Goal: Task Accomplishment & Management: Manage account settings

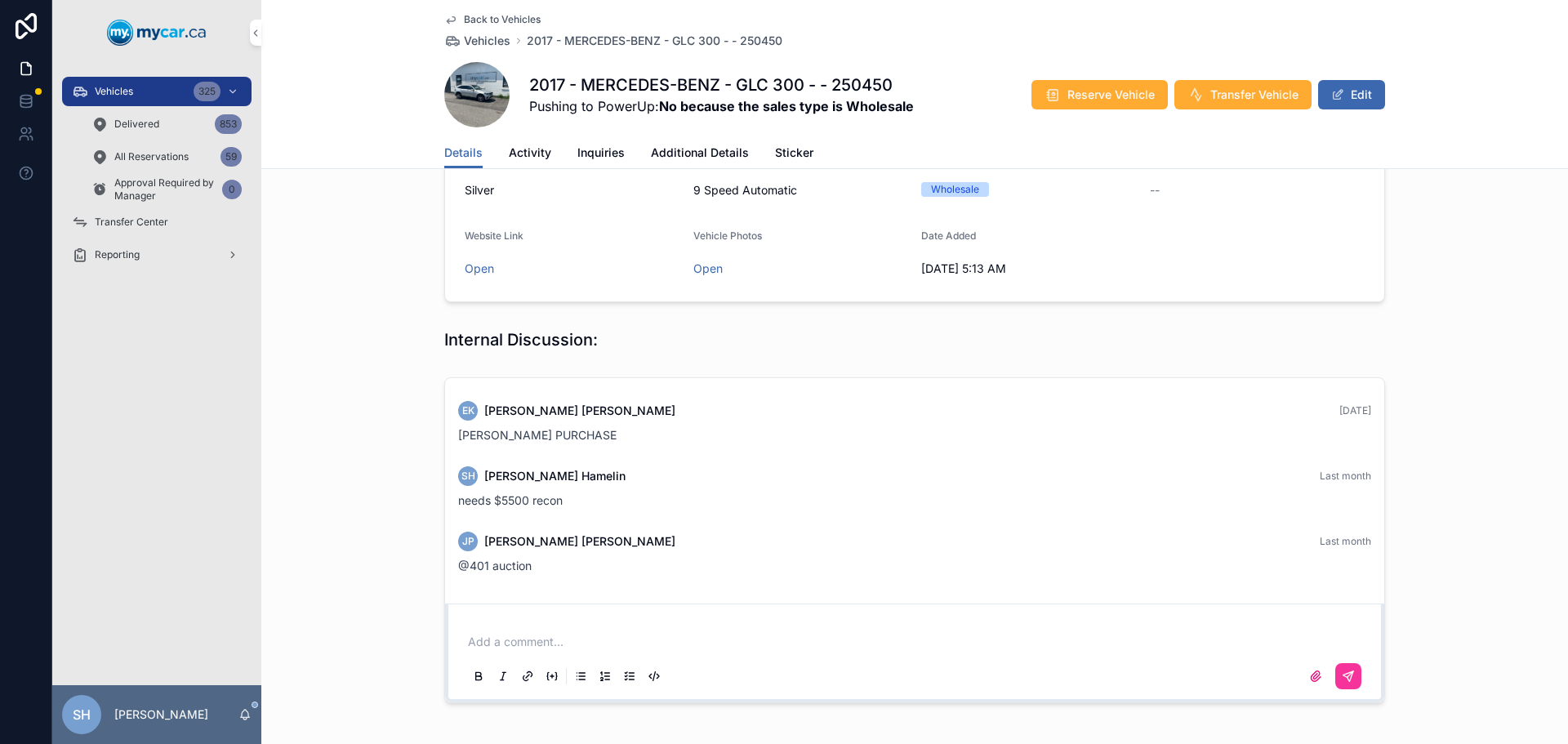
scroll to position [245, 0]
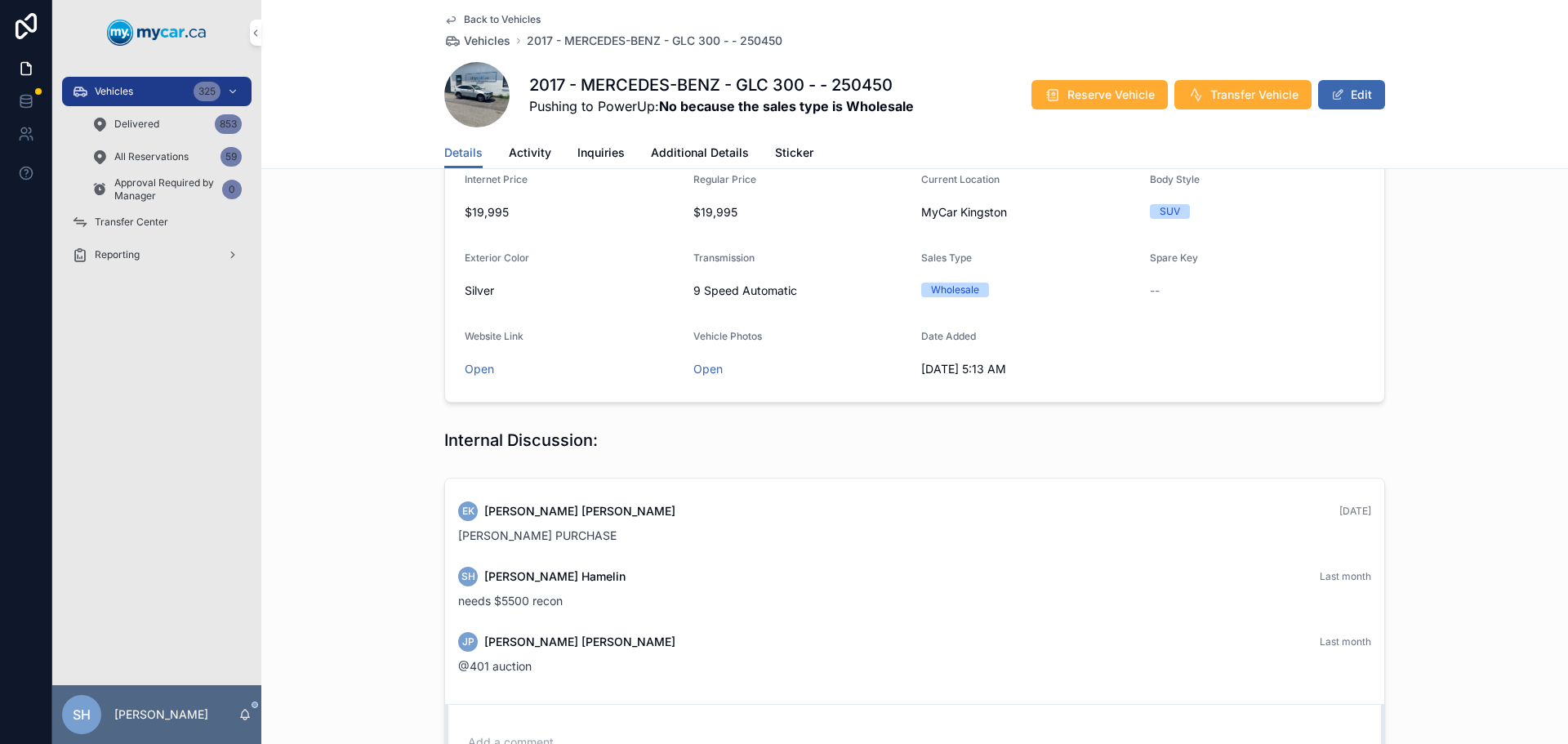
click at [101, 87] on span "Vehicles" at bounding box center [113, 91] width 38 height 13
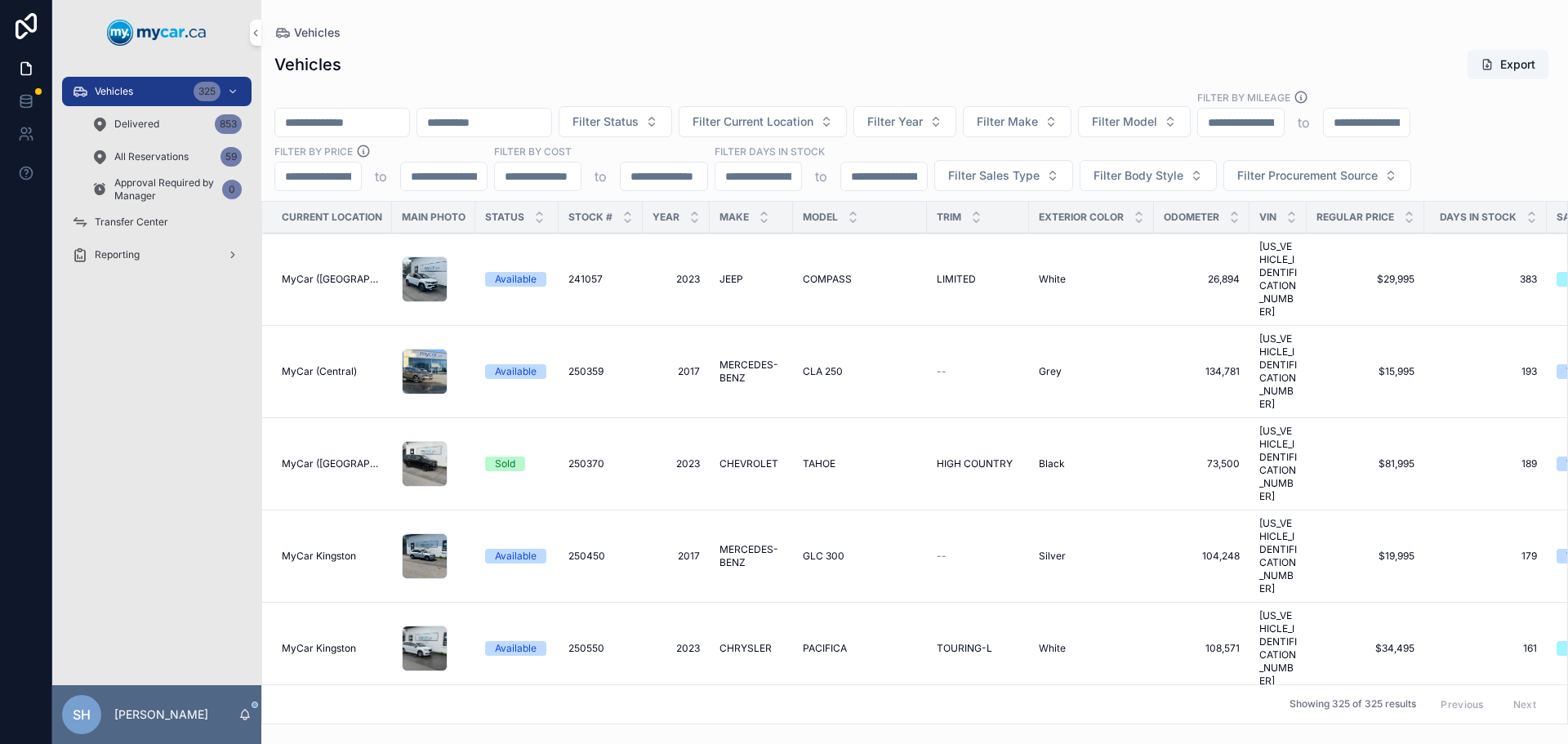
click at [400, 130] on input "scrollable content" at bounding box center [342, 122] width 134 height 23
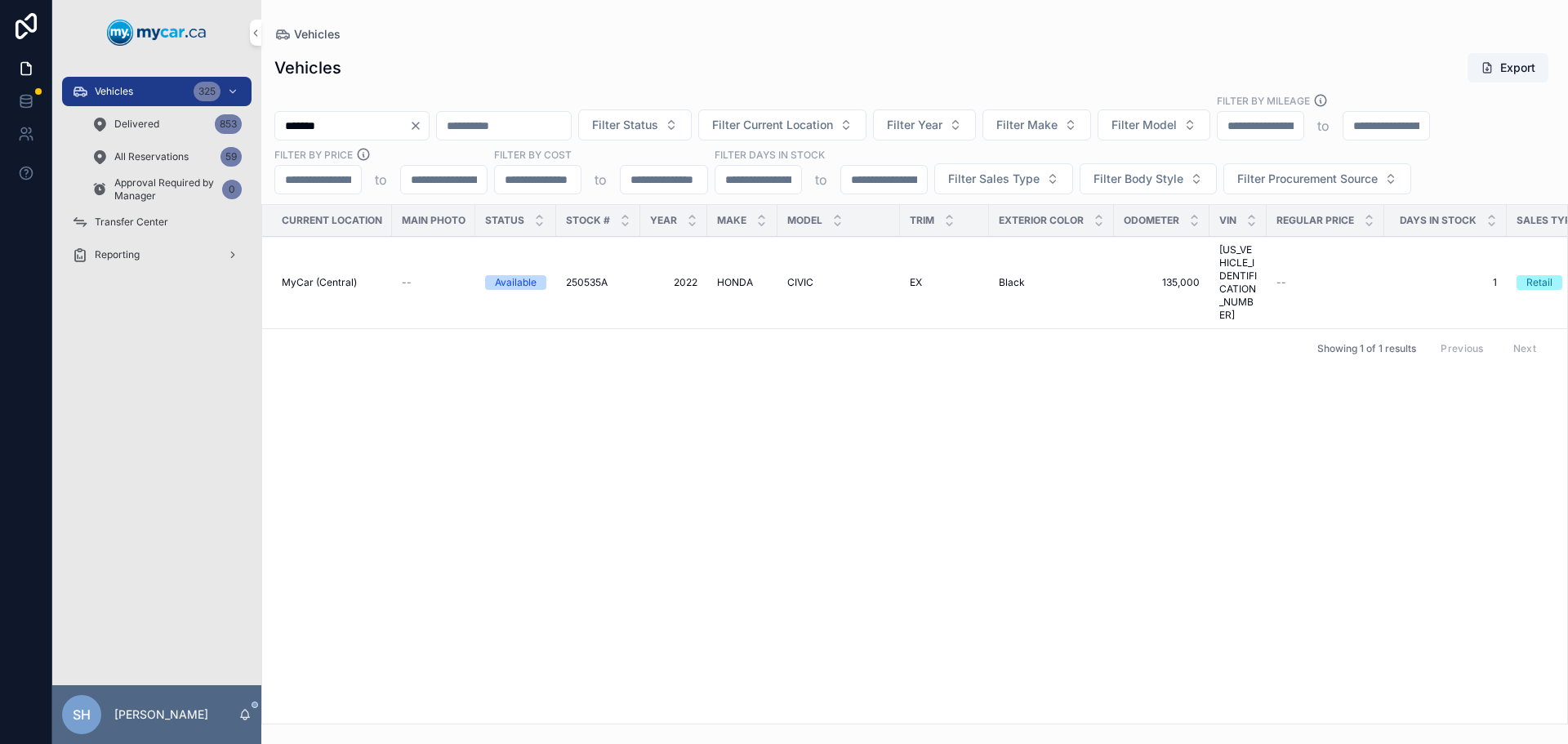
type input "*******"
click at [679, 276] on span "2022" at bounding box center [674, 282] width 47 height 13
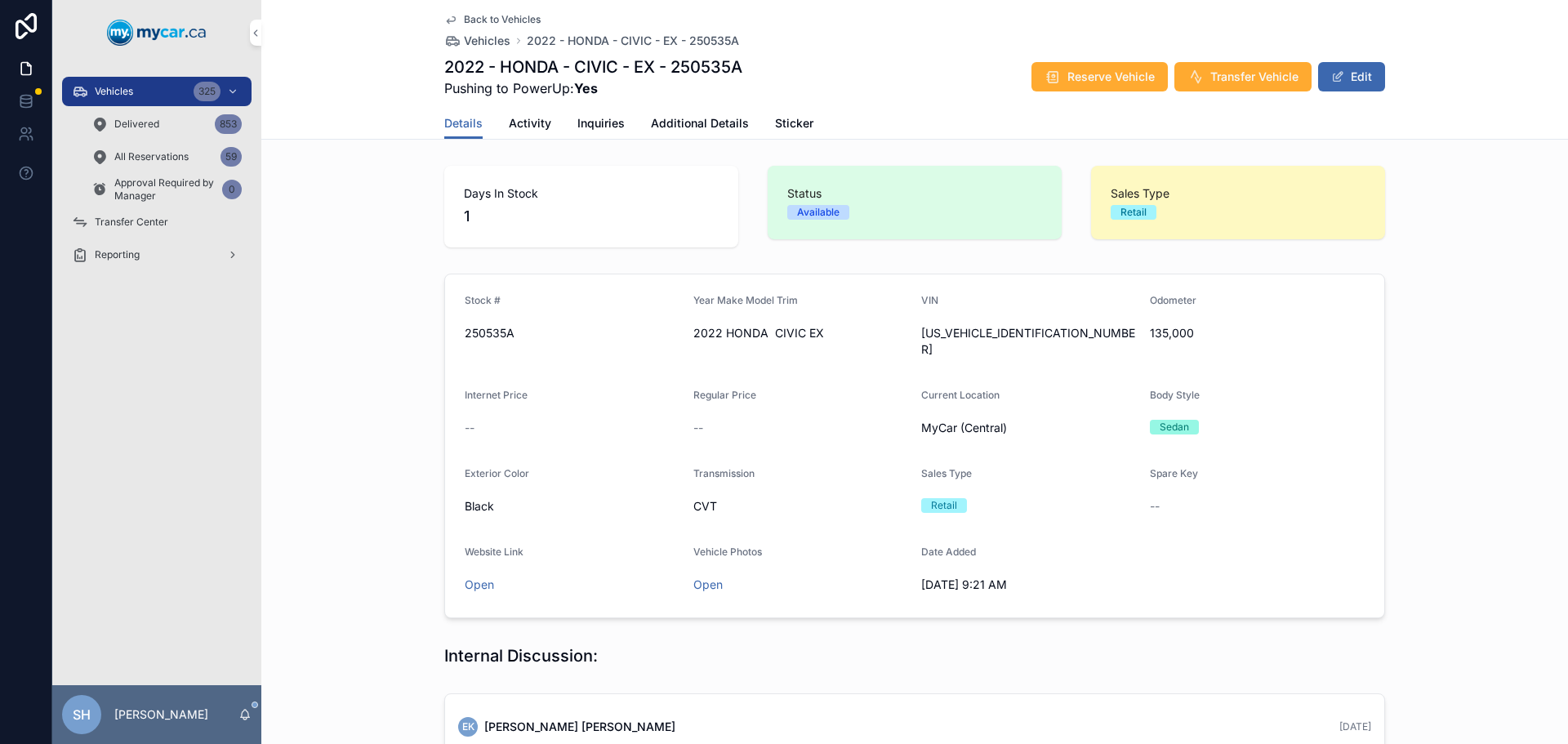
click at [1345, 83] on button "Edit" at bounding box center [1350, 77] width 67 height 30
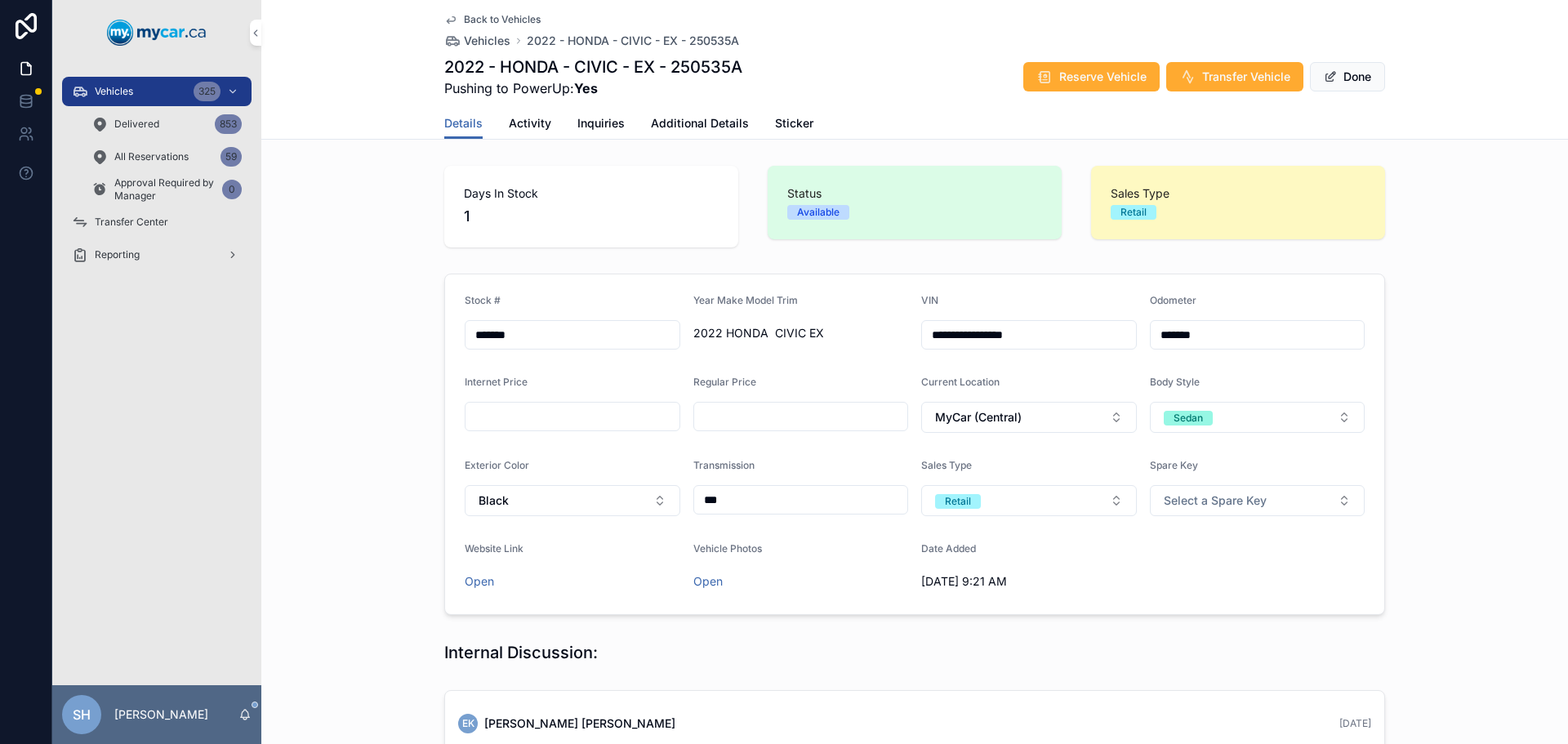
click at [1025, 506] on button "Retail" at bounding box center [1029, 500] width 216 height 31
click at [935, 588] on div "Wholesale" at bounding box center [949, 590] width 48 height 14
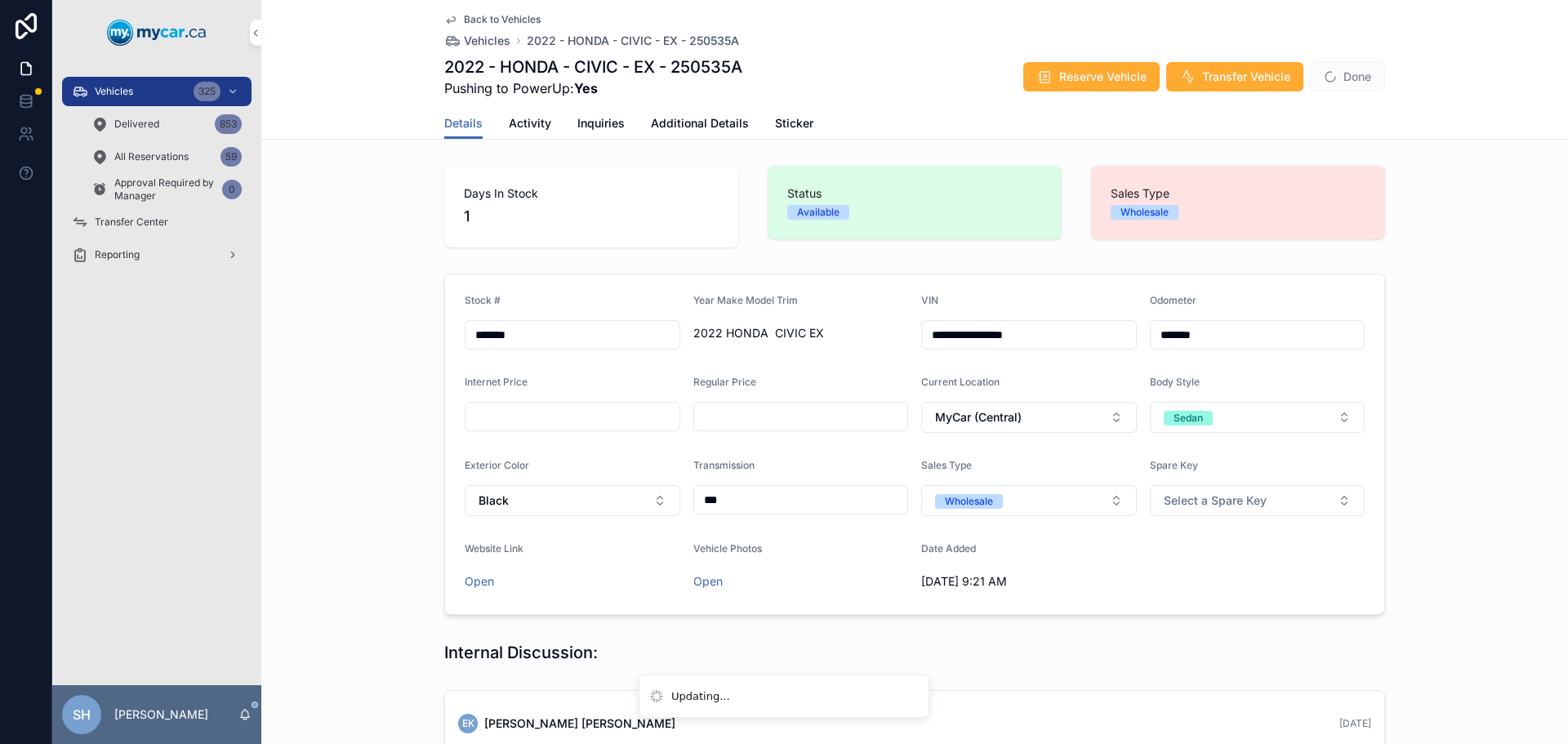
click at [1490, 329] on div "**********" at bounding box center [914, 445] width 1307 height 354
click at [1351, 63] on button "Done" at bounding box center [1347, 77] width 75 height 30
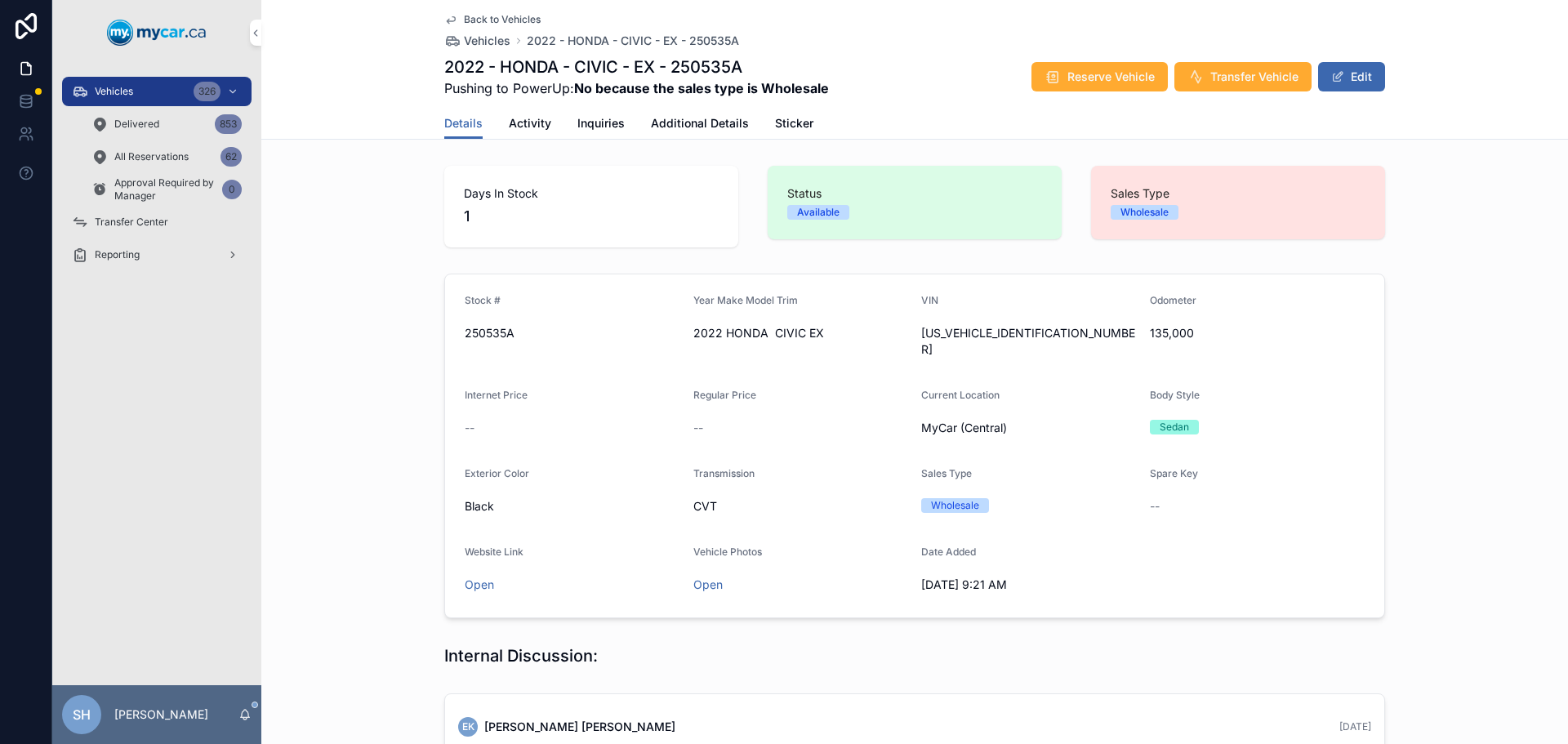
drag, startPoint x: 132, startPoint y: 91, endPoint x: 208, endPoint y: 63, distance: 81.0
click at [133, 90] on span "Vehicles" at bounding box center [113, 91] width 38 height 13
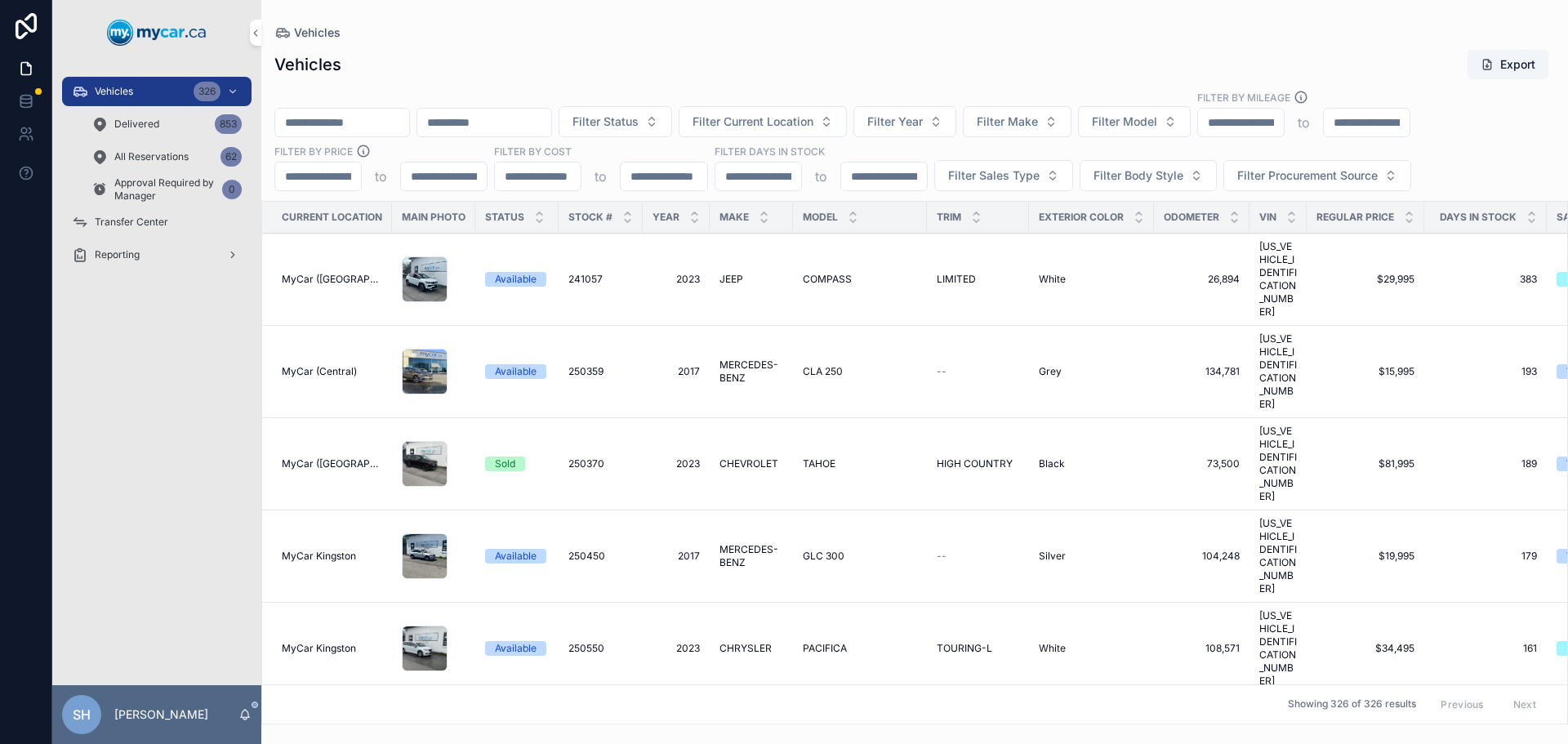
click at [639, 119] on span "Filter Status" at bounding box center [606, 121] width 66 height 16
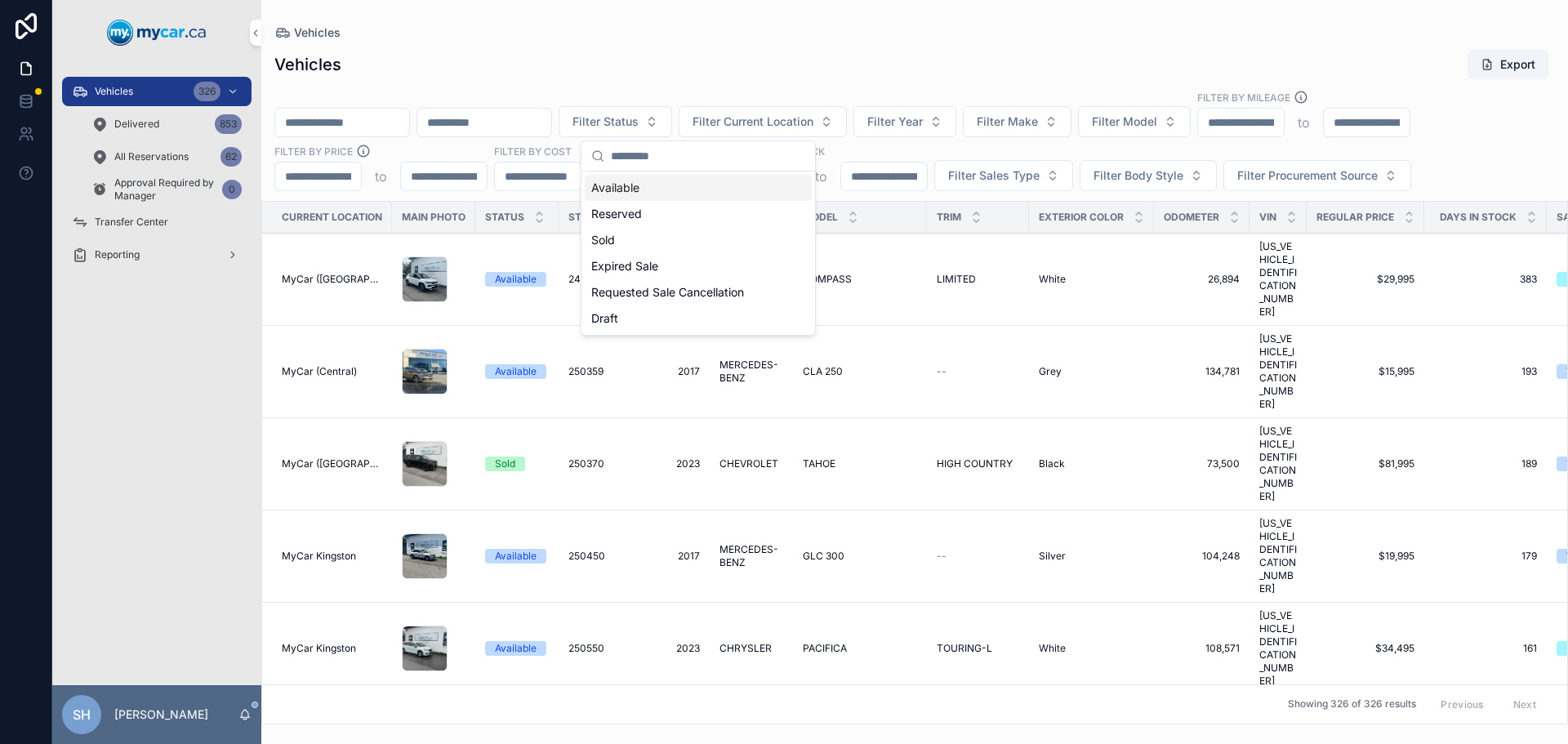
click at [641, 184] on div "Available" at bounding box center [698, 187] width 227 height 26
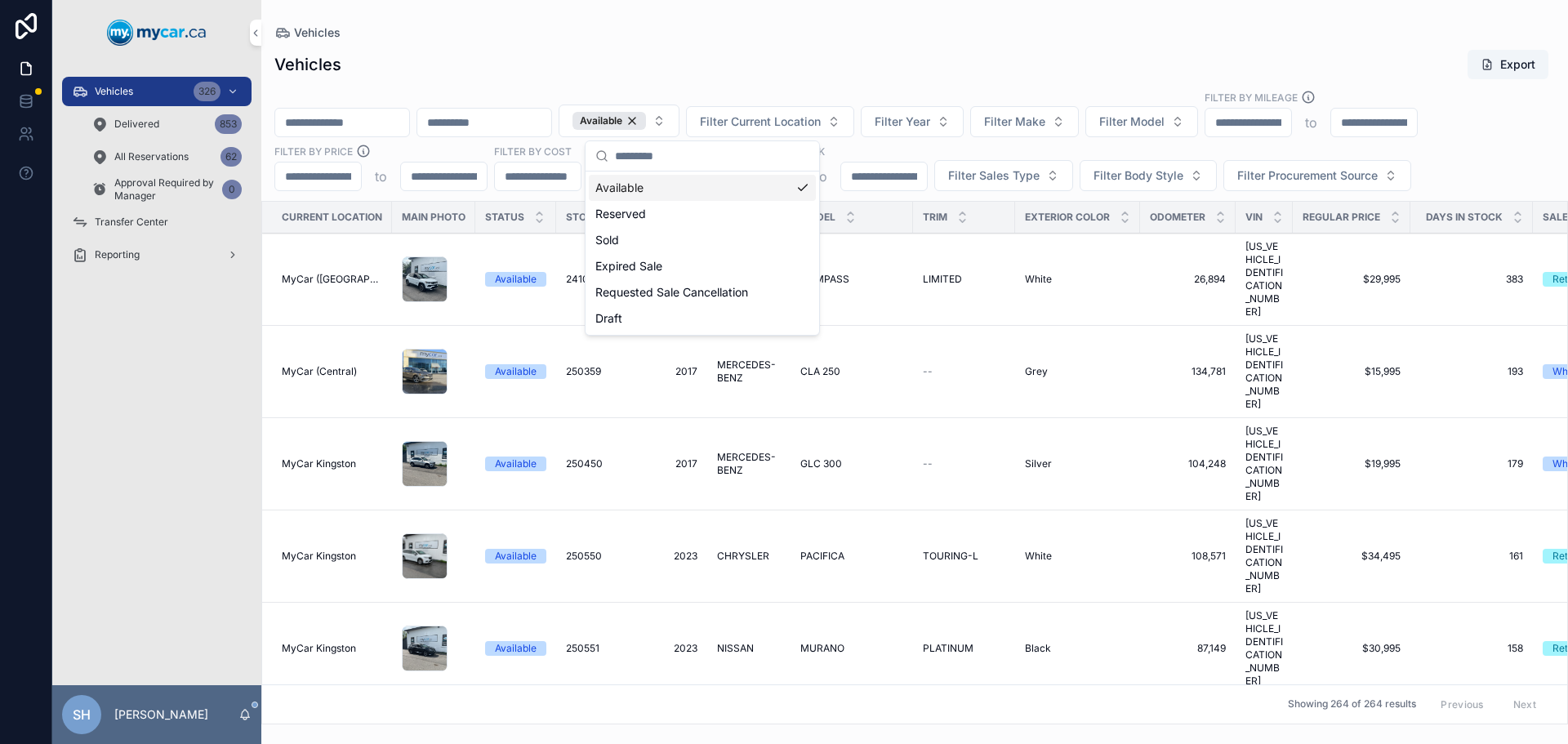
click at [983, 167] on span "Filter Sales Type" at bounding box center [994, 175] width 91 height 16
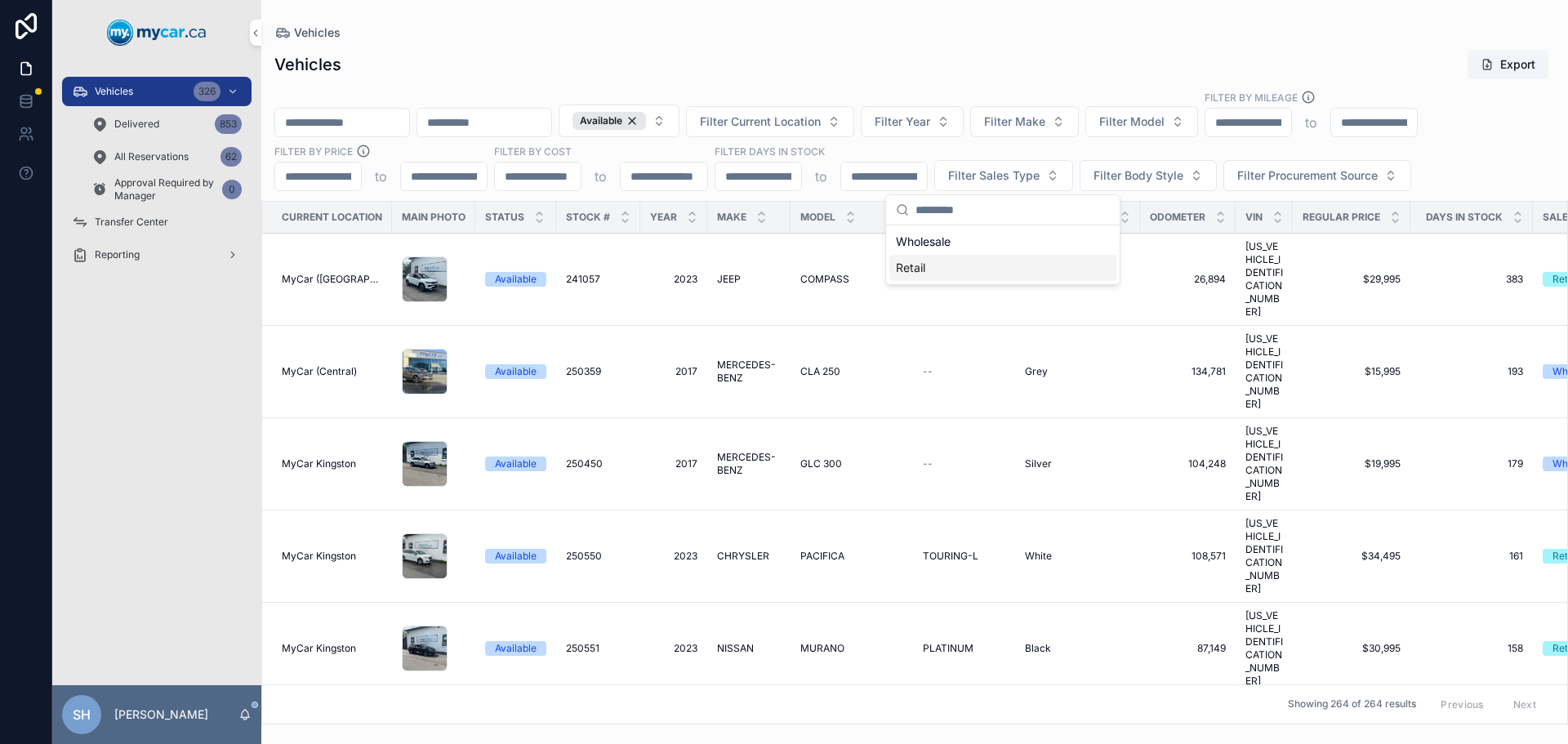
click at [939, 269] on div "Retail" at bounding box center [1002, 267] width 227 height 26
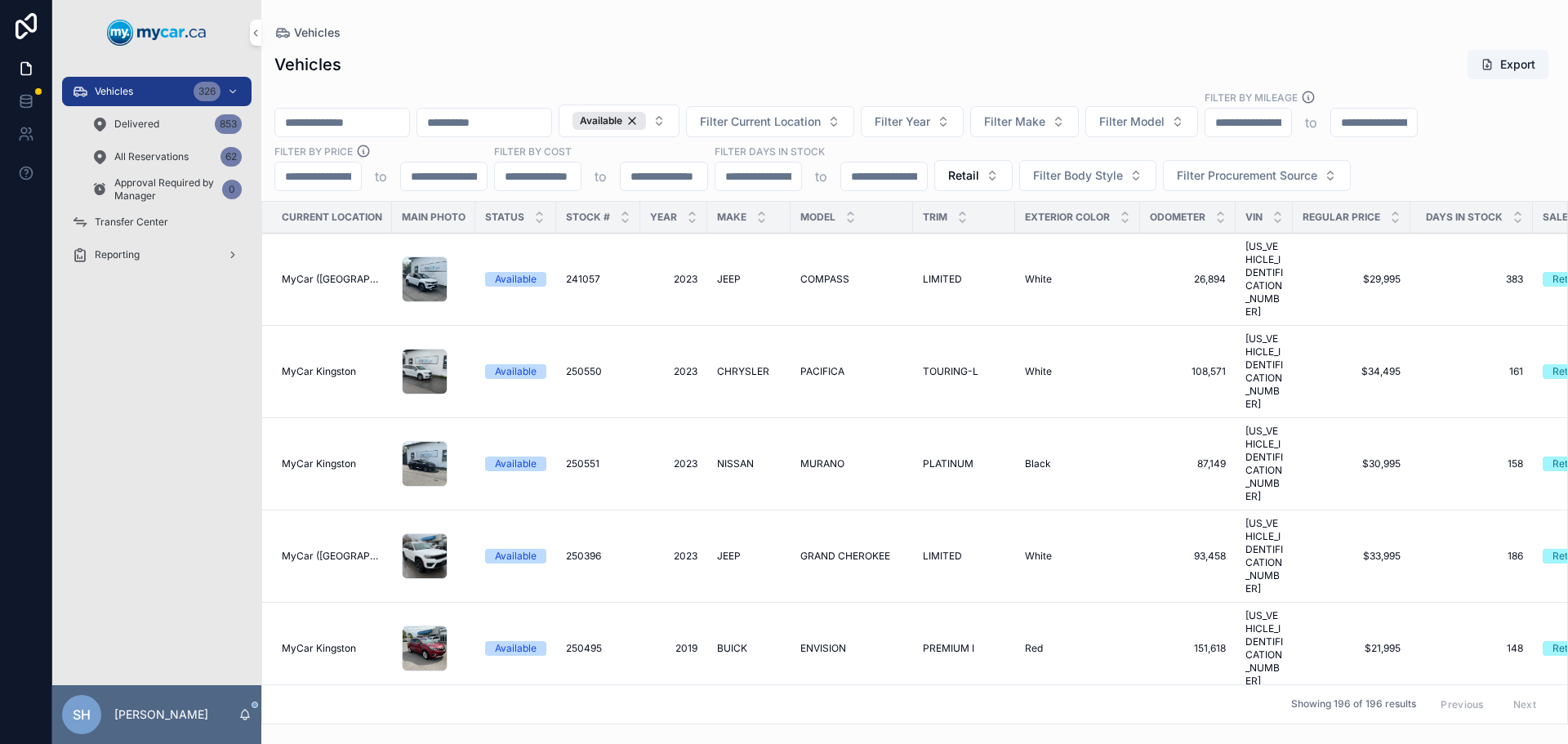
click at [1021, 51] on div "Vehicles Export" at bounding box center [914, 64] width 1280 height 31
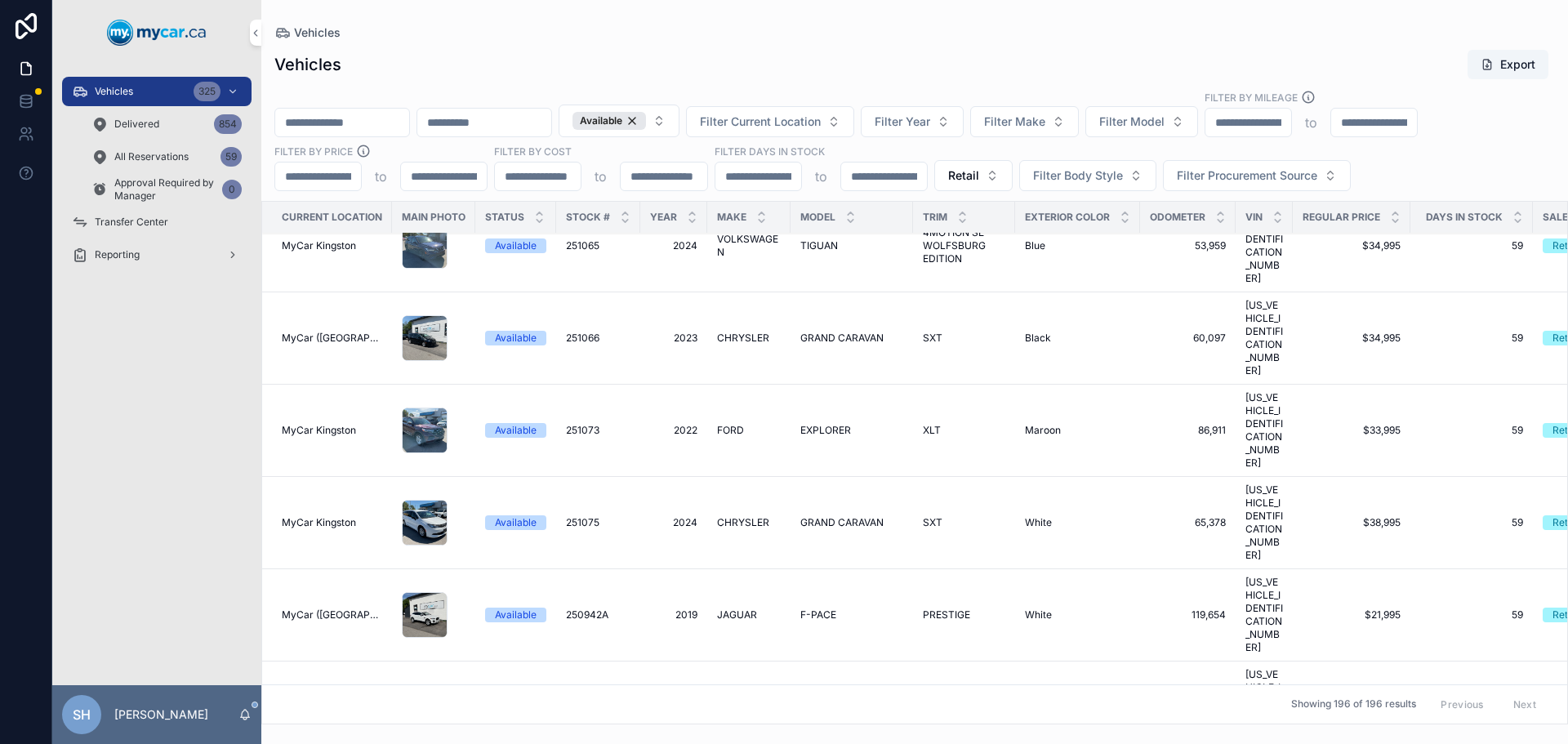
scroll to position [4655, 0]
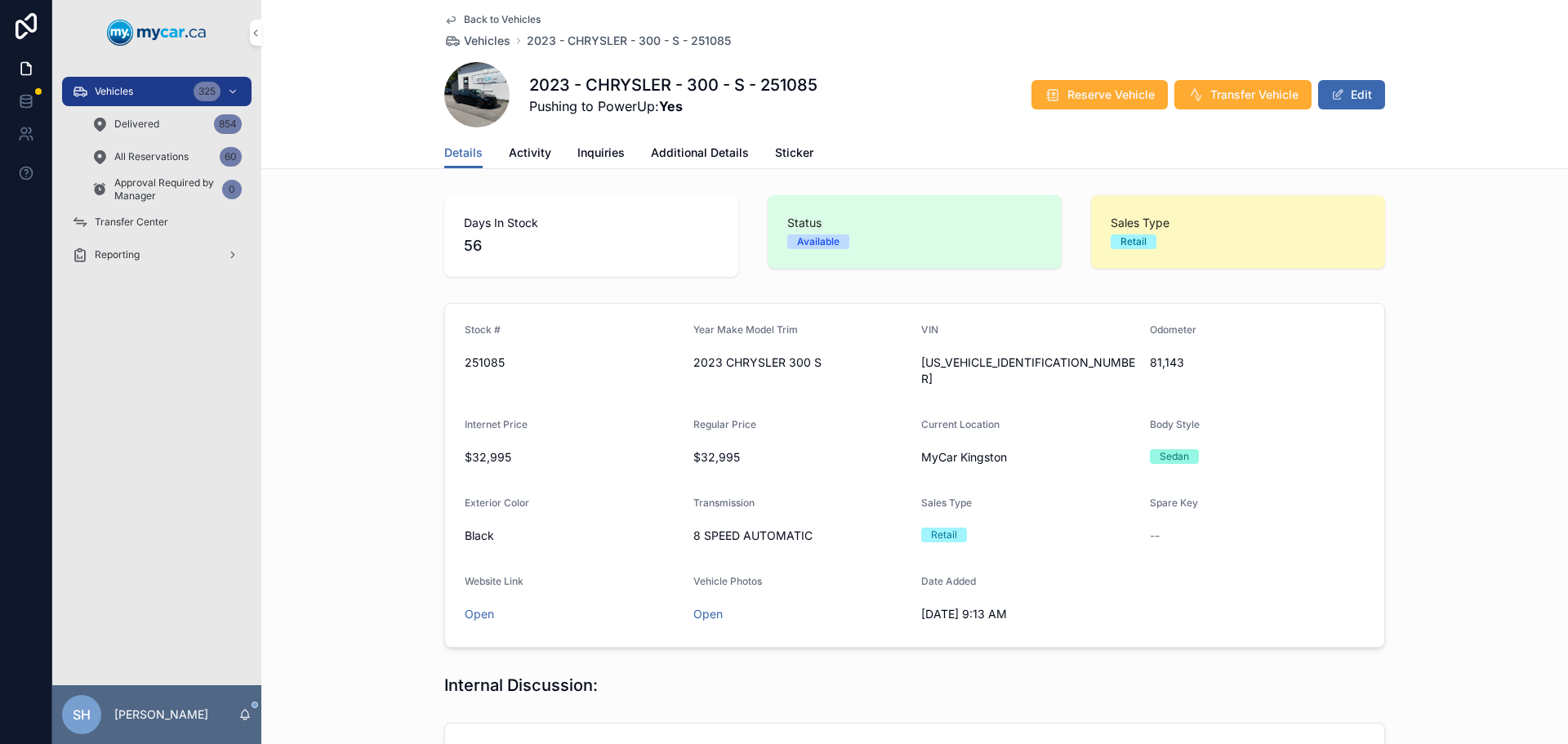
click at [1362, 90] on button "Edit" at bounding box center [1350, 94] width 67 height 30
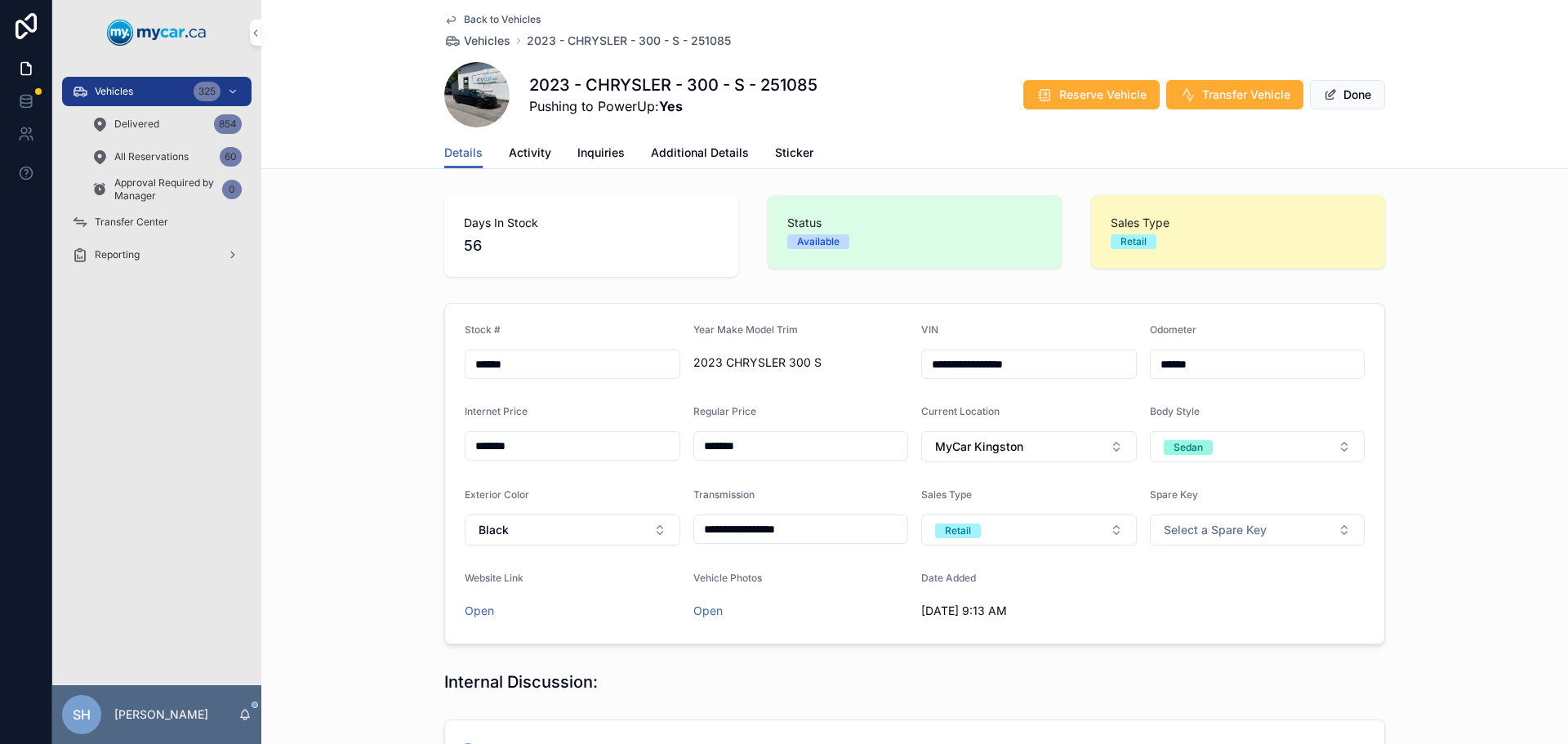
click at [682, 152] on span "Additional Details" at bounding box center [699, 152] width 98 height 16
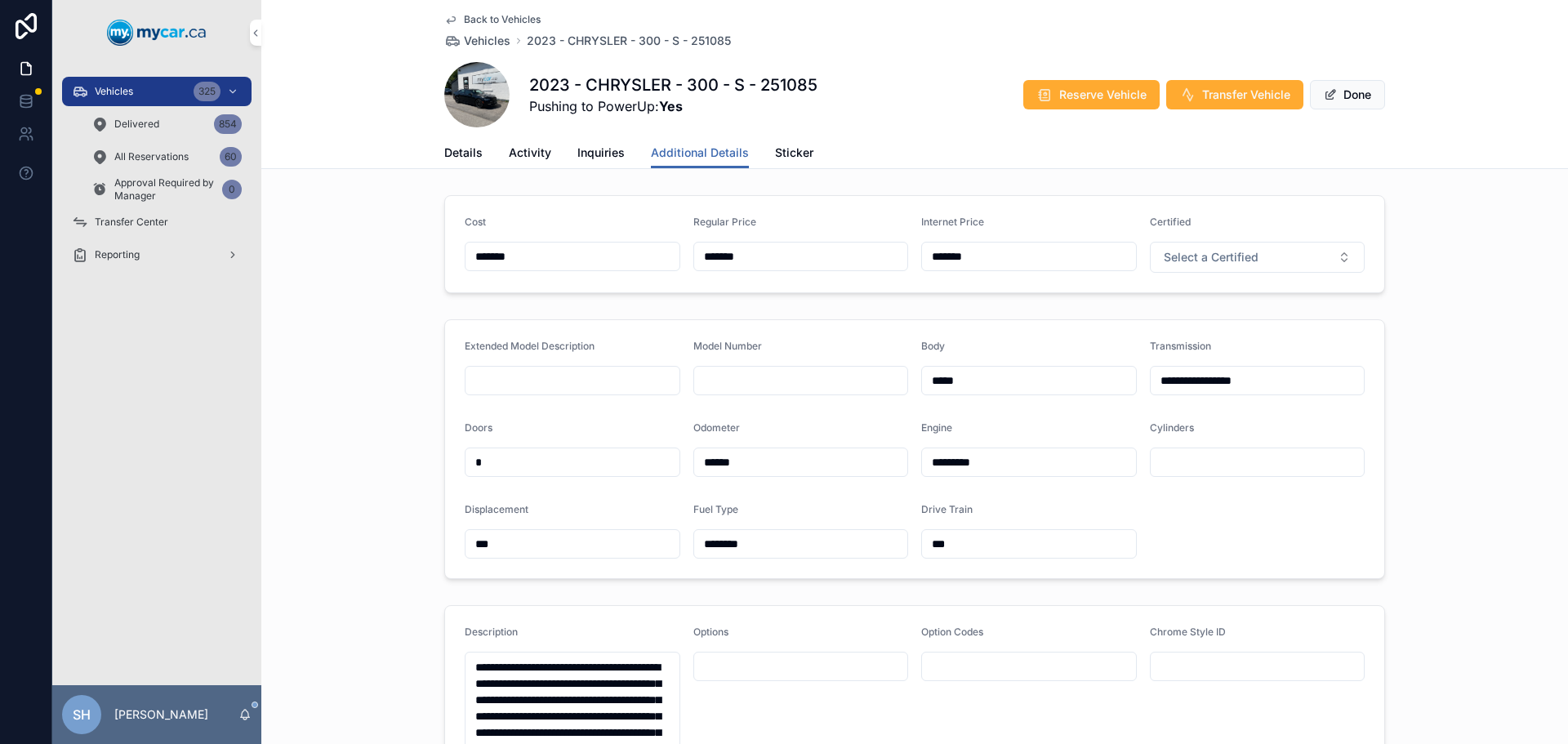
drag, startPoint x: 821, startPoint y: 255, endPoint x: 514, endPoint y: 253, distance: 307.0
click at [515, 253] on form "Cost ******* Regular Price ******* Internet Price ******* Certified Select a Ce…" at bounding box center [914, 244] width 939 height 96
type input "*******"
type input "**"
type input "*******"
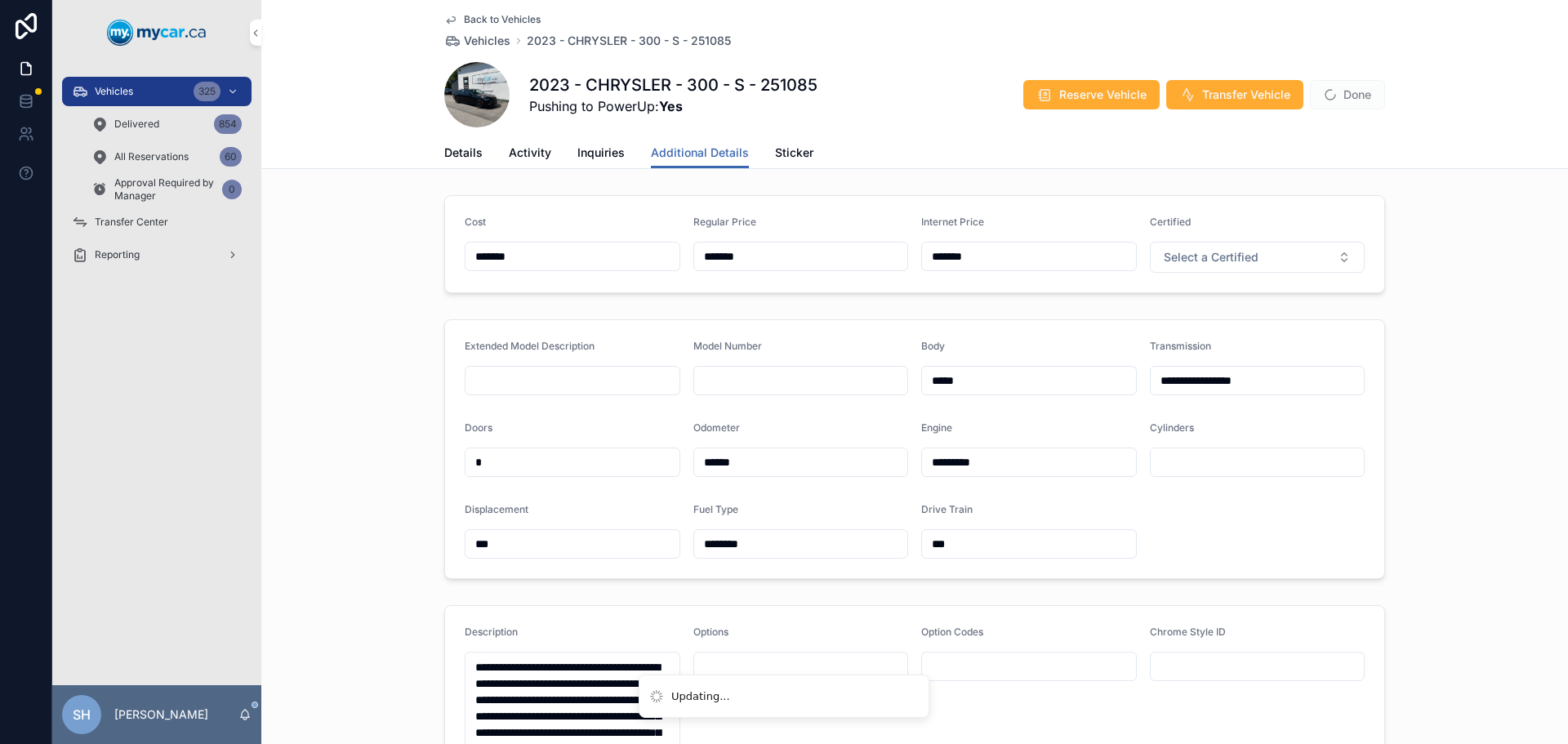
click at [1350, 92] on span "Done" at bounding box center [1347, 94] width 75 height 30
click at [1350, 92] on button "Done" at bounding box center [1347, 94] width 75 height 30
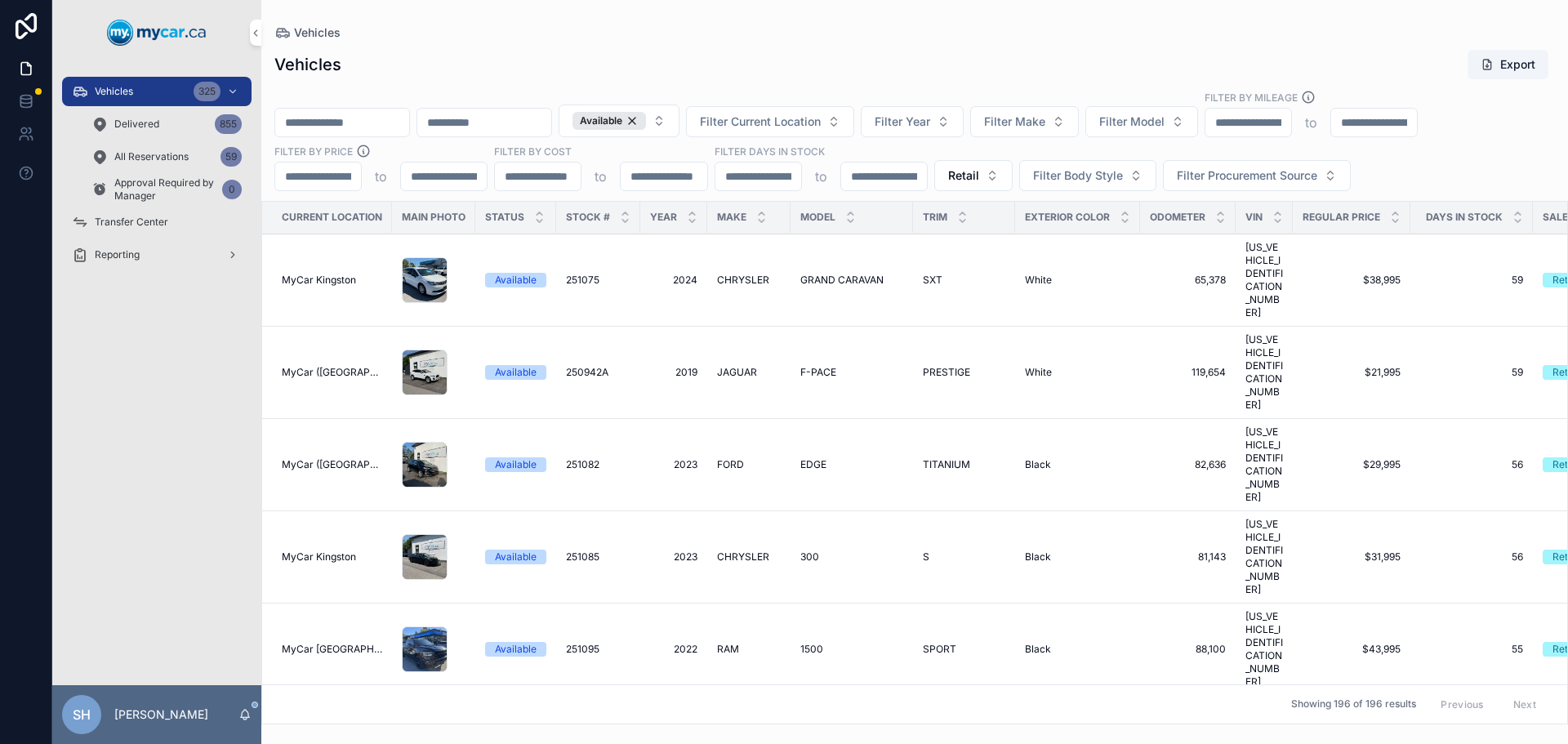
scroll to position [4817, 0]
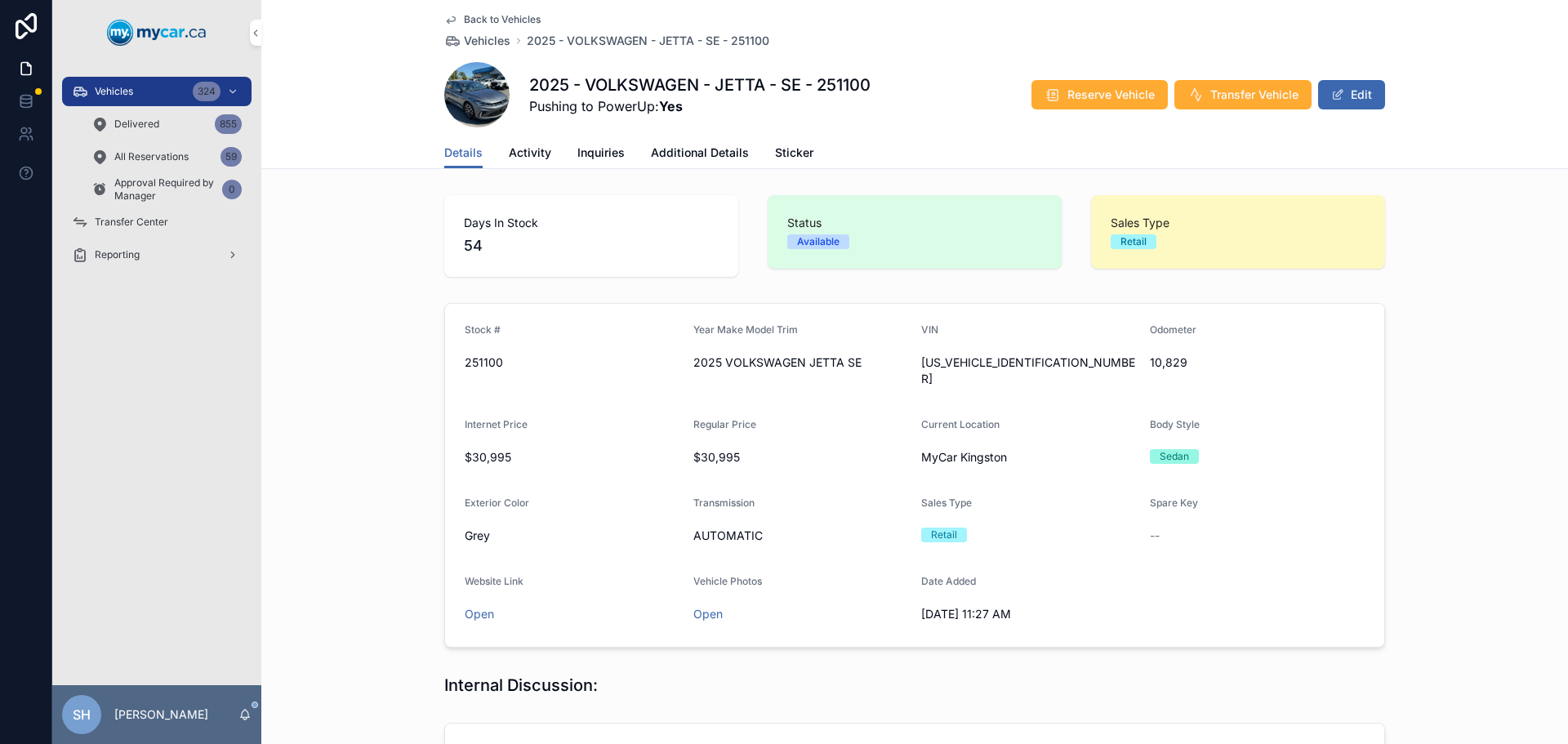
click at [1339, 84] on button "Edit" at bounding box center [1350, 94] width 67 height 30
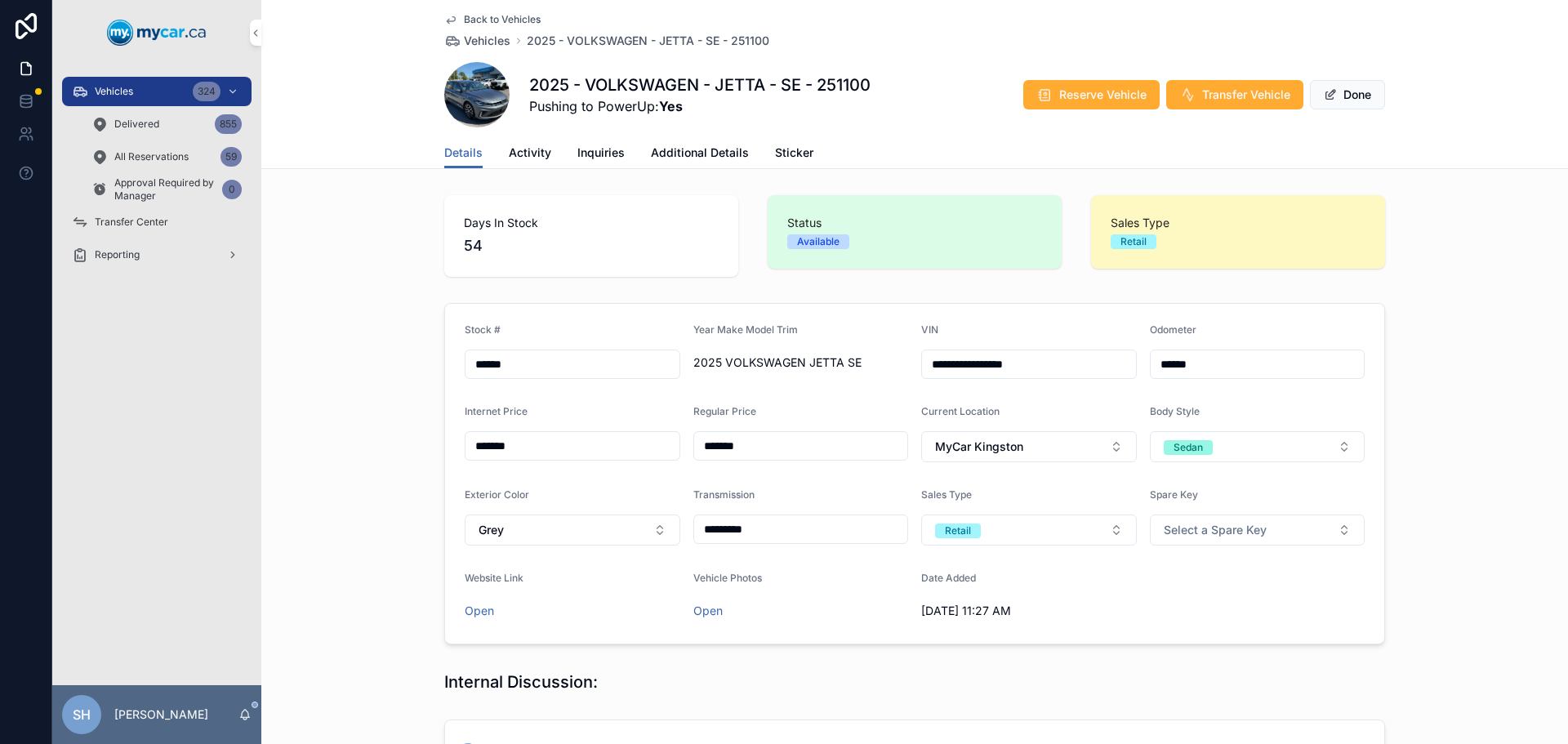
click at [656, 150] on span "Additional Details" at bounding box center [699, 152] width 98 height 16
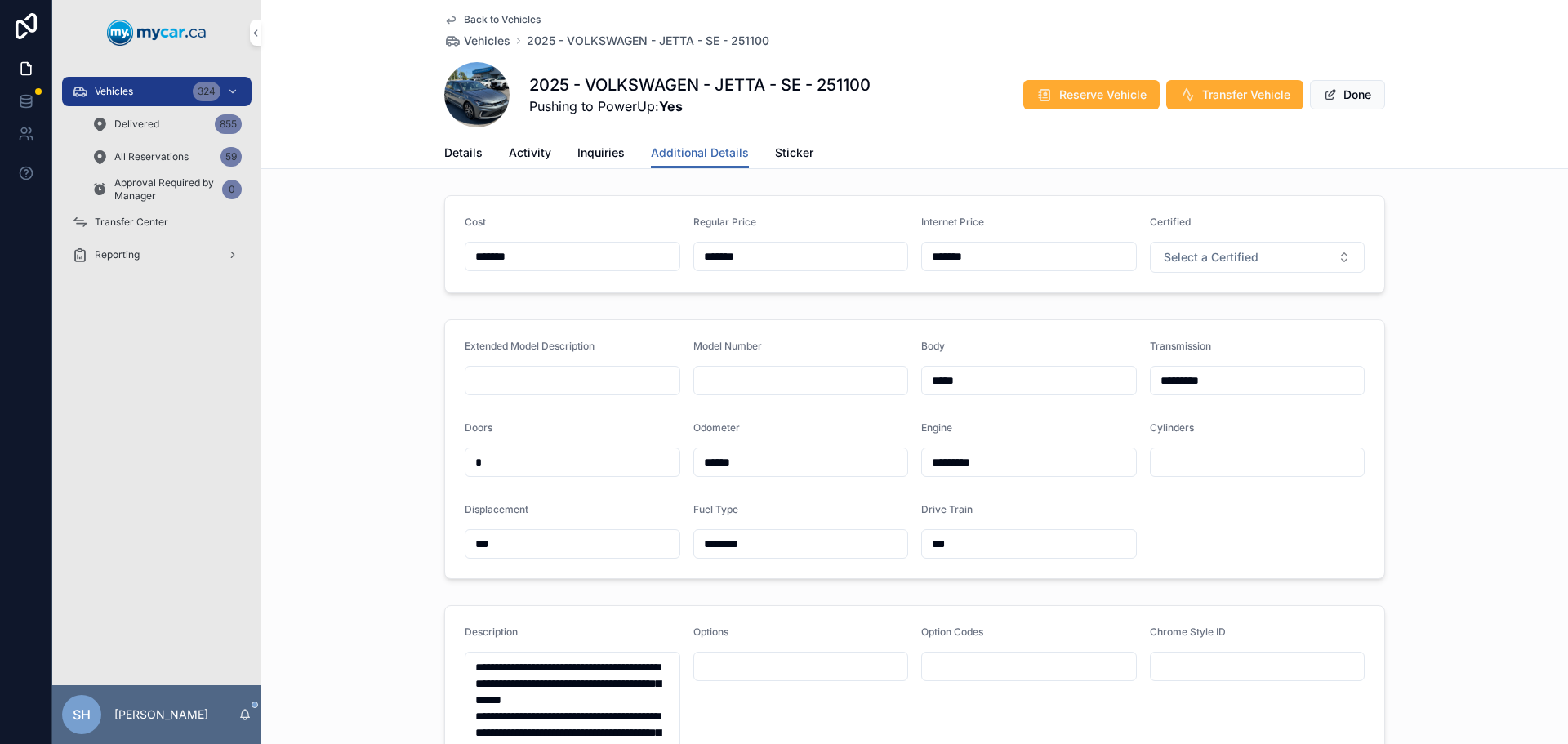
click at [682, 261] on form "Cost ******* Regular Price ******* Internet Price ******* Certified Select a Ce…" at bounding box center [914, 244] width 939 height 96
type input "*******"
click at [1362, 101] on button "Done" at bounding box center [1347, 94] width 75 height 30
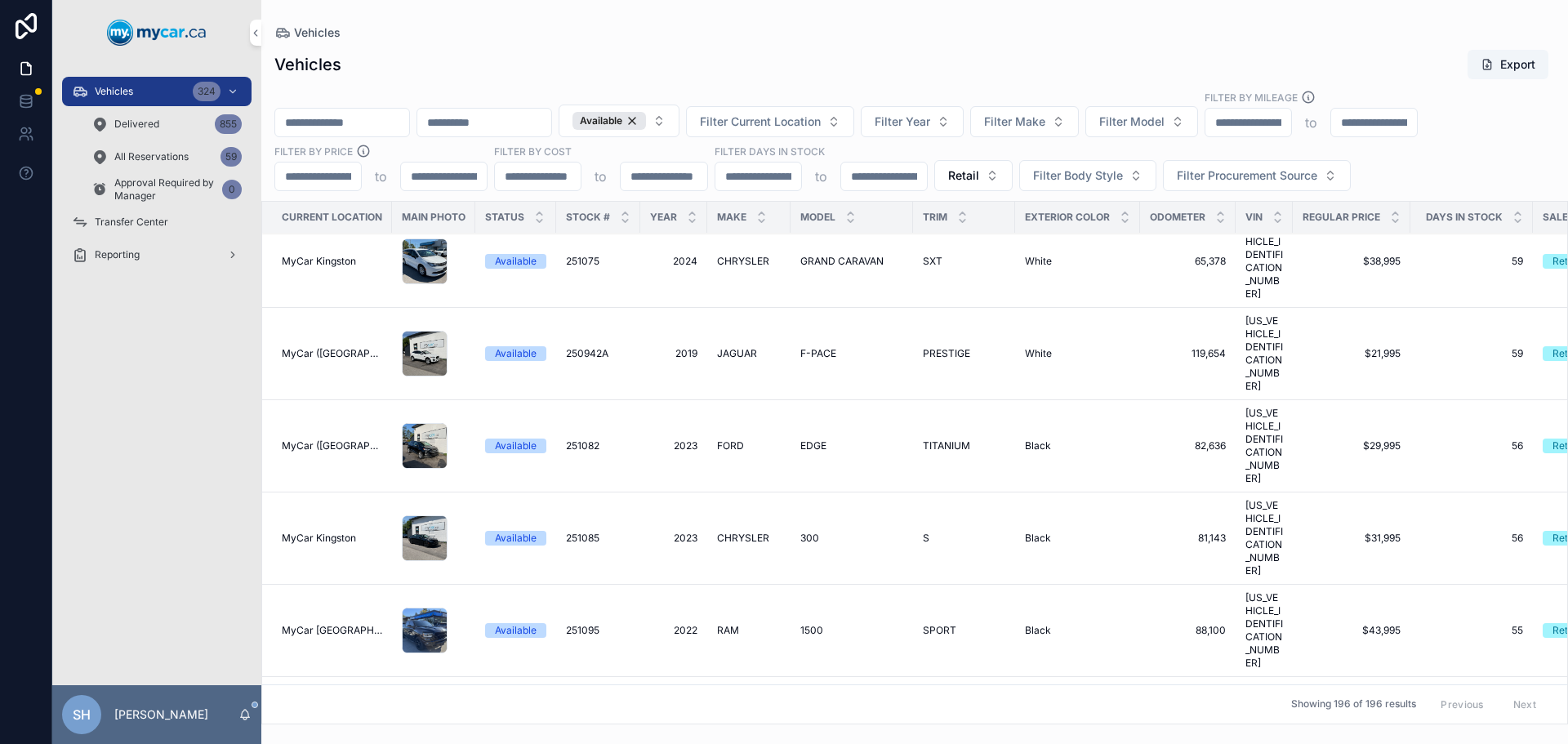
scroll to position [4981, 0]
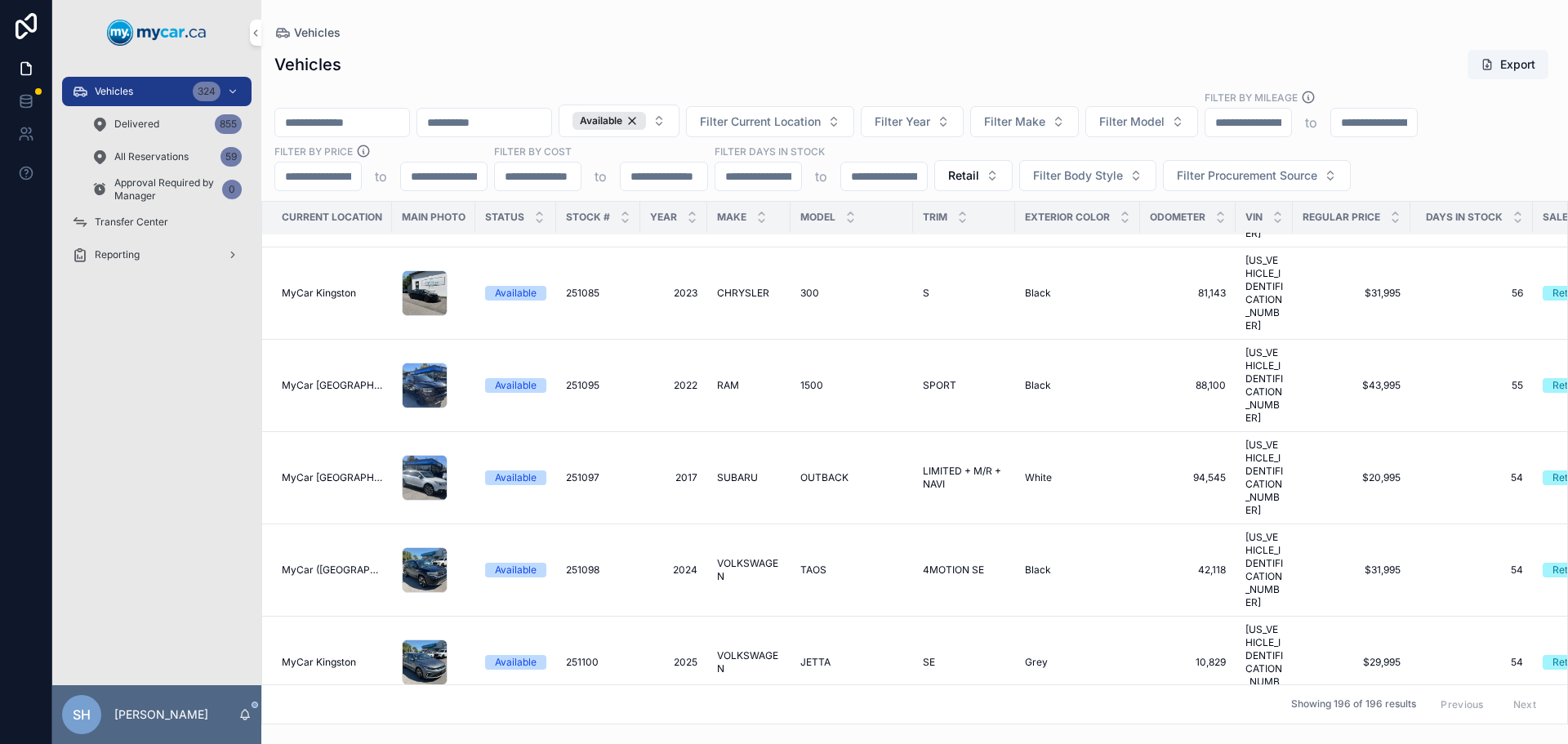
click at [805, 743] on span "BLAZER" at bounding box center [819, 754] width 38 height 13
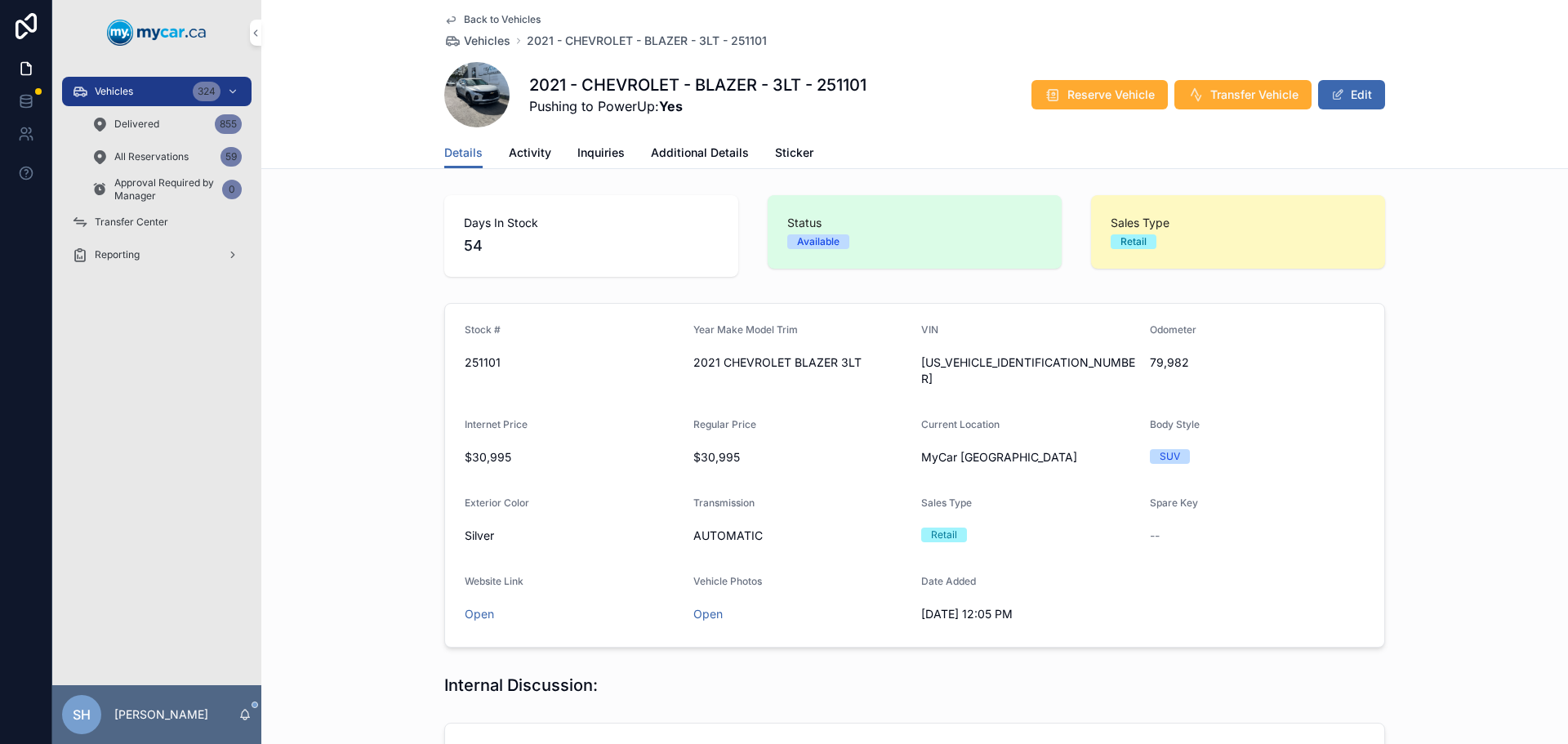
click at [1350, 96] on button "Edit" at bounding box center [1350, 94] width 67 height 30
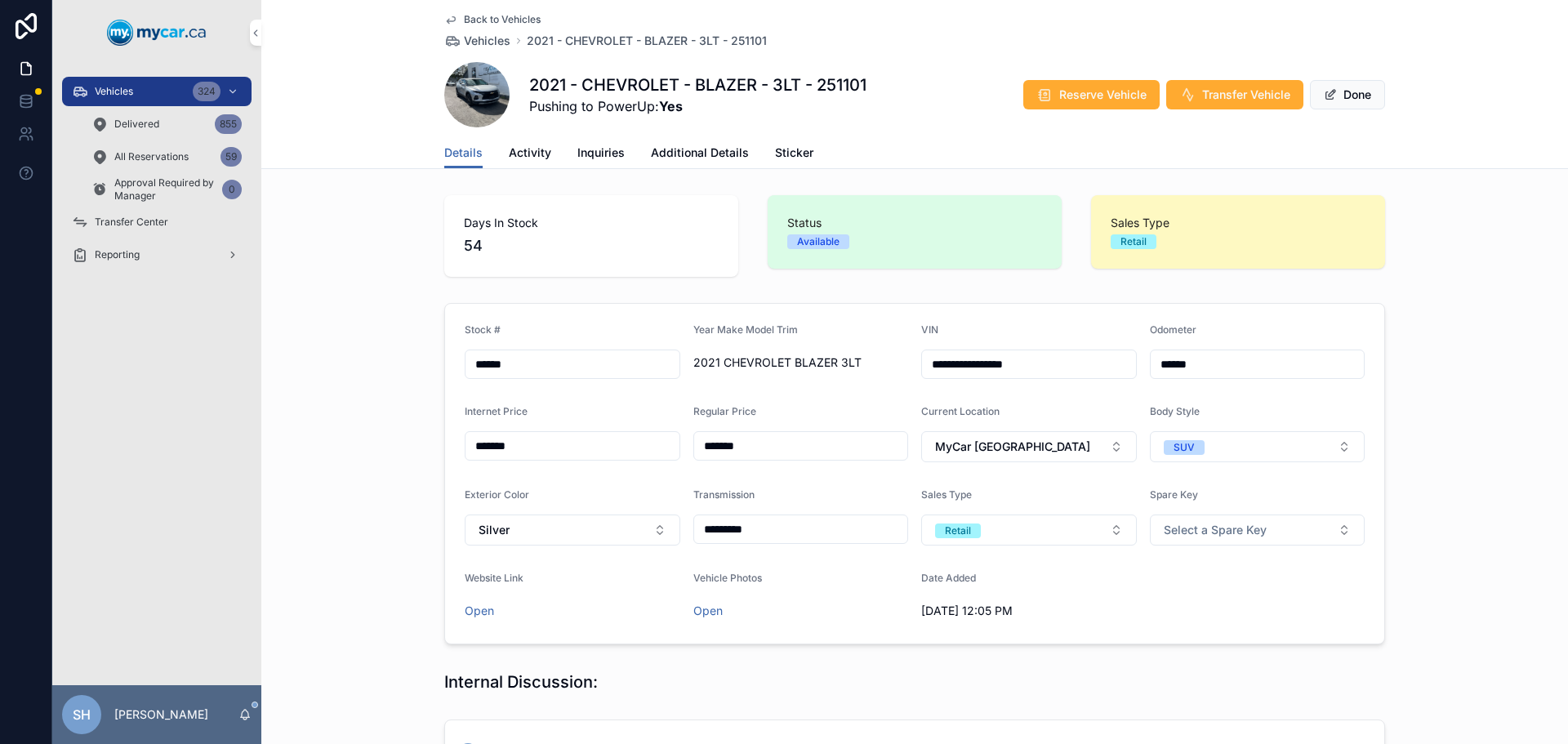
click at [691, 154] on span "Additional Details" at bounding box center [699, 152] width 98 height 16
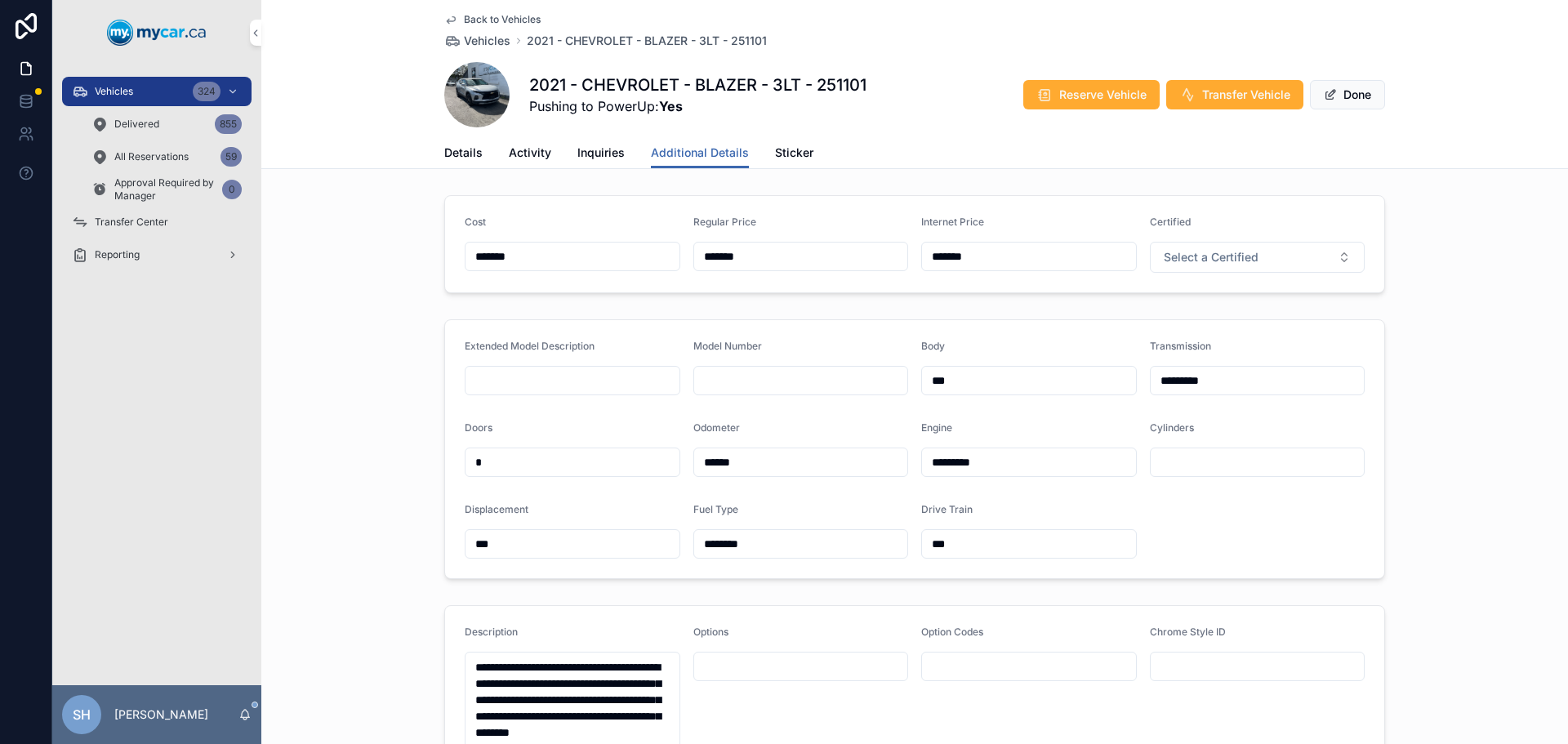
drag, startPoint x: 754, startPoint y: 251, endPoint x: 692, endPoint y: 263, distance: 63.2
click at [694, 263] on input "*******" at bounding box center [801, 256] width 214 height 23
type input "*******"
click at [1338, 89] on span "Done" at bounding box center [1347, 94] width 75 height 30
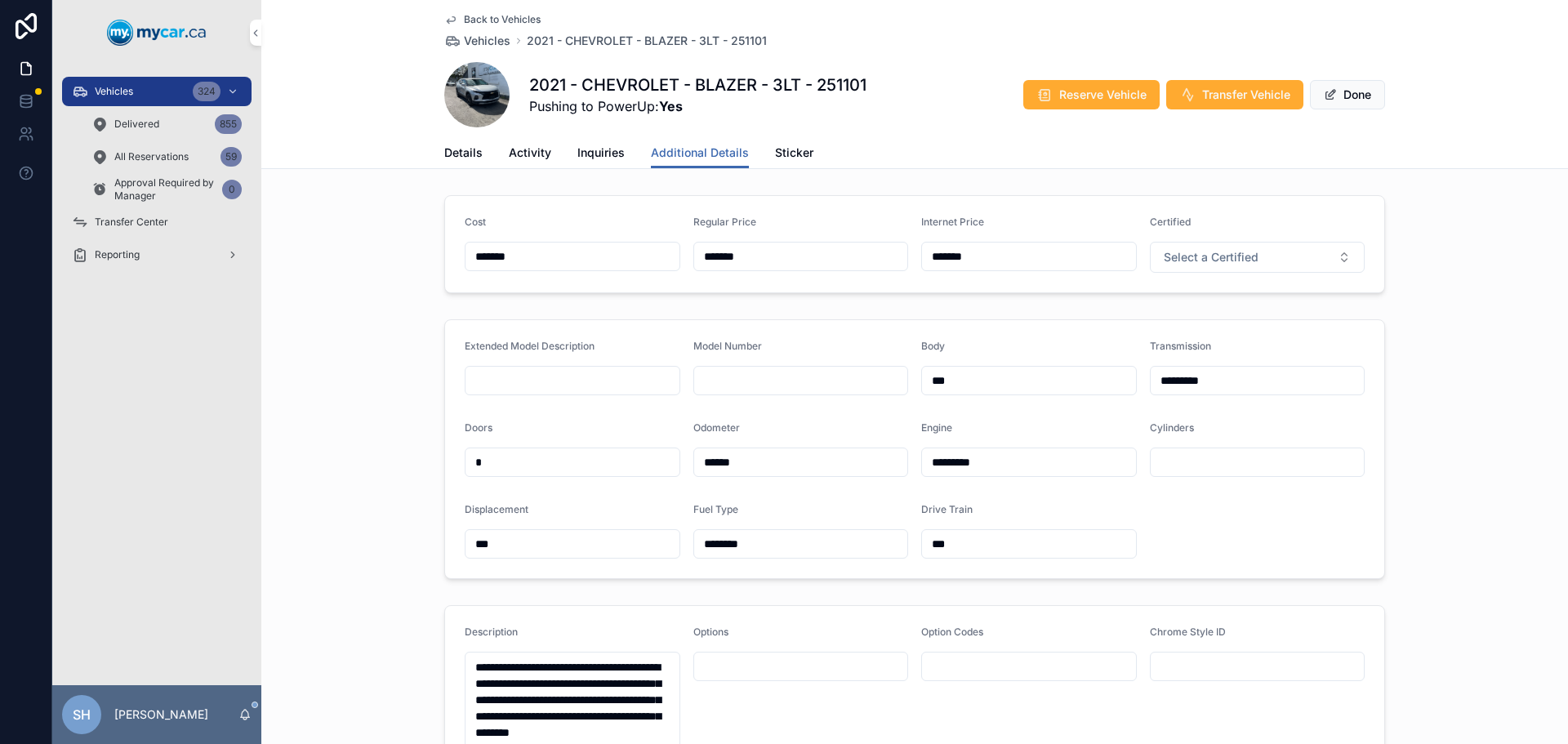
click at [1338, 89] on button "Done" at bounding box center [1347, 94] width 75 height 30
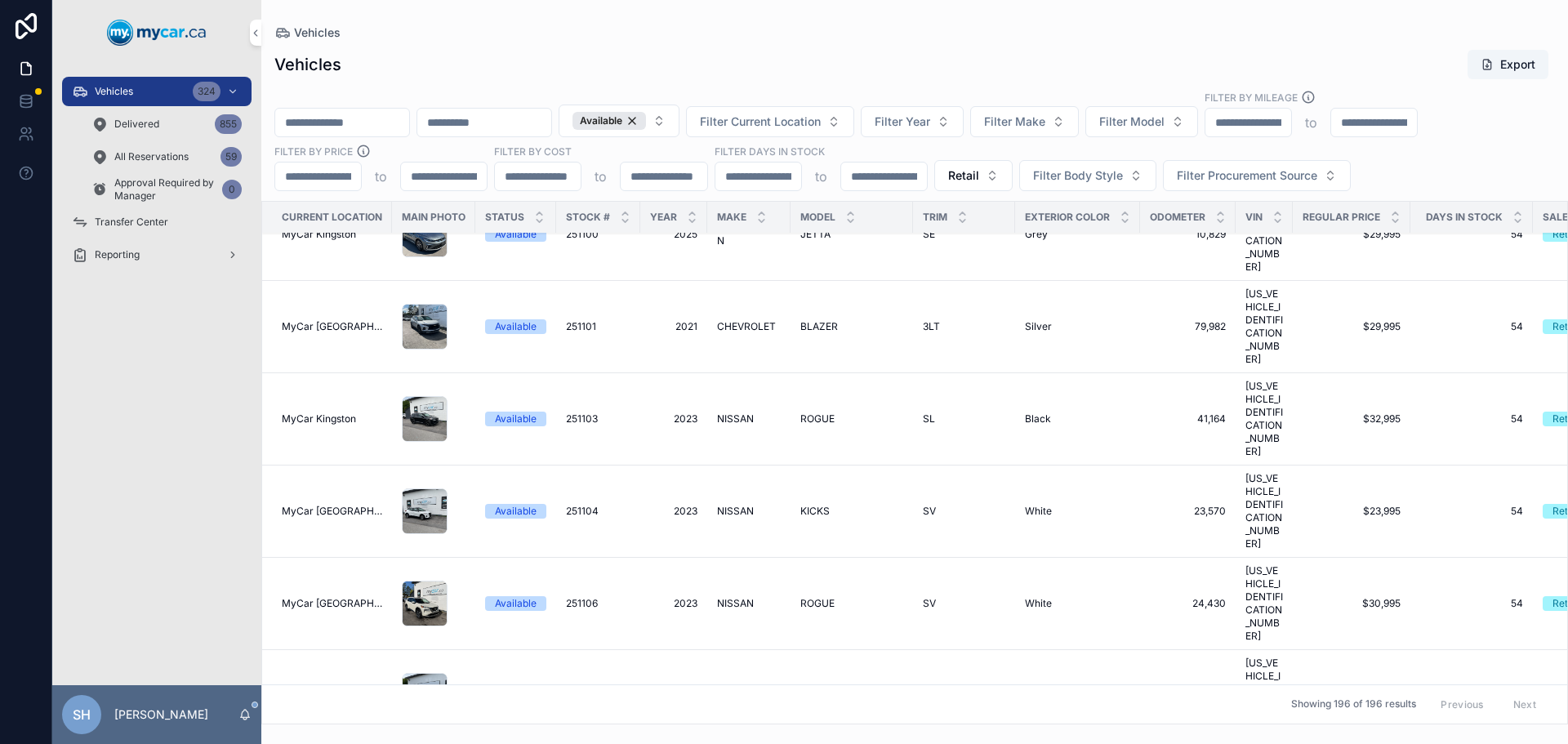
scroll to position [5308, 0]
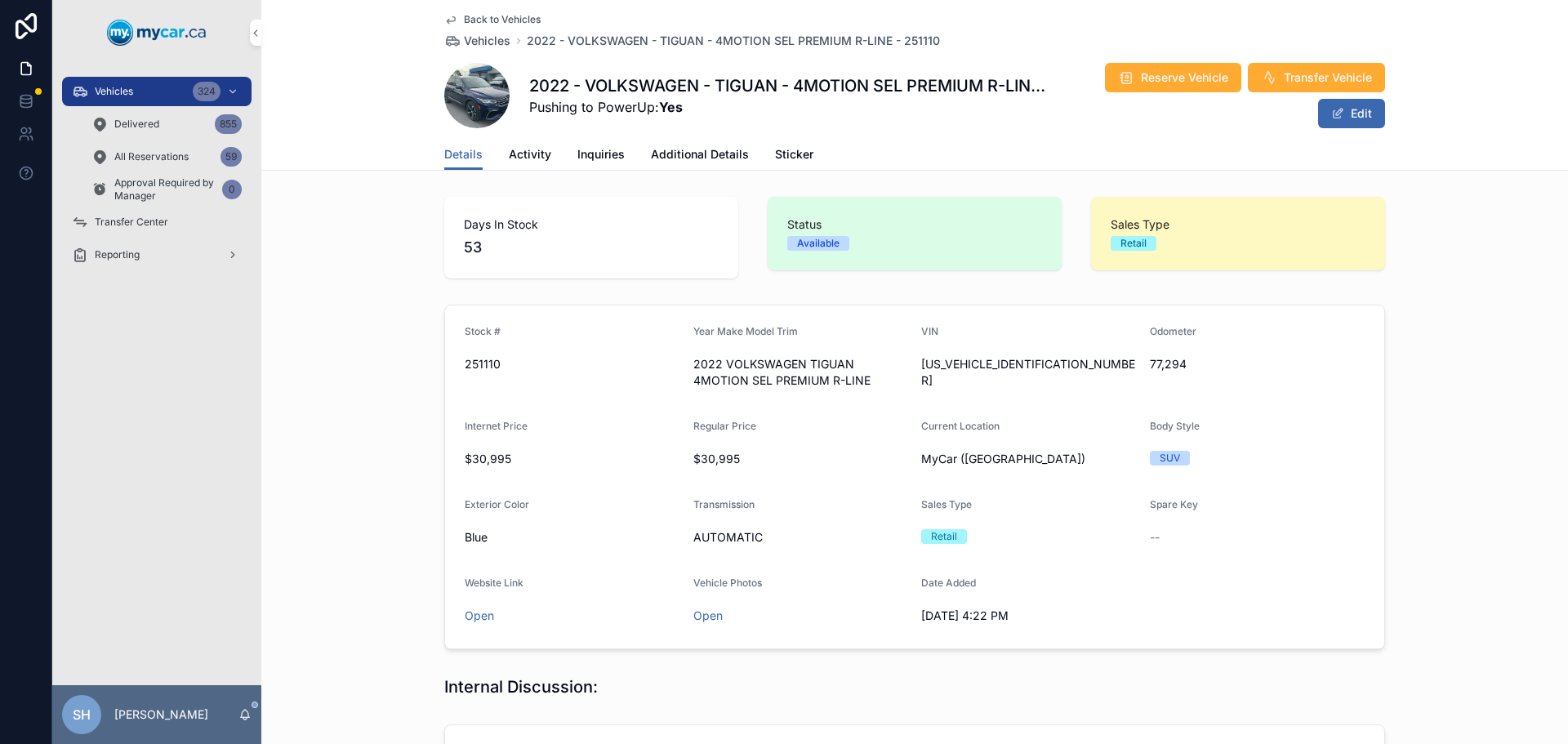
click at [1351, 121] on button "Edit" at bounding box center [1350, 113] width 67 height 30
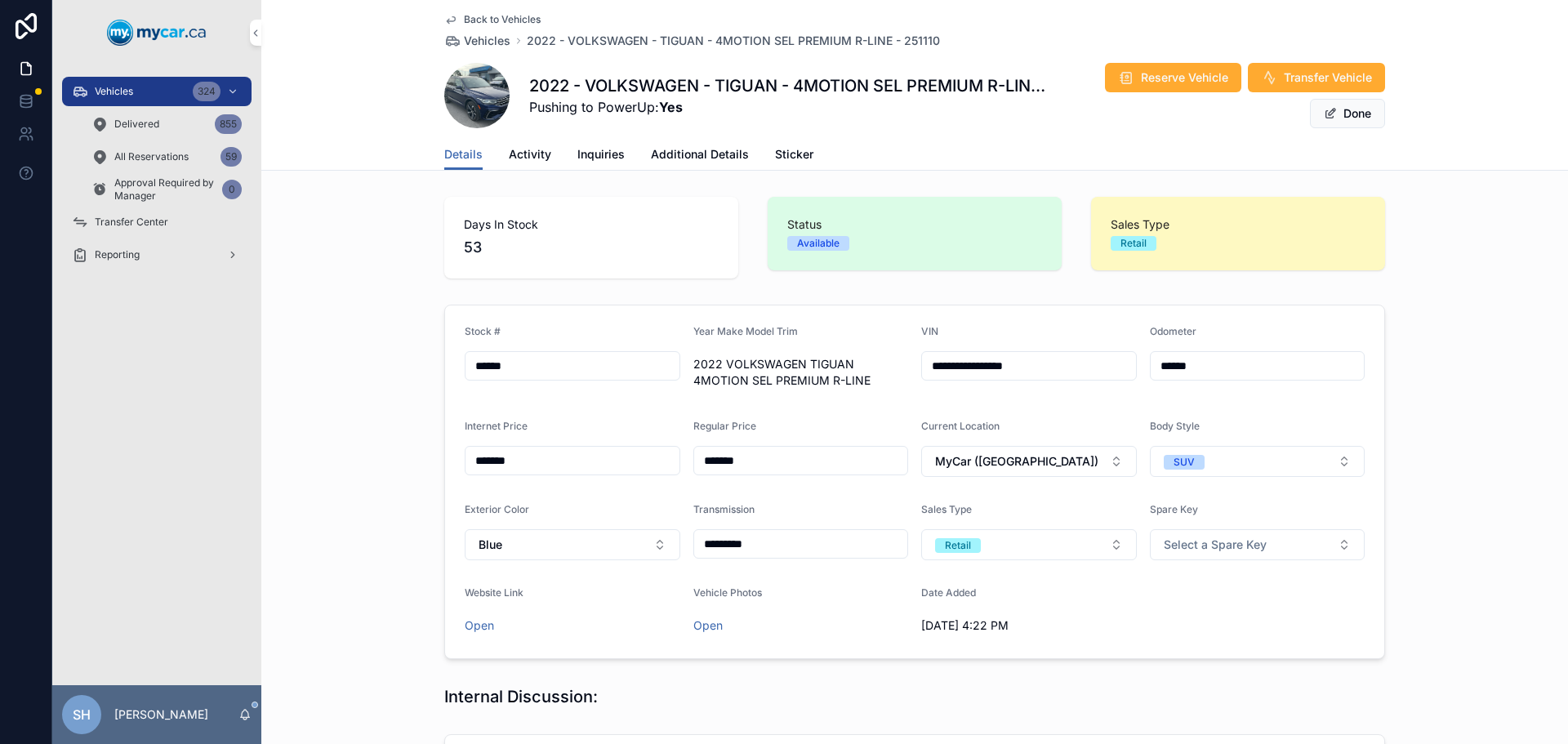
click at [680, 151] on span "Additional Details" at bounding box center [699, 154] width 98 height 16
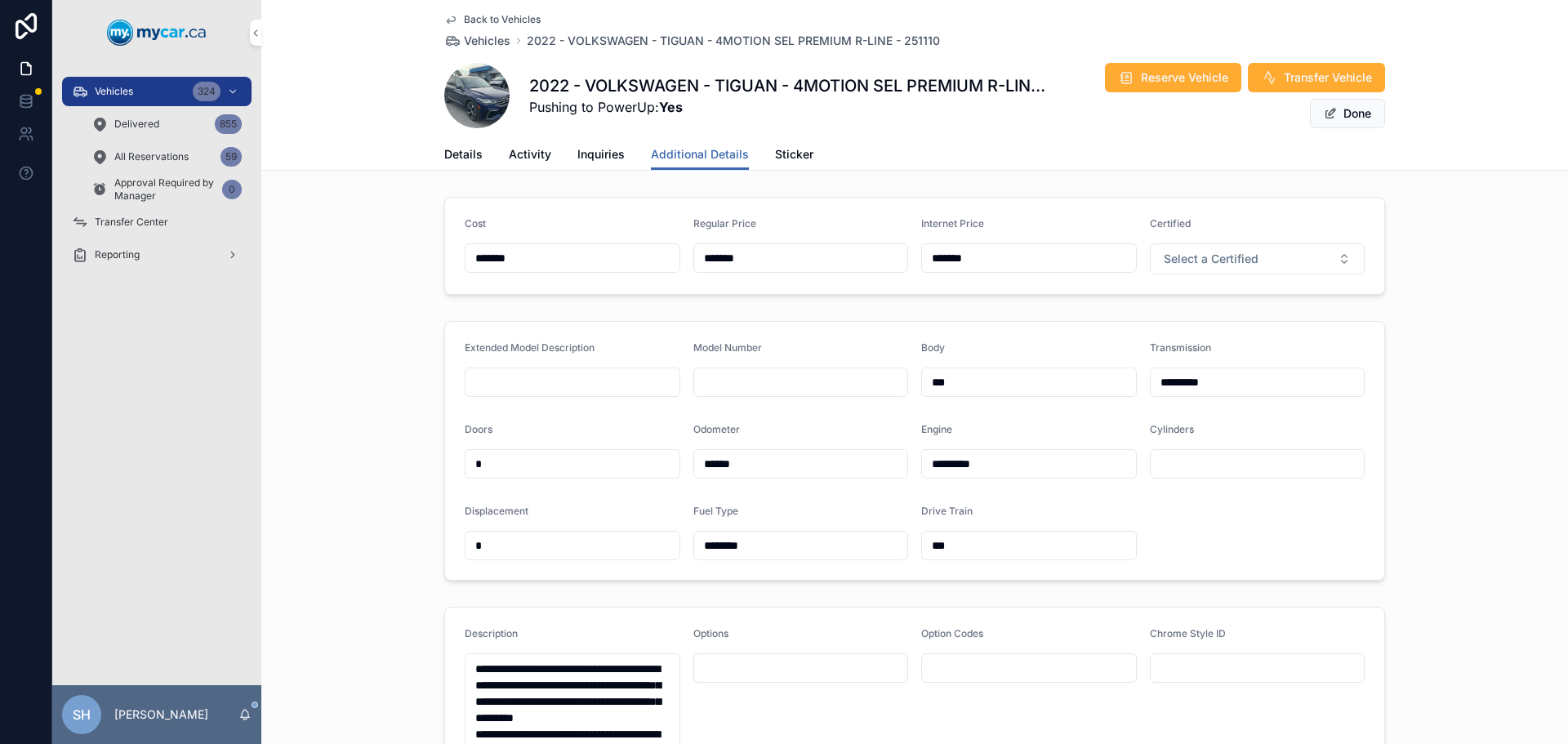
drag, startPoint x: 674, startPoint y: 254, endPoint x: 641, endPoint y: 252, distance: 33.1
click at [641, 252] on form "Cost ******* Regular Price ******* Internet Price ******* Certified Select a Ce…" at bounding box center [914, 245] width 939 height 96
type input "*******"
click at [1341, 109] on span "Done" at bounding box center [1347, 113] width 75 height 30
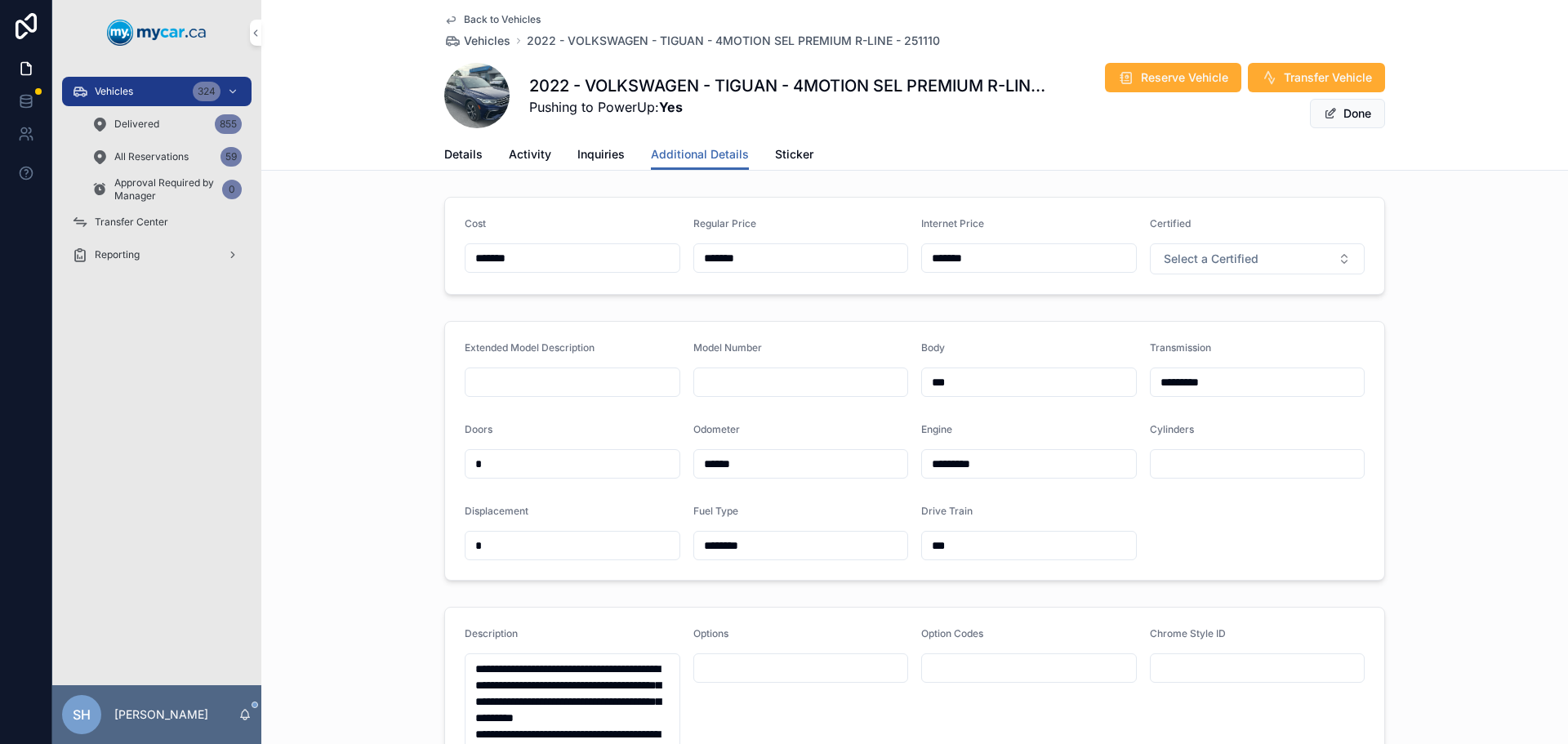
click at [1341, 109] on button "Done" at bounding box center [1347, 113] width 75 height 30
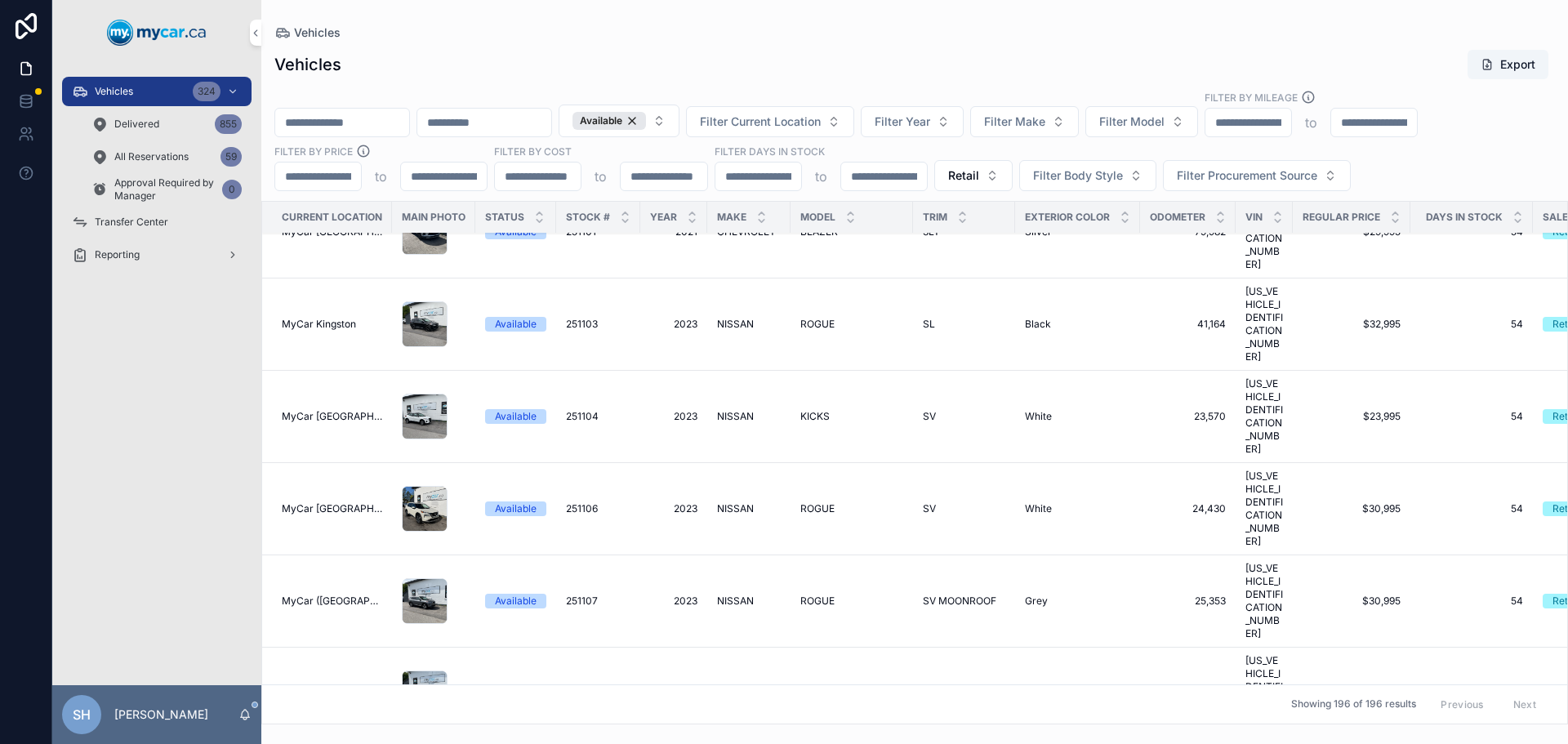
scroll to position [5389, 0]
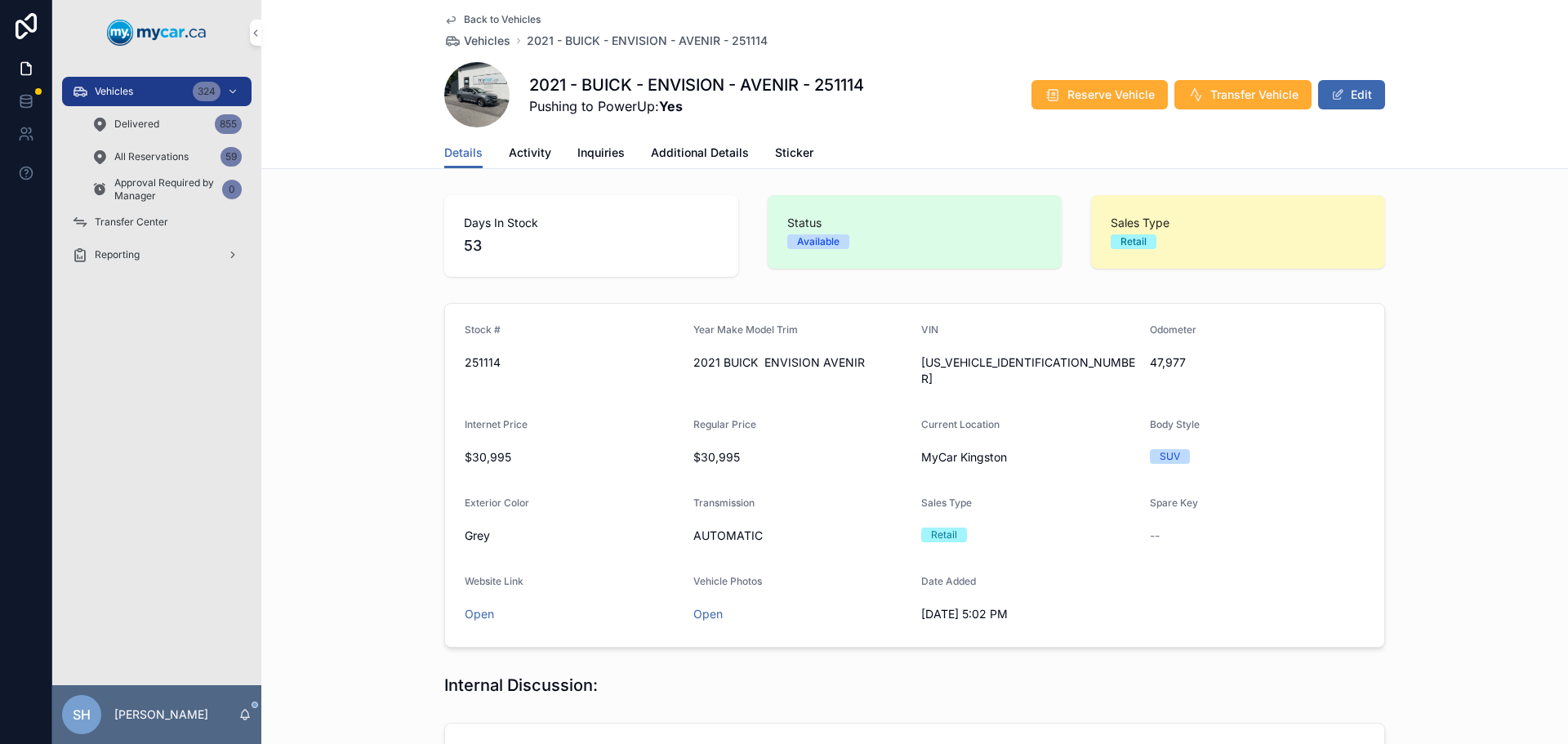
click at [1353, 96] on button "Edit" at bounding box center [1350, 94] width 67 height 30
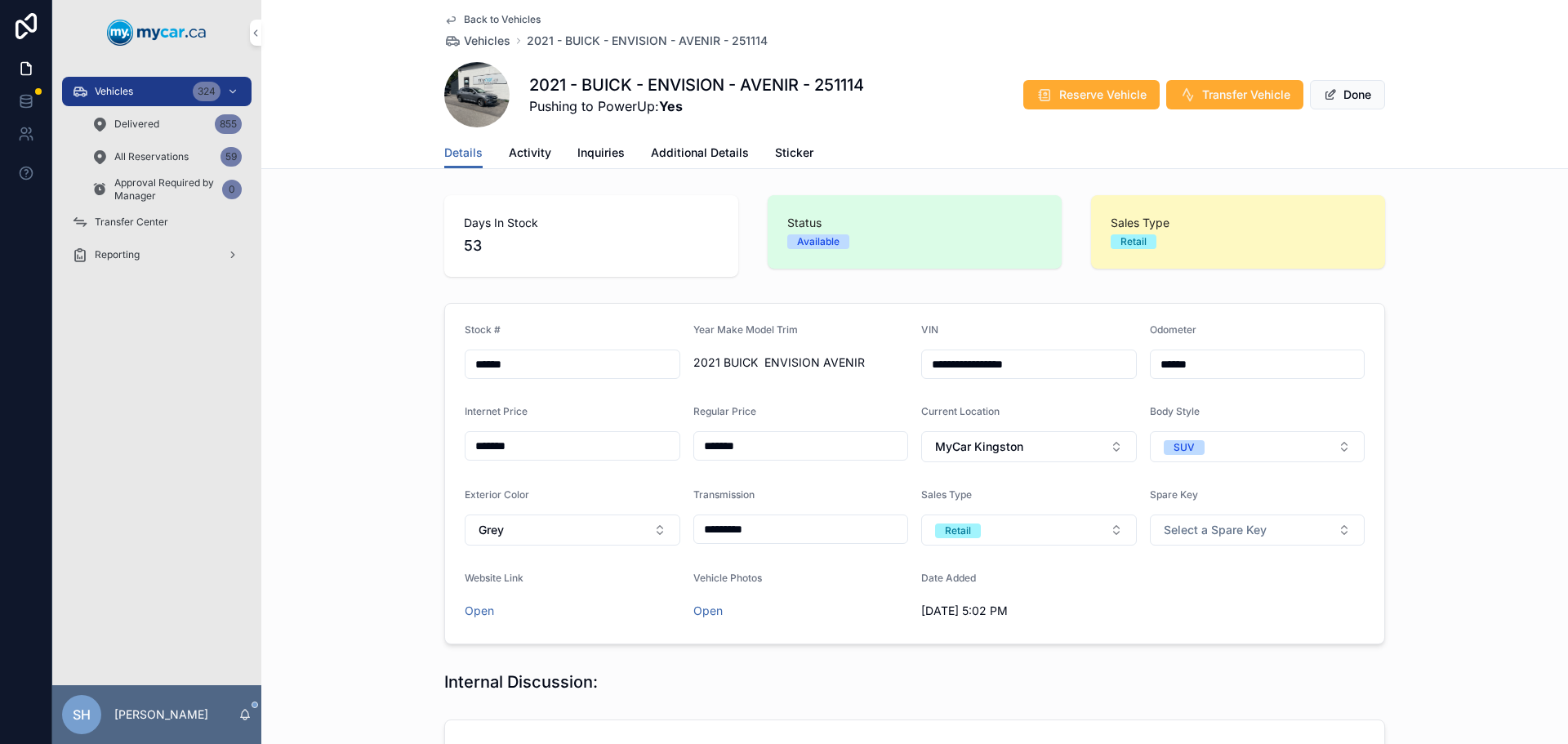
click at [682, 149] on span "Additional Details" at bounding box center [699, 152] width 98 height 16
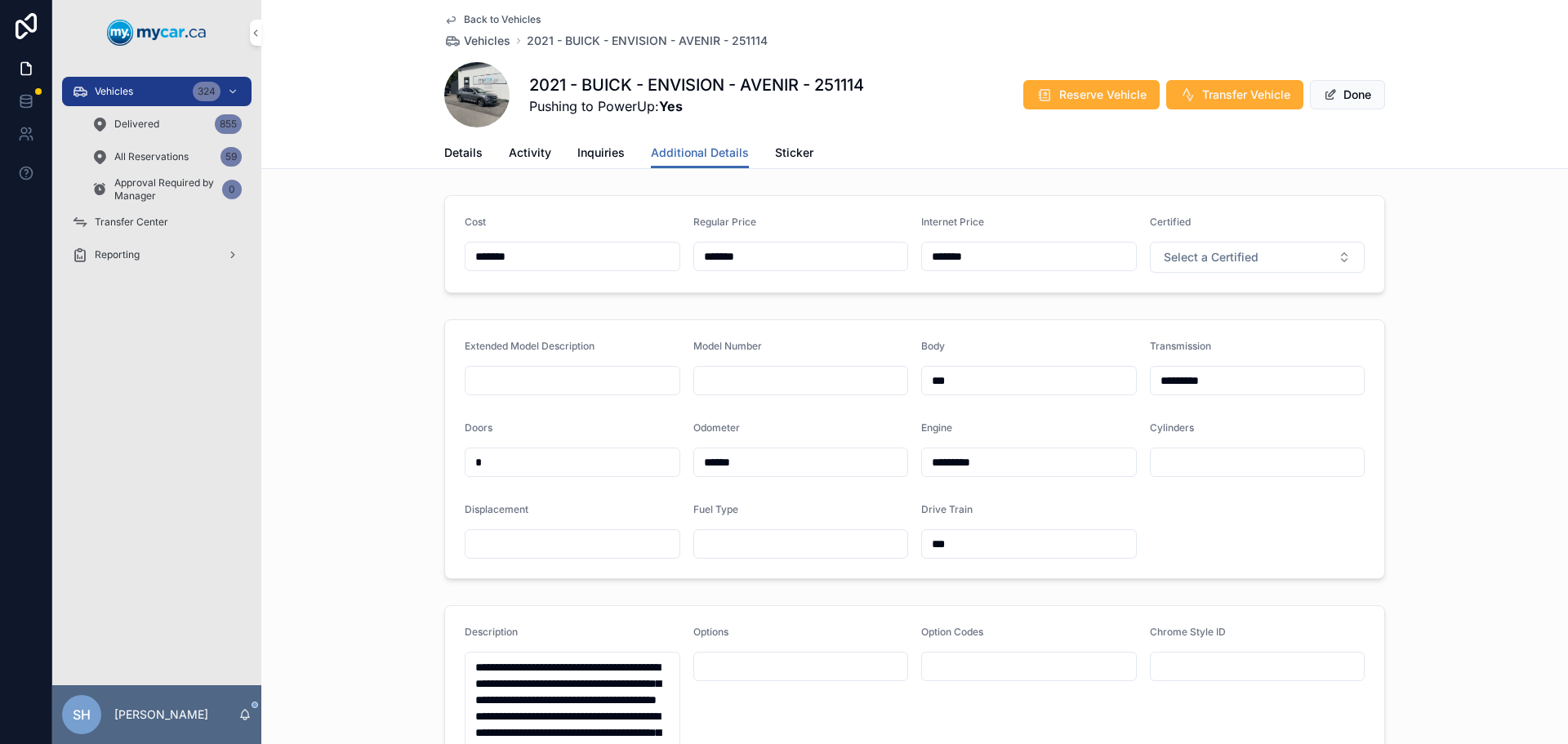
drag, startPoint x: 765, startPoint y: 259, endPoint x: 615, endPoint y: 266, distance: 150.2
click at [616, 266] on form "Cost ******* Regular Price ******* Internet Price ******* Certified Select a Ce…" at bounding box center [914, 244] width 939 height 96
type input "*******"
click at [1357, 103] on span "Done" at bounding box center [1347, 94] width 75 height 30
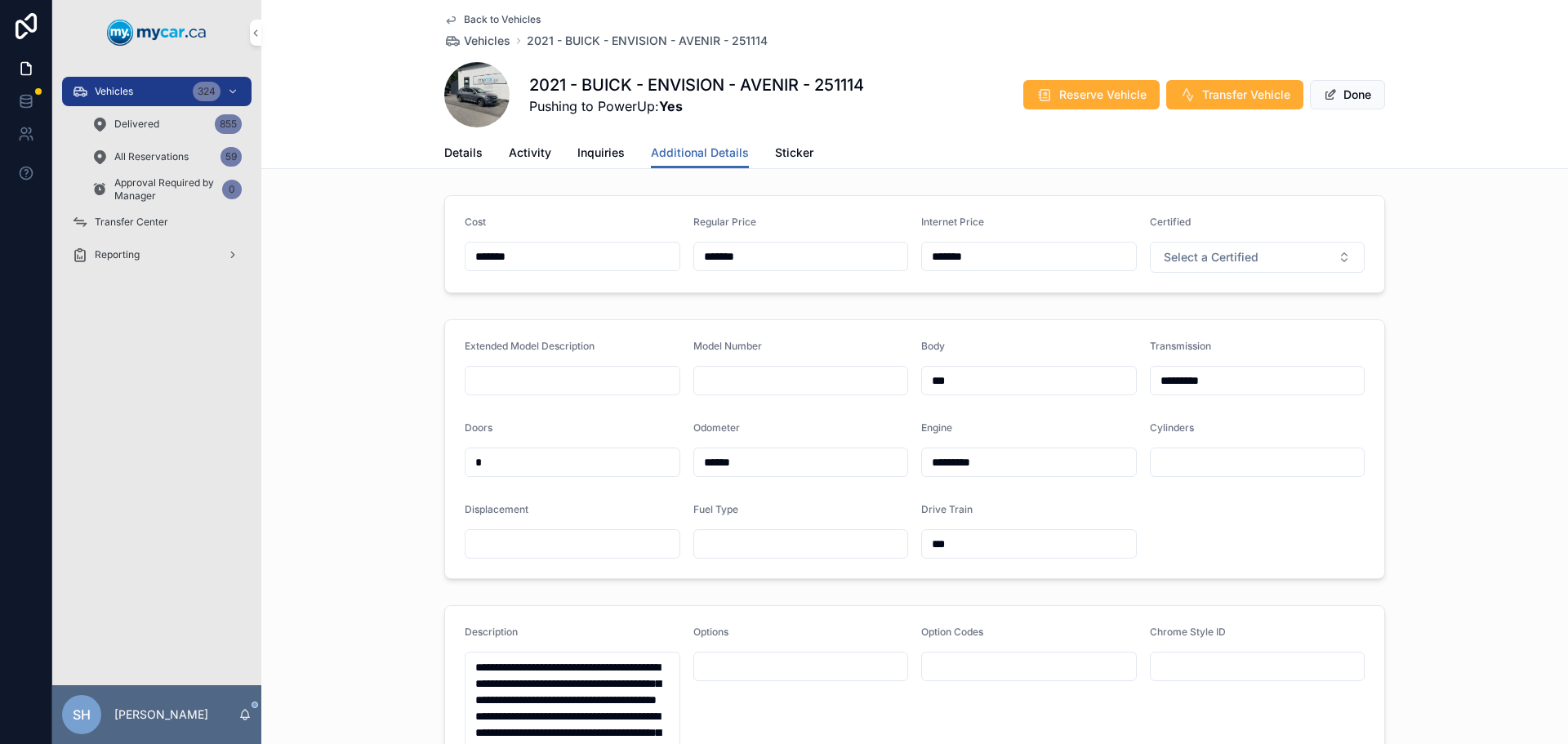
click at [1346, 95] on button "Done" at bounding box center [1347, 94] width 75 height 30
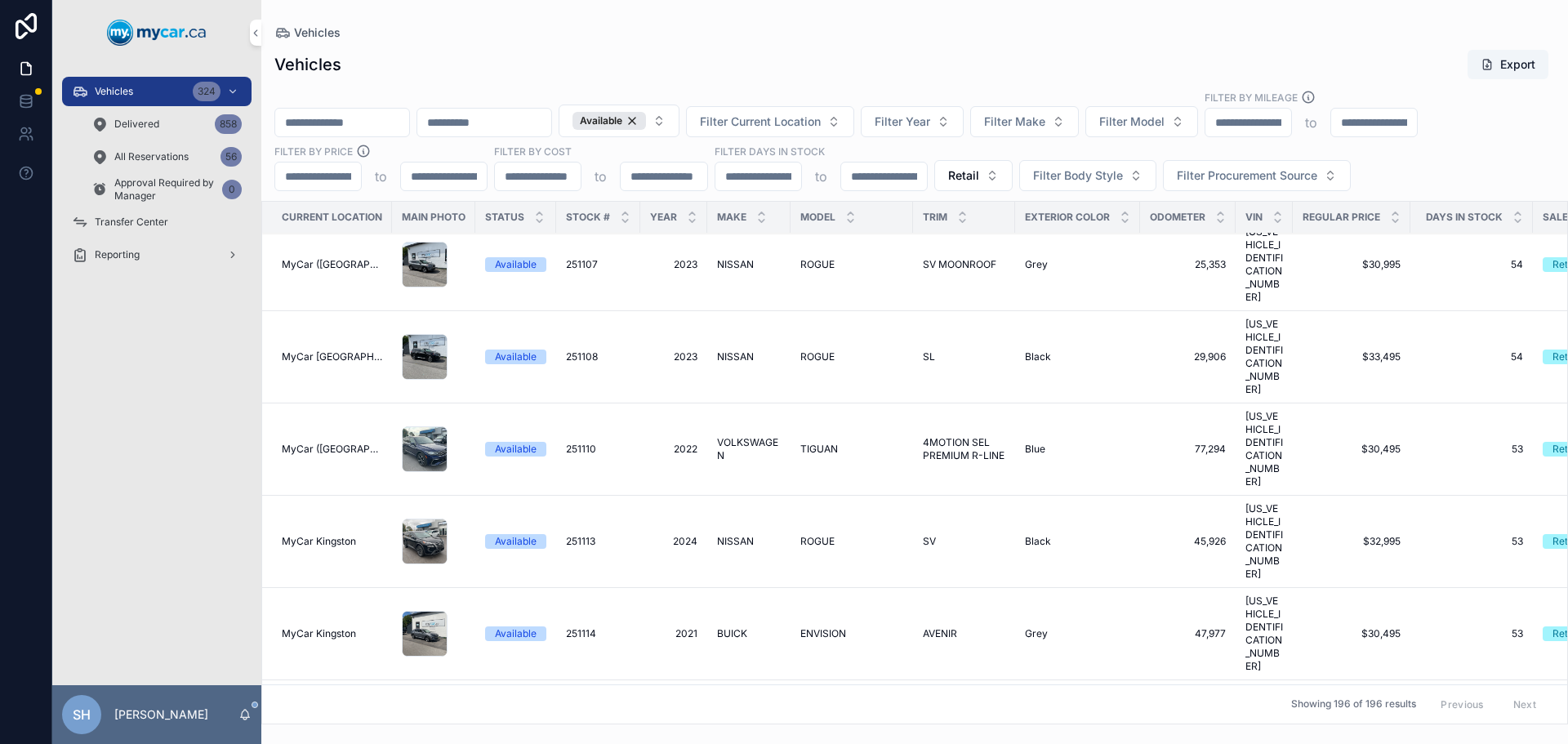
scroll to position [5471, 0]
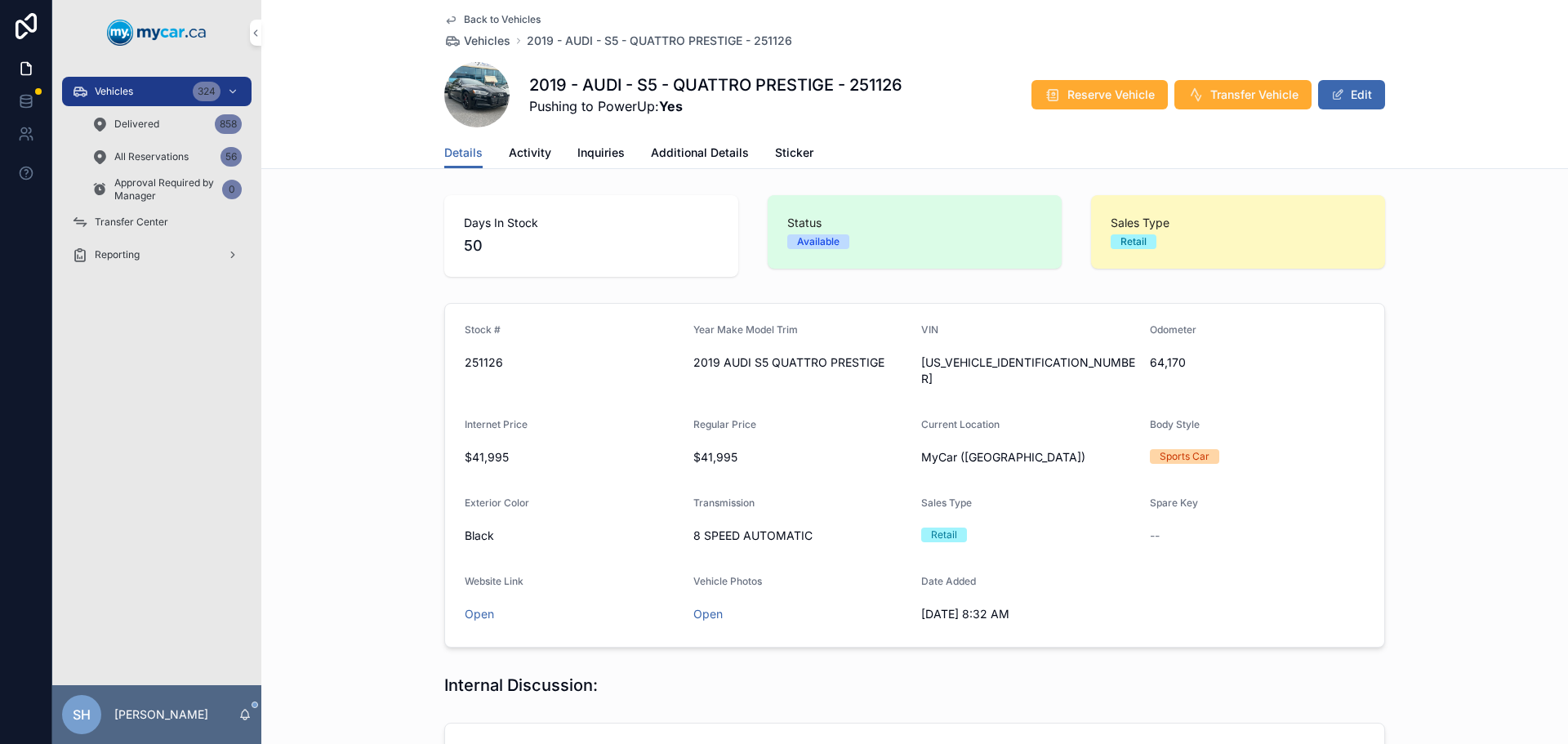
click at [1345, 91] on button "Edit" at bounding box center [1350, 94] width 67 height 30
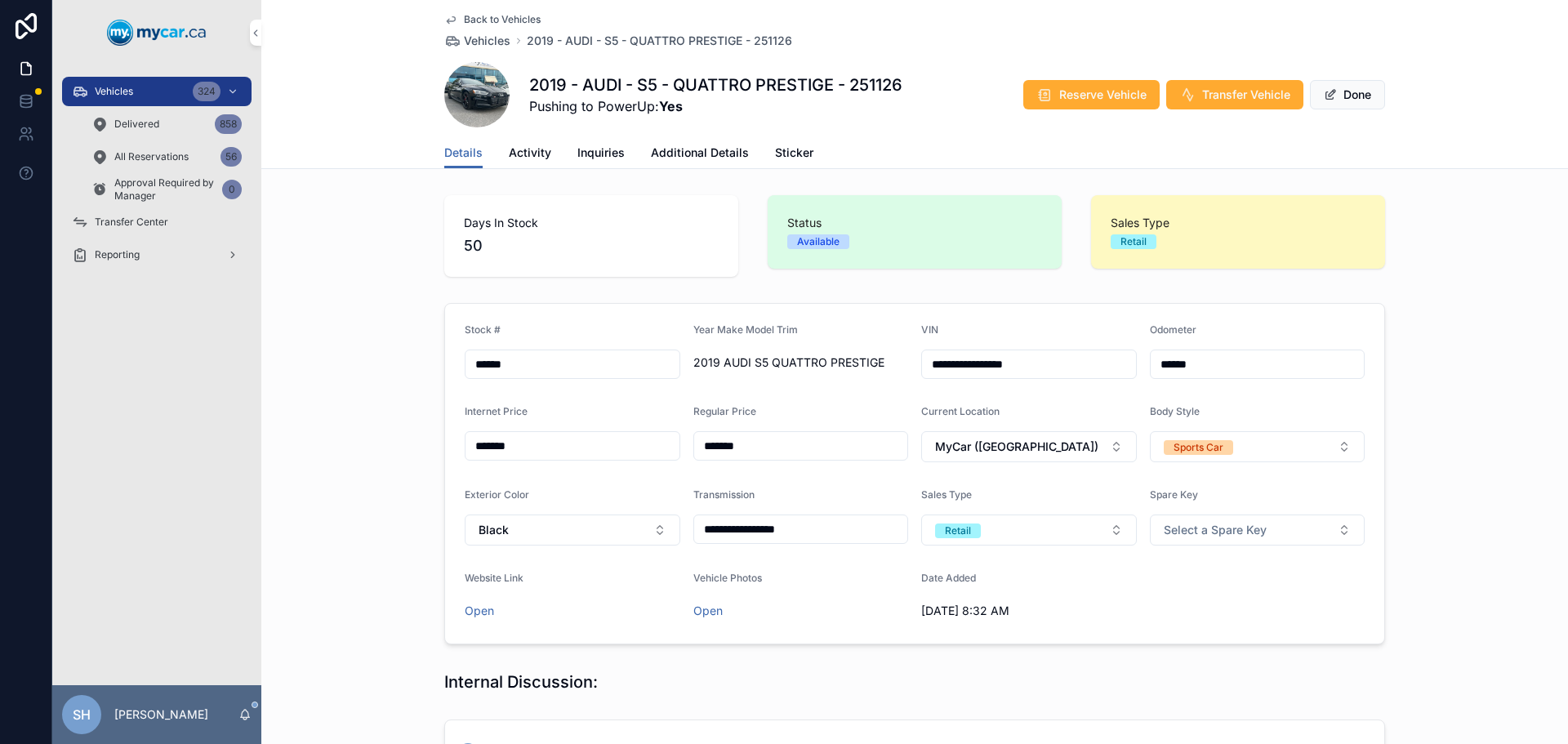
click at [690, 154] on span "Additional Details" at bounding box center [699, 152] width 98 height 16
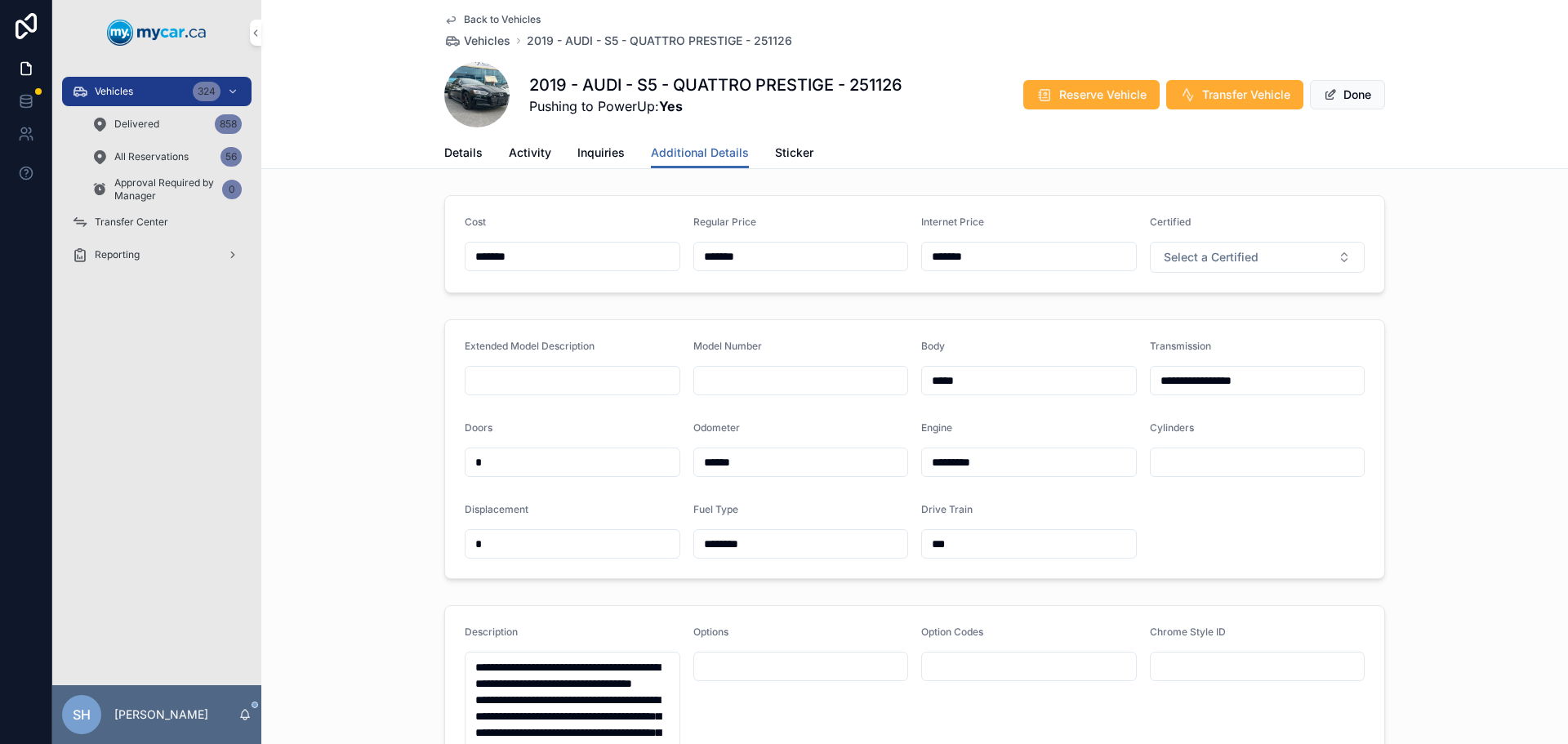
drag, startPoint x: 730, startPoint y: 250, endPoint x: 690, endPoint y: 246, distance: 40.2
click at [694, 246] on input "*******" at bounding box center [801, 256] width 214 height 23
type input "*******"
type input "****"
drag, startPoint x: 943, startPoint y: 250, endPoint x: 839, endPoint y: 240, distance: 104.5
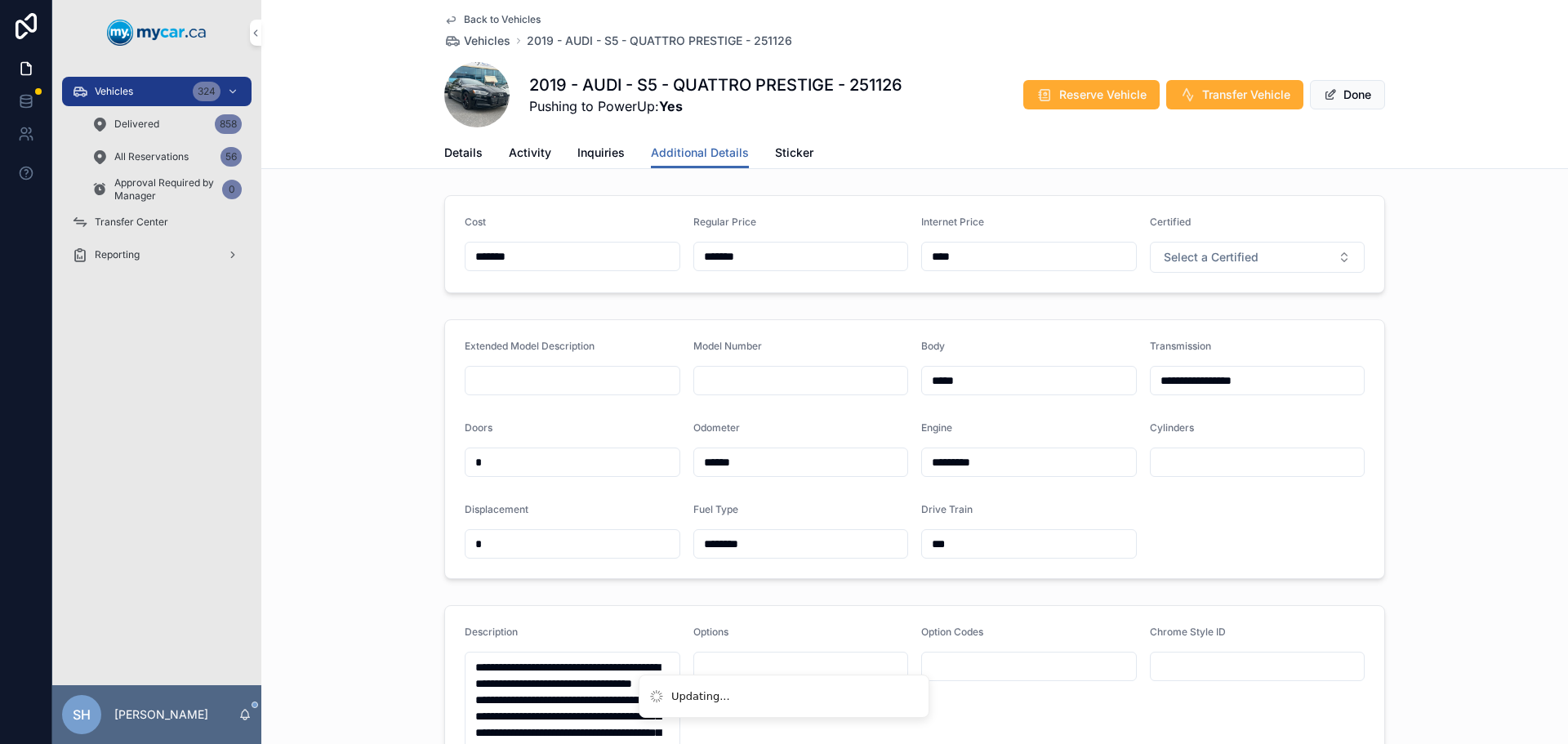
click at [837, 240] on form "Cost ******* Regular Price ******* Internet Price **** Certified Select a Certi…" at bounding box center [914, 244] width 939 height 96
type input "*******"
click at [1344, 93] on span "Done" at bounding box center [1347, 94] width 75 height 30
click at [1344, 92] on button "Done" at bounding box center [1347, 94] width 75 height 30
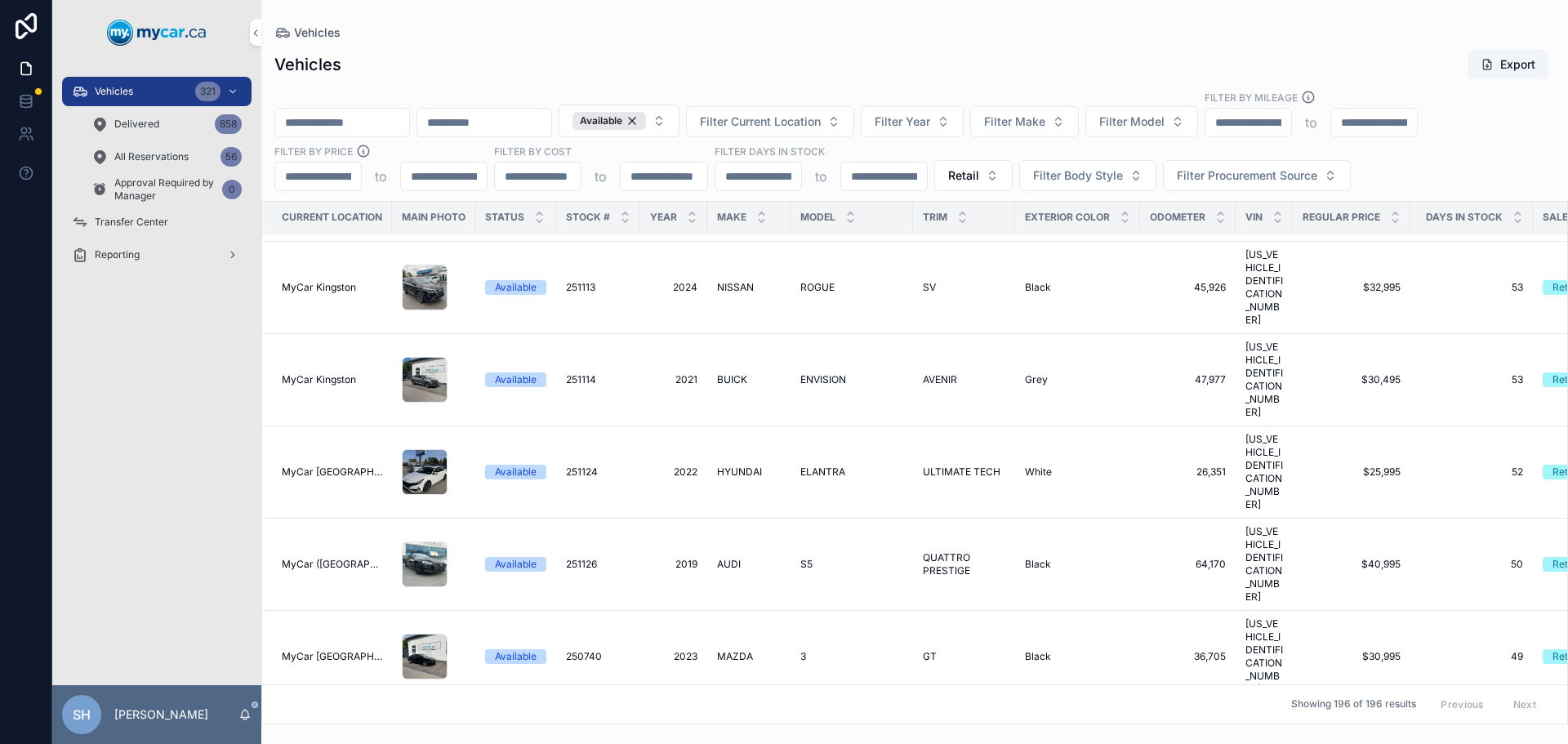
scroll to position [5716, 0]
click at [814, 741] on span "CX-5" at bounding box center [812, 747] width 24 height 13
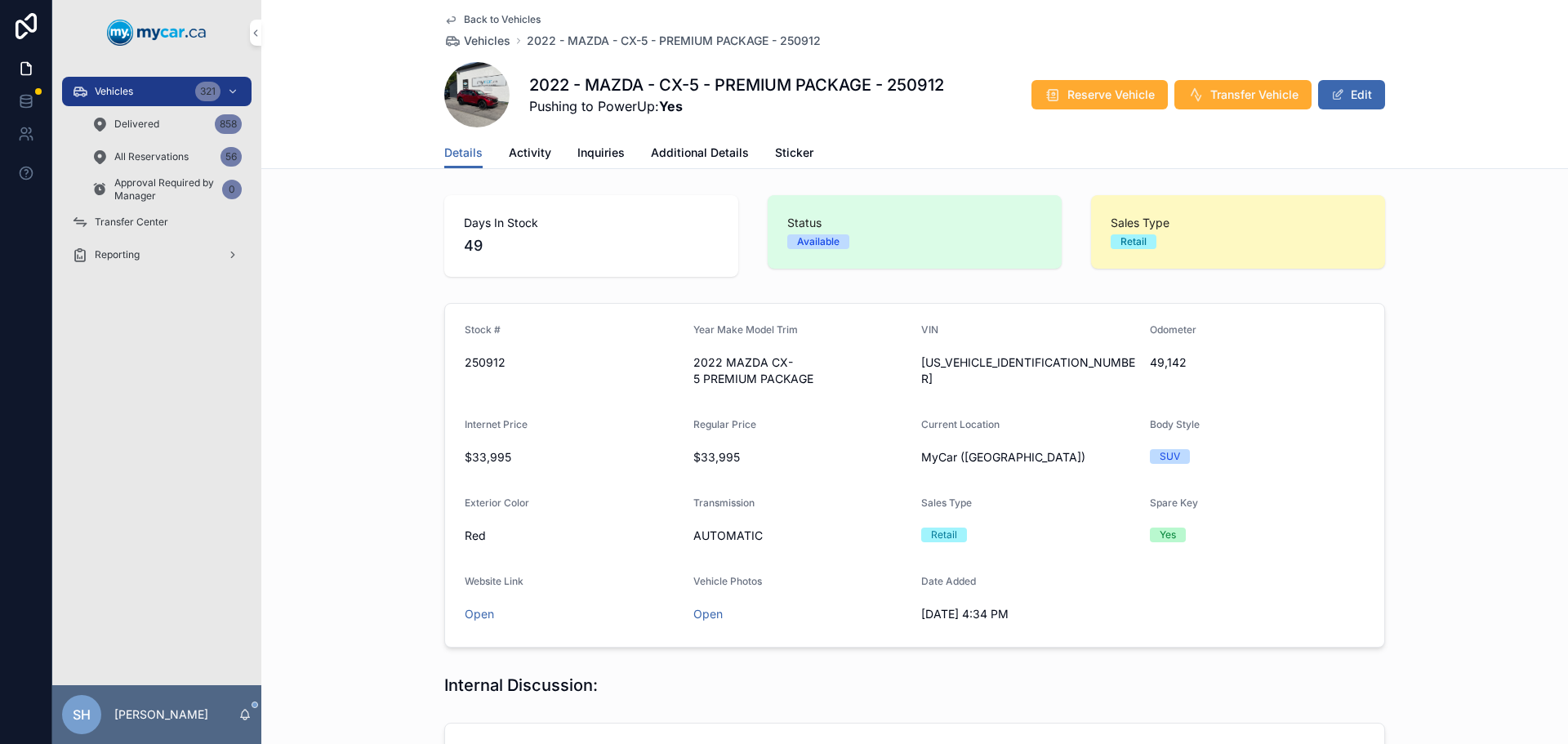
click at [1389, 100] on div "Back to Vehicles Vehicles 2022 - MAZDA - CX-5 - PREMIUM PACKAGE - 250912 2022 -…" at bounding box center [914, 84] width 1307 height 169
click at [1355, 90] on button "Edit" at bounding box center [1350, 94] width 67 height 30
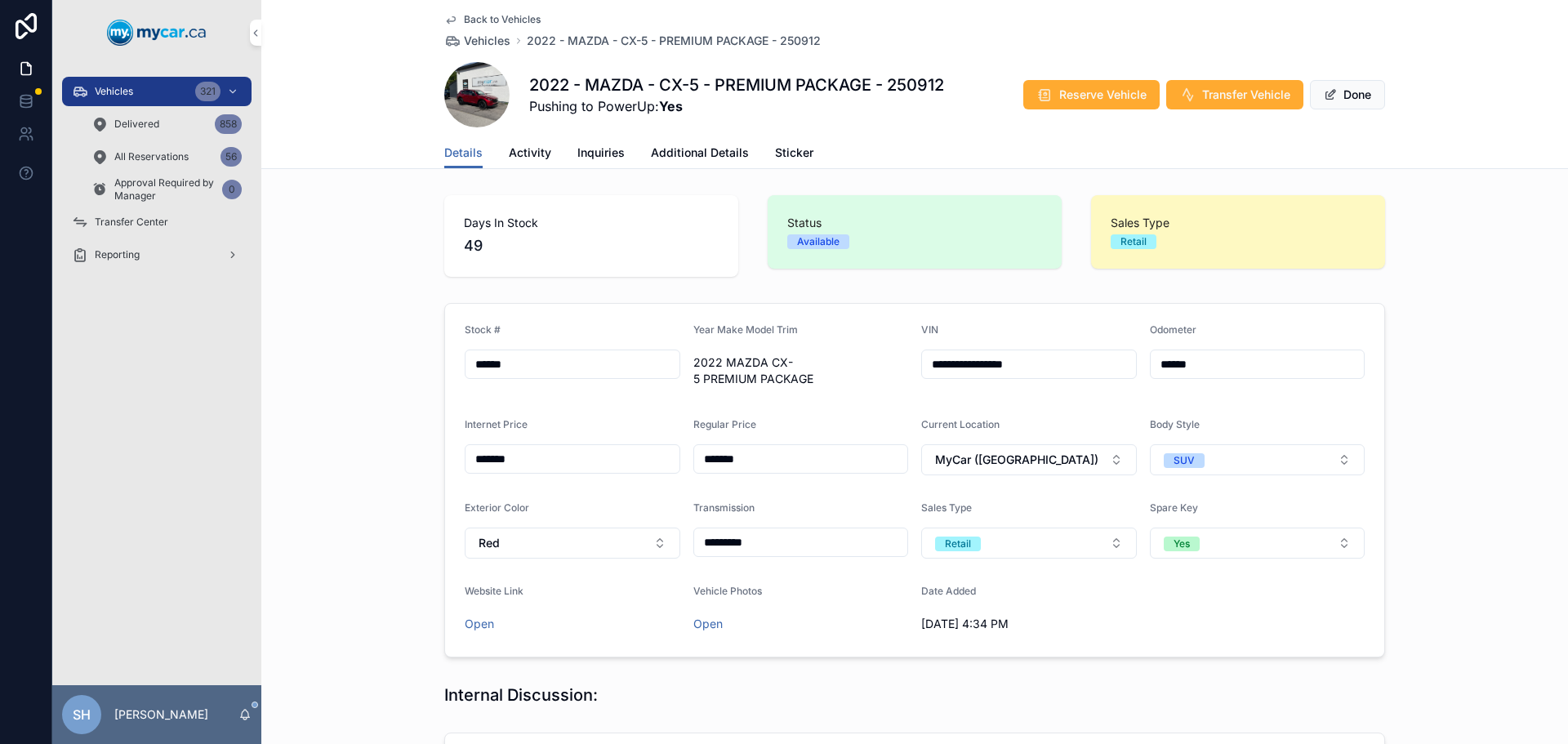
click at [650, 143] on link "Additional Details" at bounding box center [699, 154] width 98 height 33
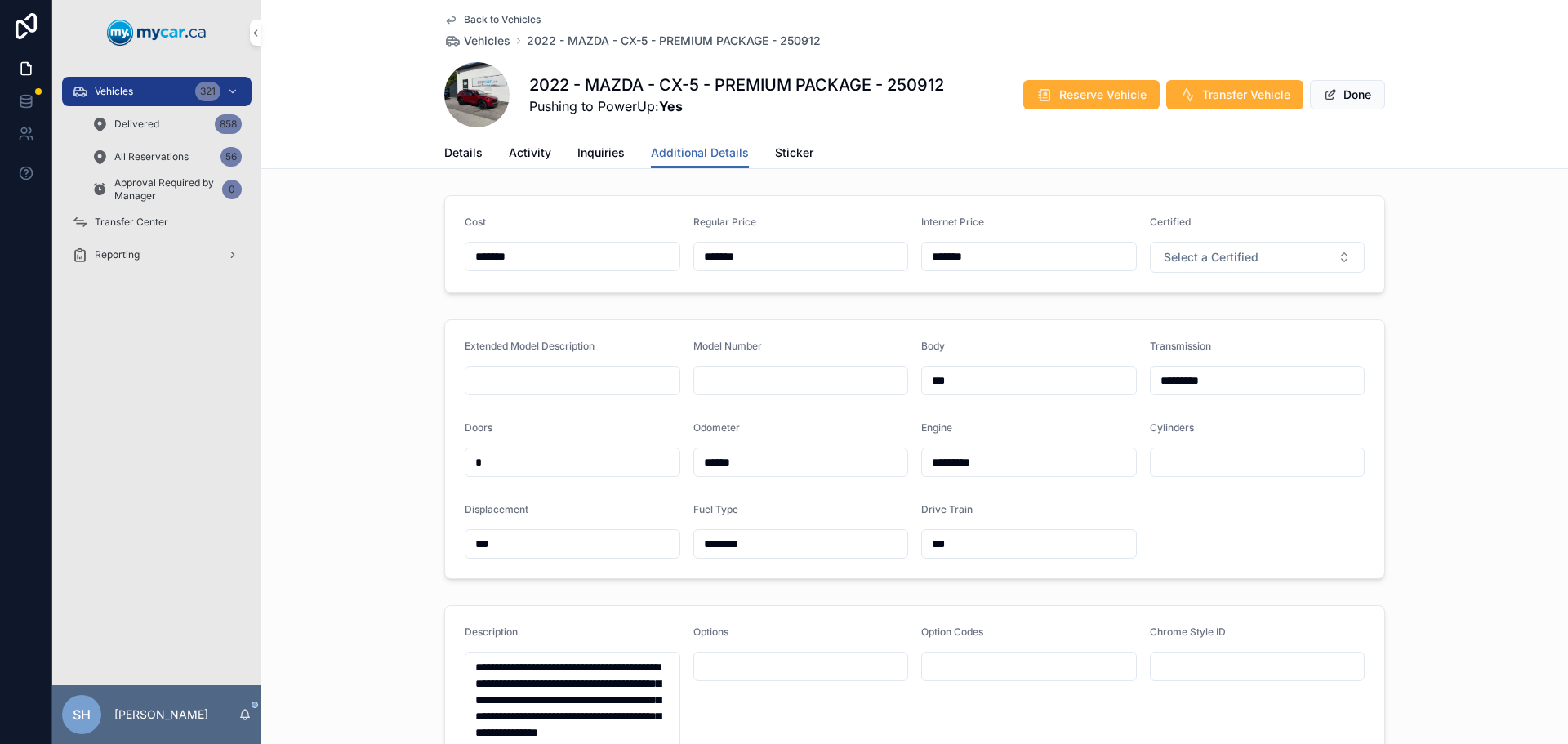
drag, startPoint x: 614, startPoint y: 257, endPoint x: 590, endPoint y: 255, distance: 24.1
click at [588, 256] on form "Cost ******* Regular Price ******* Internet Price ******* Certified Select a Ce…" at bounding box center [914, 244] width 939 height 96
type input "*******"
click at [1350, 90] on span "Done" at bounding box center [1347, 94] width 75 height 30
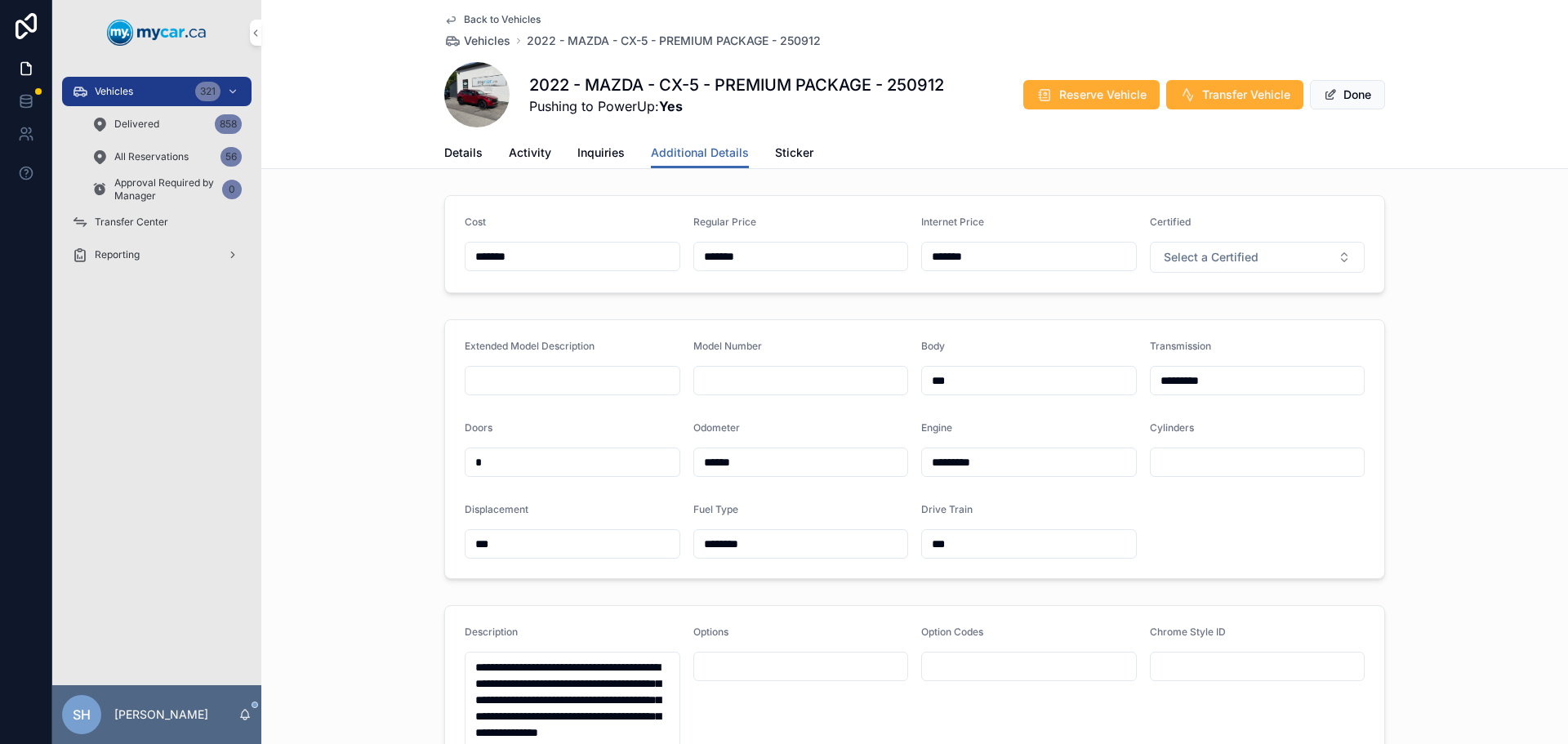
click at [1350, 90] on span "Done" at bounding box center [1347, 94] width 75 height 30
click at [1350, 90] on button "Done" at bounding box center [1347, 94] width 75 height 30
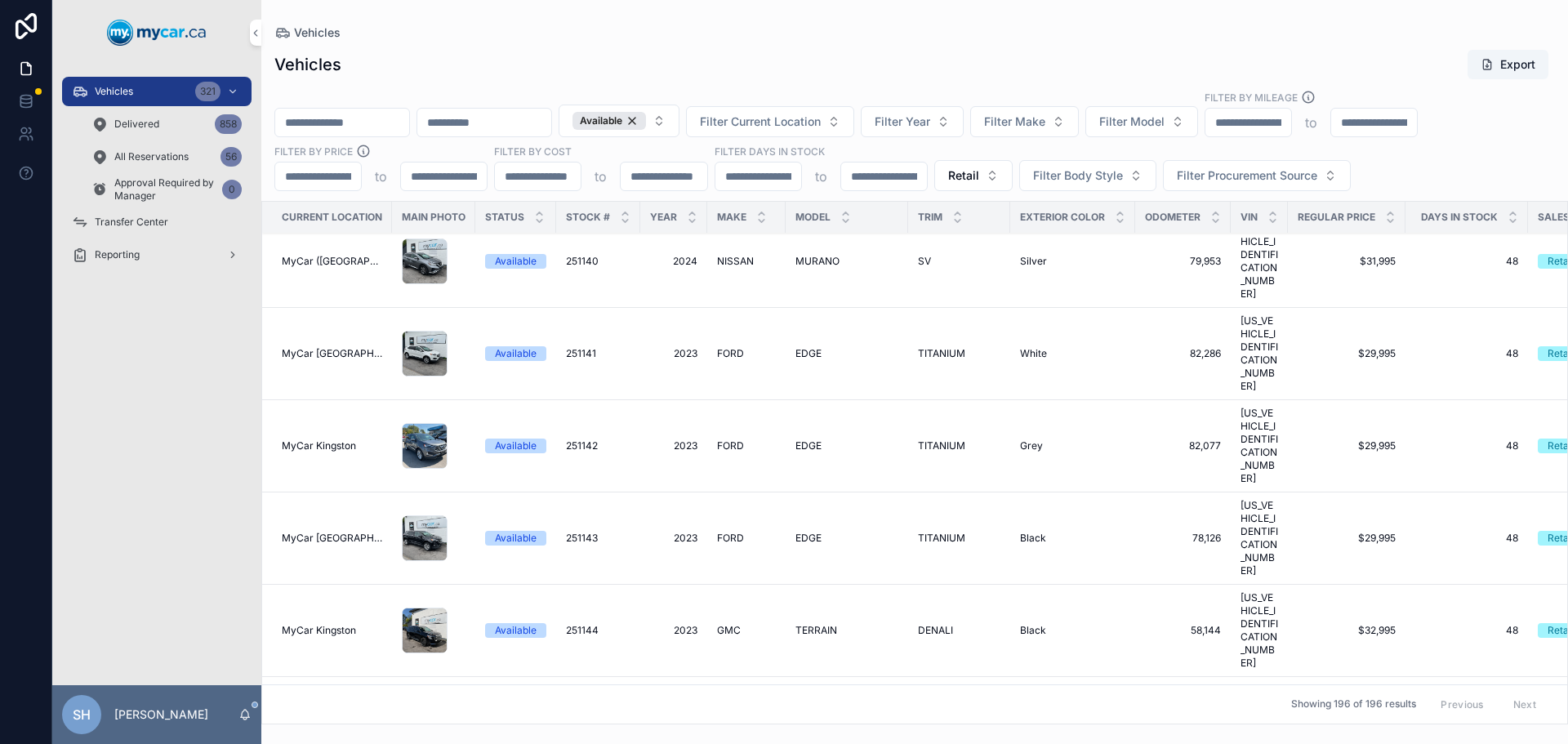
scroll to position [6451, 0]
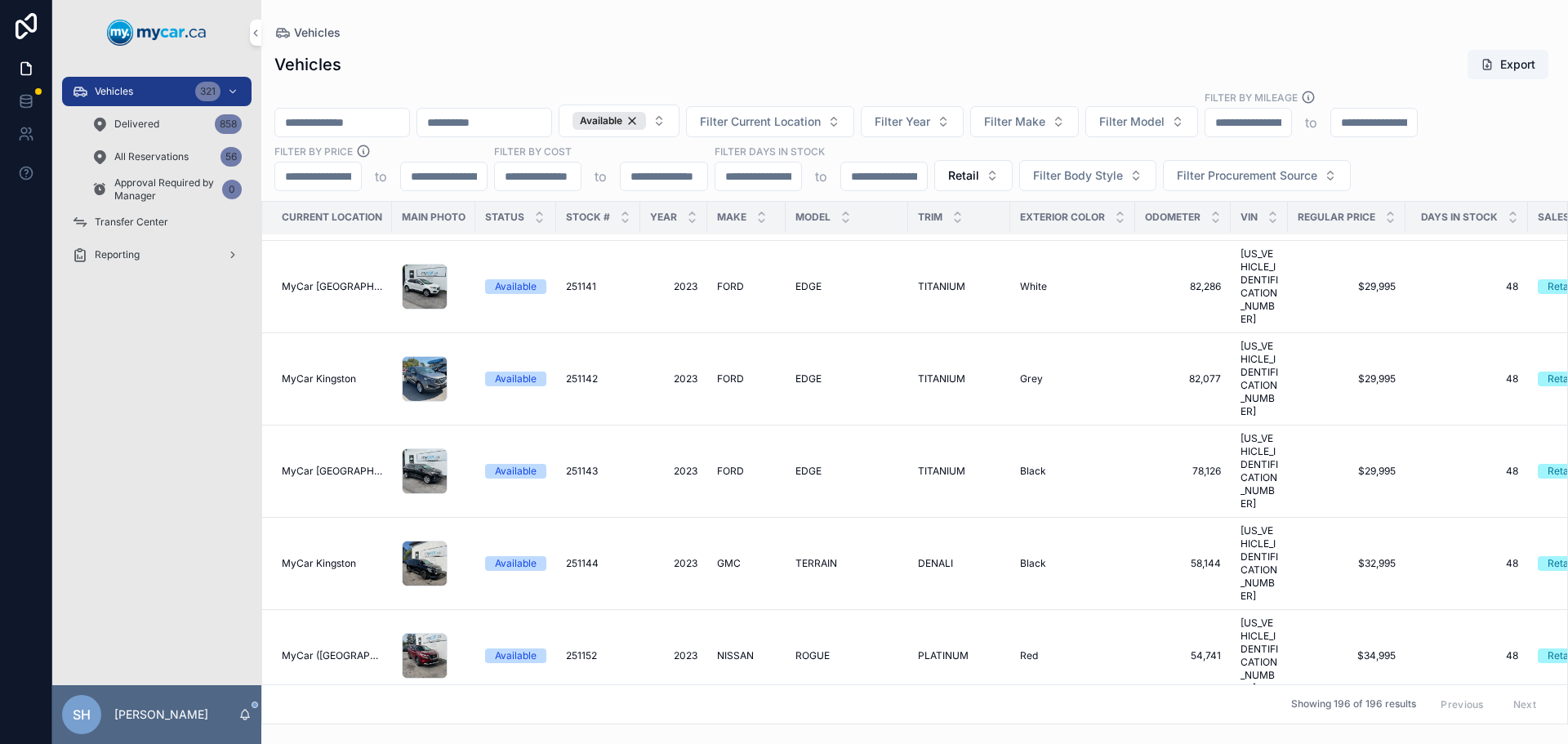
click at [804, 741] on span "KICKS" at bounding box center [810, 747] width 30 height 13
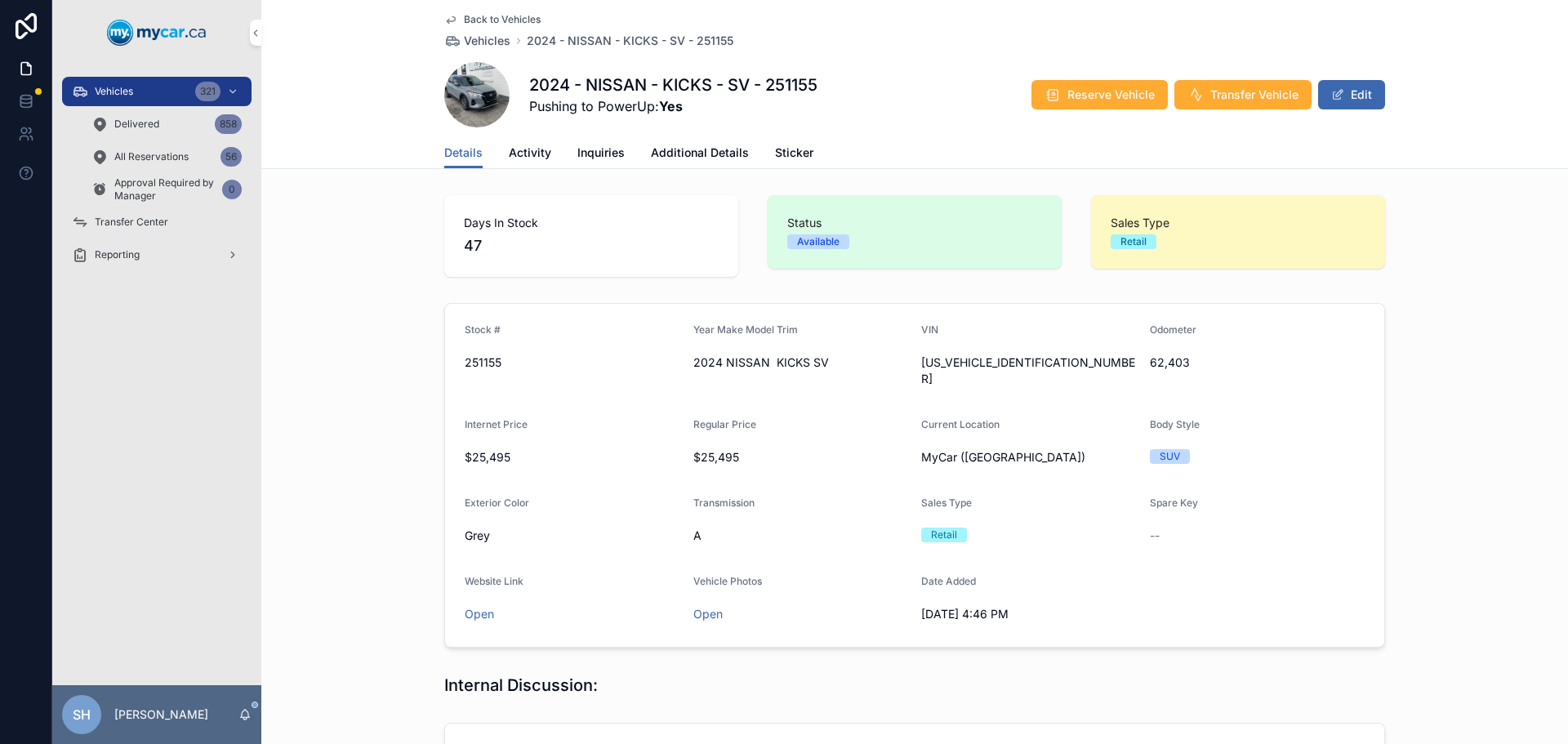
click at [1352, 94] on button "Edit" at bounding box center [1350, 94] width 67 height 30
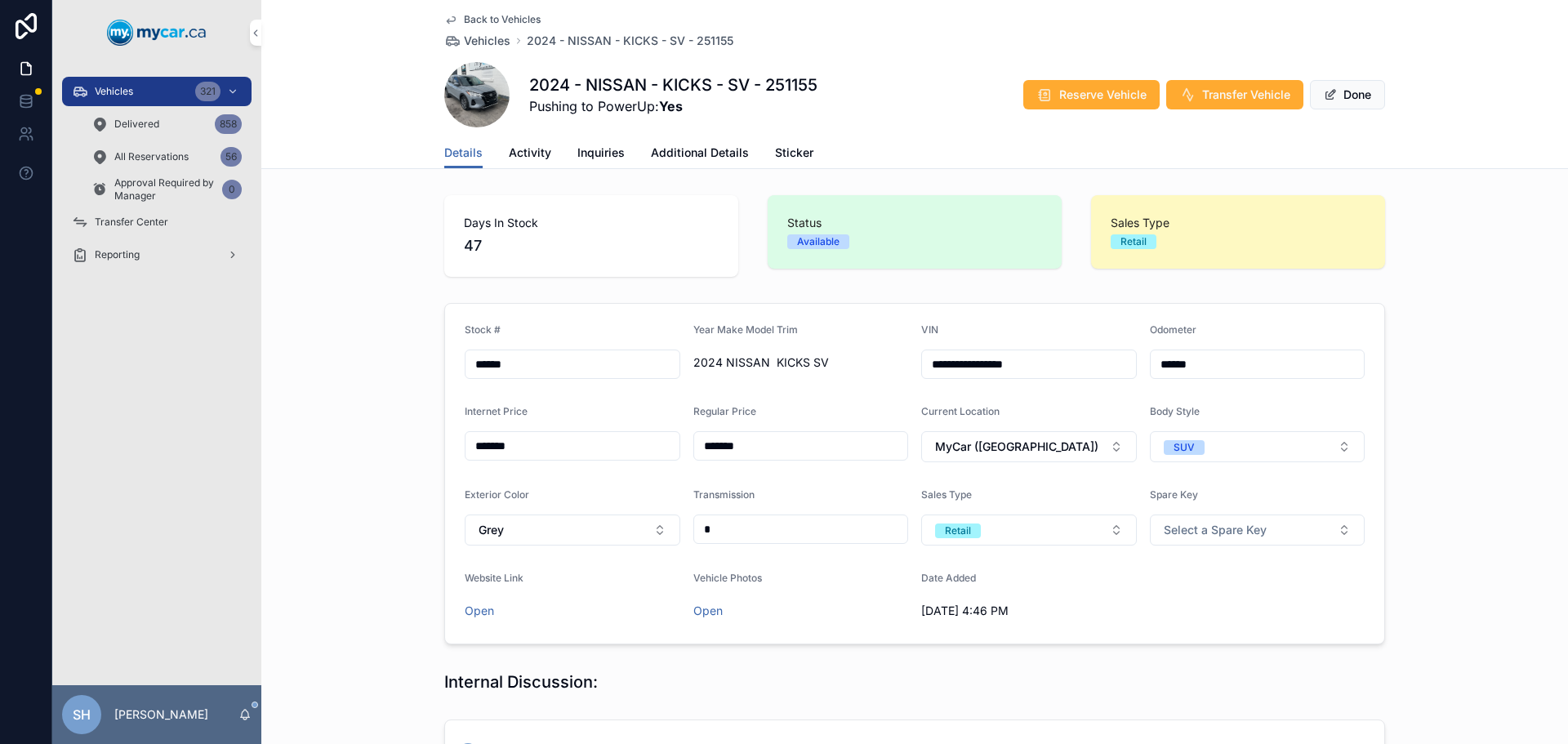
click at [677, 154] on span "Additional Details" at bounding box center [699, 152] width 98 height 16
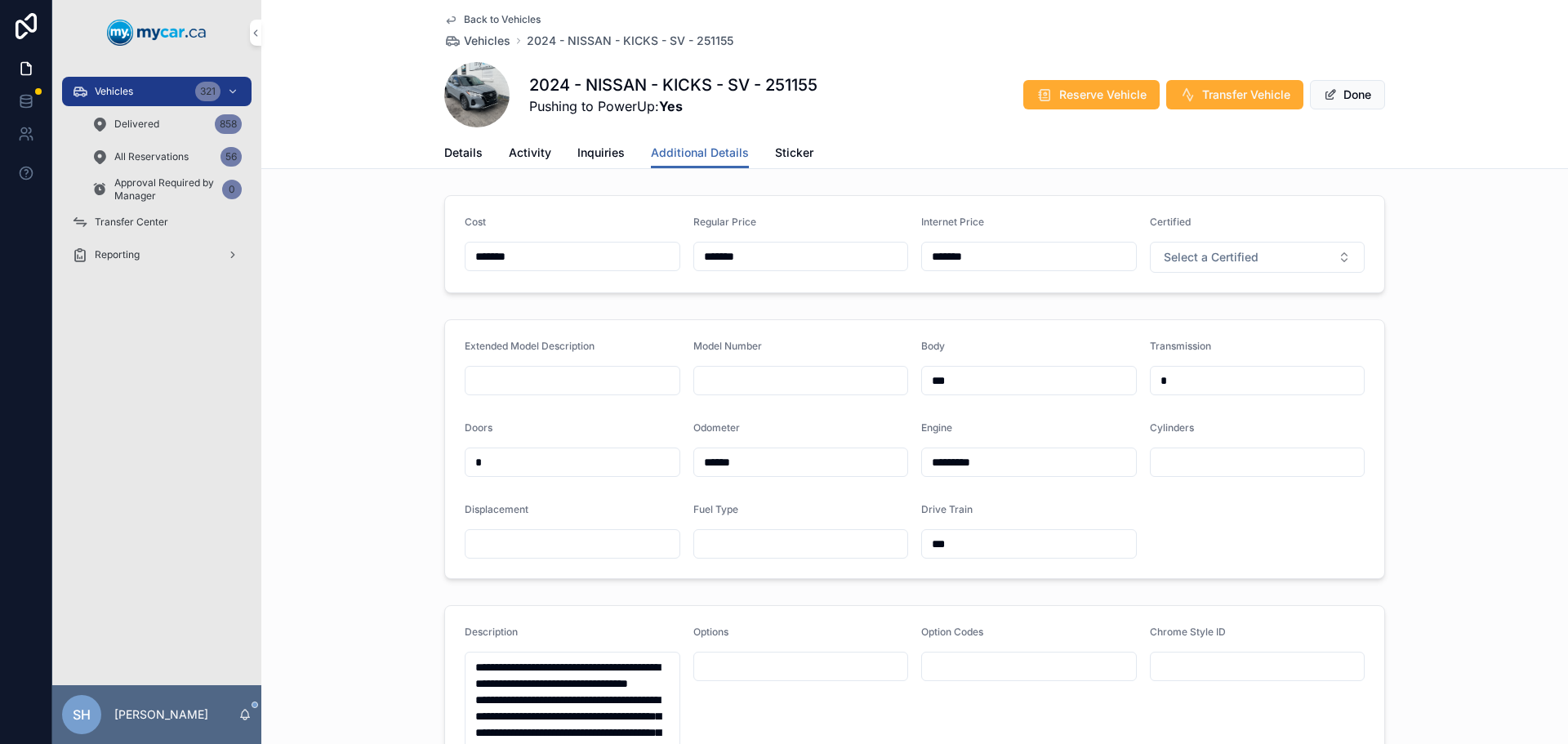
drag, startPoint x: 758, startPoint y: 257, endPoint x: 629, endPoint y: 259, distance: 129.0
click at [617, 259] on form "Cost ******* Regular Price ******* Internet Price ******* Certified Select a Ce…" at bounding box center [914, 244] width 939 height 96
type input "*******"
click at [1343, 94] on button "Done" at bounding box center [1347, 94] width 75 height 30
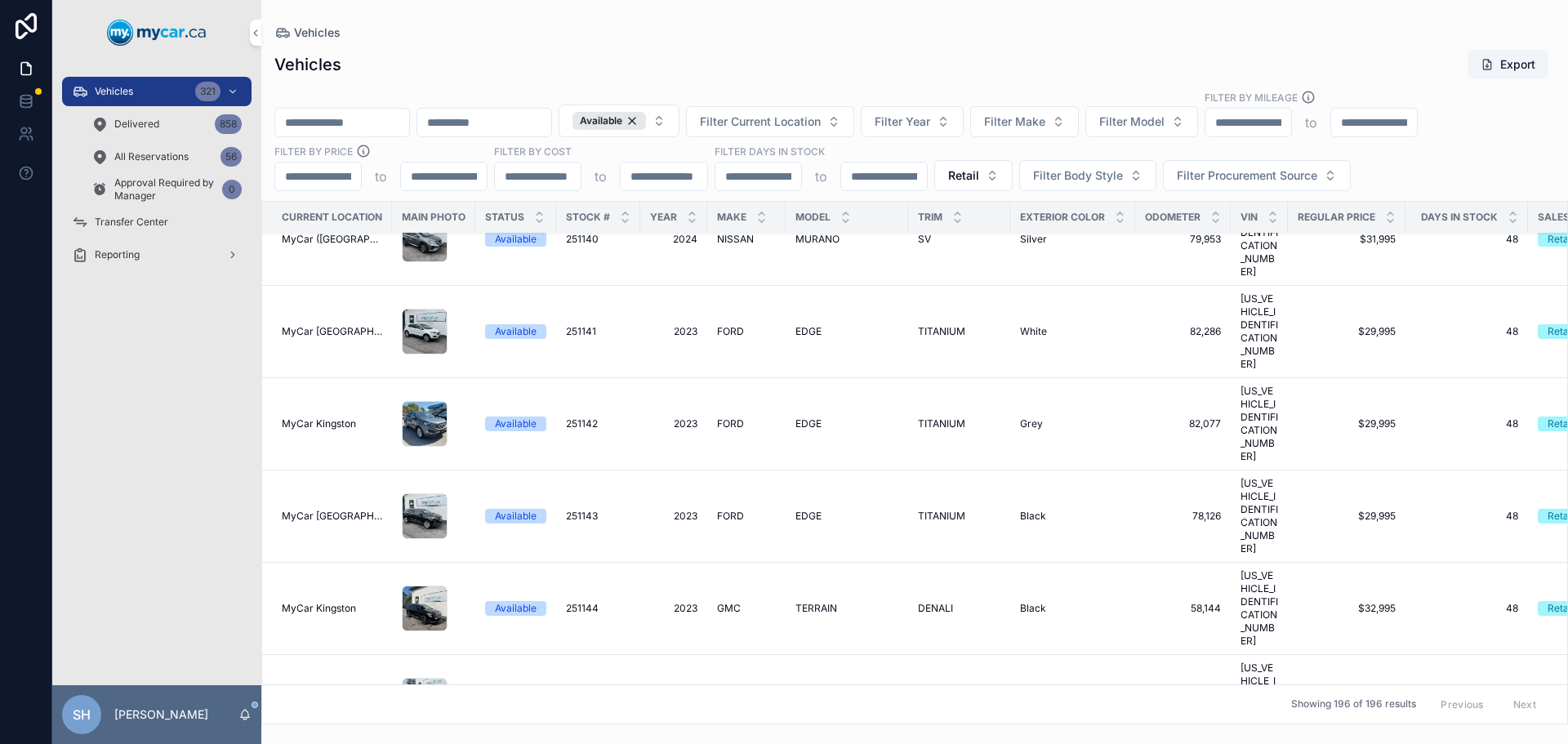
scroll to position [6451, 0]
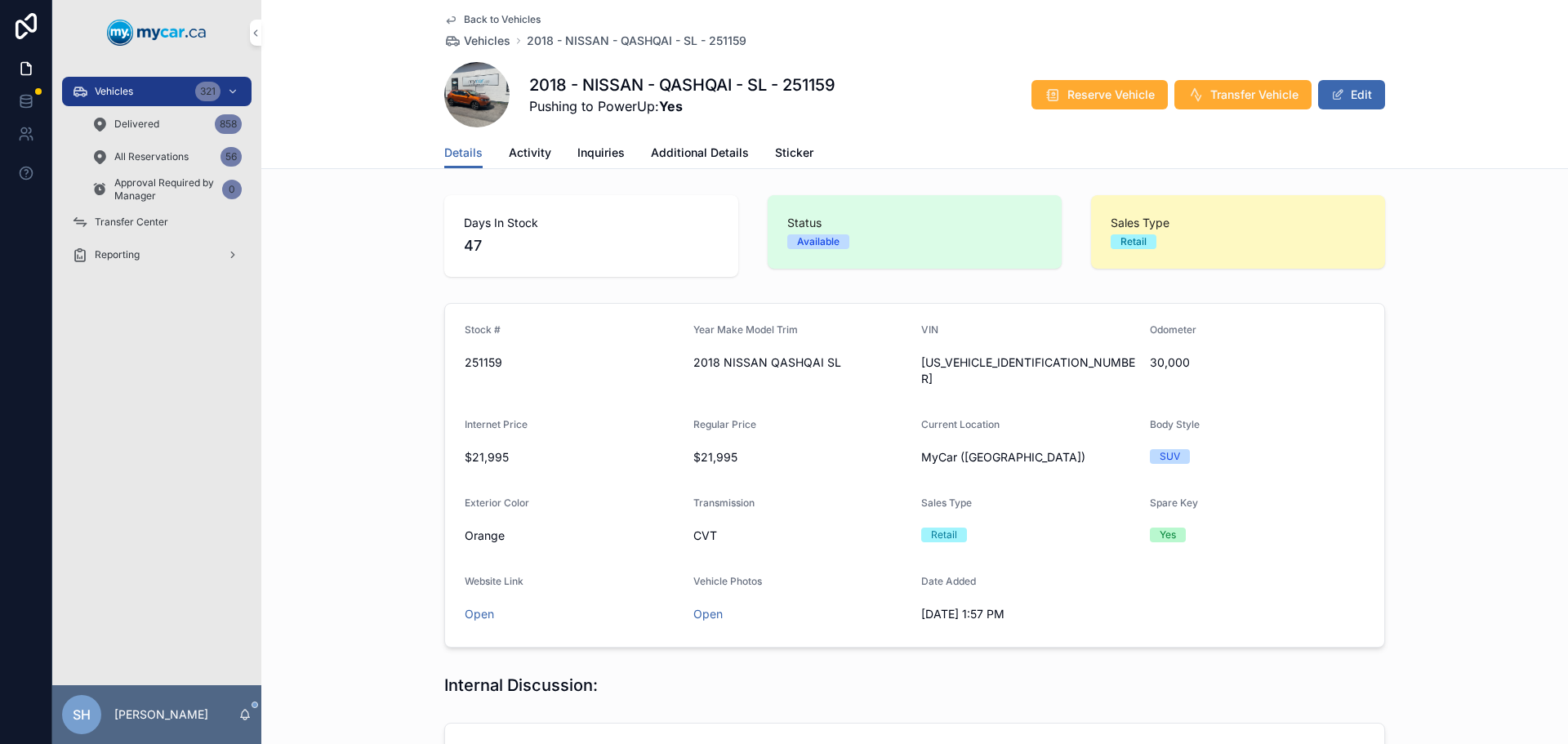
click at [1352, 101] on button "Edit" at bounding box center [1350, 94] width 67 height 30
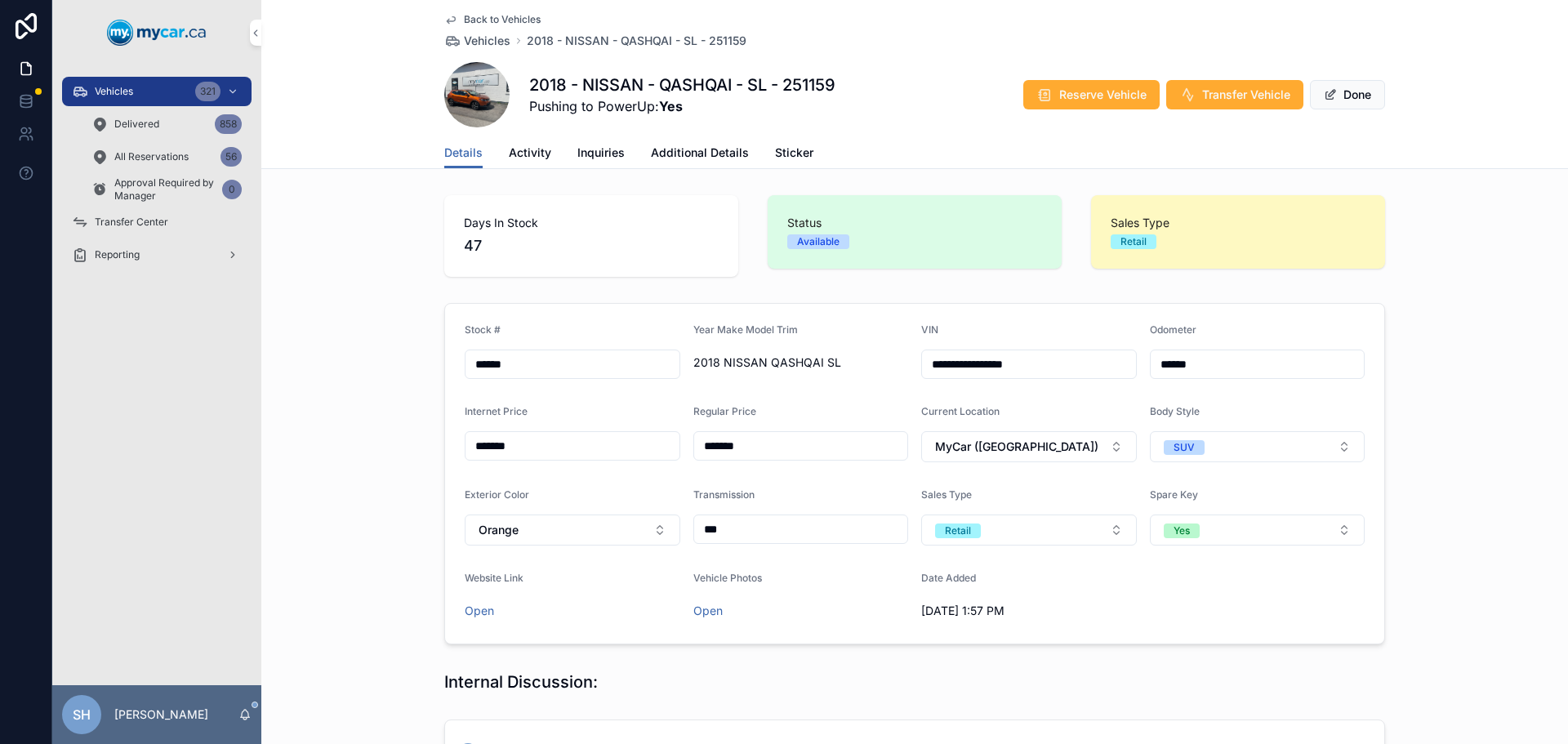
click at [653, 154] on span "Additional Details" at bounding box center [699, 152] width 98 height 16
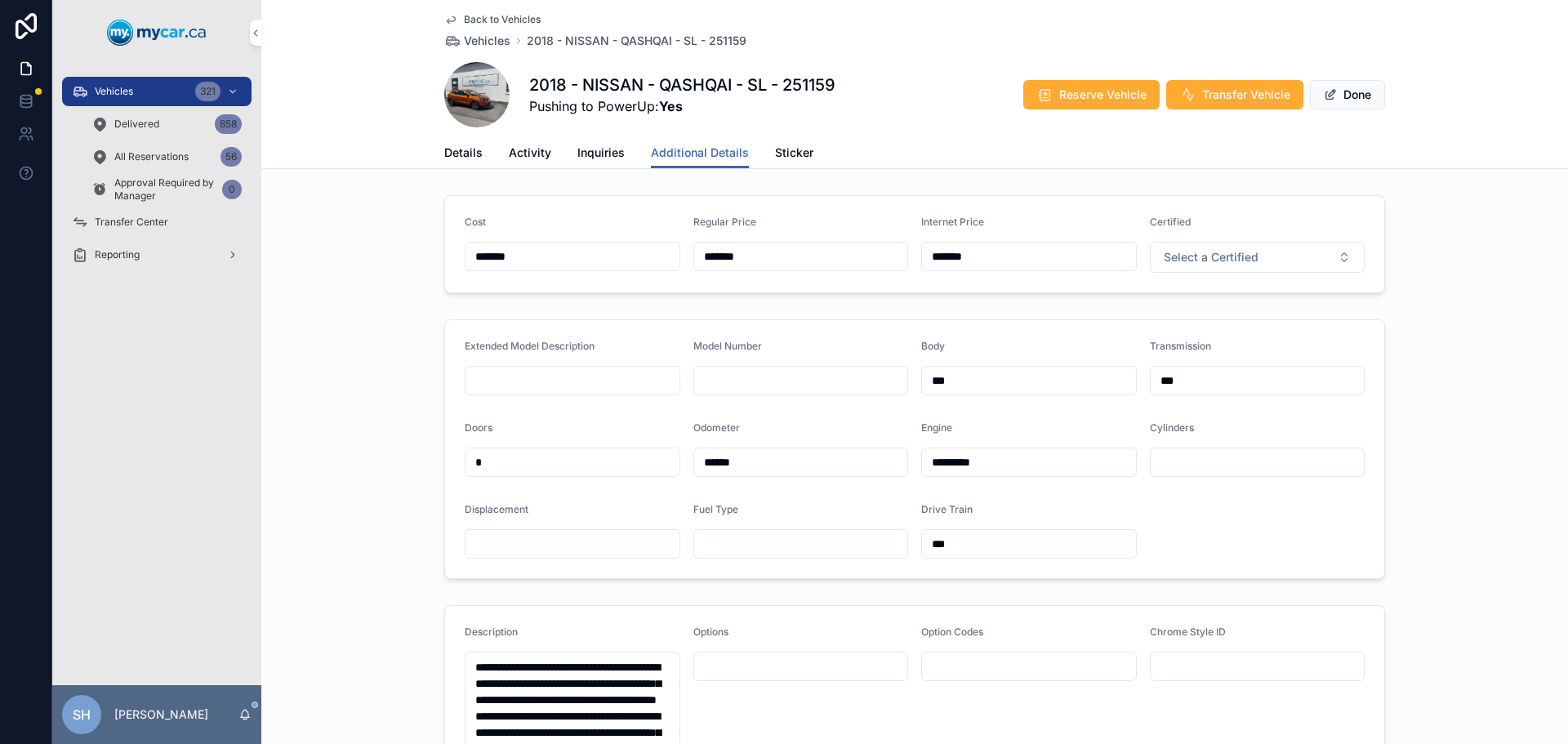
drag, startPoint x: 780, startPoint y: 254, endPoint x: 578, endPoint y: 244, distance: 202.2
click at [578, 244] on form "Cost ******* Regular Price ******* Internet Price ******* Certified Select a Ce…" at bounding box center [914, 244] width 939 height 96
type input "*******"
click at [1347, 101] on button "Done" at bounding box center [1347, 94] width 75 height 30
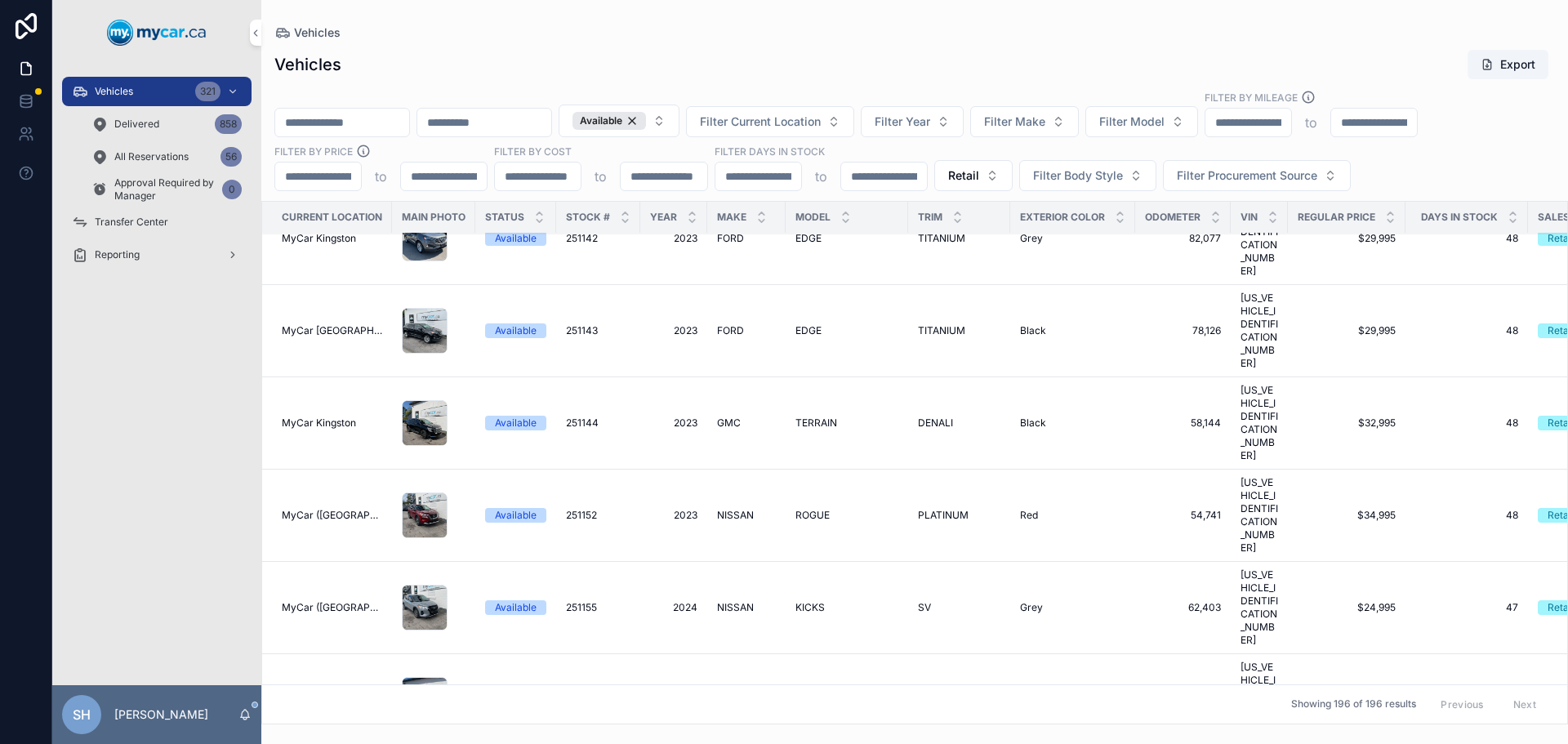
scroll to position [6614, 0]
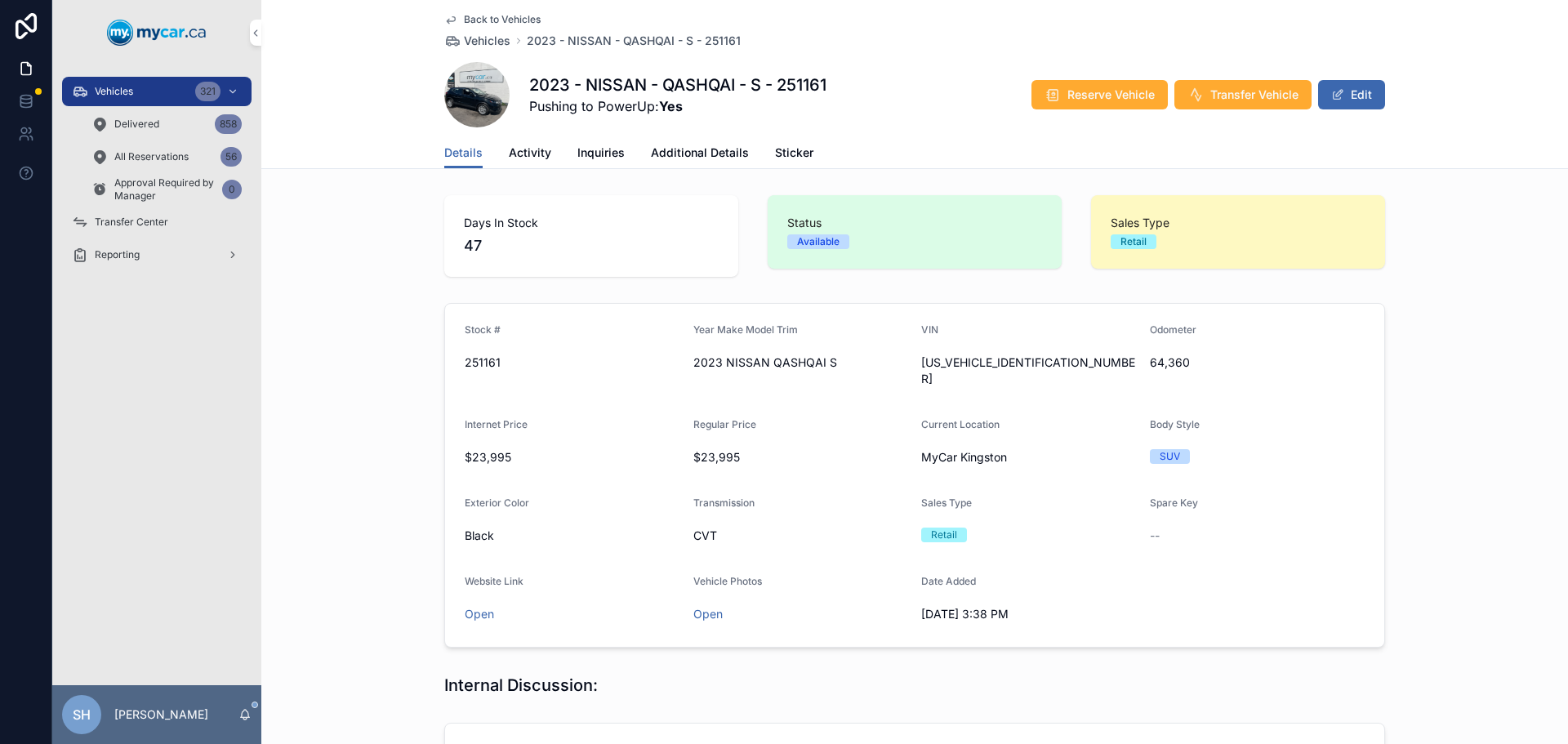
click at [520, 152] on span "Activity" at bounding box center [530, 152] width 42 height 16
click at [681, 165] on link "Additional Details" at bounding box center [699, 154] width 98 height 33
click at [1363, 86] on button "Edit" at bounding box center [1350, 94] width 67 height 30
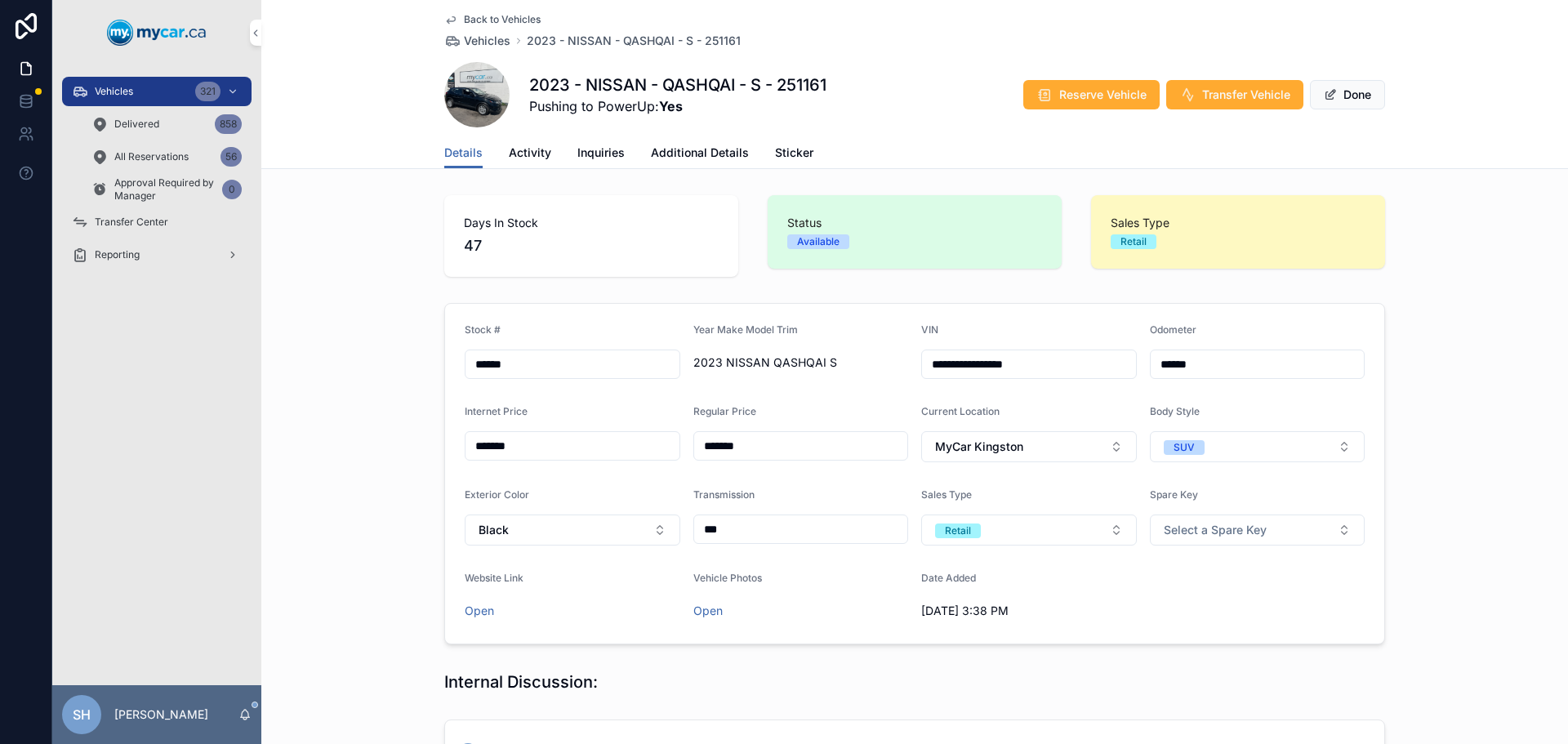
click at [697, 144] on span "Additional Details" at bounding box center [699, 152] width 98 height 16
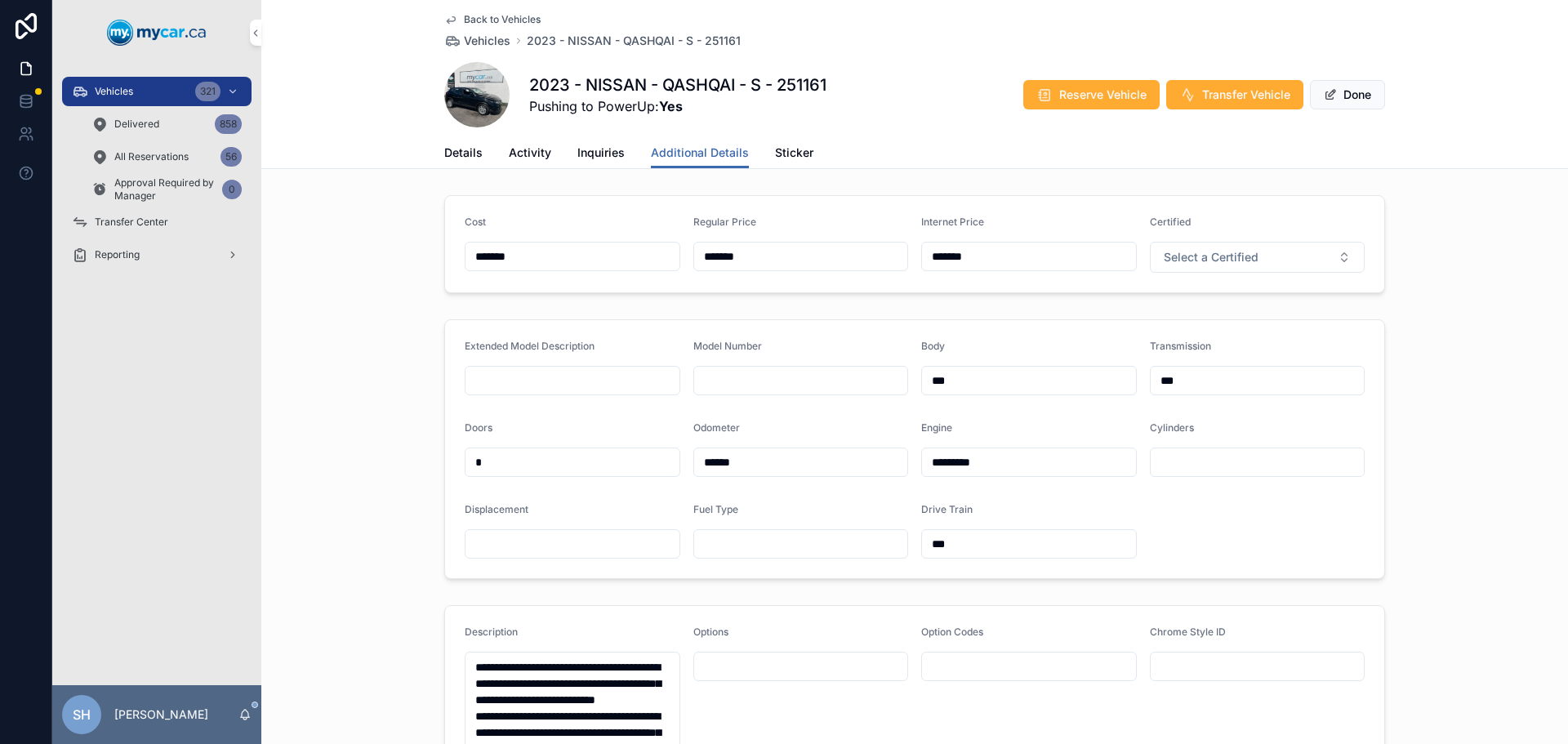
drag, startPoint x: 754, startPoint y: 261, endPoint x: 595, endPoint y: 257, distance: 159.1
click at [595, 257] on form "Cost ******* Regular Price ******* Internet Price ******* Certified Select a Ce…" at bounding box center [914, 244] width 939 height 96
type input "*******"
click at [1349, 100] on button "Done" at bounding box center [1347, 94] width 75 height 30
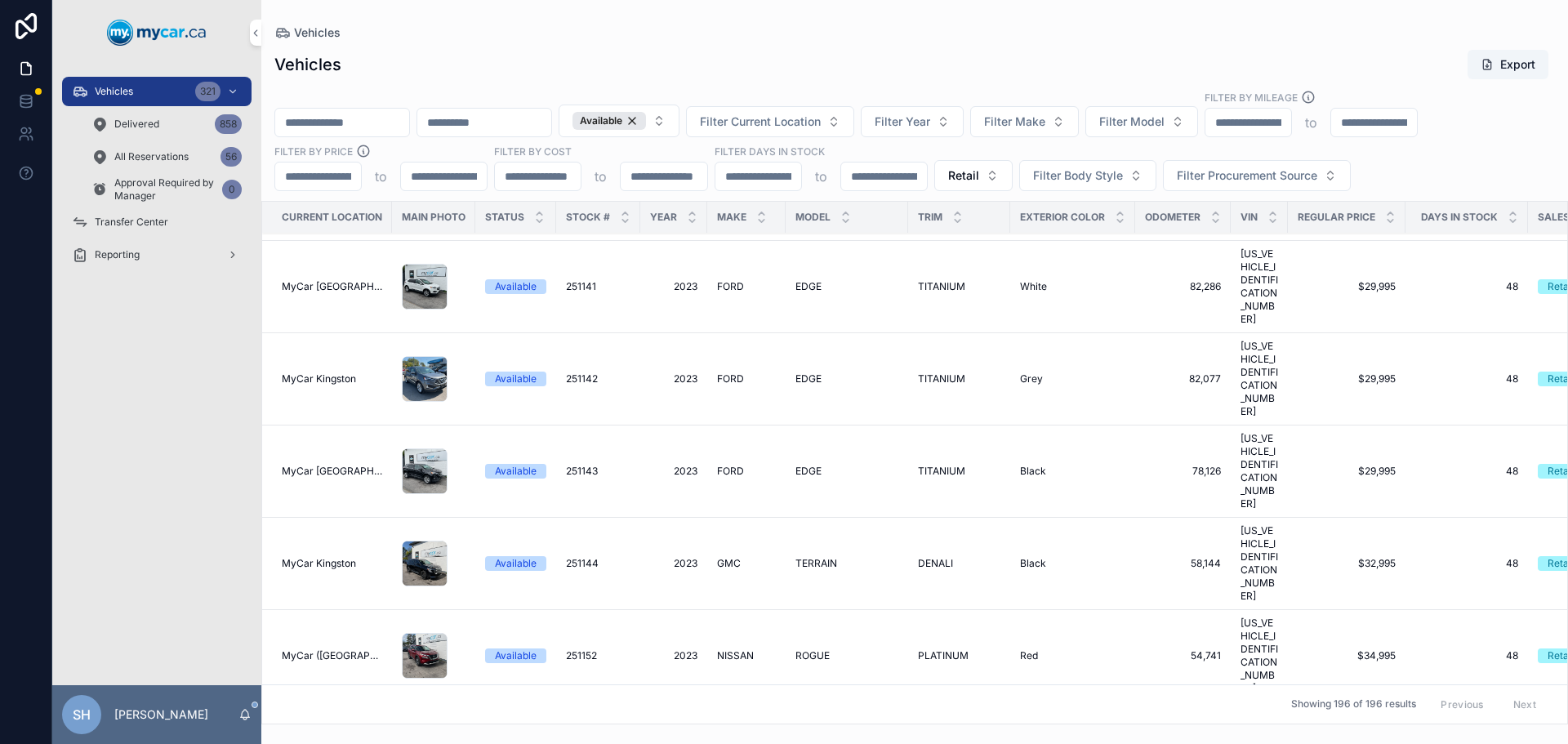
scroll to position [6532, 0]
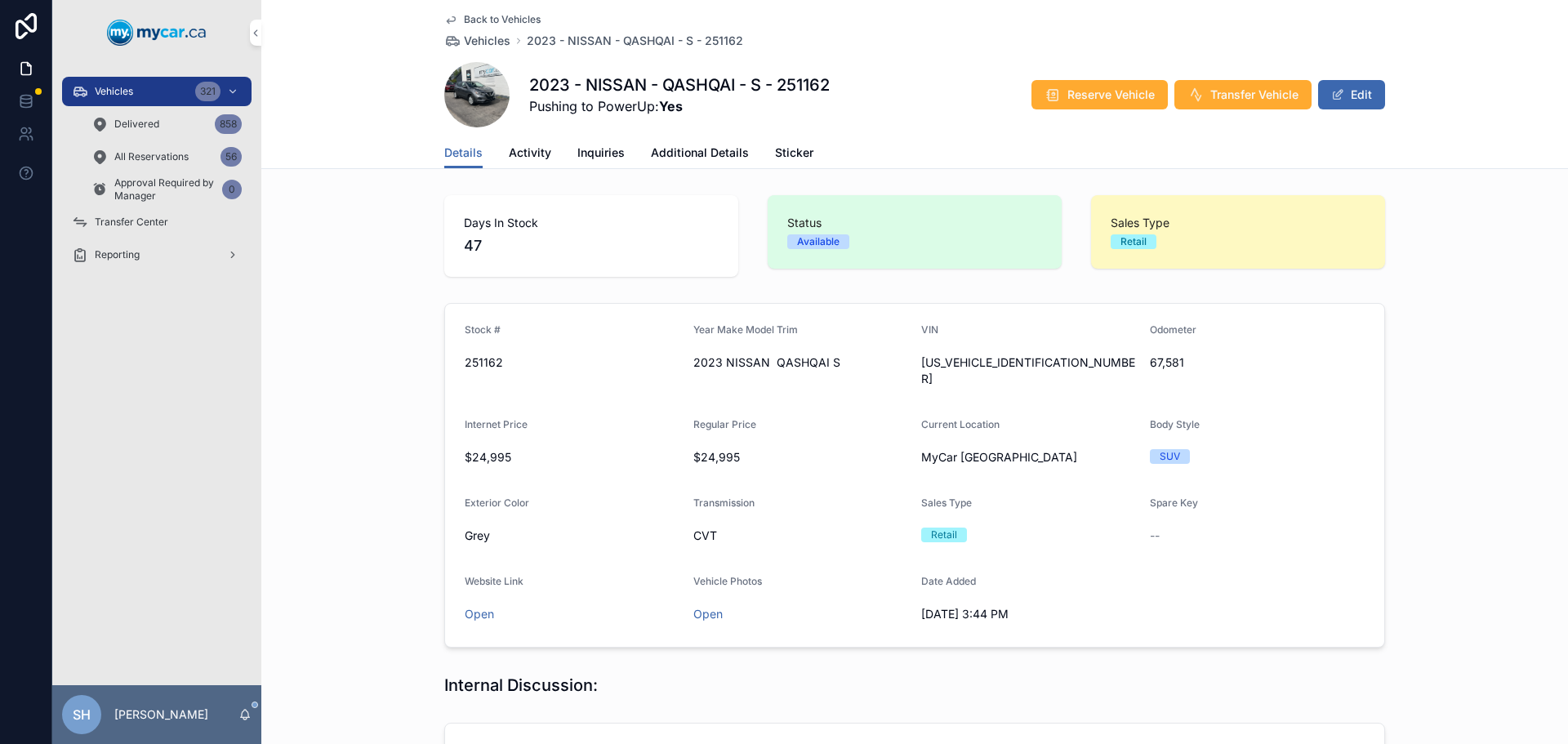
click at [1351, 97] on button "Edit" at bounding box center [1350, 94] width 67 height 30
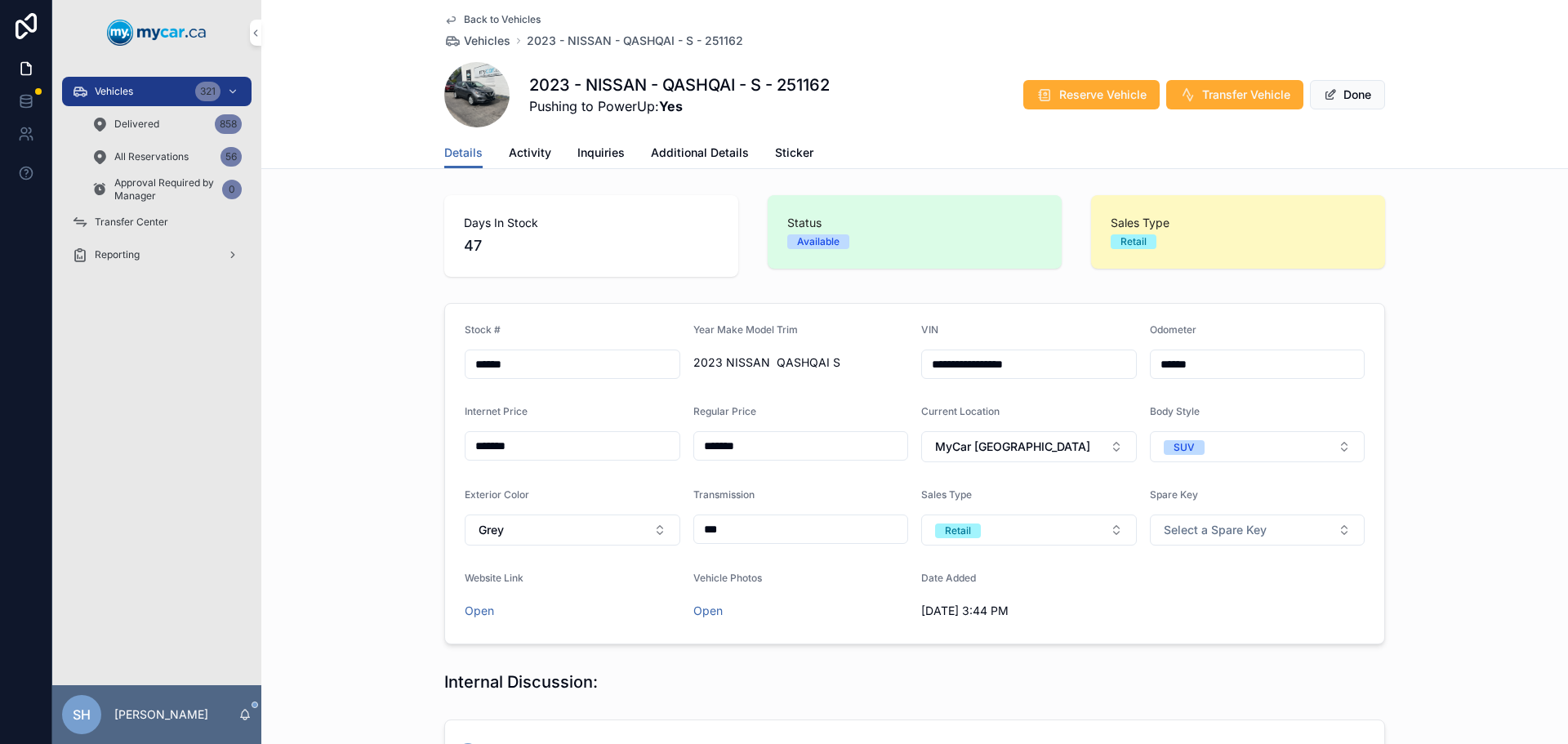
click at [673, 148] on span "Additional Details" at bounding box center [699, 152] width 98 height 16
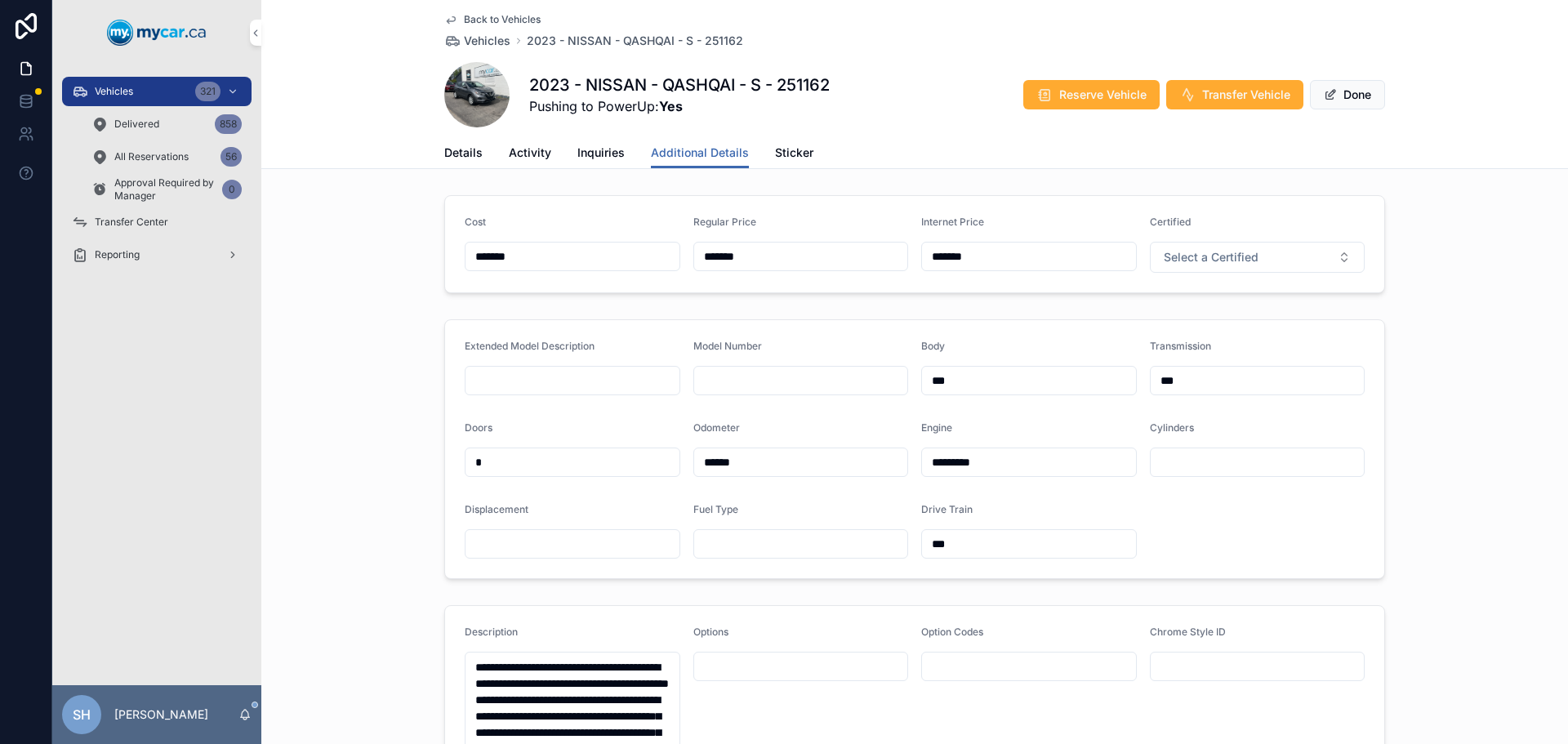
drag, startPoint x: 771, startPoint y: 253, endPoint x: 619, endPoint y: 258, distance: 152.1
click at [609, 261] on form "Cost ******* Regular Price ******* Internet Price ******* Certified Select a Ce…" at bounding box center [914, 244] width 939 height 96
type input "*******"
click at [1345, 100] on span "Done" at bounding box center [1347, 94] width 75 height 30
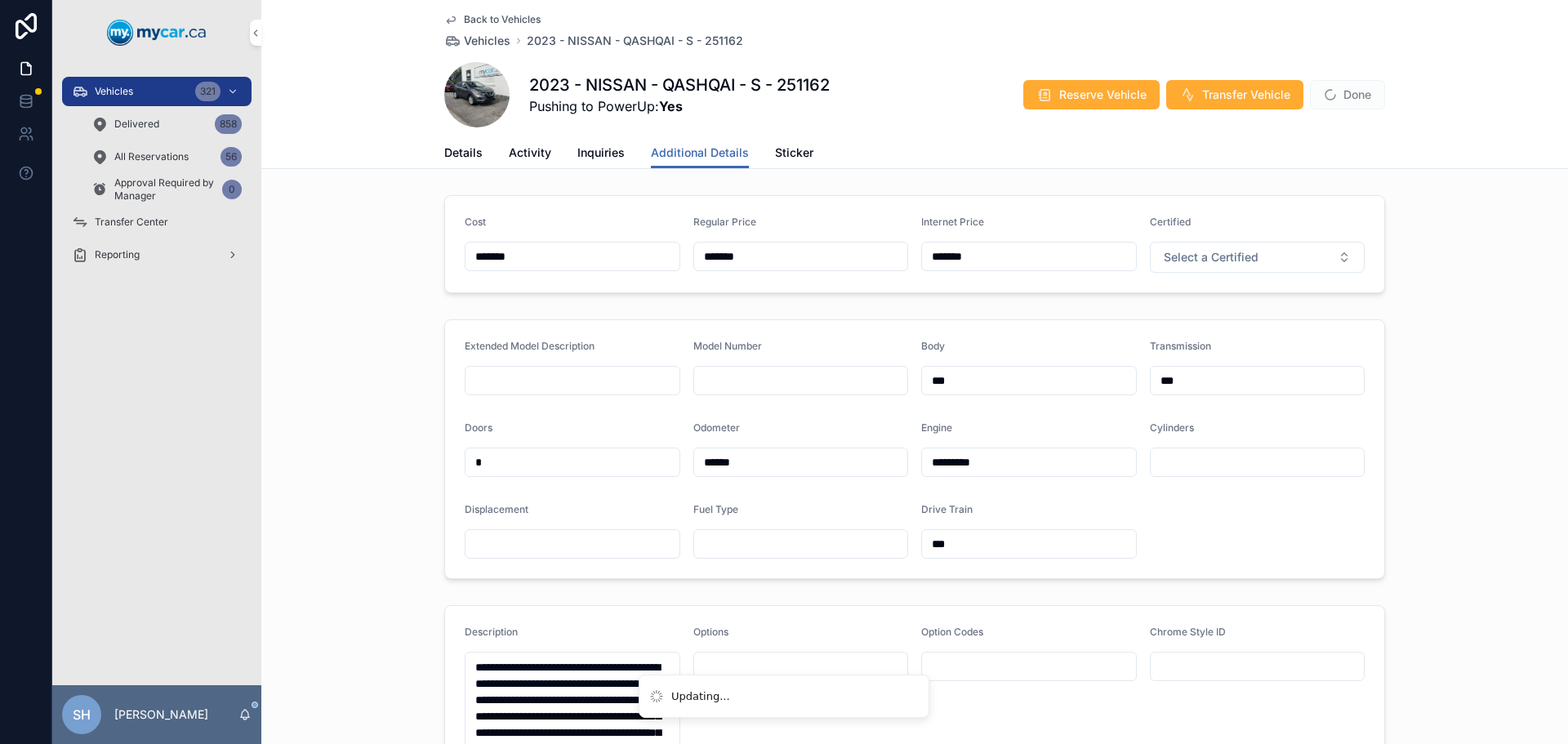
click at [1346, 93] on span "Done" at bounding box center [1347, 94] width 75 height 30
click at [1335, 93] on button "Done" at bounding box center [1347, 94] width 75 height 30
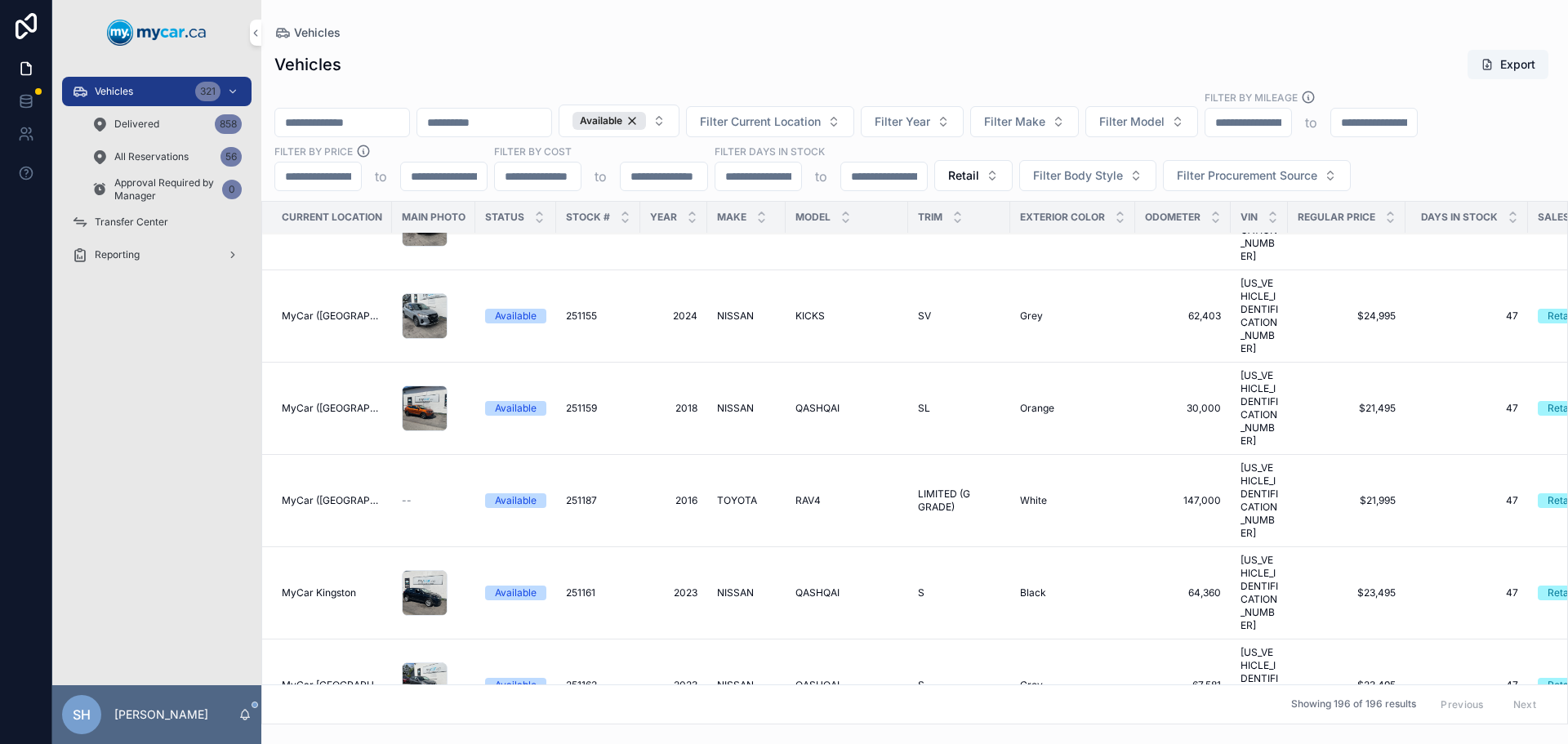
scroll to position [6777, 0]
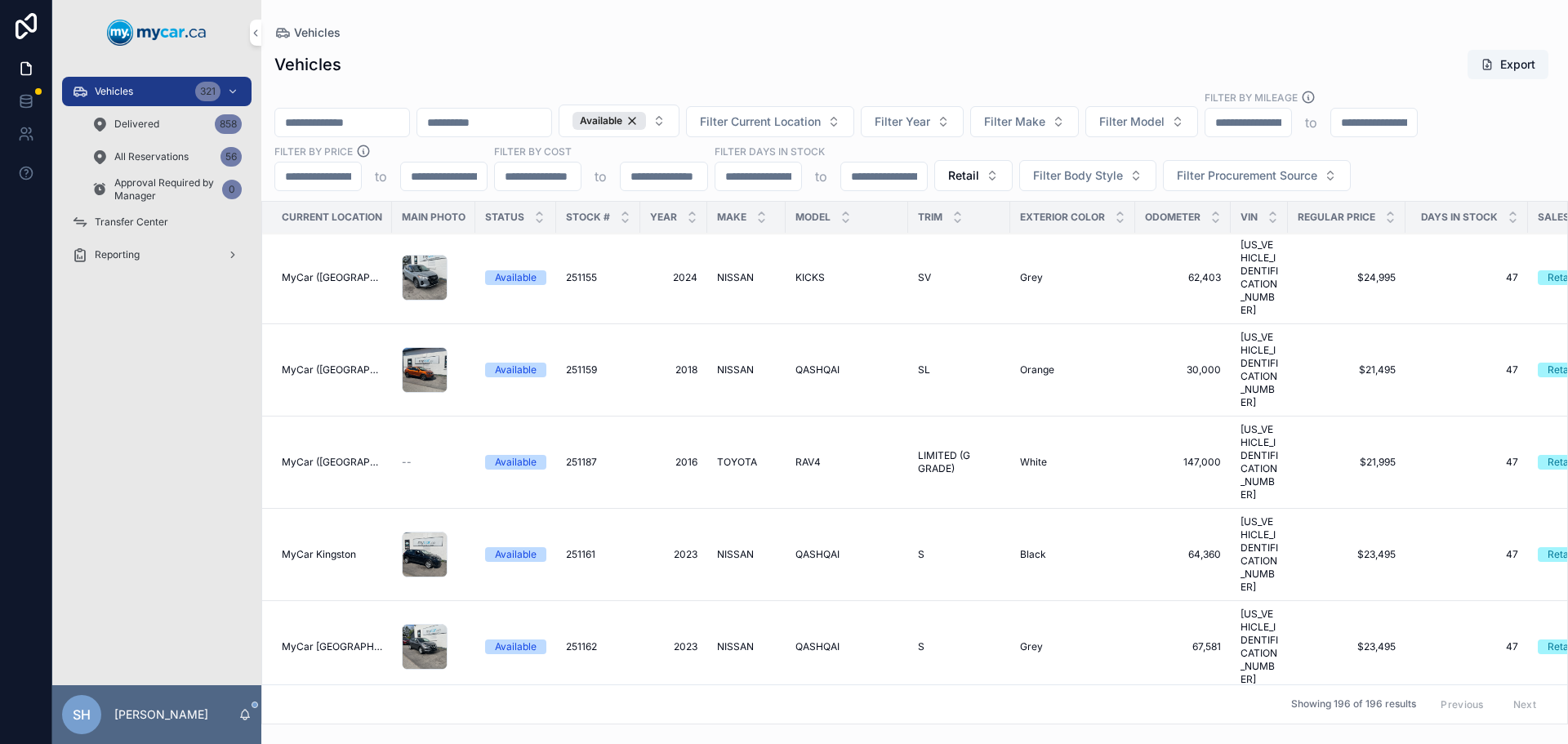
click at [924, 732] on span "GT" at bounding box center [924, 738] width 13 height 13
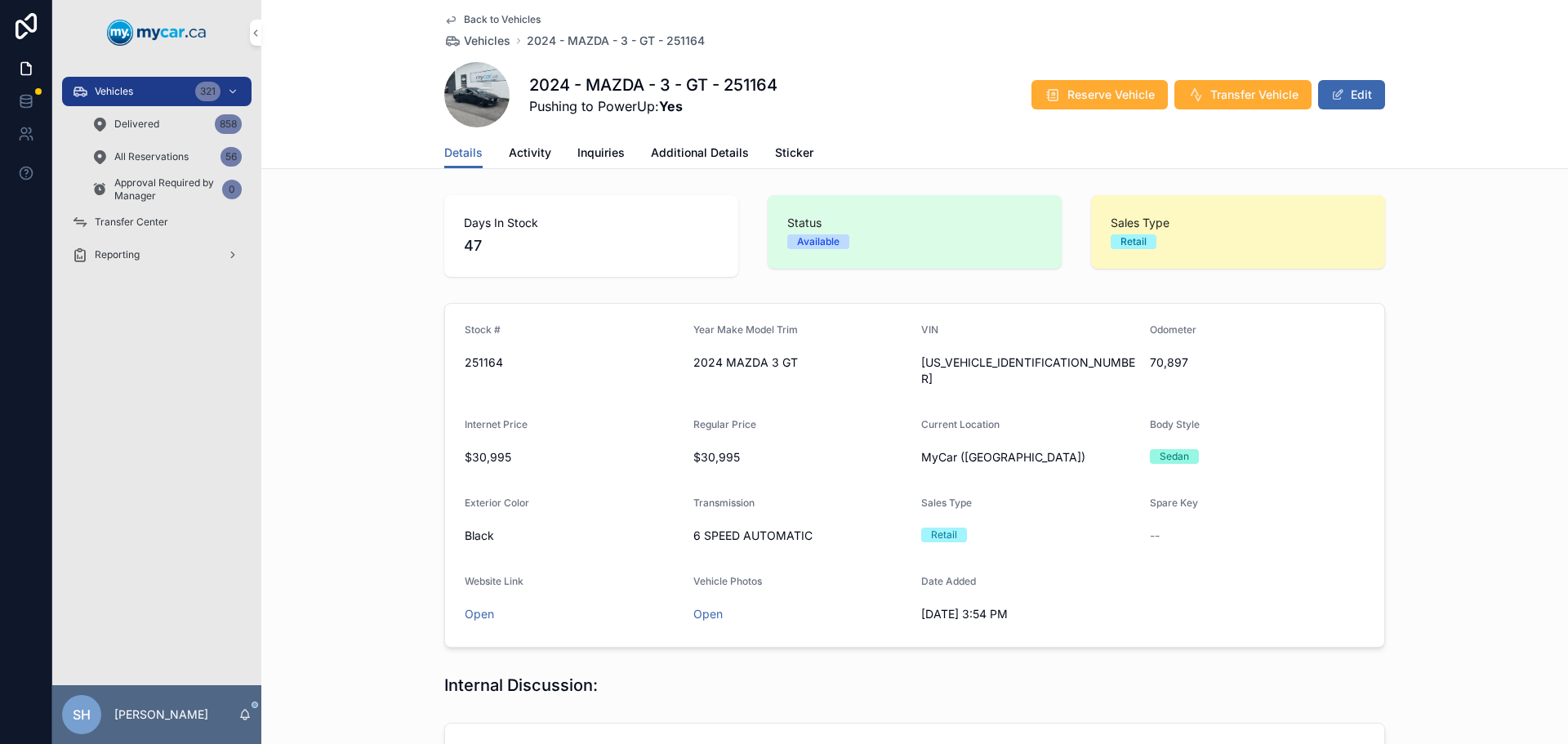
click at [1341, 89] on button "Edit" at bounding box center [1350, 94] width 67 height 30
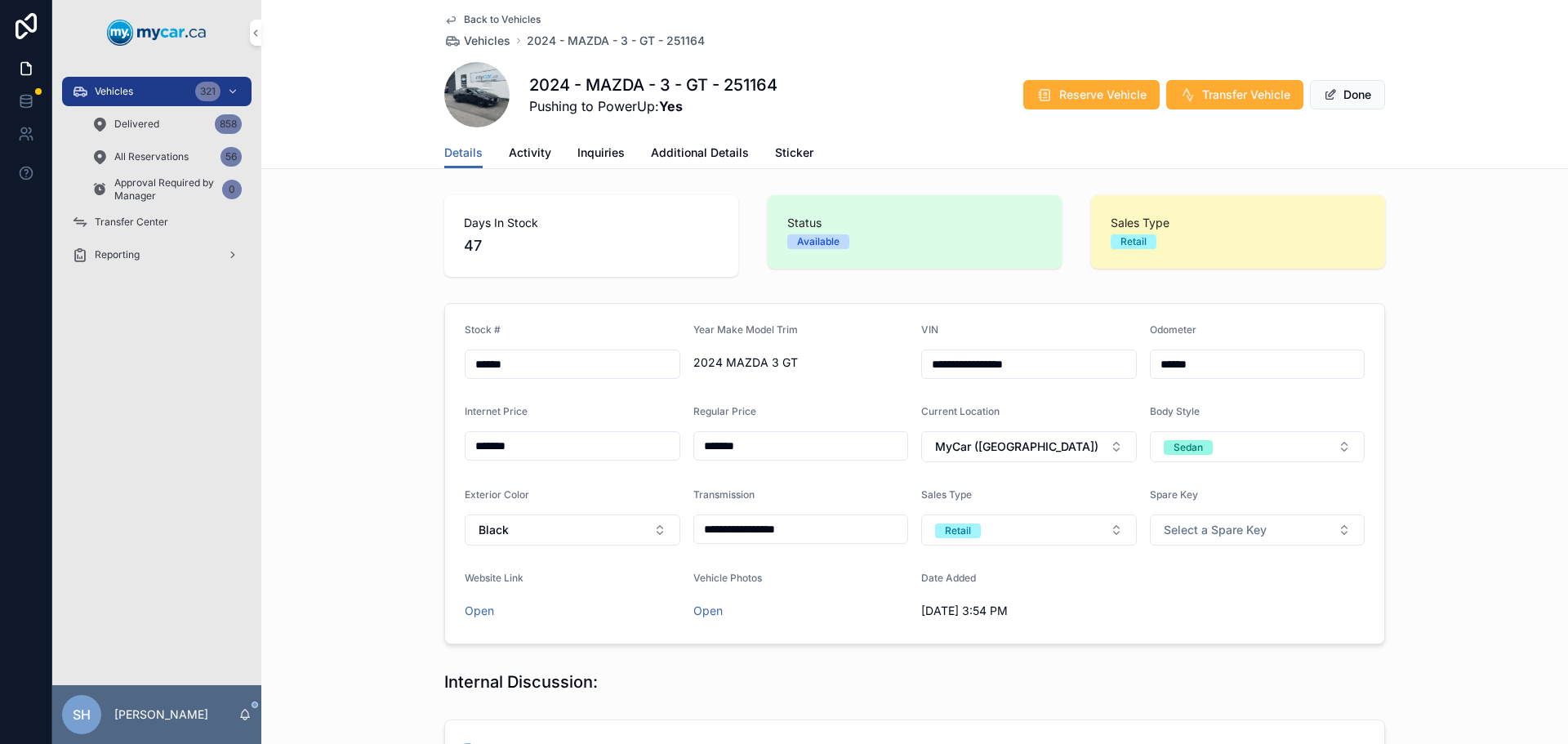
click at [674, 147] on span "Additional Details" at bounding box center [699, 152] width 98 height 16
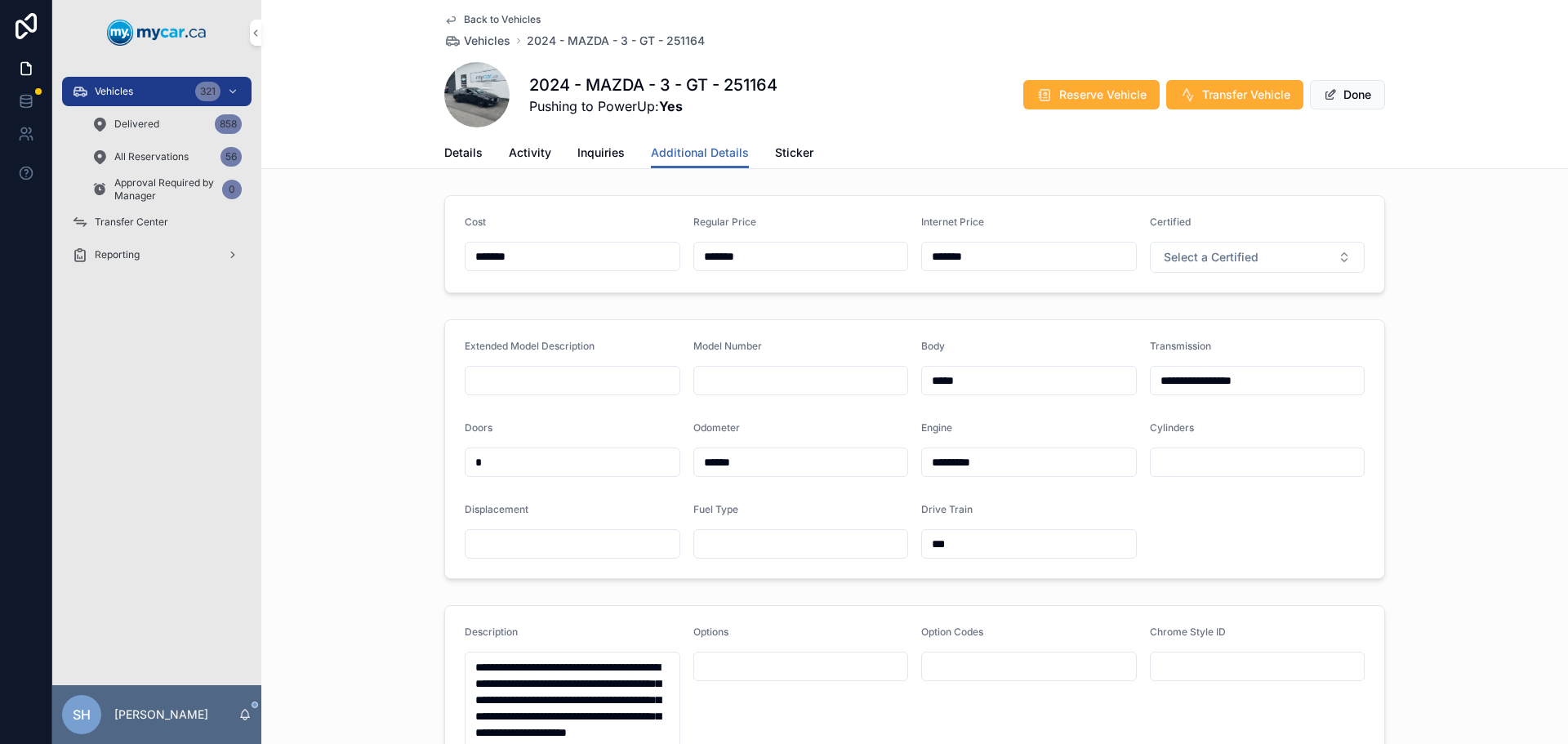
click at [659, 260] on form "Cost ******* Regular Price ******* Internet Price ******* Certified Select a Ce…" at bounding box center [914, 244] width 939 height 96
type input "*******"
click at [1339, 96] on button "Done" at bounding box center [1347, 94] width 75 height 30
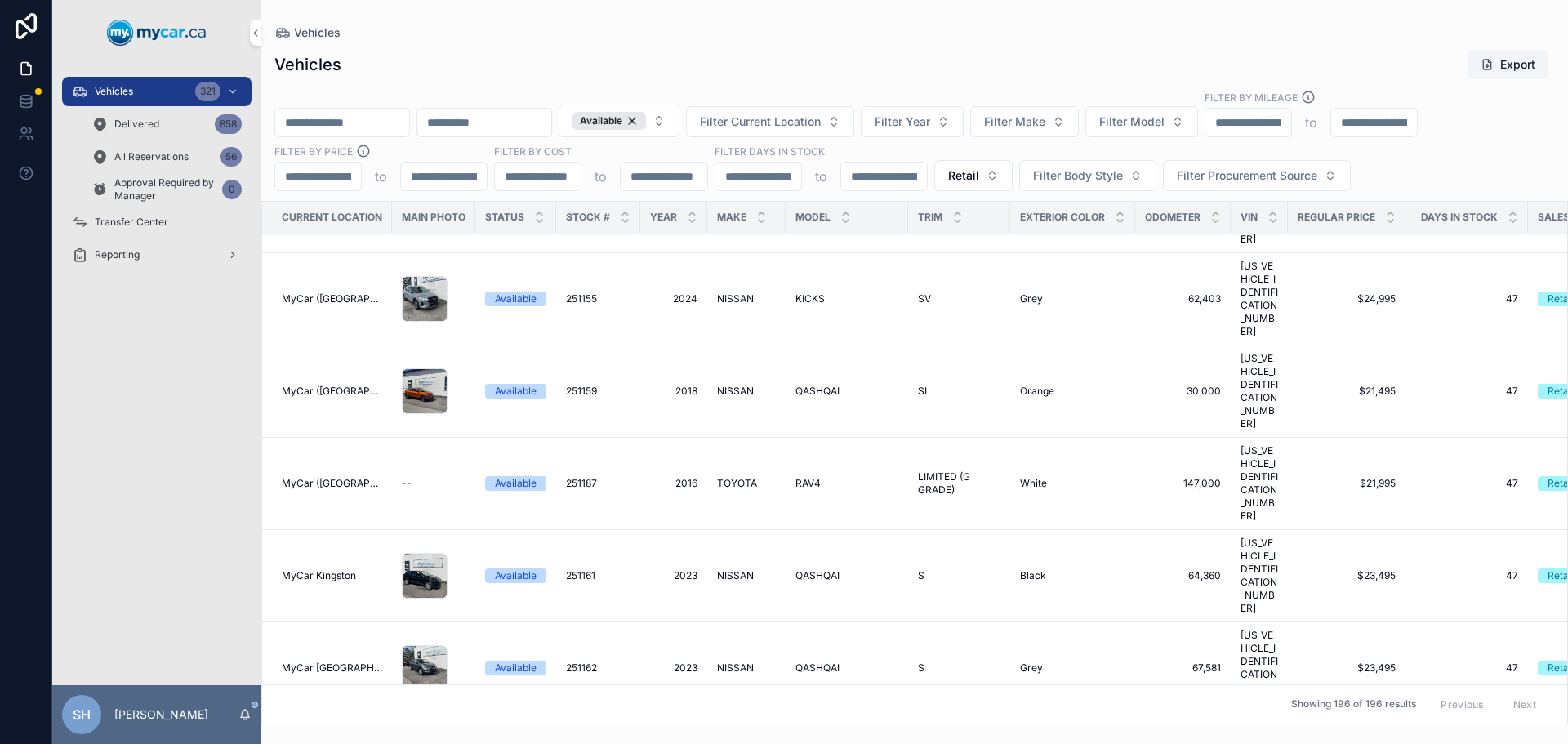
scroll to position [6777, 0]
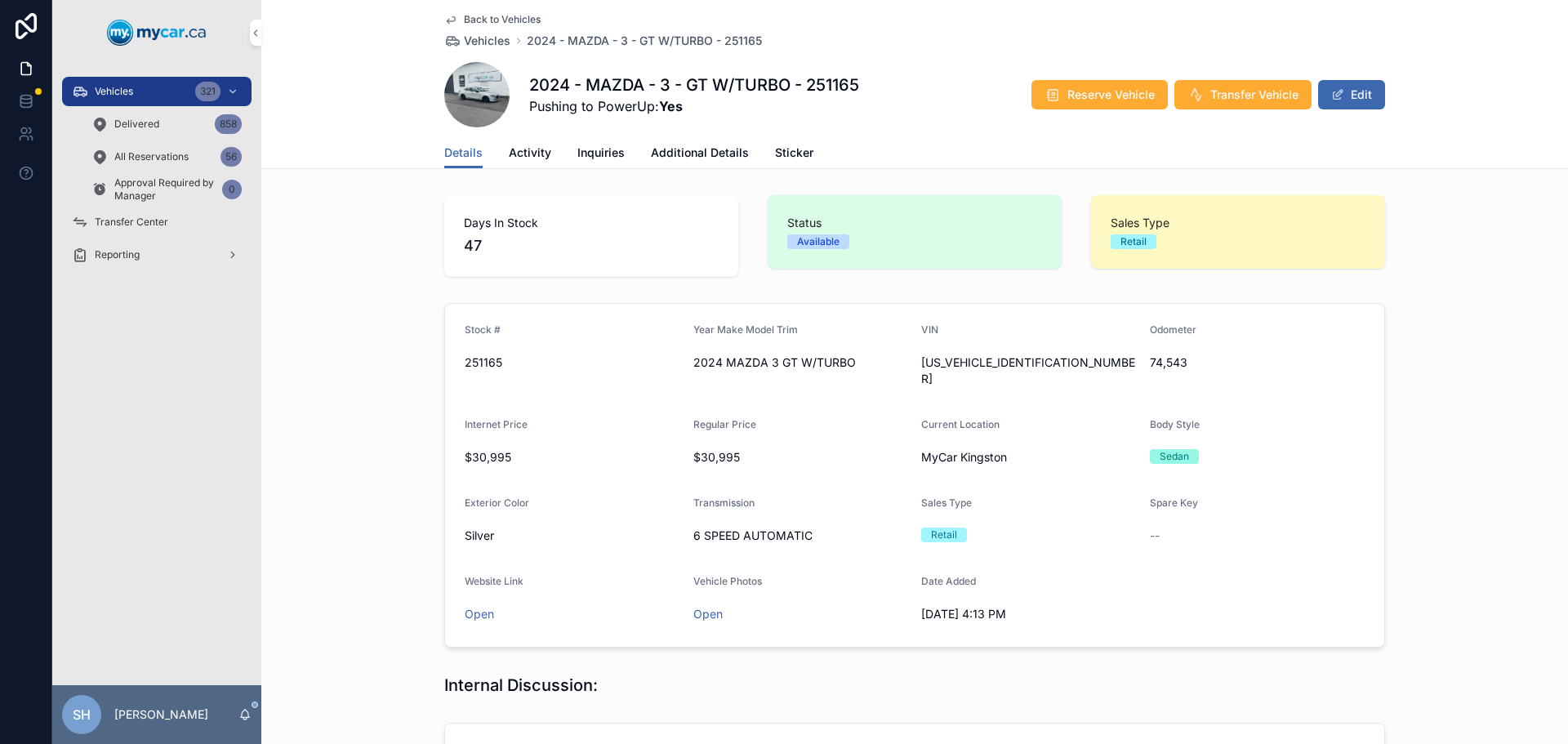
drag, startPoint x: 1357, startPoint y: 95, endPoint x: 1329, endPoint y: 101, distance: 28.6
click at [1356, 95] on button "Edit" at bounding box center [1350, 94] width 67 height 30
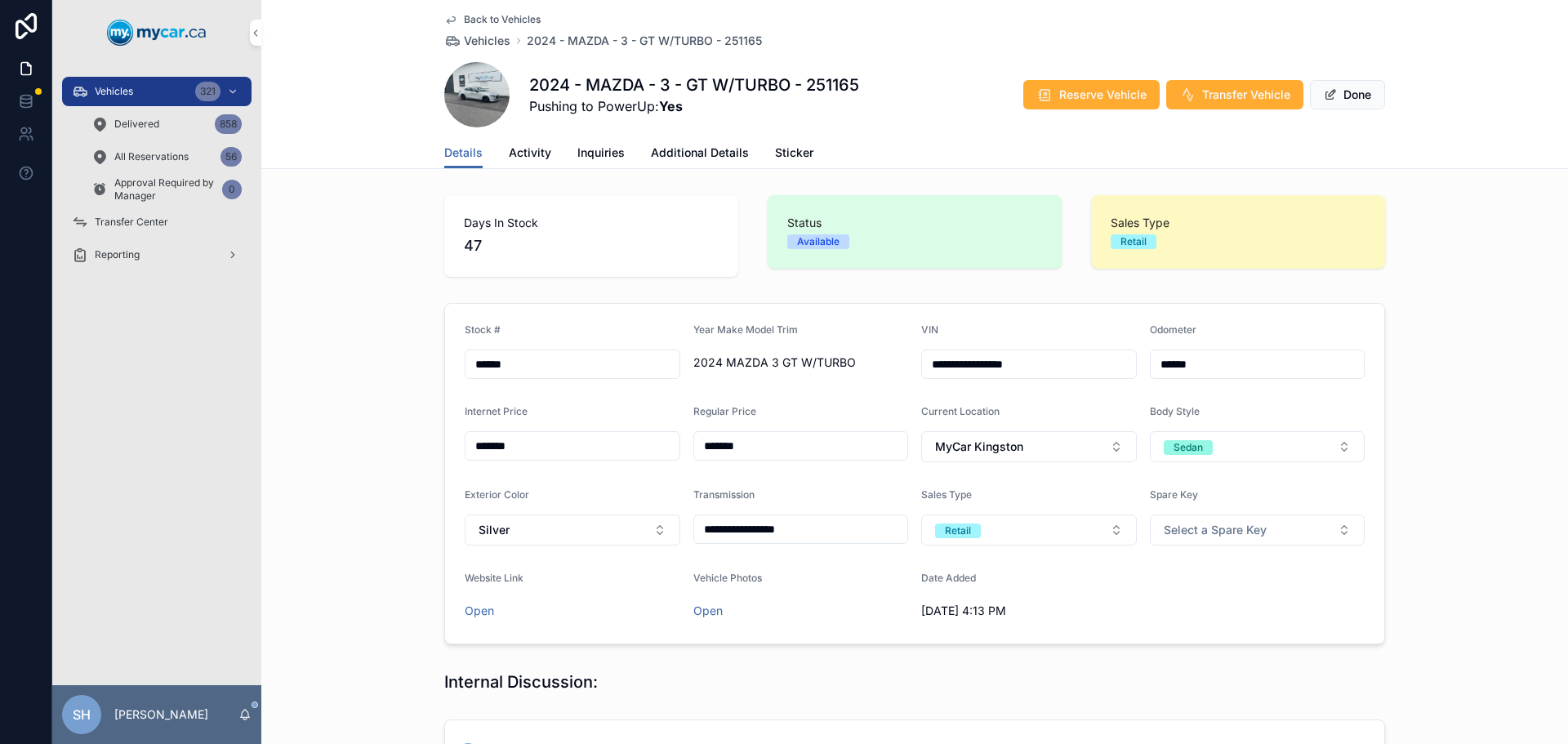
click at [660, 149] on span "Additional Details" at bounding box center [699, 152] width 98 height 16
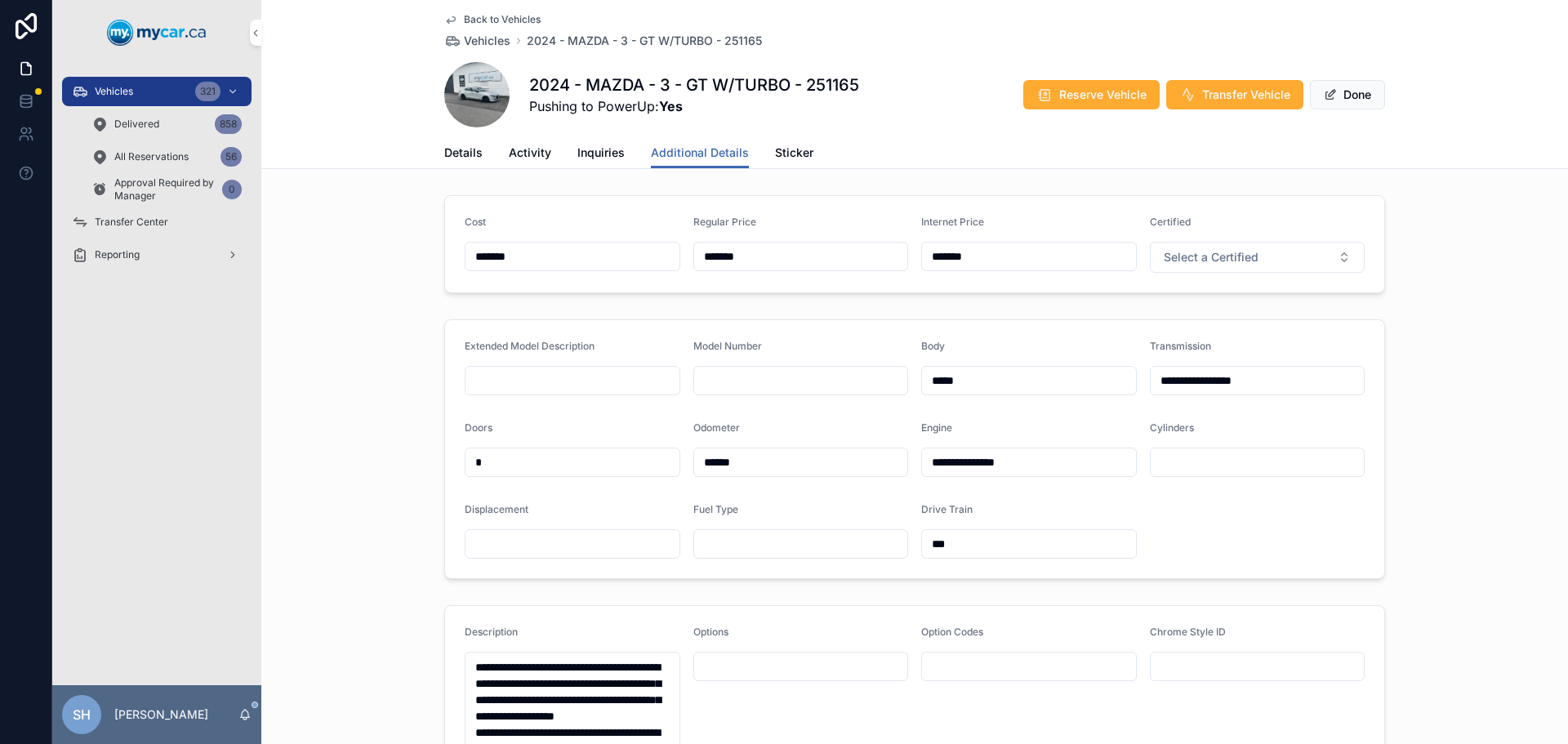
drag, startPoint x: 742, startPoint y: 250, endPoint x: 660, endPoint y: 249, distance: 82.0
click at [640, 246] on form "Cost ******* Regular Price ******* Internet Price ******* Certified Select a Ce…" at bounding box center [914, 244] width 939 height 96
type input "*******"
click at [1349, 92] on span "Done" at bounding box center [1347, 94] width 75 height 30
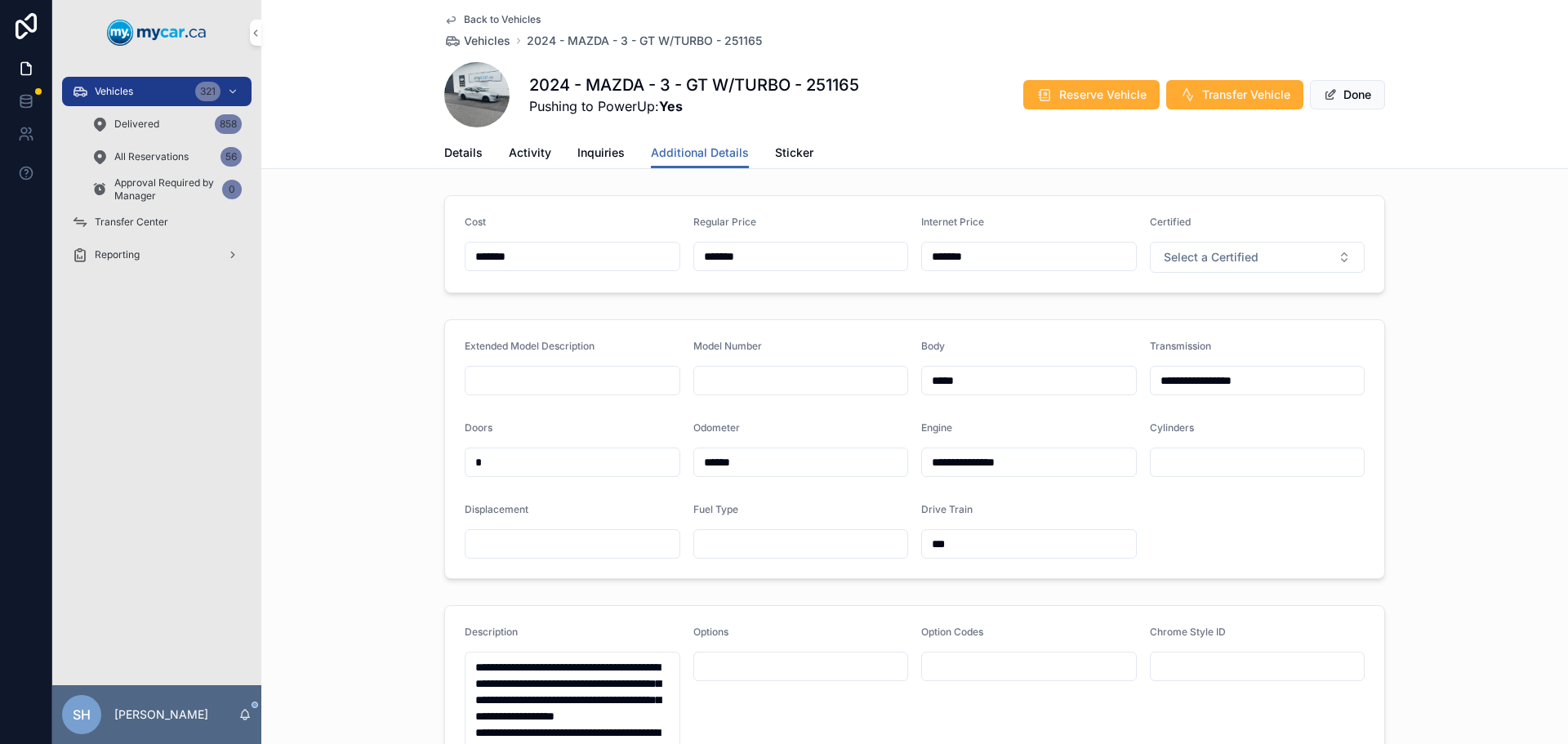
click at [1349, 92] on button "Done" at bounding box center [1347, 94] width 75 height 30
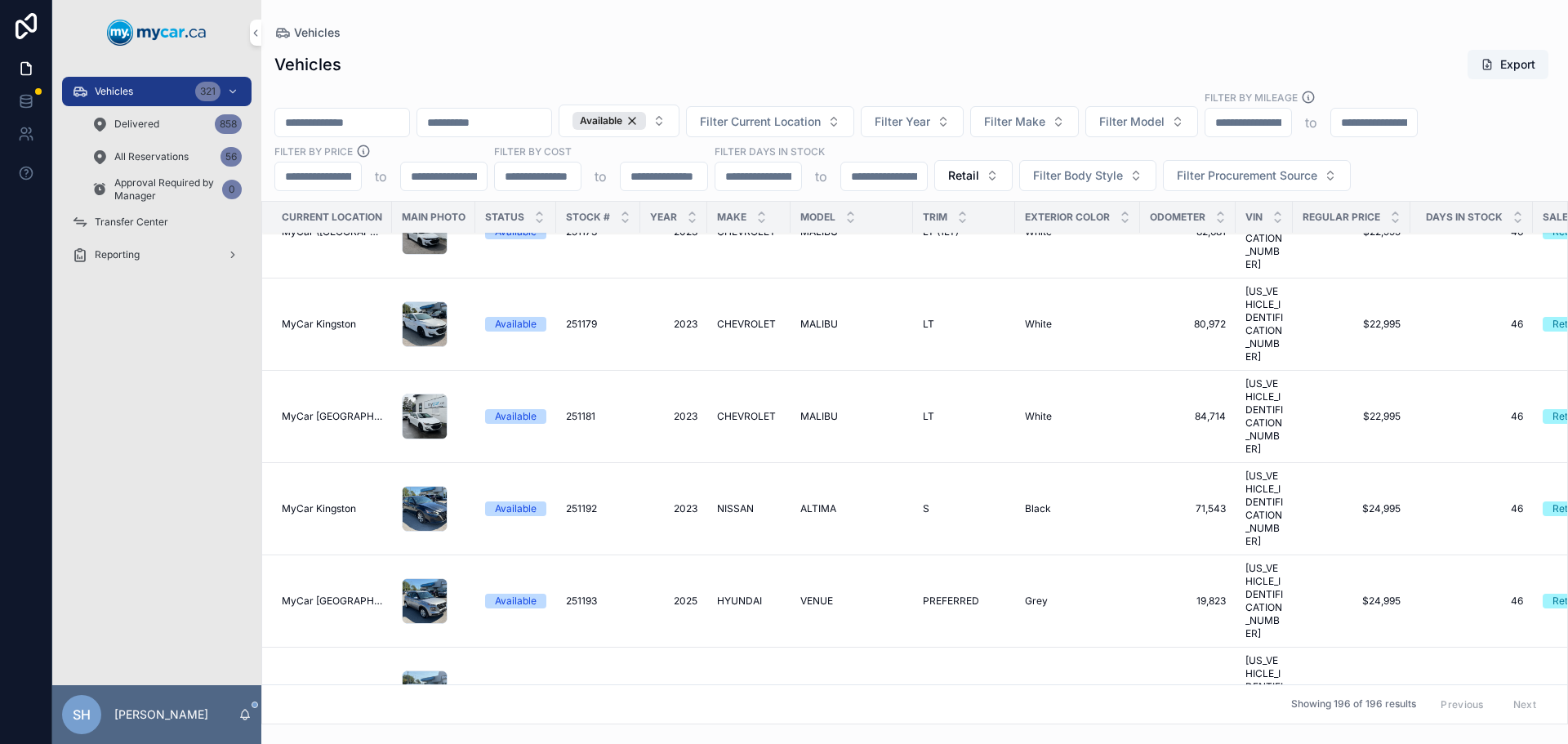
scroll to position [7349, 0]
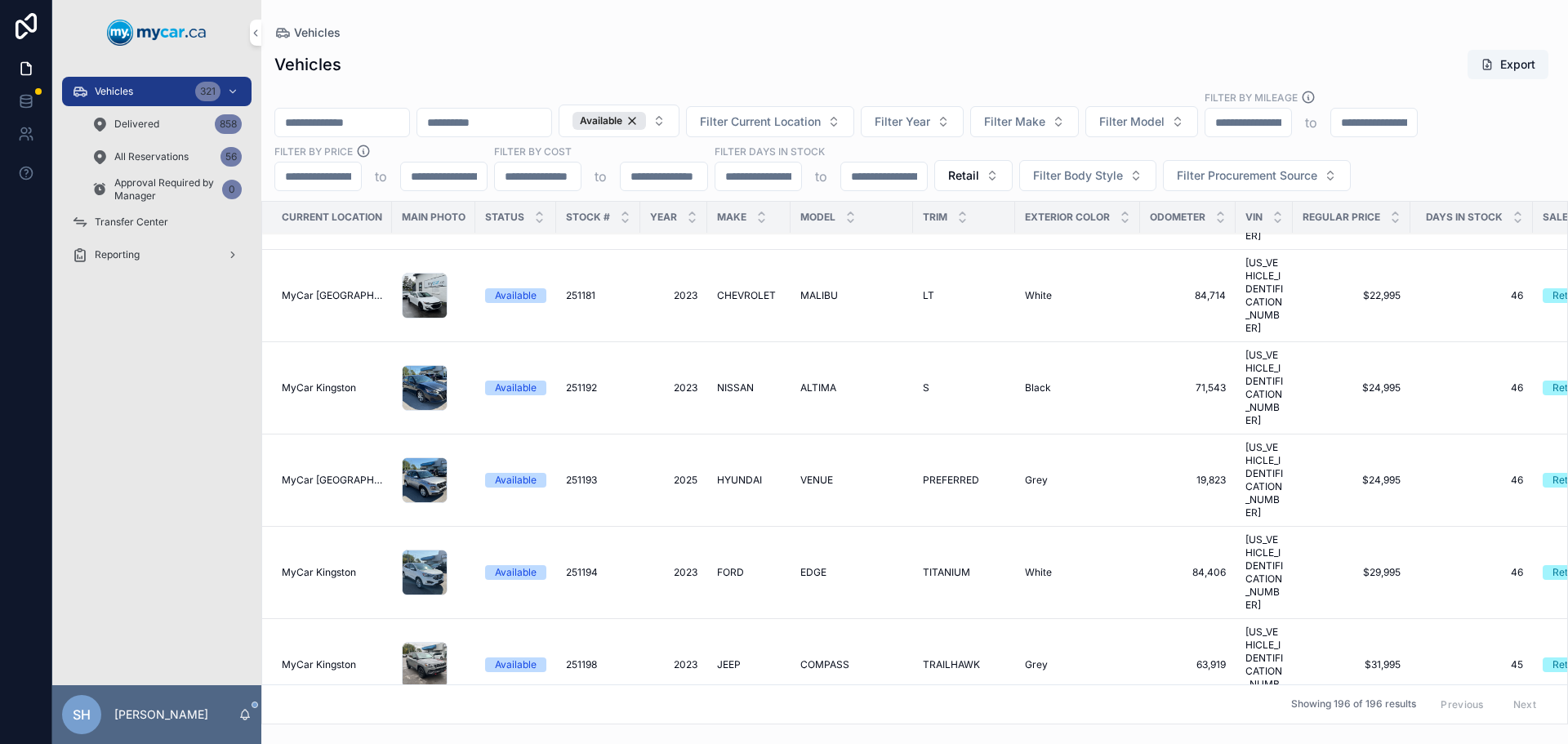
click at [826, 743] on span "MODEL3" at bounding box center [821, 757] width 40 height 13
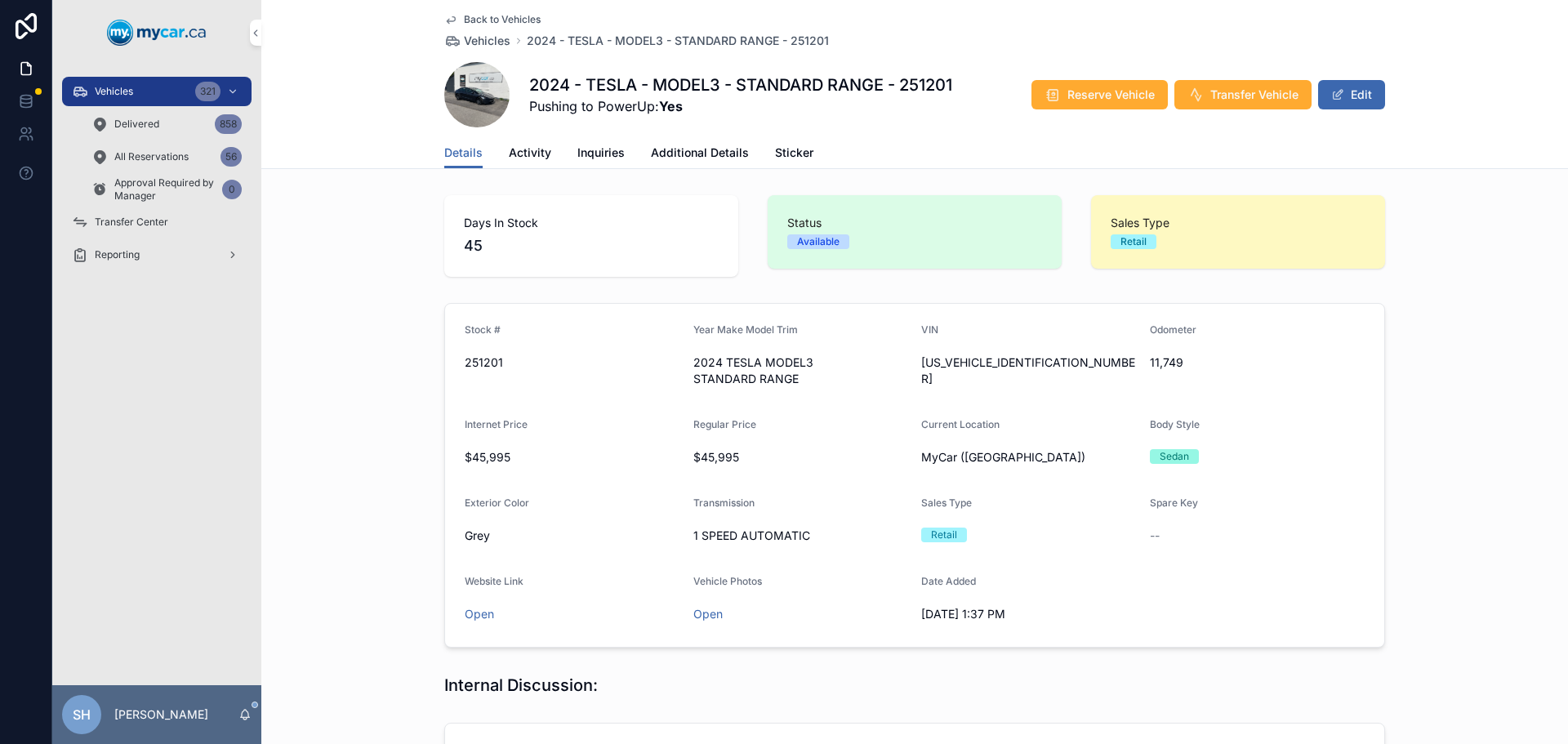
click at [1346, 95] on button "Edit" at bounding box center [1350, 94] width 67 height 30
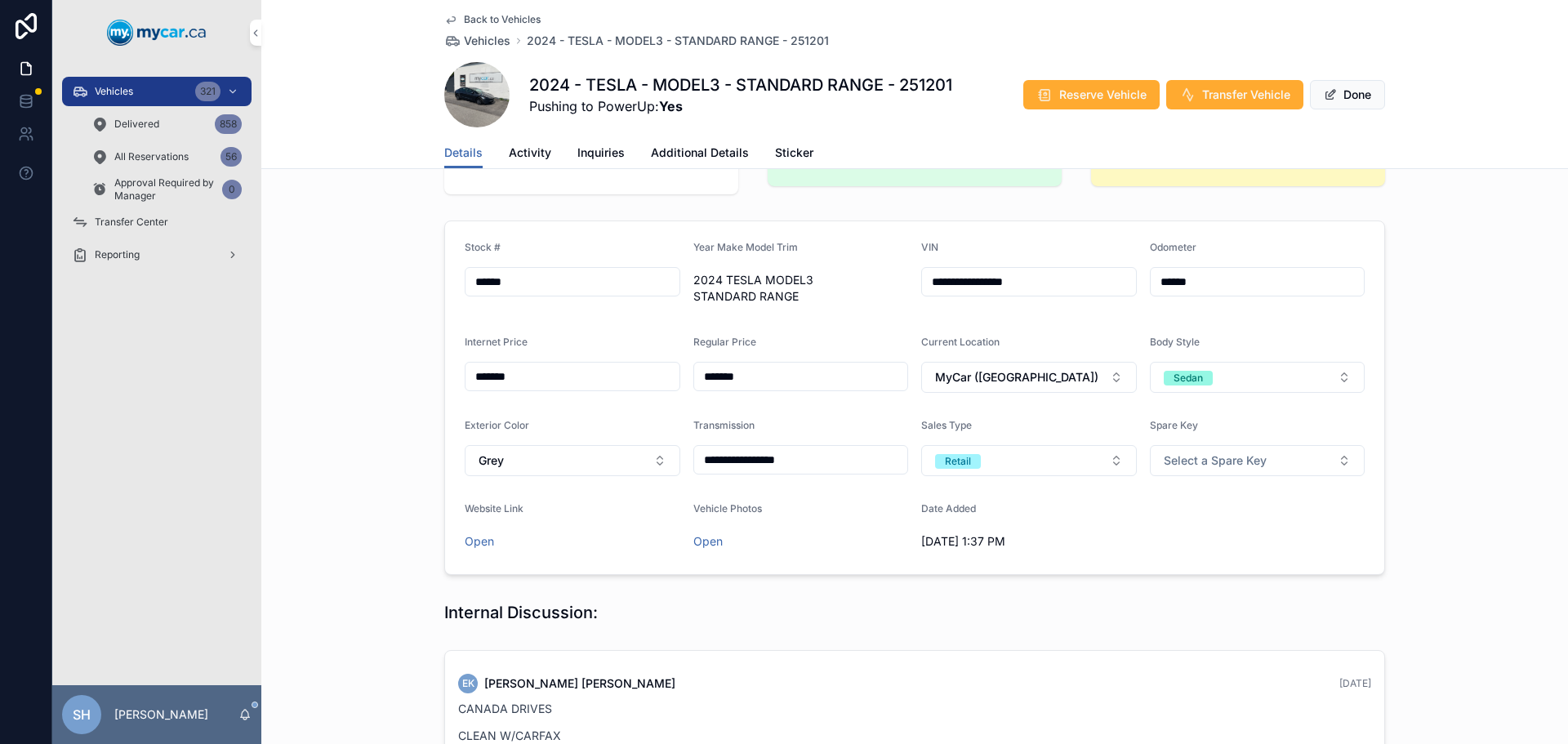
scroll to position [82, 0]
click at [680, 157] on span "Additional Details" at bounding box center [699, 152] width 98 height 16
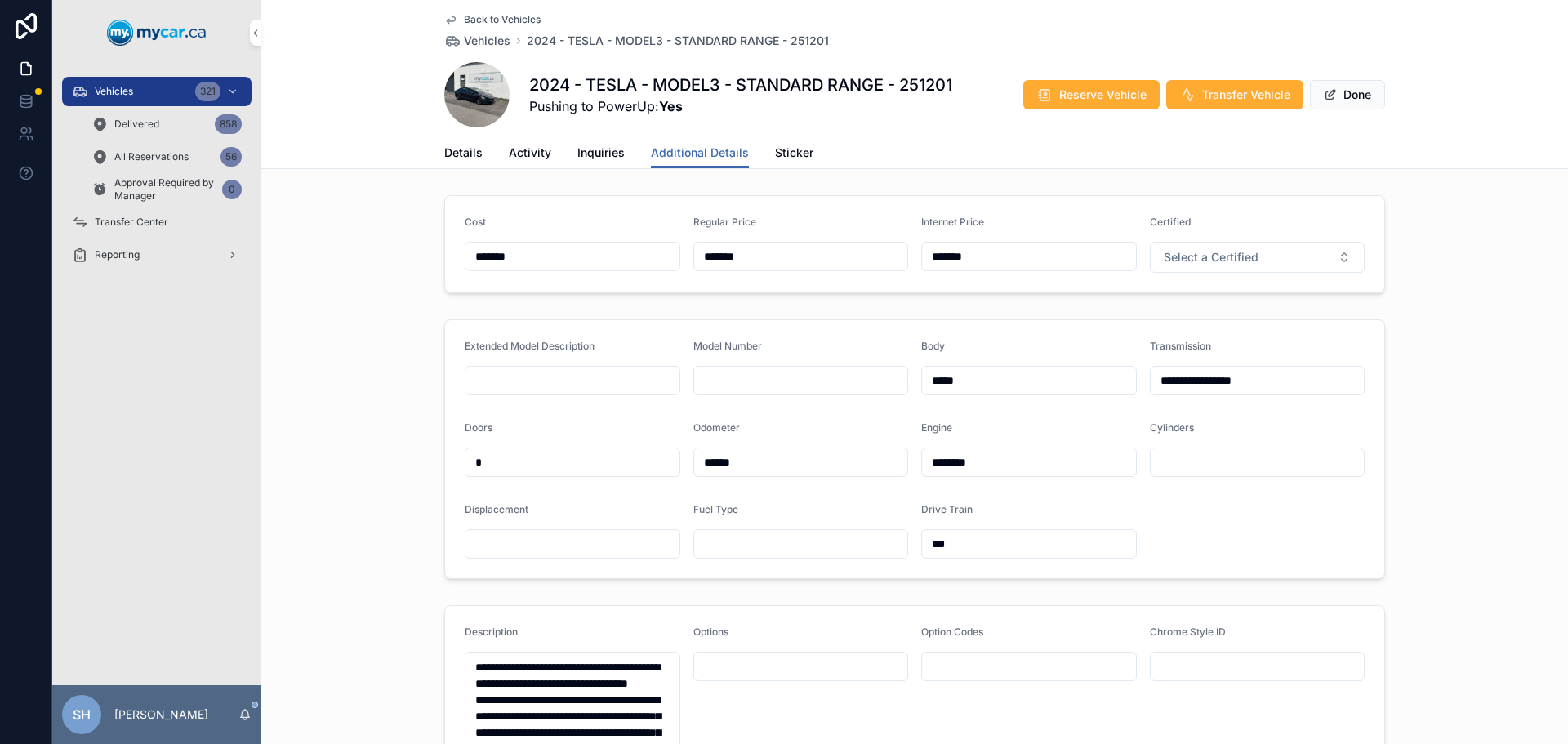
drag, startPoint x: 773, startPoint y: 251, endPoint x: 644, endPoint y: 248, distance: 129.0
click at [644, 248] on form "Cost ******* Regular Price ******* Internet Price ******* Certified Select a Ce…" at bounding box center [914, 244] width 939 height 96
type input "*******"
click at [1339, 93] on button "Done" at bounding box center [1347, 94] width 75 height 30
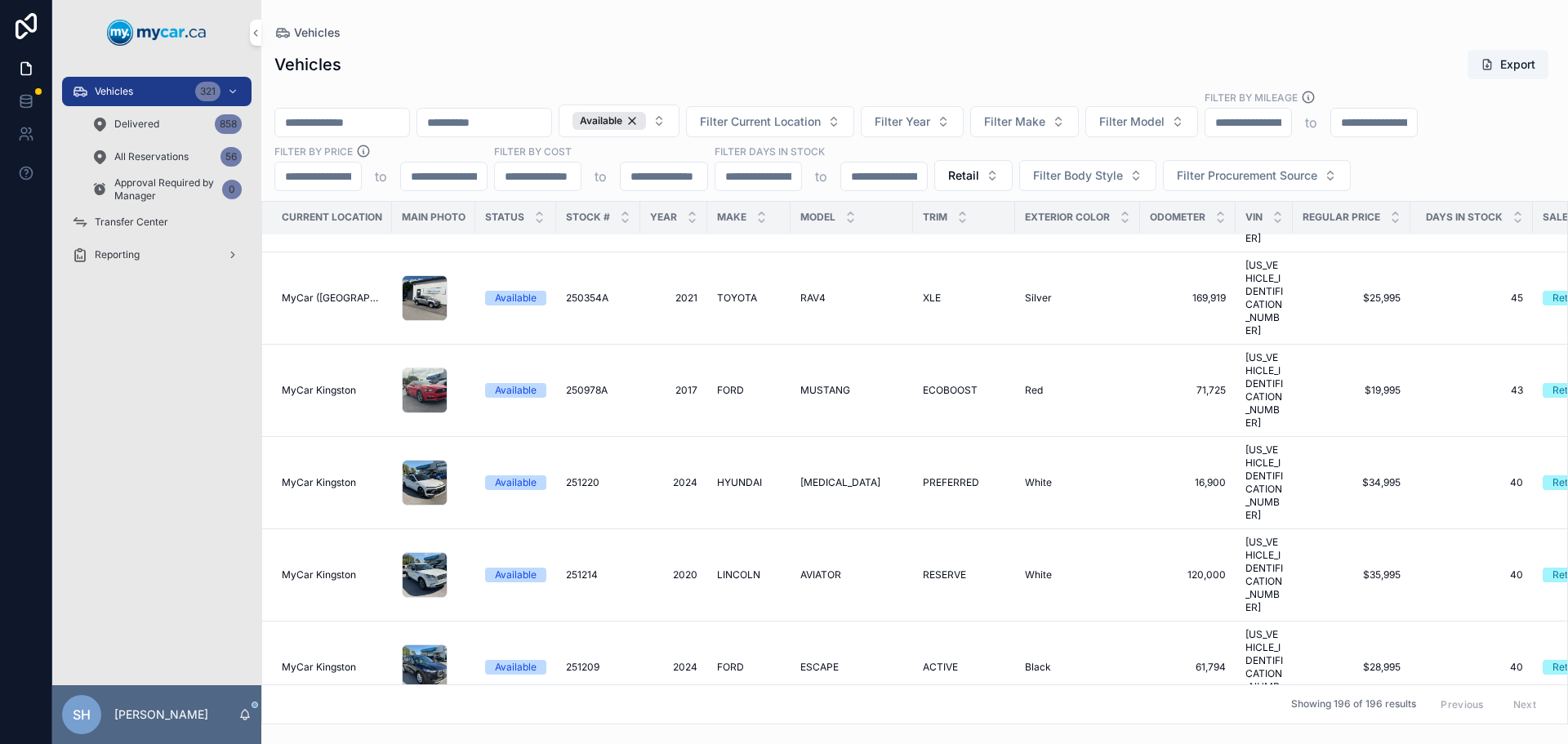
scroll to position [7675, 0]
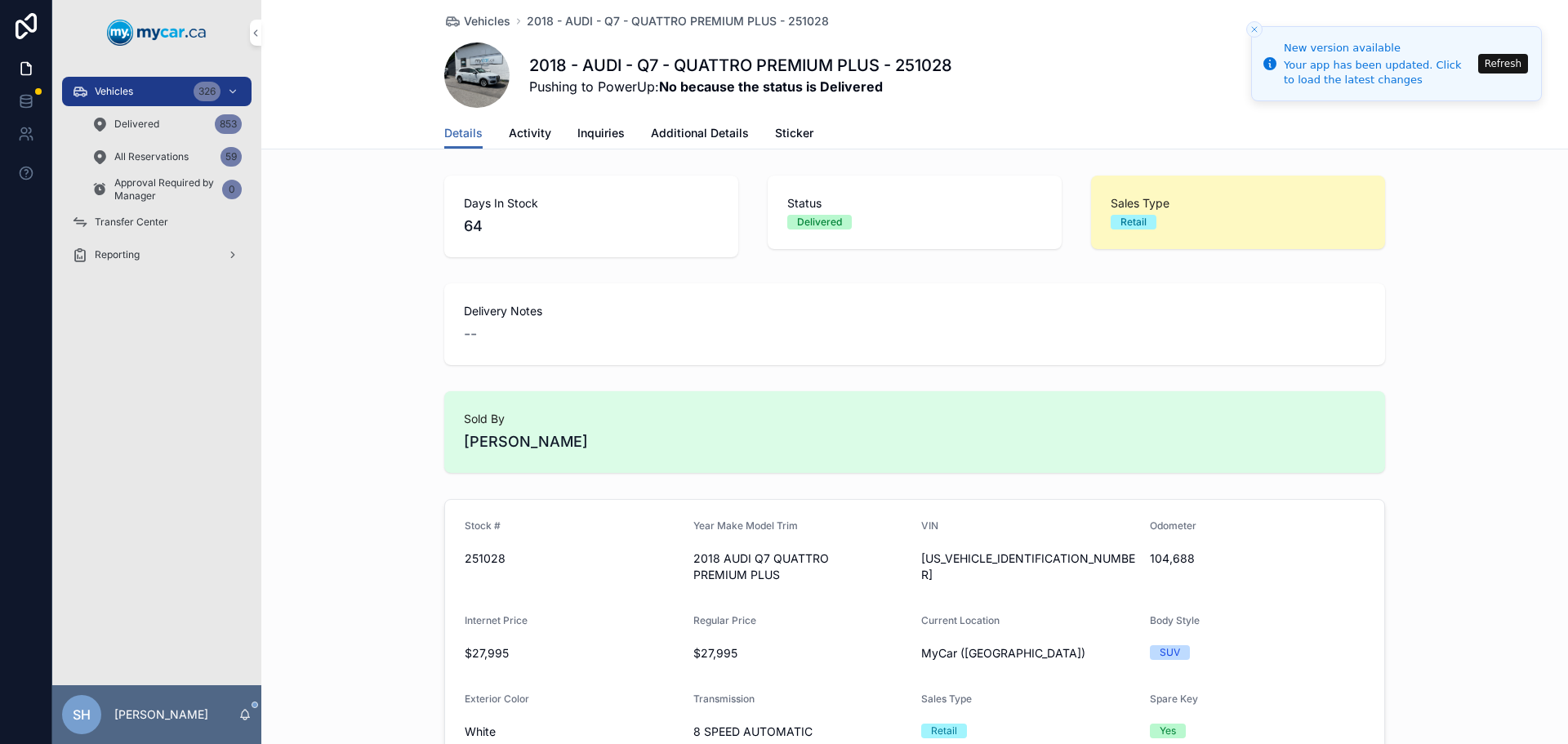
drag, startPoint x: 0, startPoint y: 0, endPoint x: 140, endPoint y: 89, distance: 165.9
click at [140, 89] on div "Vehicles 326" at bounding box center [156, 91] width 170 height 26
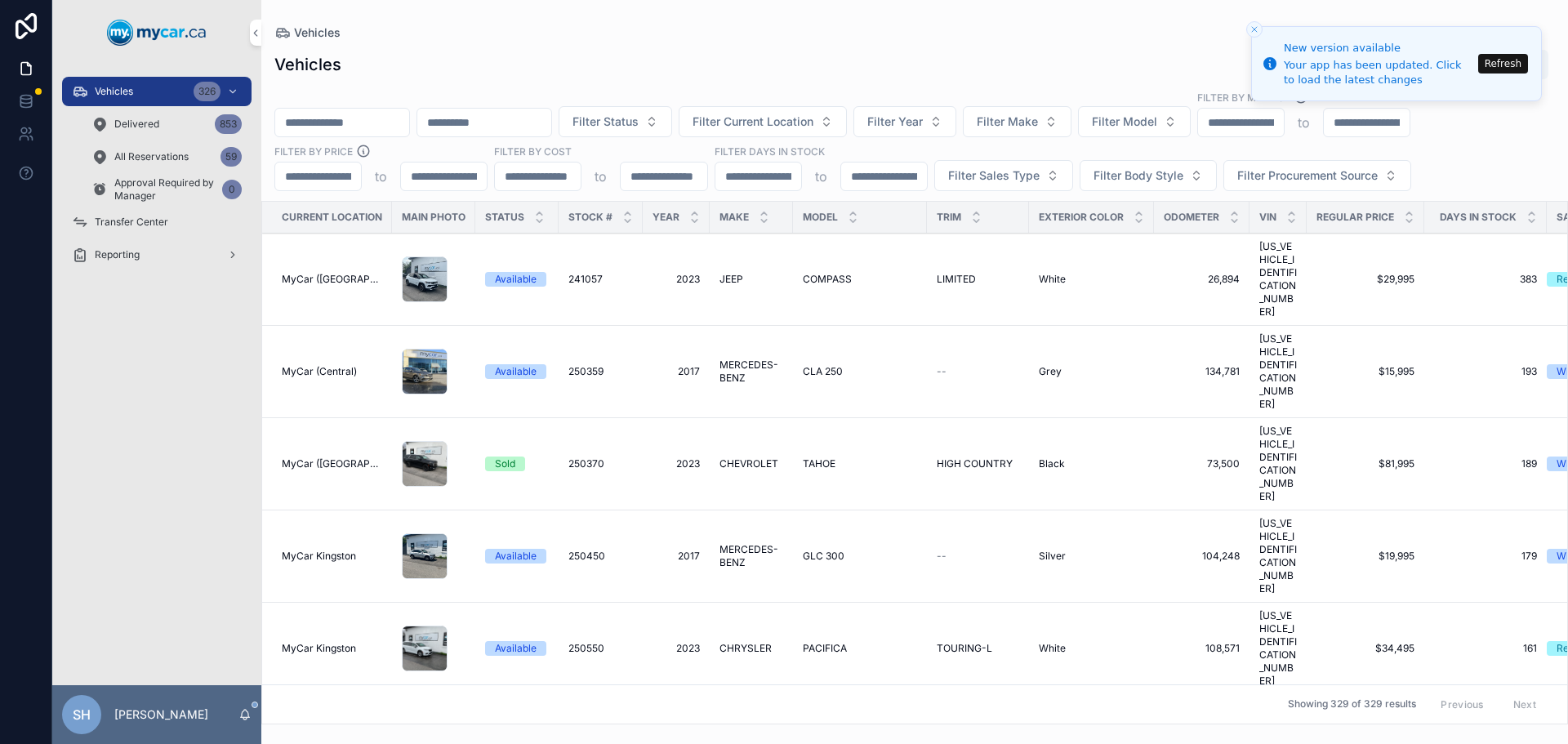
click at [1497, 62] on button "Refresh" at bounding box center [1502, 63] width 50 height 19
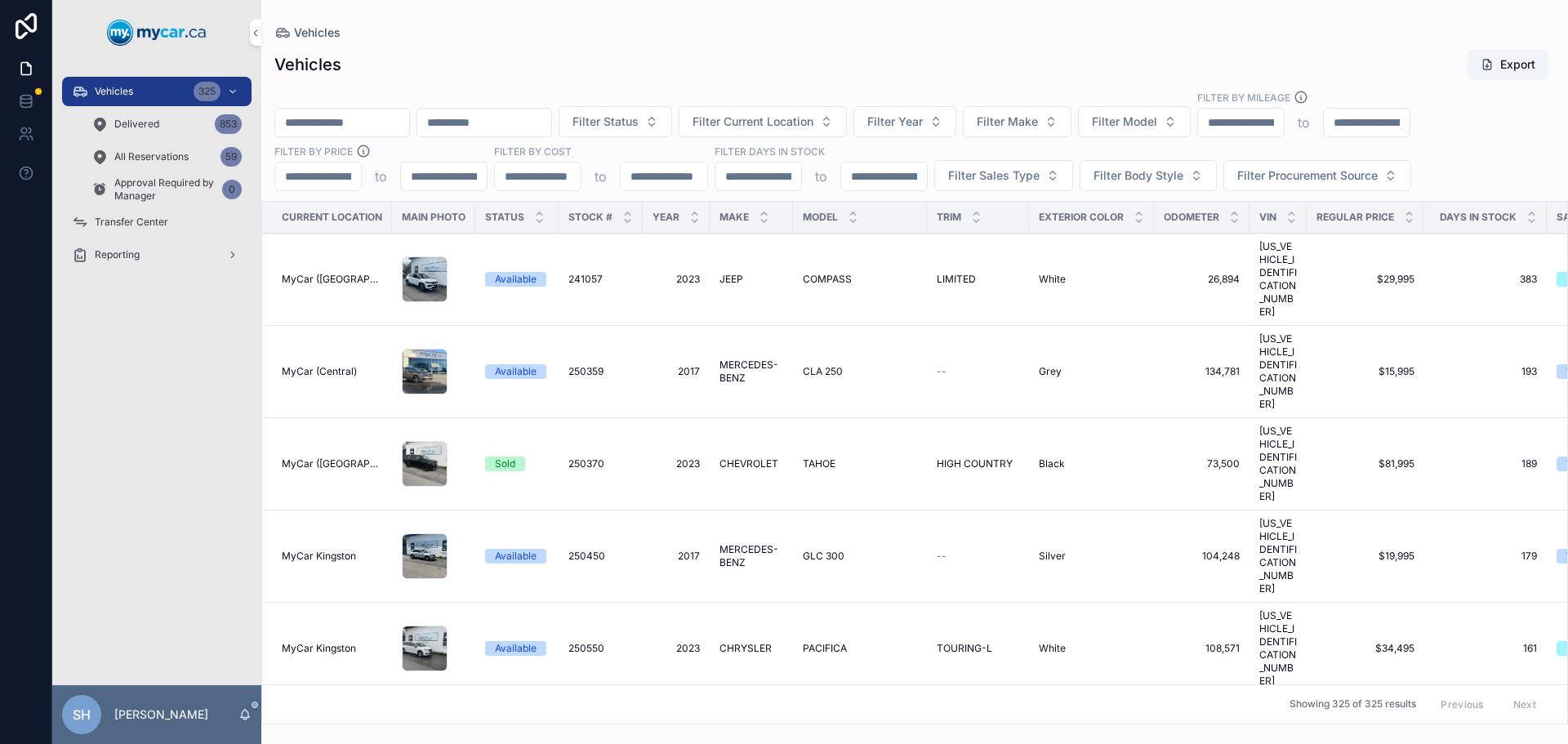
click at [363, 123] on input "scrollable content" at bounding box center [342, 122] width 134 height 23
type input "*"
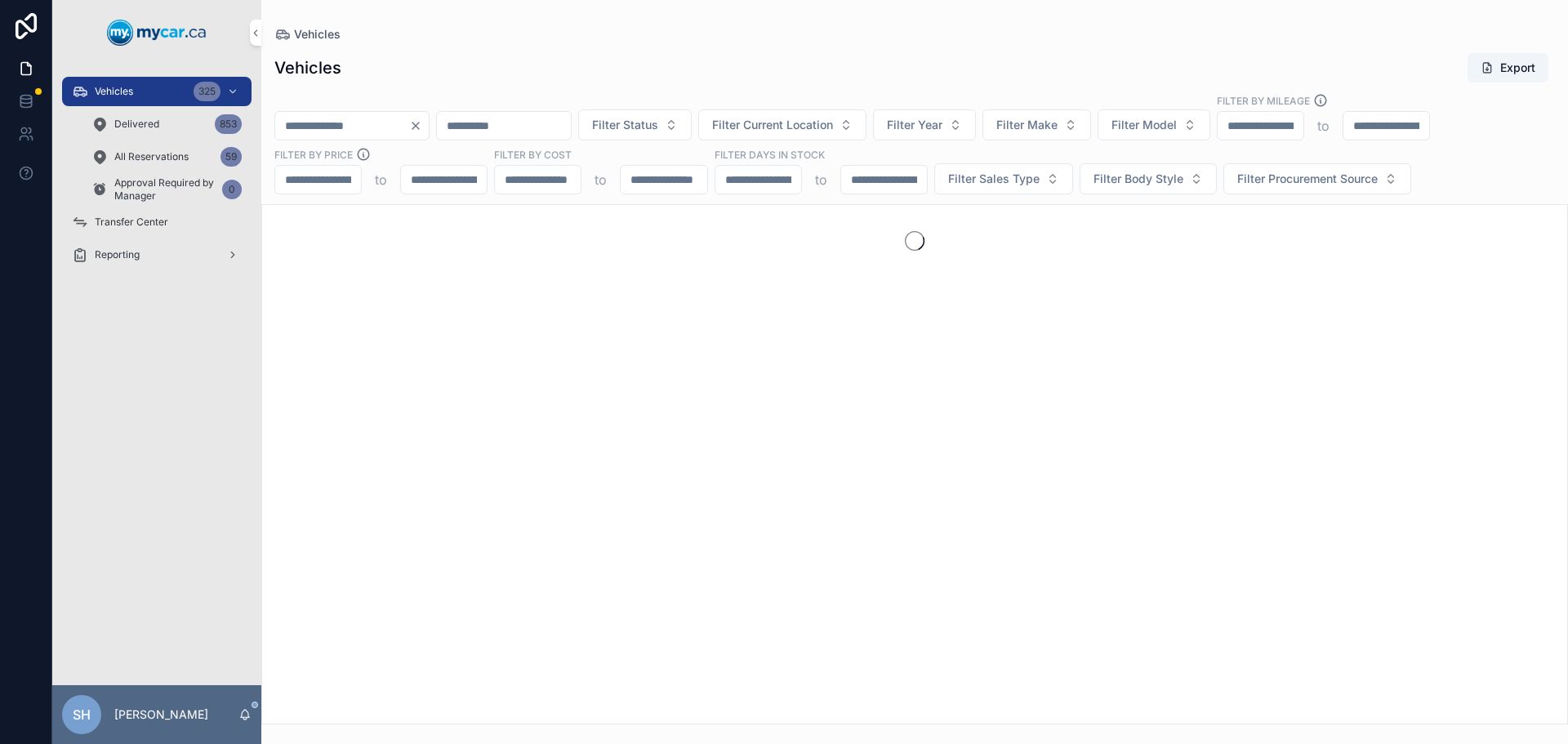
type input "*"
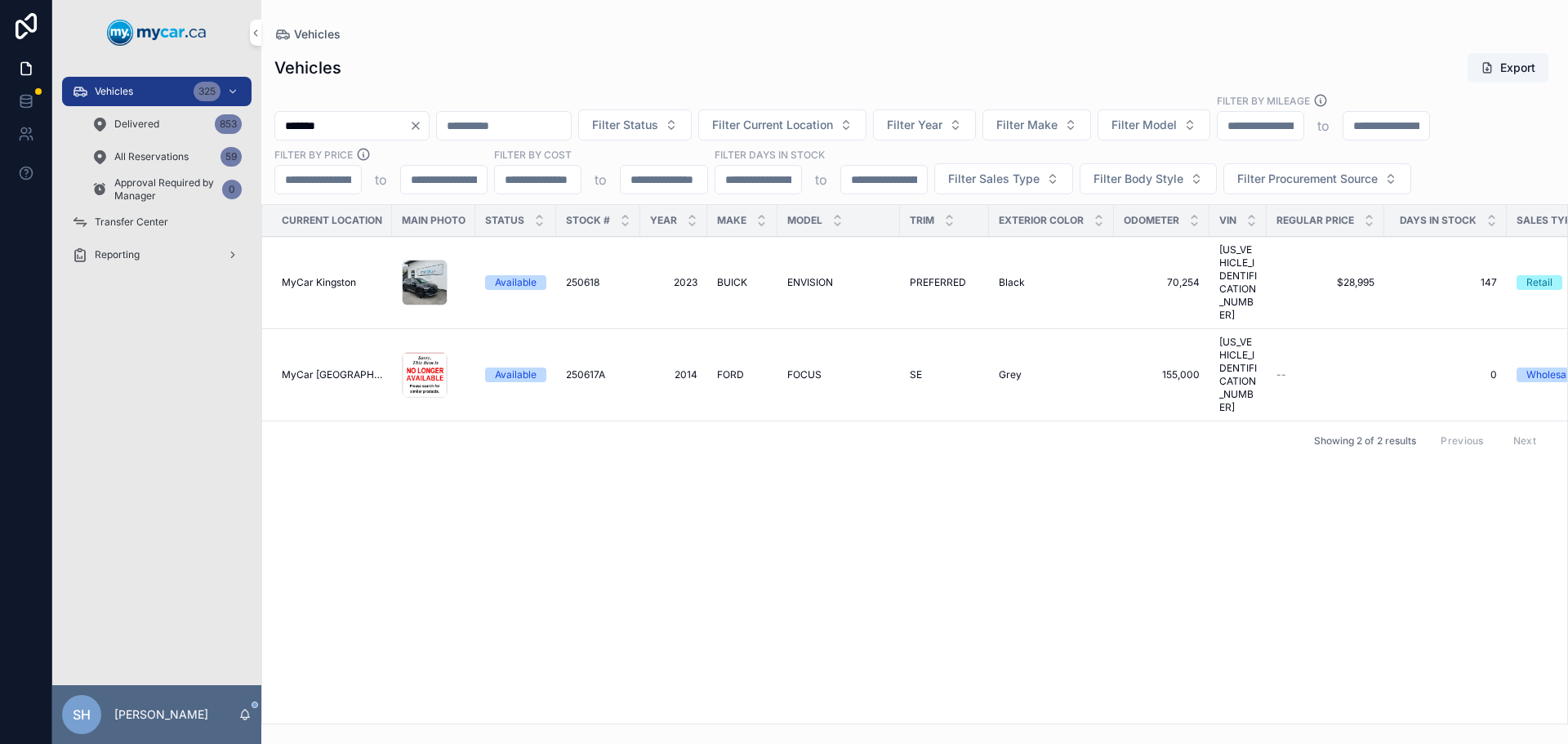
type input "*******"
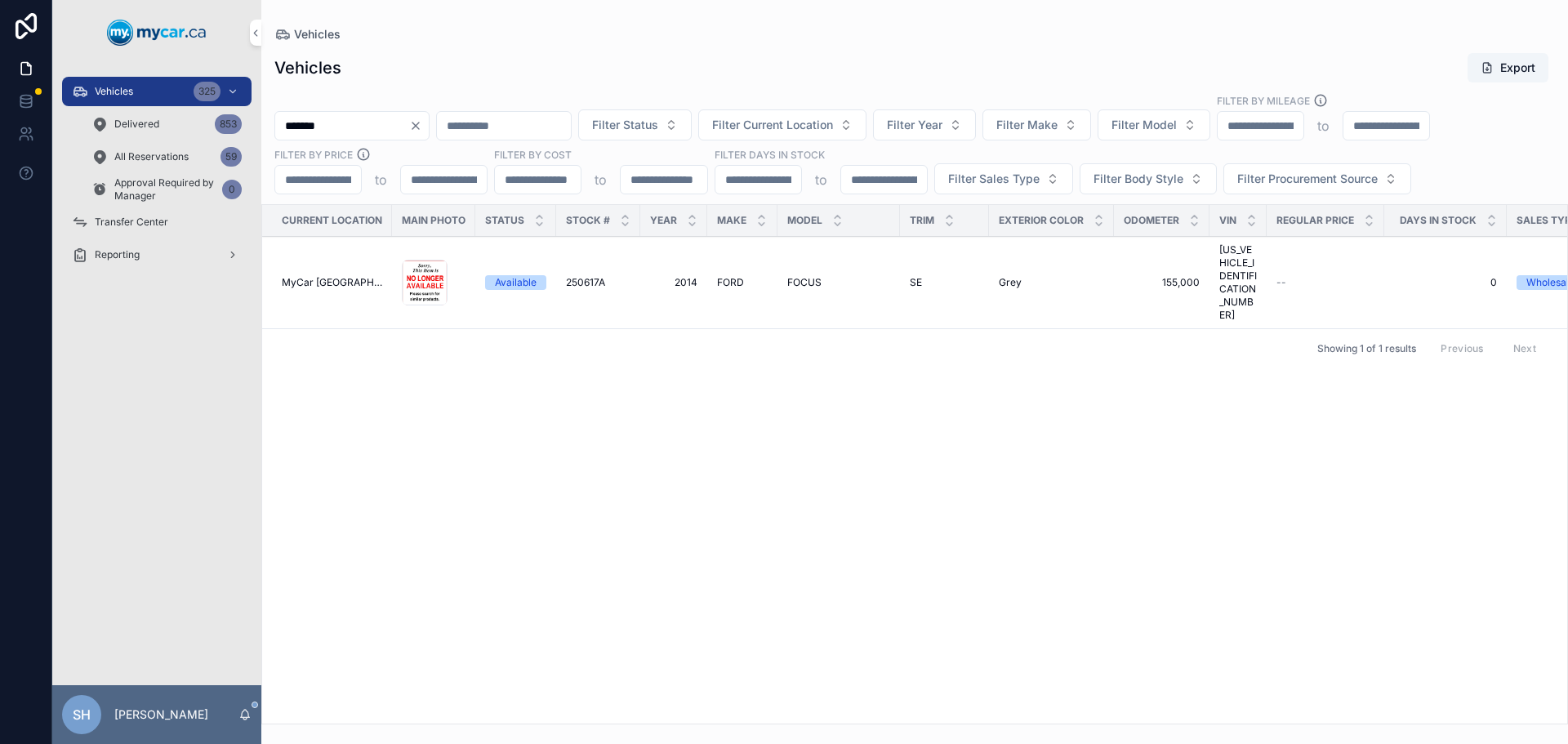
click at [739, 276] on span "FORD" at bounding box center [730, 282] width 27 height 13
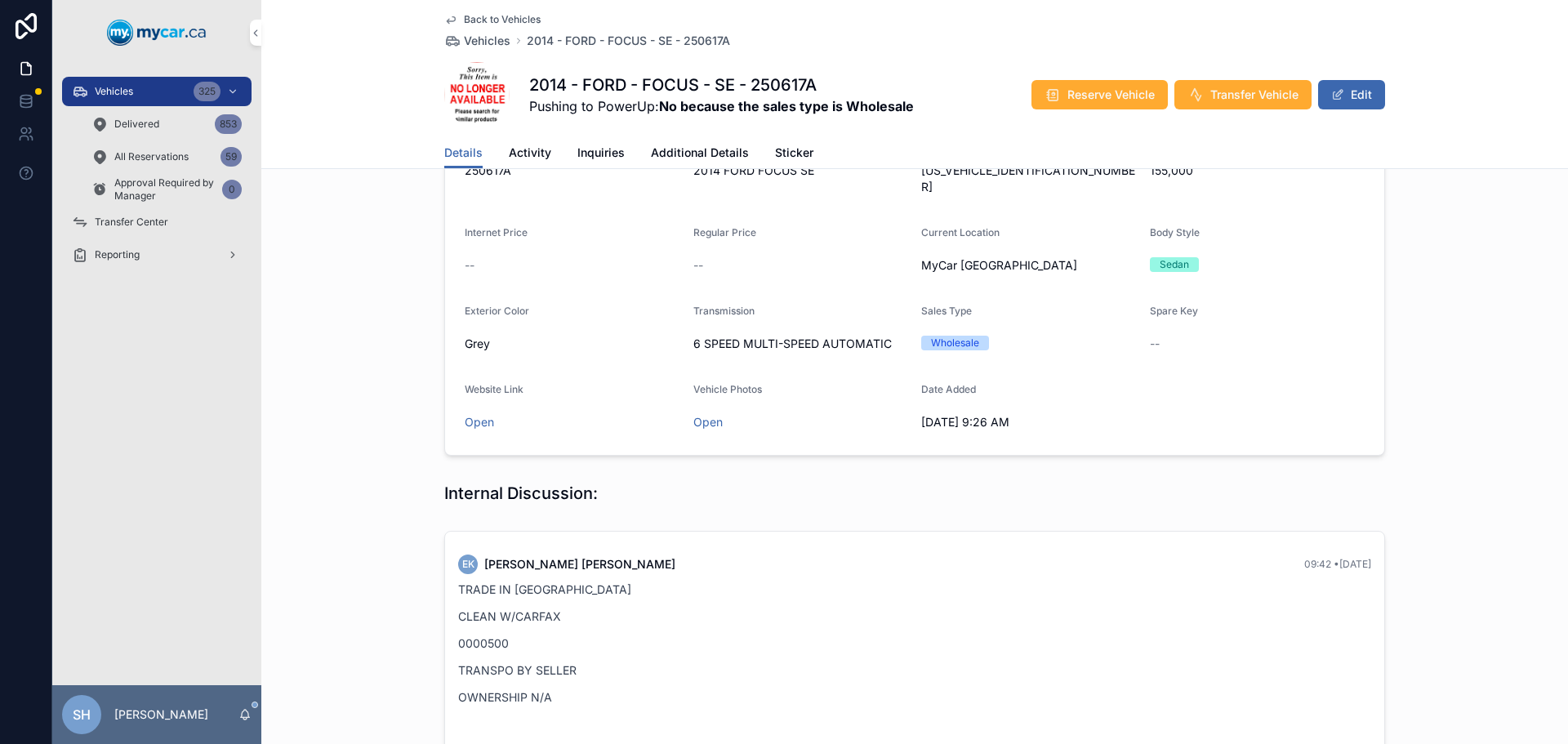
scroll to position [164, 0]
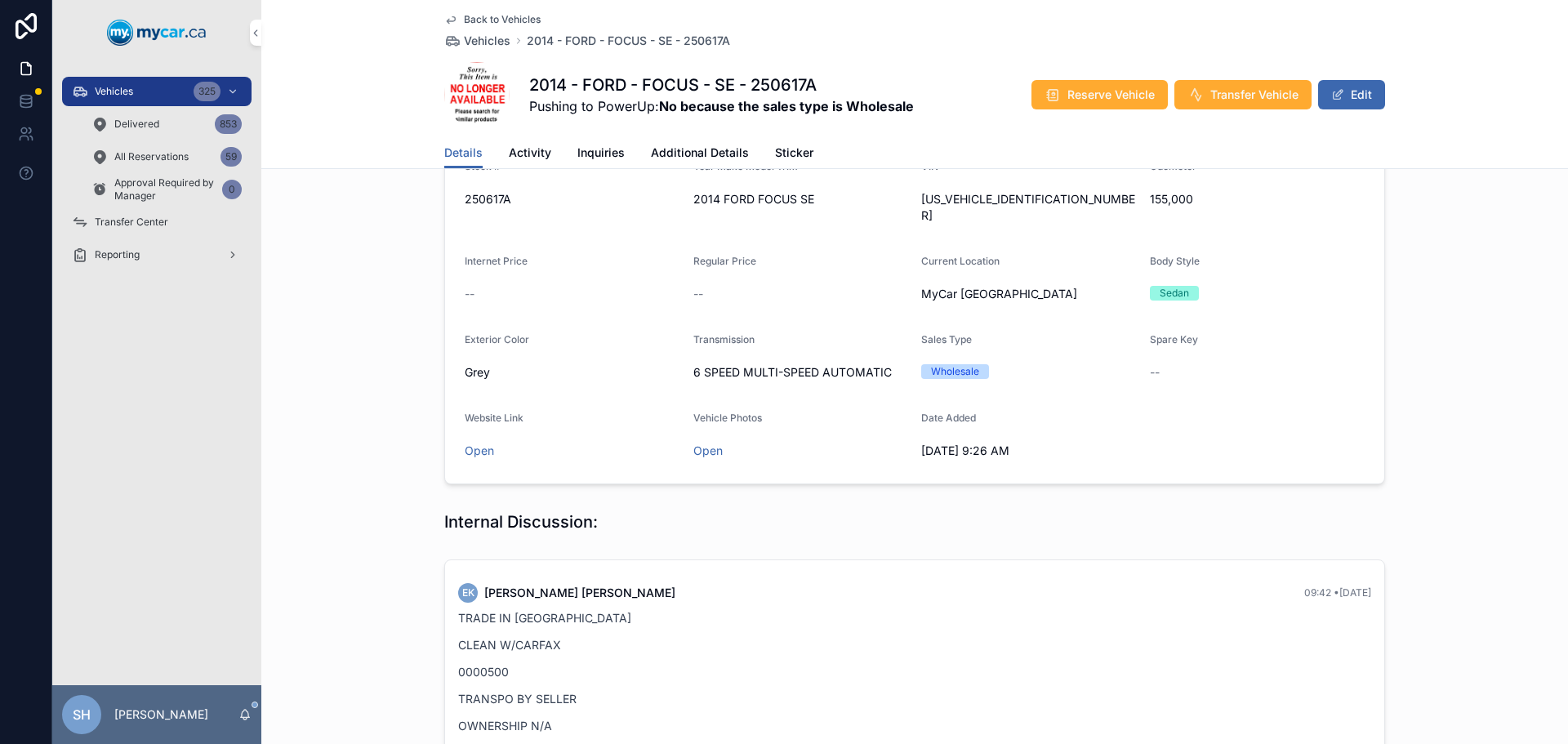
click at [127, 89] on span "Vehicles" at bounding box center [113, 91] width 38 height 13
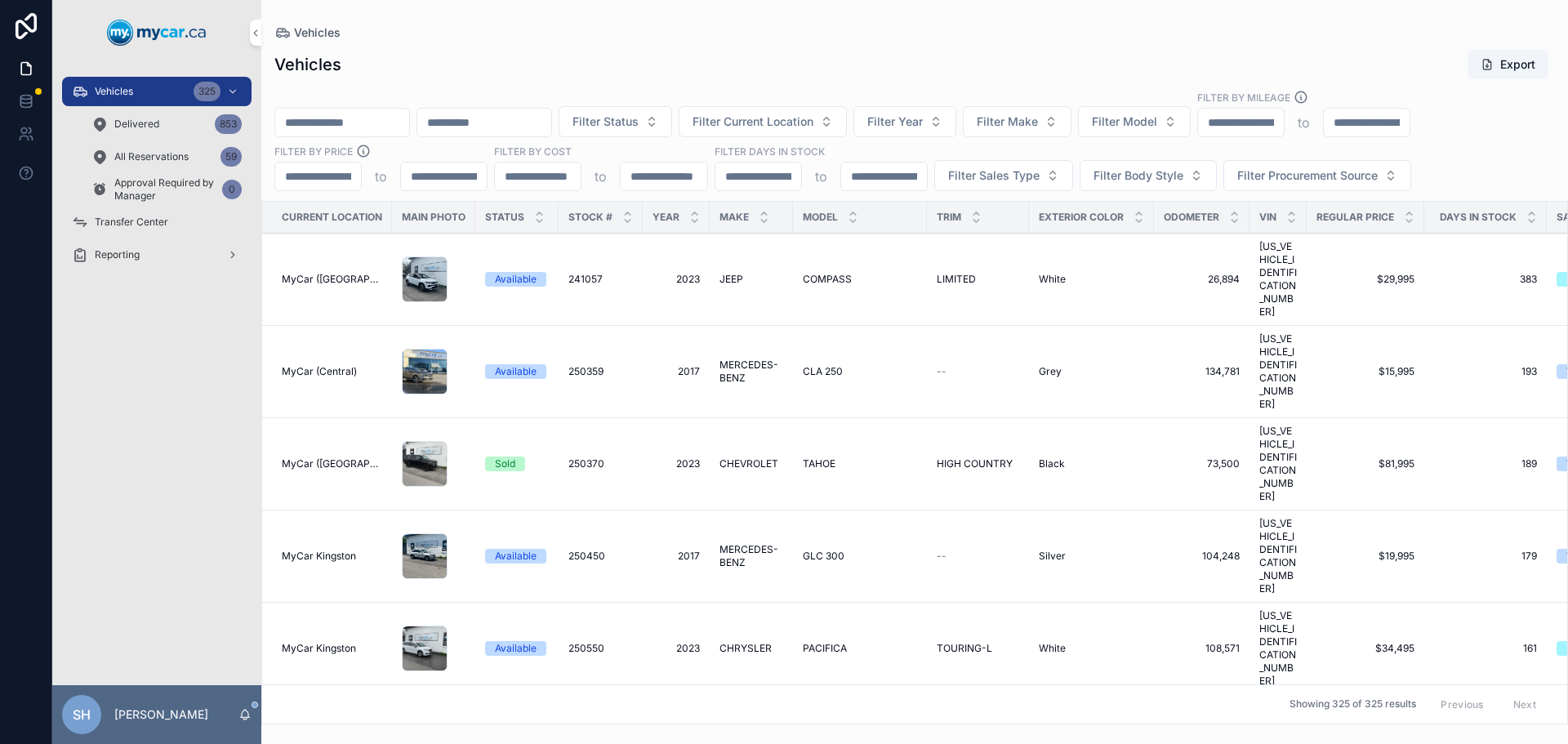
click at [370, 127] on input "scrollable content" at bounding box center [342, 122] width 134 height 23
type input "******"
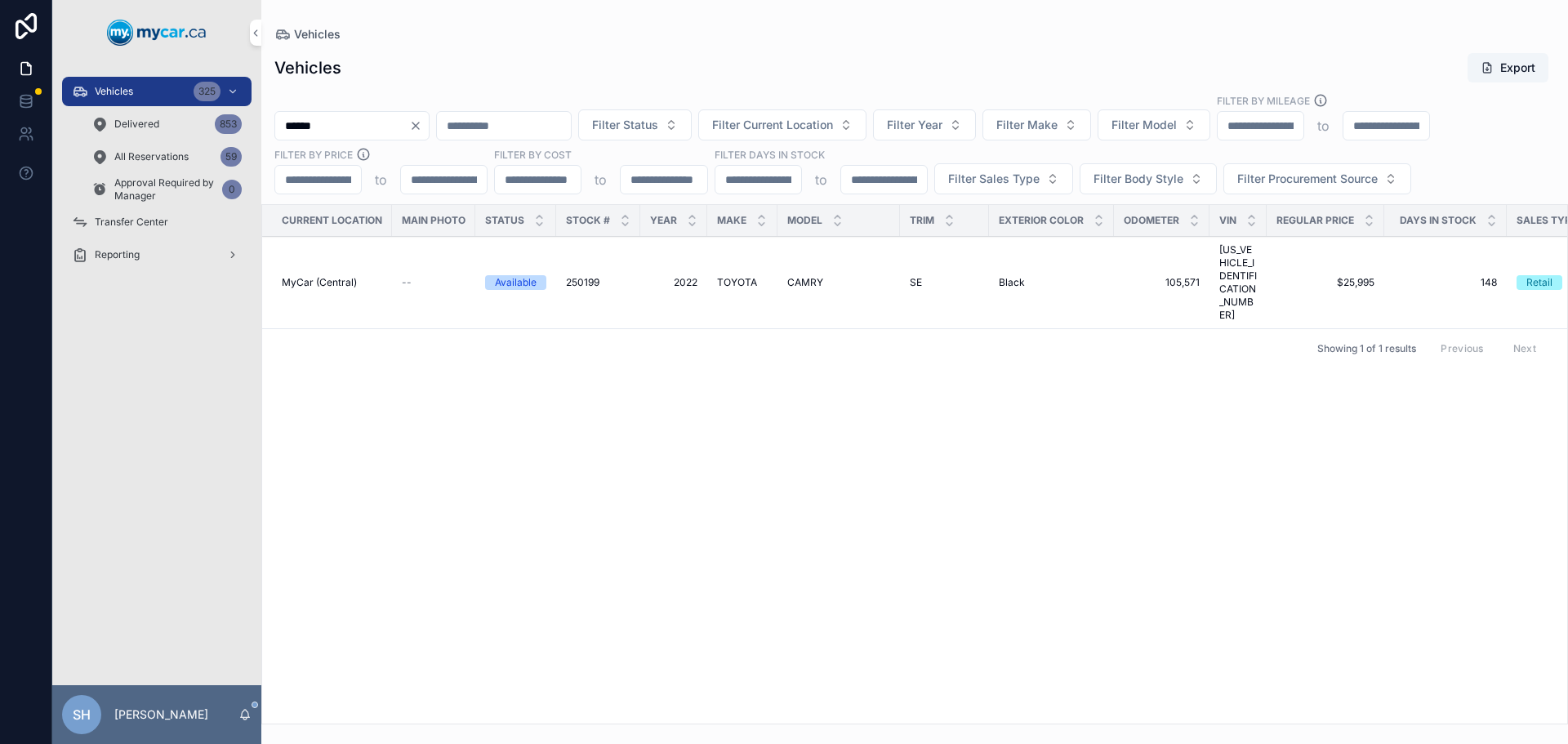
click at [797, 276] on span "CAMRY" at bounding box center [805, 282] width 36 height 13
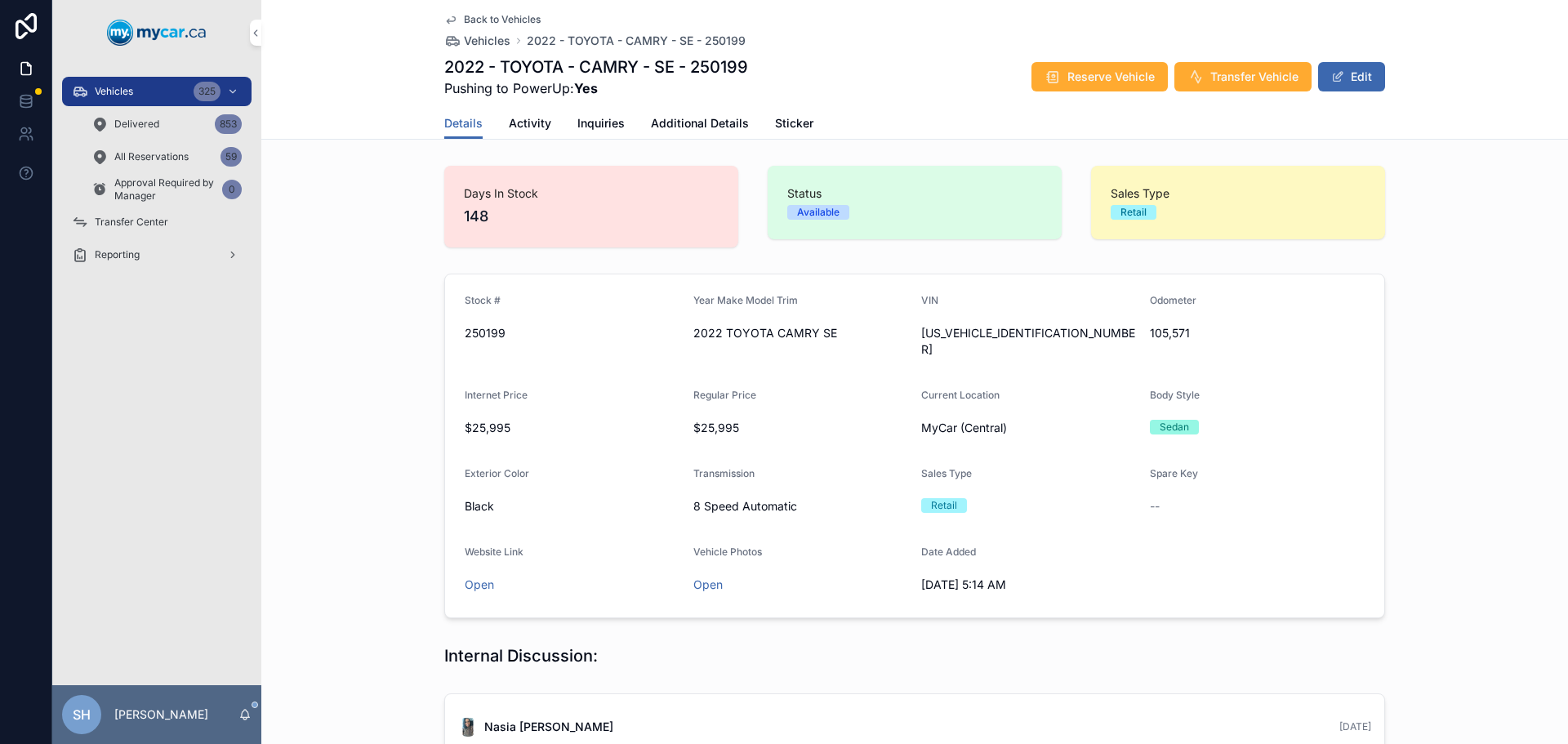
click at [512, 116] on span "Activity" at bounding box center [530, 122] width 42 height 16
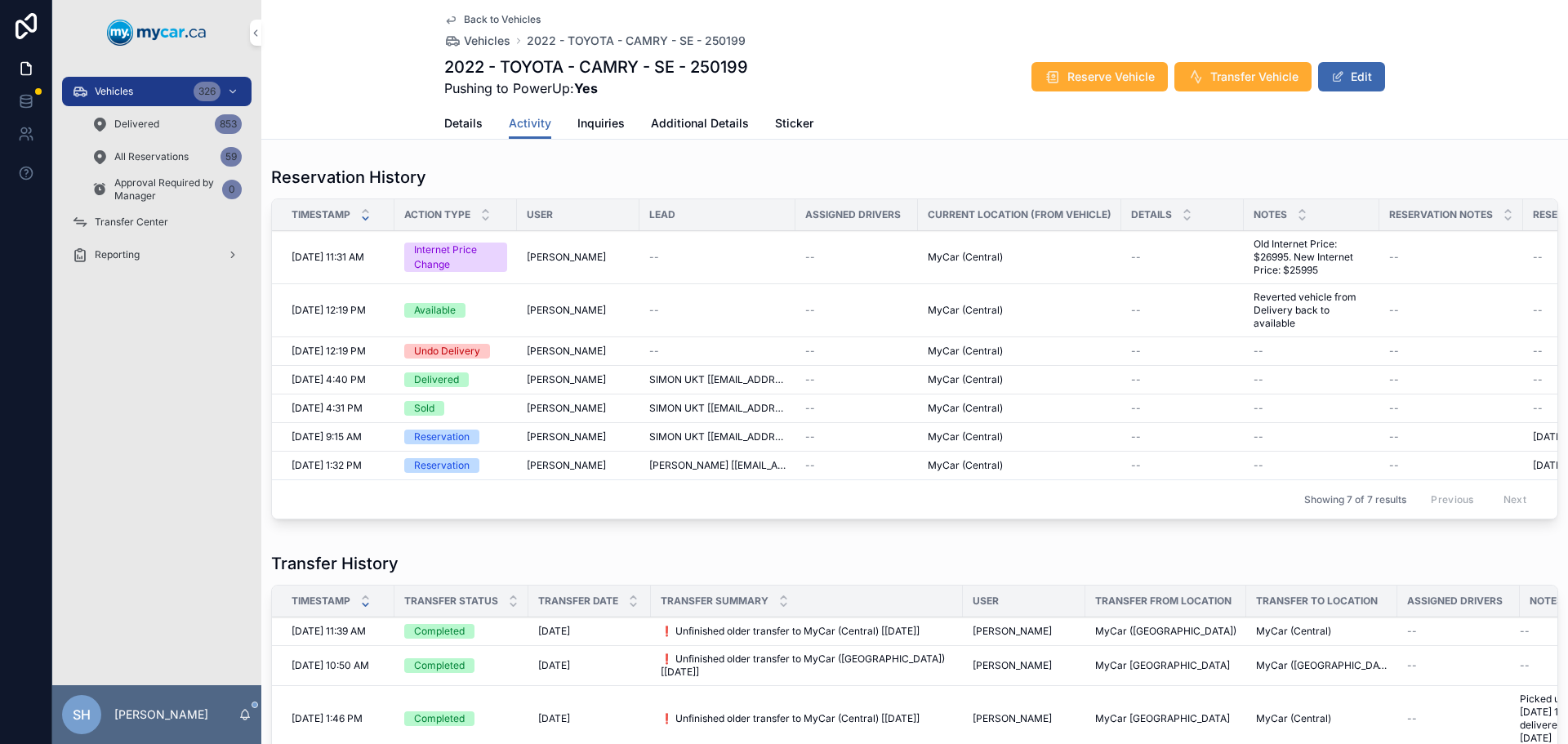
click at [456, 128] on span "Details" at bounding box center [463, 122] width 38 height 16
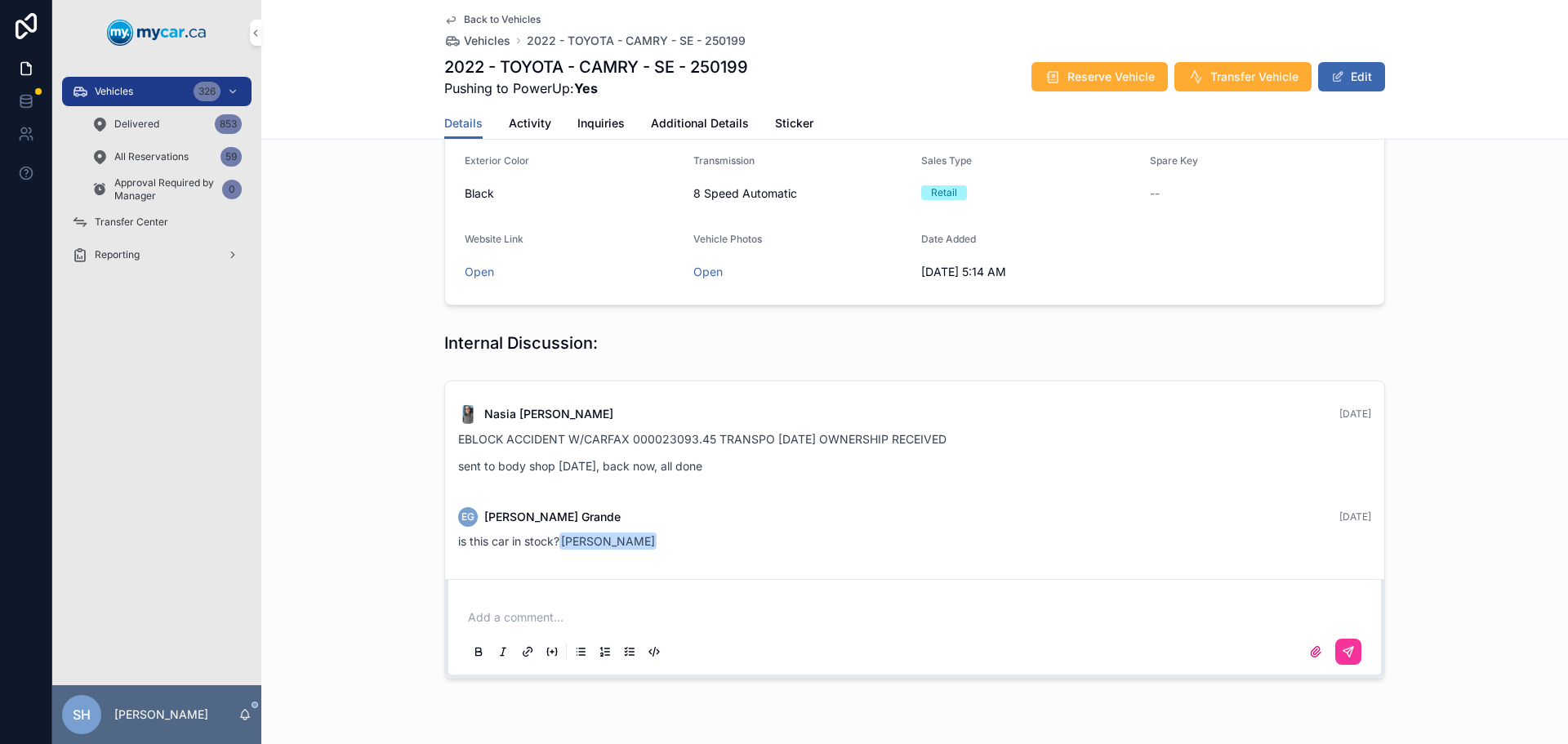
scroll to position [355, 0]
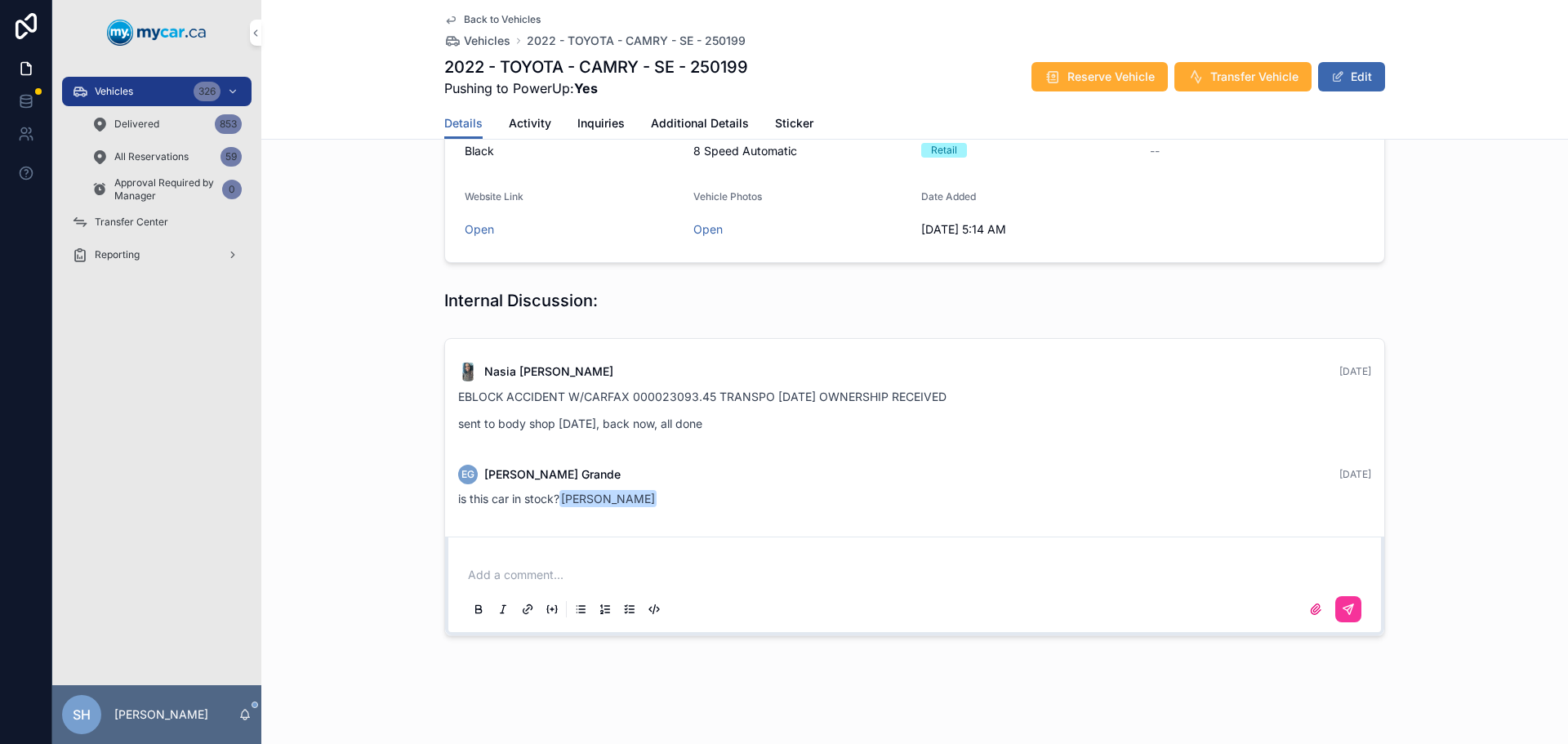
click at [659, 121] on span "Additional Details" at bounding box center [699, 122] width 98 height 16
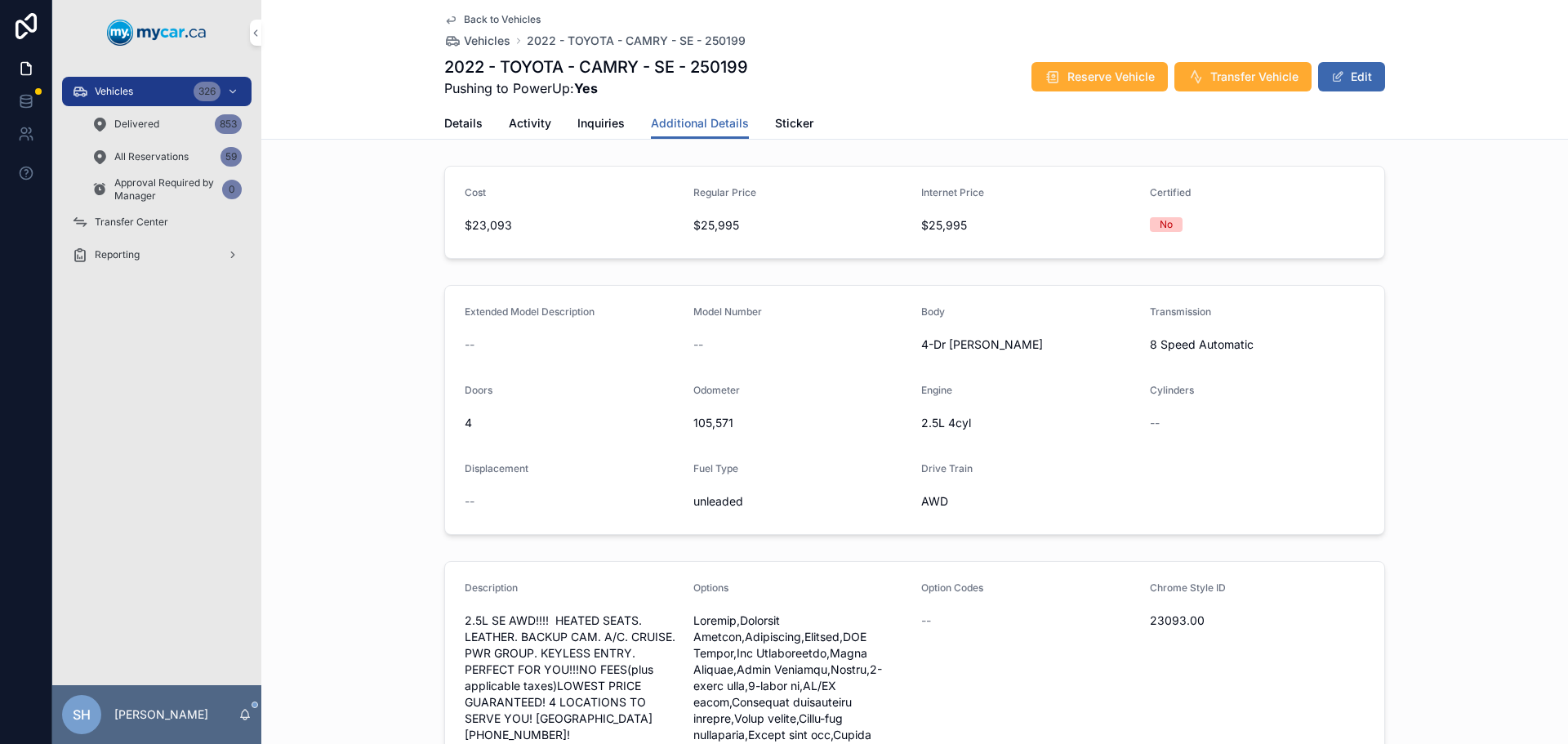
click at [445, 116] on span "Details" at bounding box center [463, 122] width 38 height 16
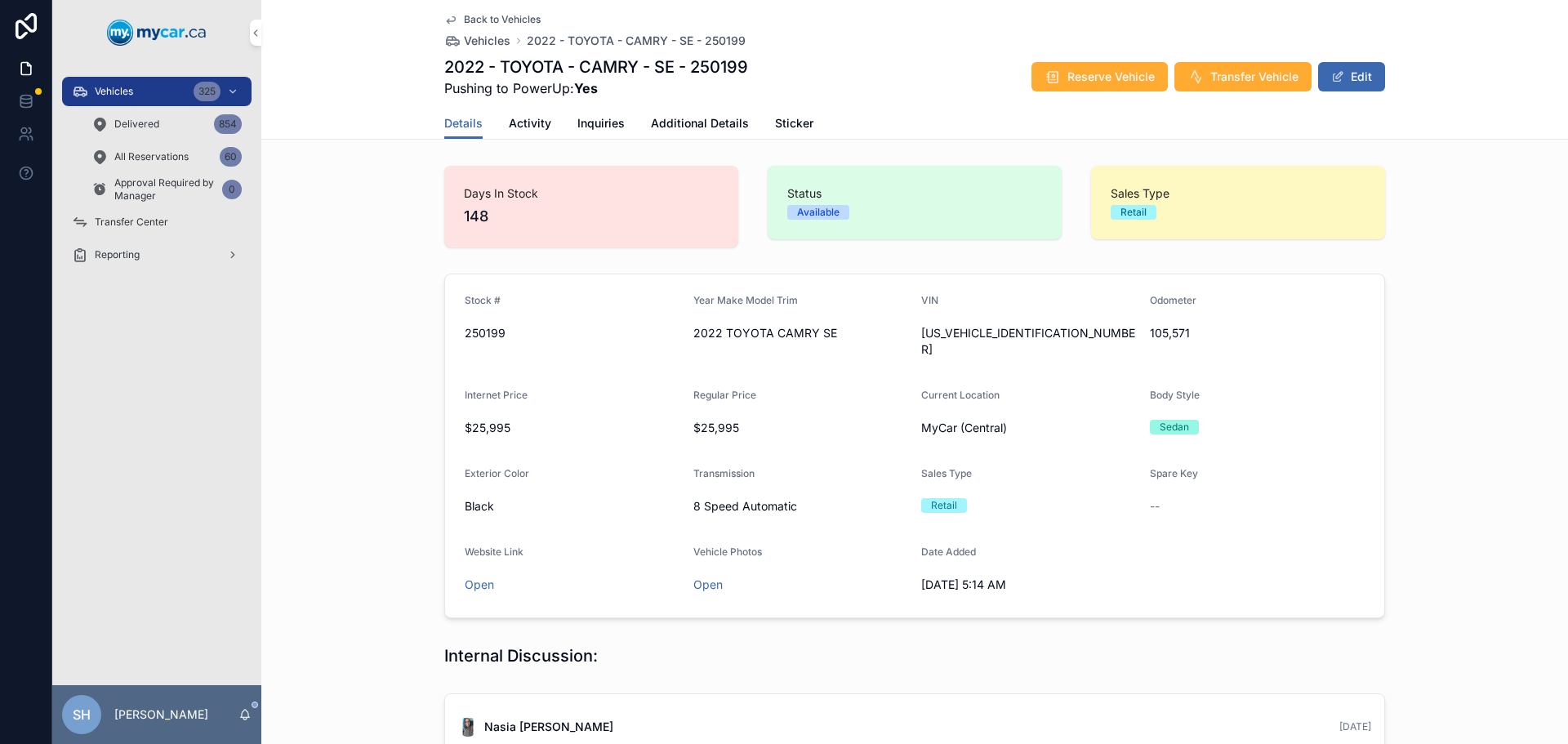
click at [149, 90] on div "Vehicles 325" at bounding box center [156, 91] width 170 height 26
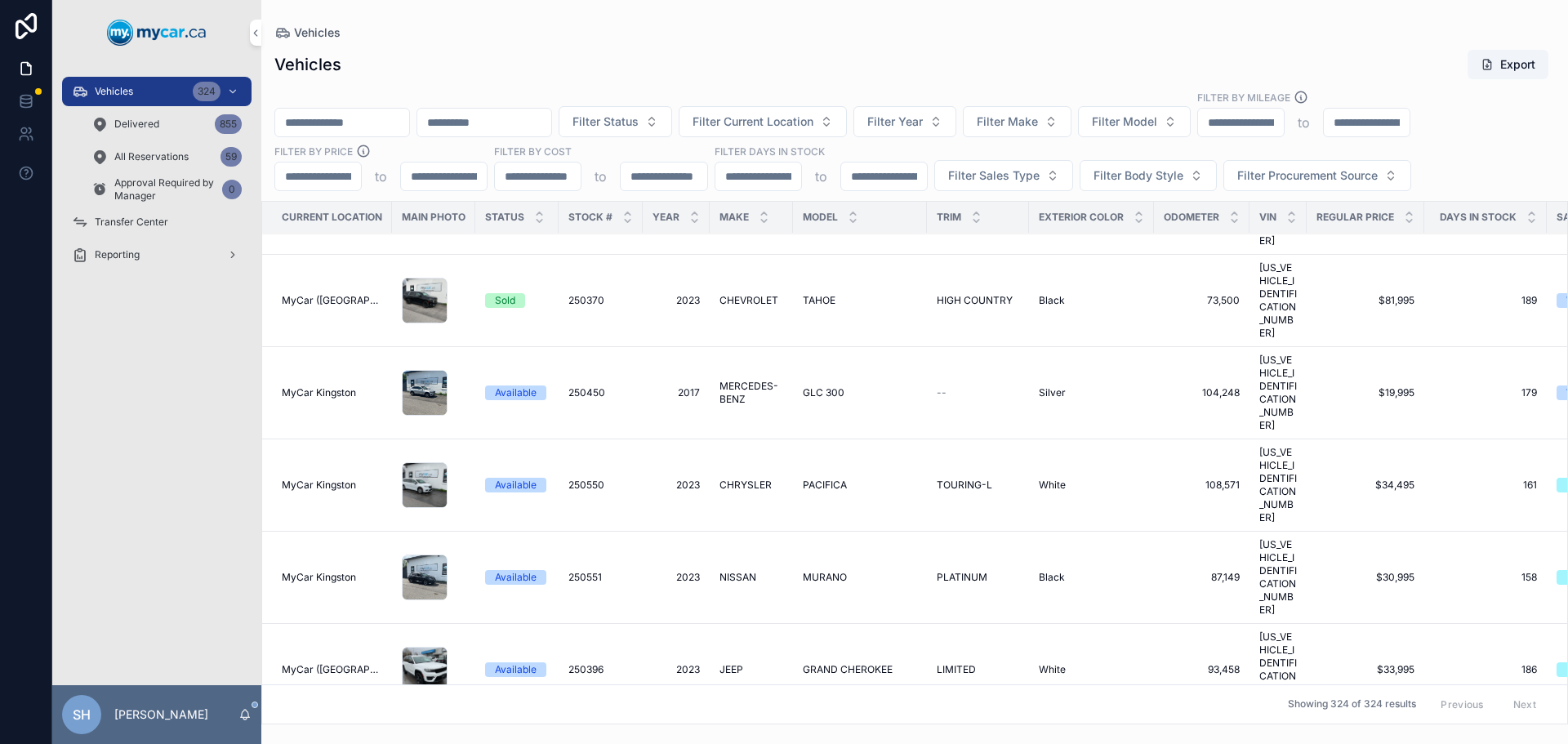
scroll to position [490, 0]
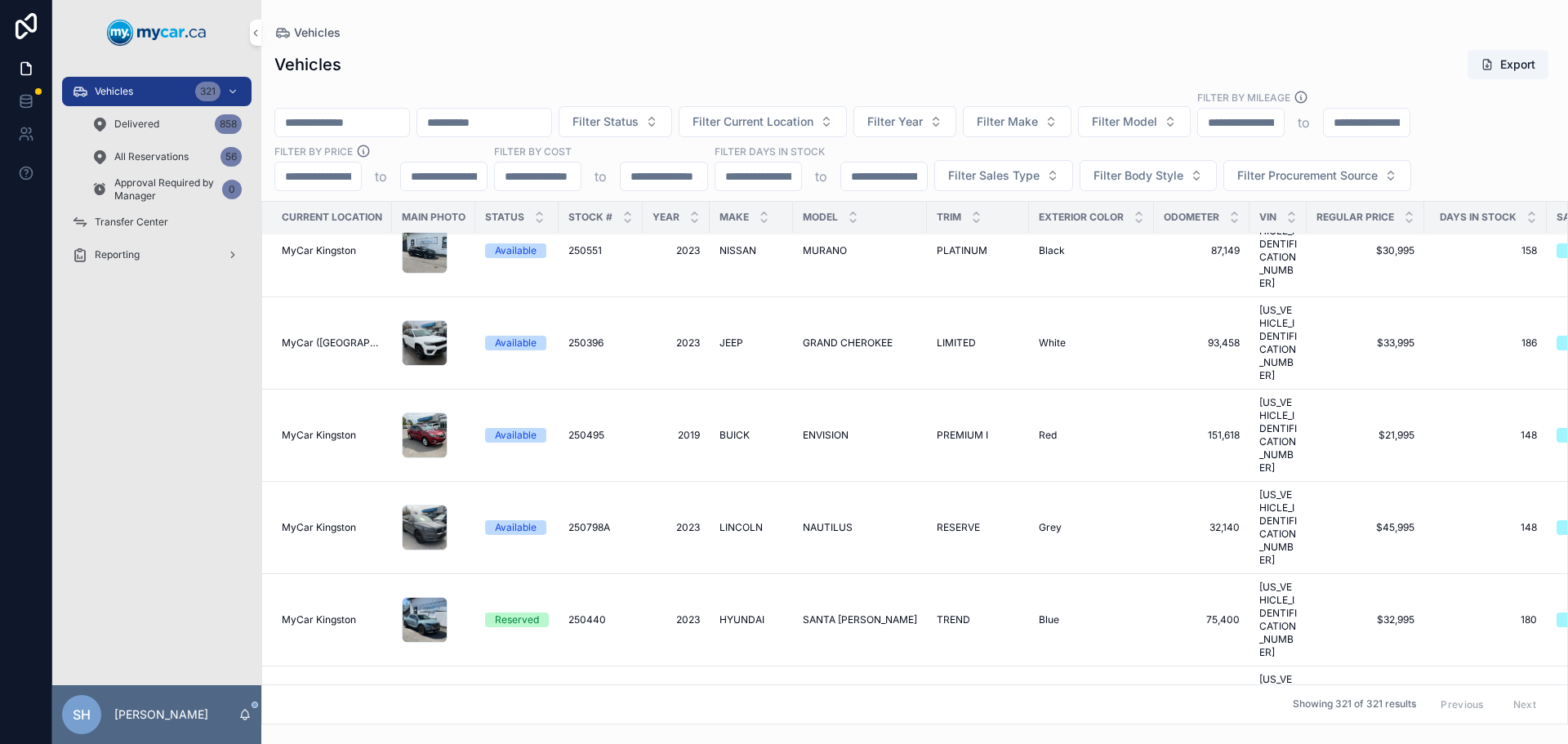
click at [639, 122] on span "Filter Status" at bounding box center [606, 121] width 66 height 16
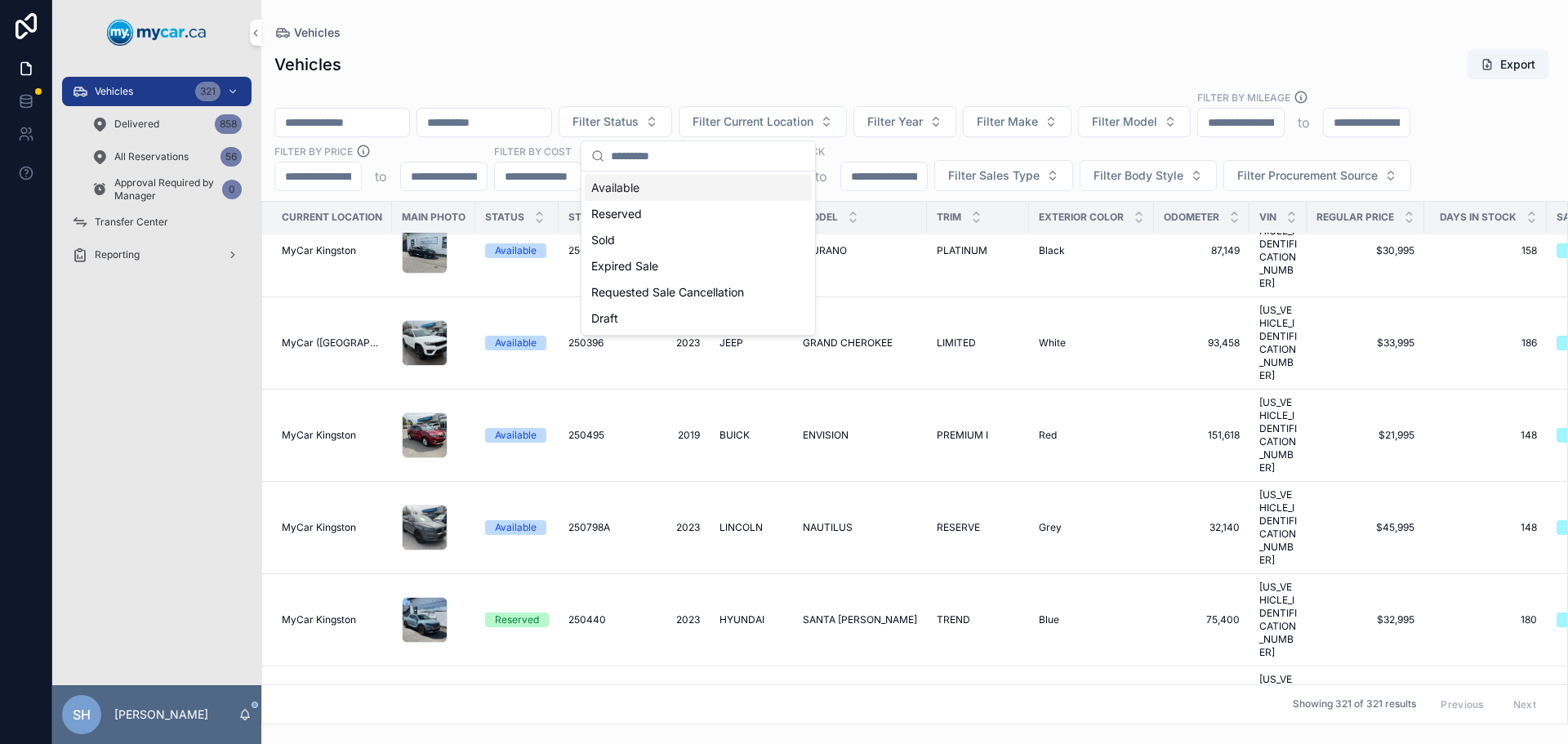
click at [640, 189] on div "Available" at bounding box center [698, 187] width 227 height 26
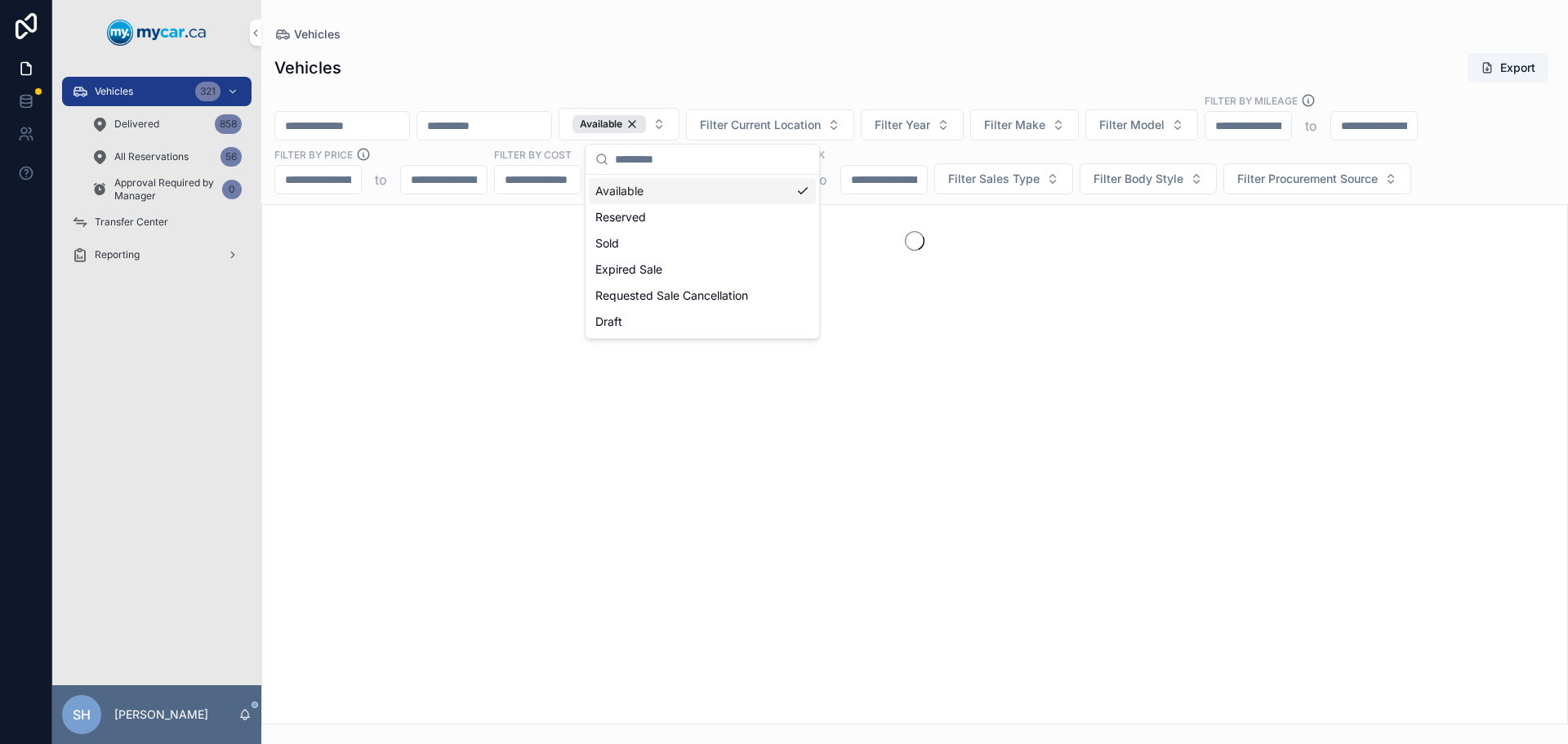
click at [983, 184] on span "Filter Sales Type" at bounding box center [994, 178] width 91 height 16
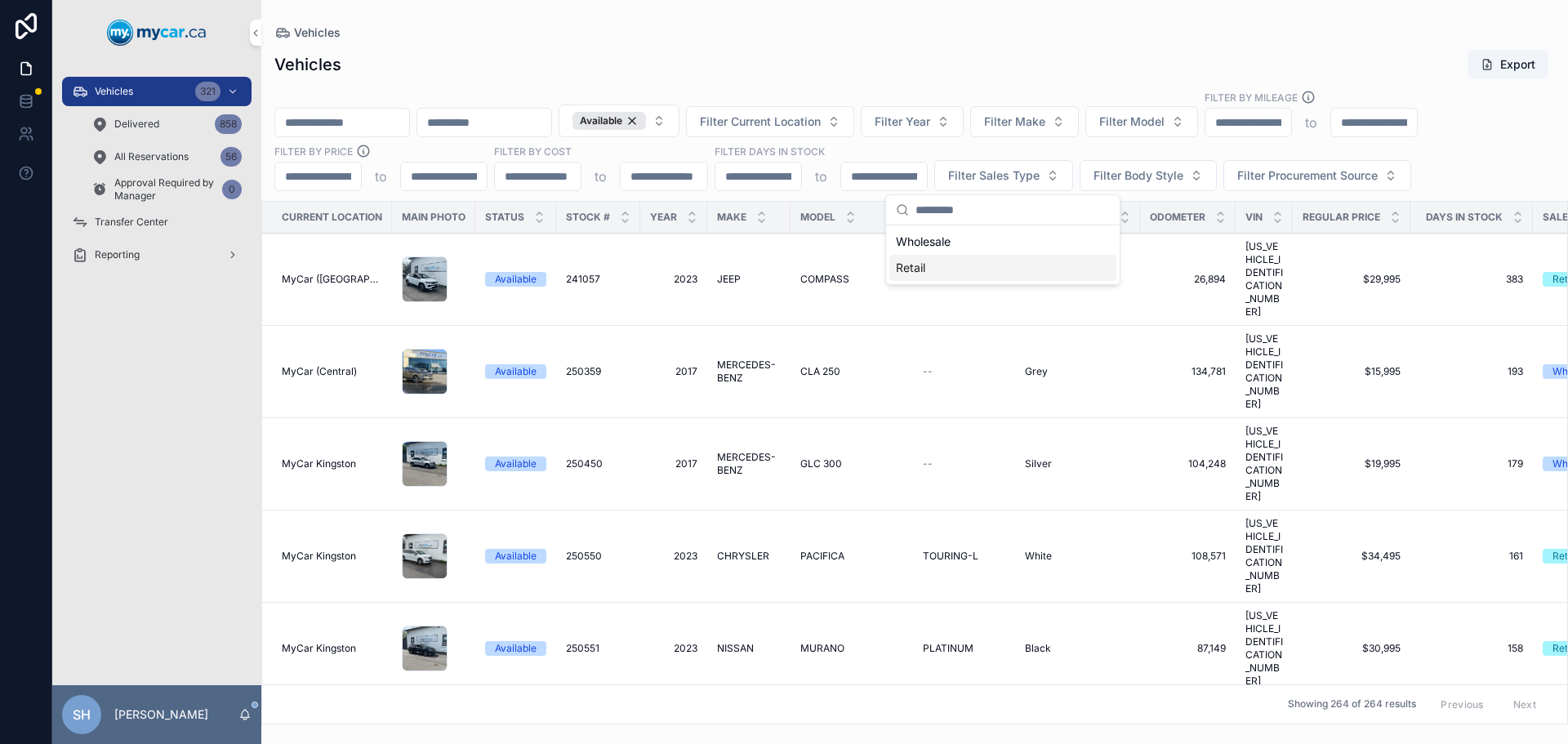
click at [928, 272] on div "Retail" at bounding box center [1002, 267] width 227 height 26
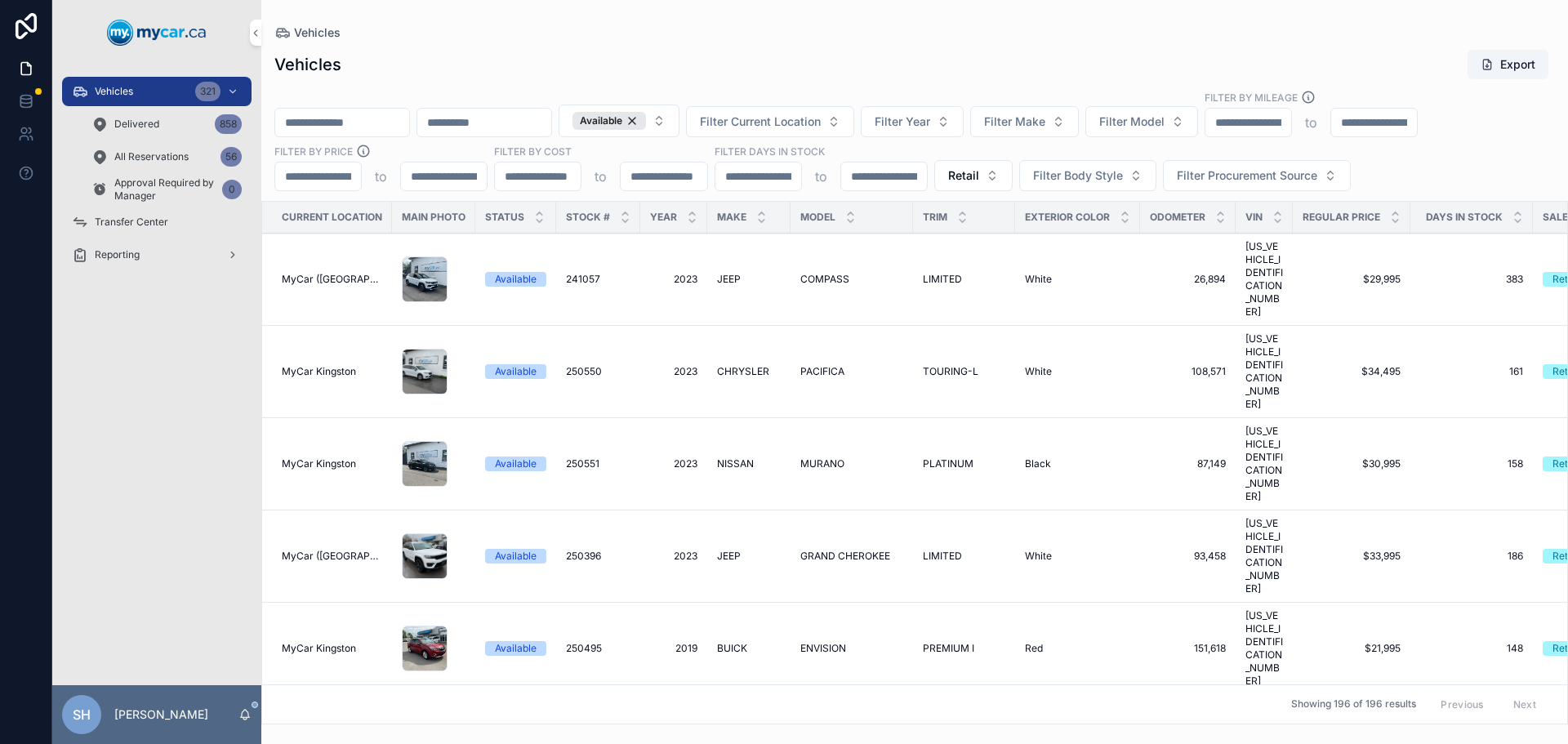
click at [1521, 213] on icon "scrollable content" at bounding box center [1517, 213] width 11 height 11
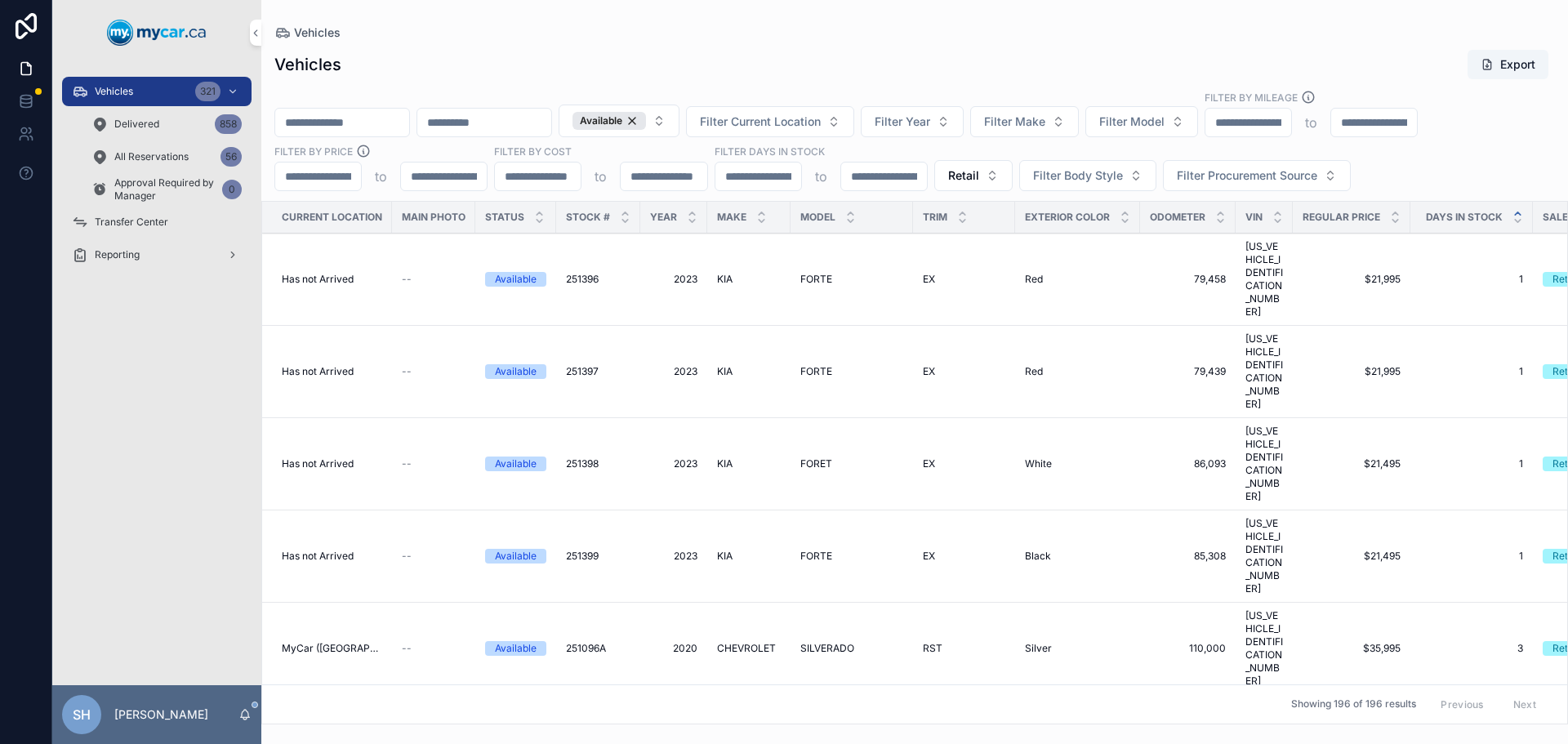
click at [814, 457] on span "FORET" at bounding box center [816, 463] width 32 height 13
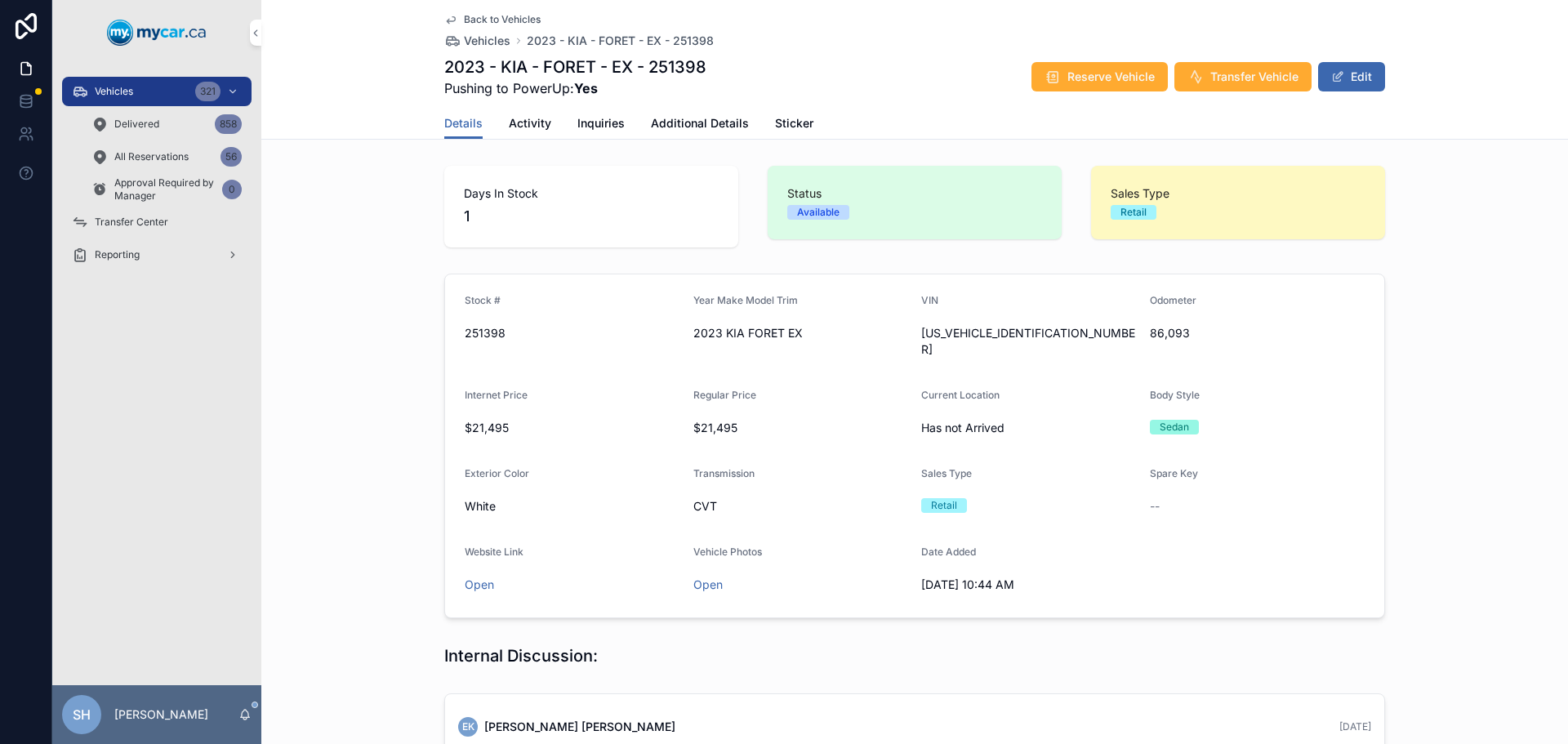
click at [1375, 71] on button "Edit" at bounding box center [1350, 77] width 67 height 30
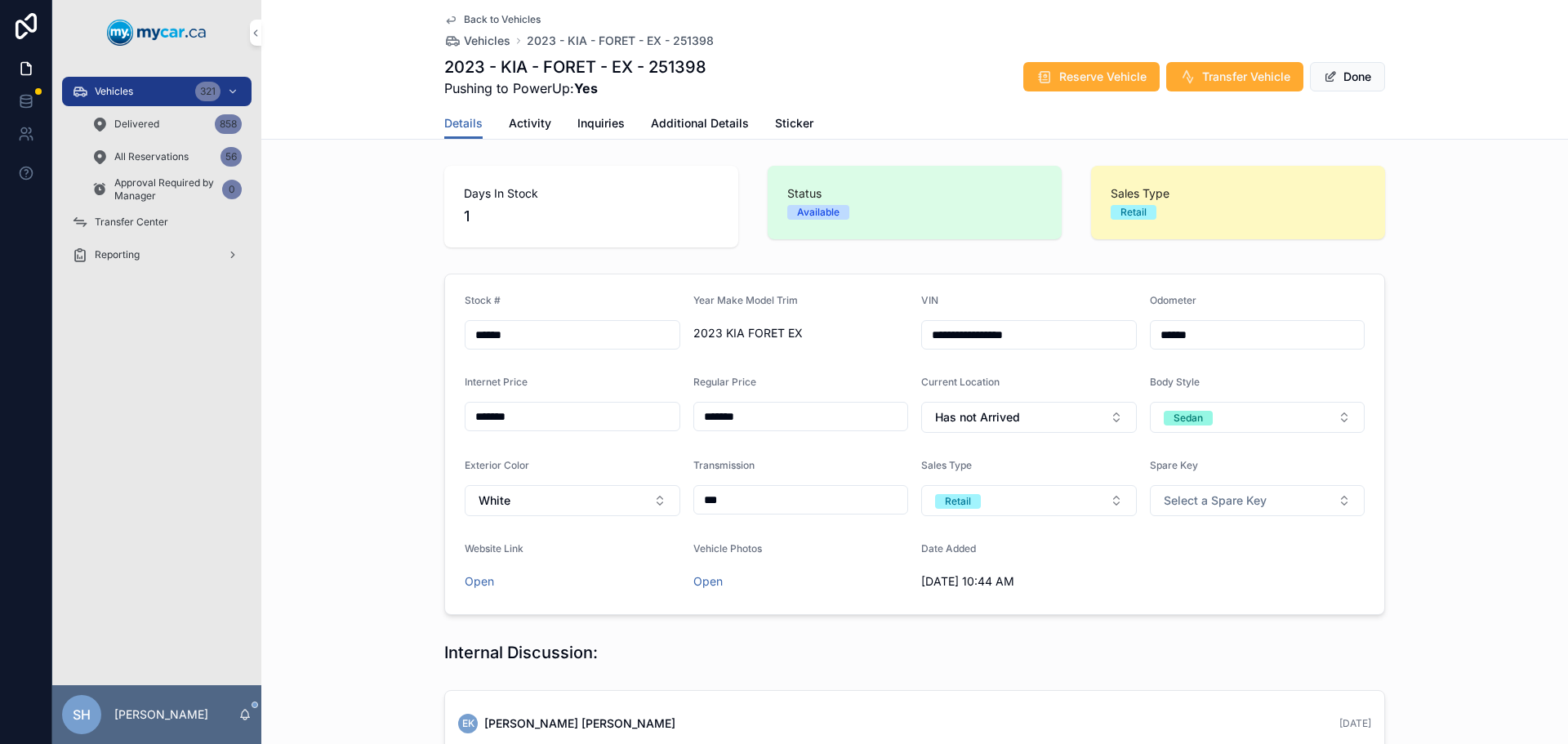
click at [773, 338] on span "2023 KIA FORET EX" at bounding box center [801, 332] width 216 height 16
click at [775, 329] on span "2023 KIA FORET EX" at bounding box center [801, 332] width 216 height 16
drag, startPoint x: 740, startPoint y: 333, endPoint x: 709, endPoint y: 333, distance: 31.0
click at [709, 333] on span "2023 KIA FORET EX" at bounding box center [801, 332] width 216 height 16
click at [814, 355] on form "**********" at bounding box center [914, 444] width 939 height 340
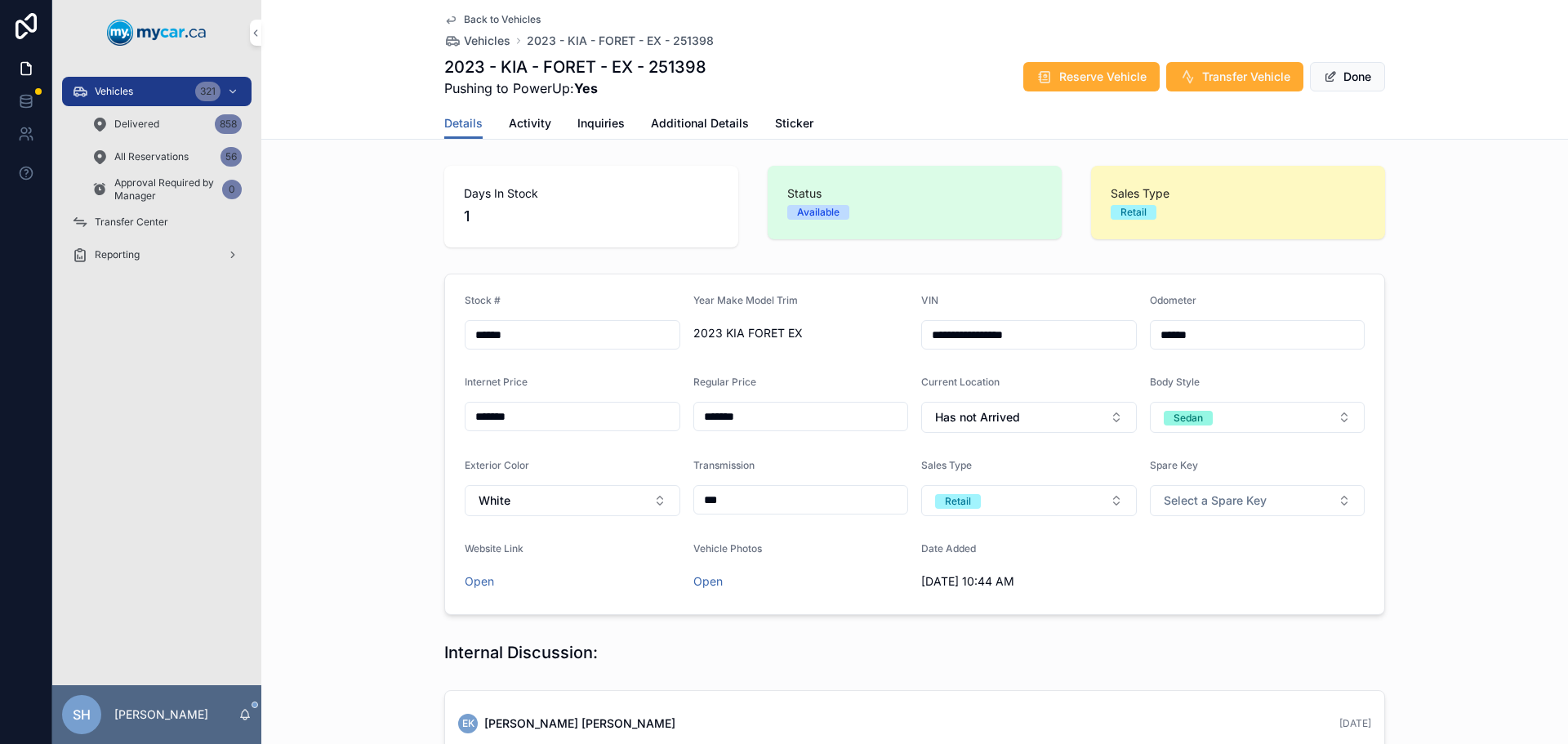
click at [692, 123] on span "Additional Details" at bounding box center [699, 122] width 98 height 16
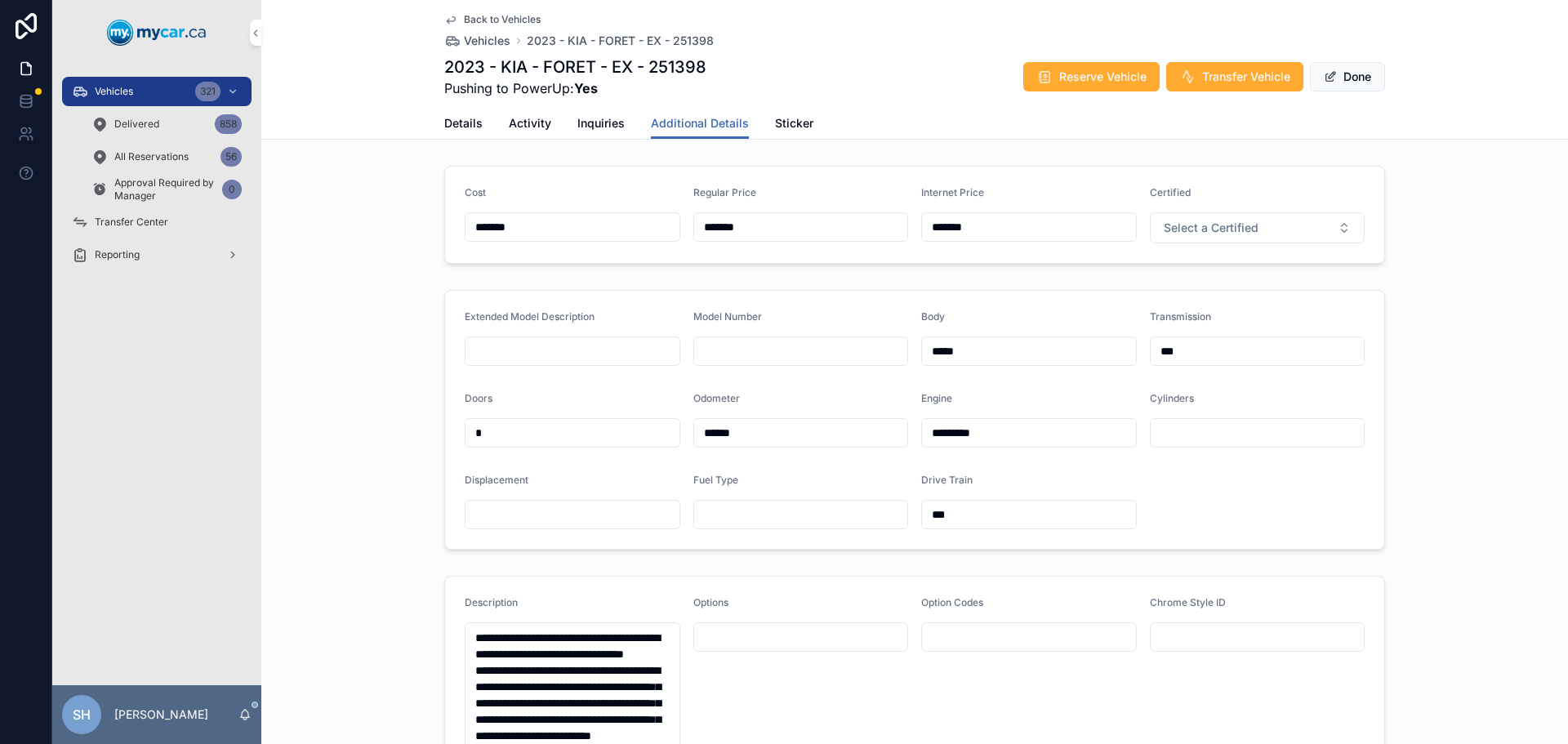
click at [450, 116] on span "Details" at bounding box center [463, 122] width 38 height 16
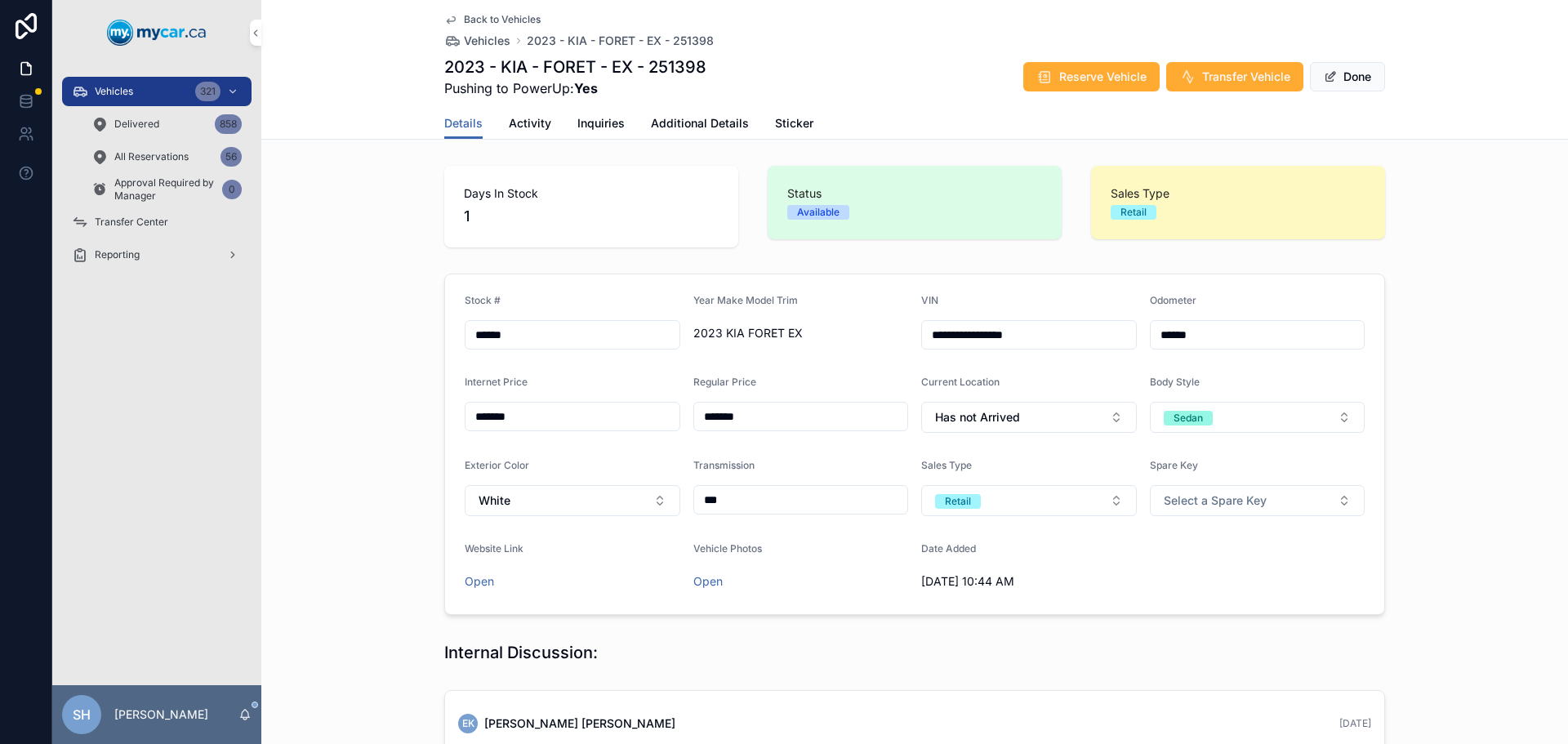
click at [772, 332] on span "2023 KIA FORET EX" at bounding box center [801, 332] width 216 height 16
click at [778, 327] on span "2023 KIA FORET EX" at bounding box center [801, 332] width 216 height 16
click at [777, 327] on span "2023 KIA FORET EX" at bounding box center [801, 332] width 216 height 16
click at [777, 326] on span "2023 KIA FORET EX" at bounding box center [801, 332] width 216 height 16
click at [776, 326] on span "2023 KIA FORET EX" at bounding box center [801, 332] width 216 height 16
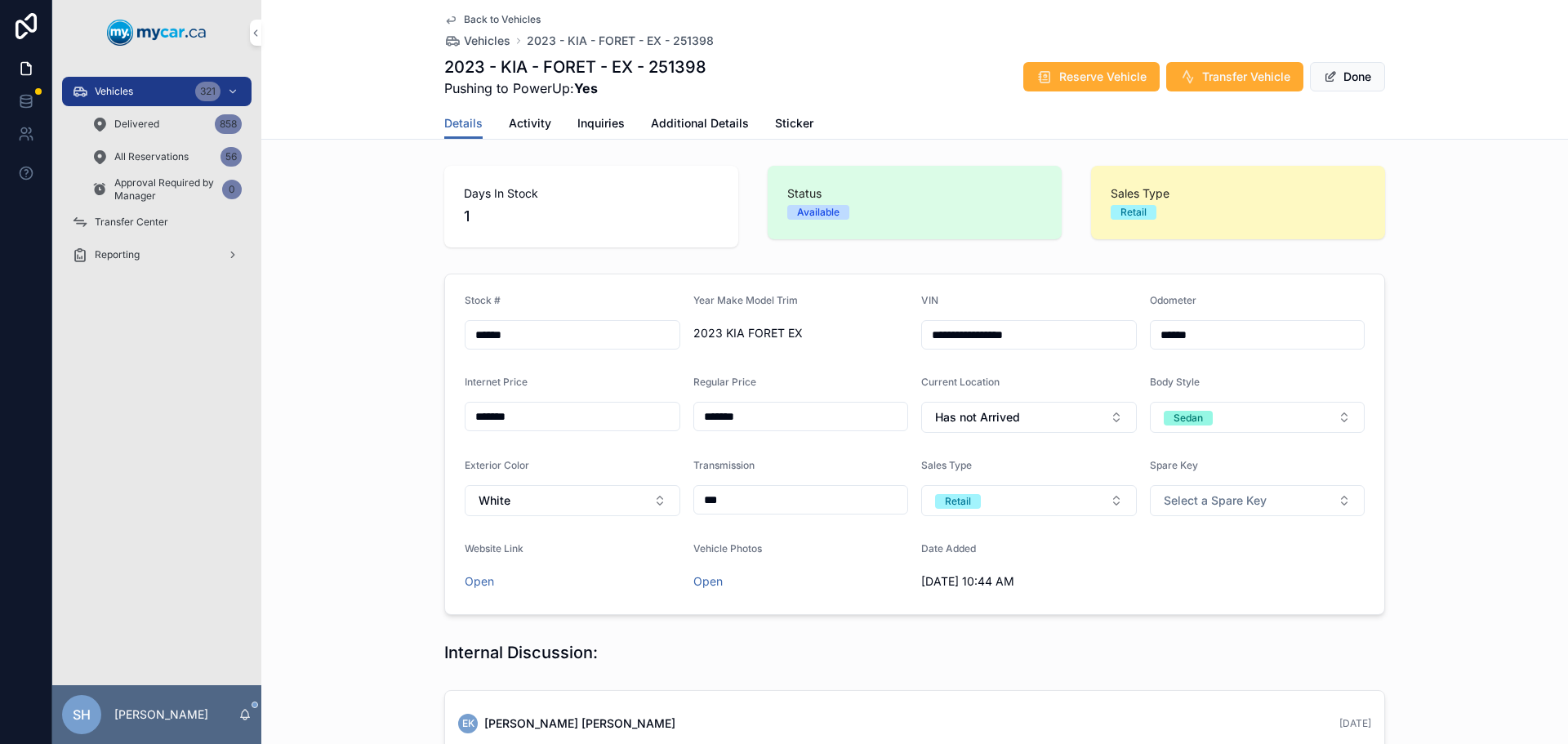
click at [776, 326] on span "2023 KIA FORET EX" at bounding box center [801, 332] width 216 height 16
click at [583, 66] on h1 "2023 - KIA - FORET - EX - 251398" at bounding box center [575, 67] width 262 height 23
click at [683, 120] on span "Additional Details" at bounding box center [699, 122] width 98 height 16
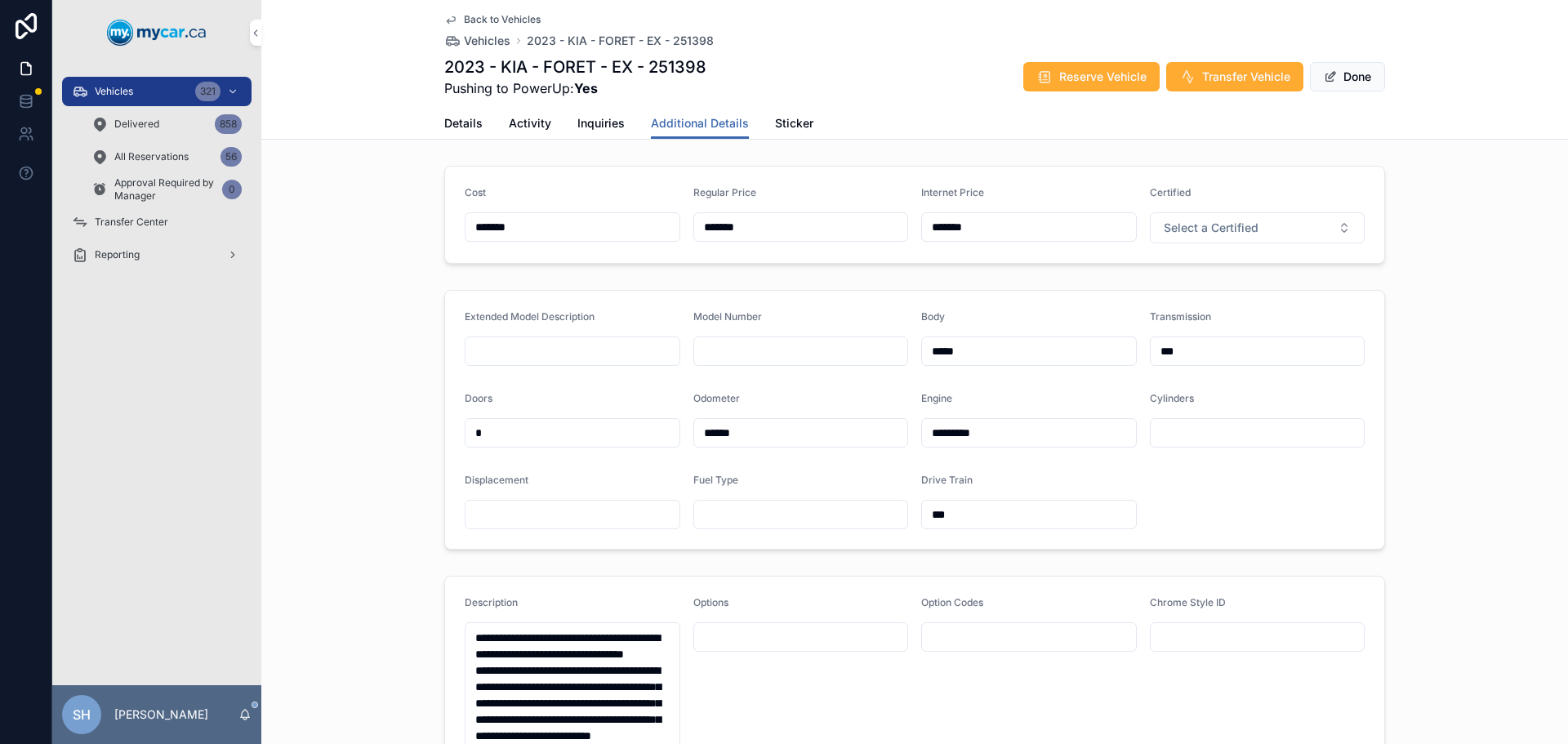
click at [1346, 83] on button "Done" at bounding box center [1347, 77] width 75 height 30
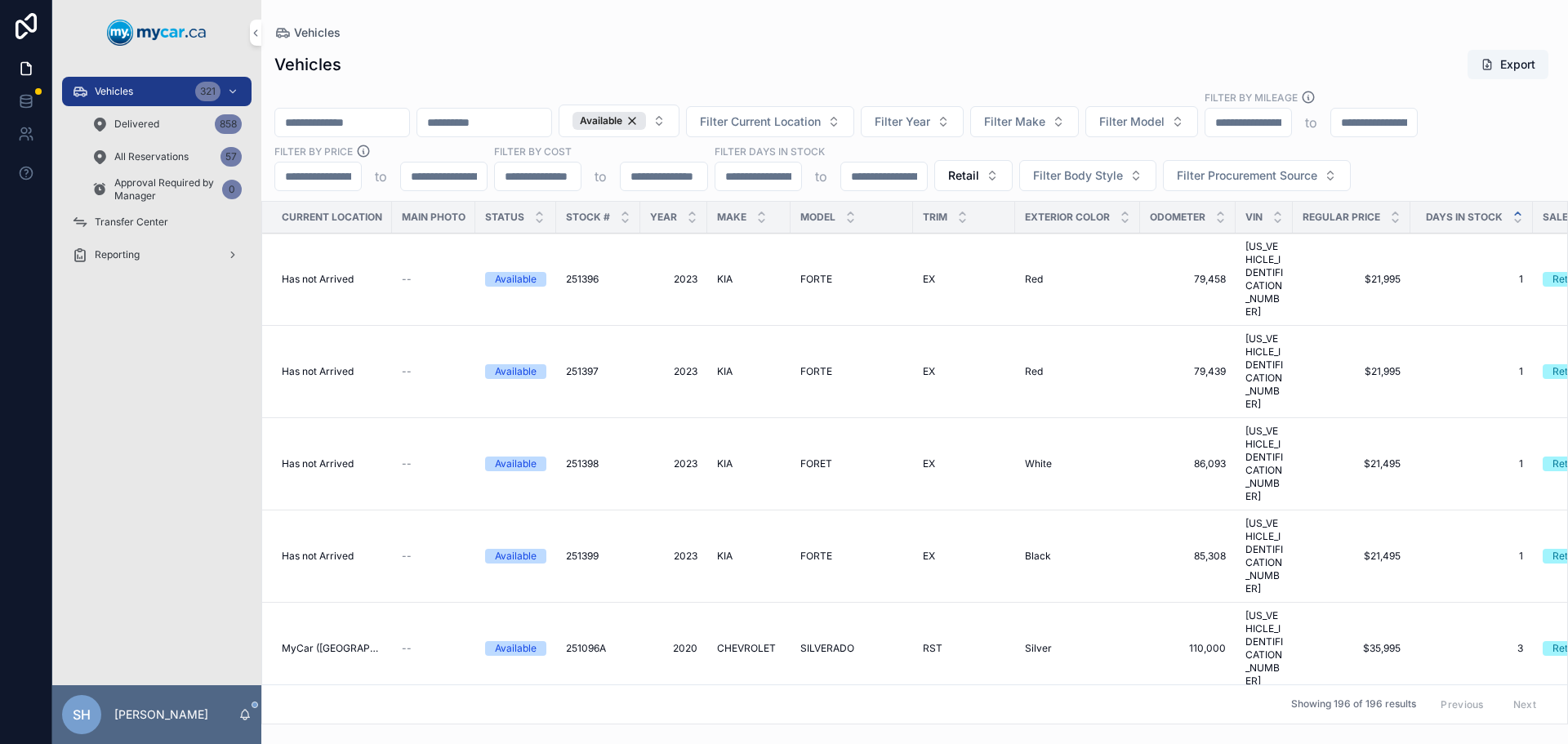
click at [348, 113] on input "scrollable content" at bounding box center [342, 122] width 134 height 23
type input "******"
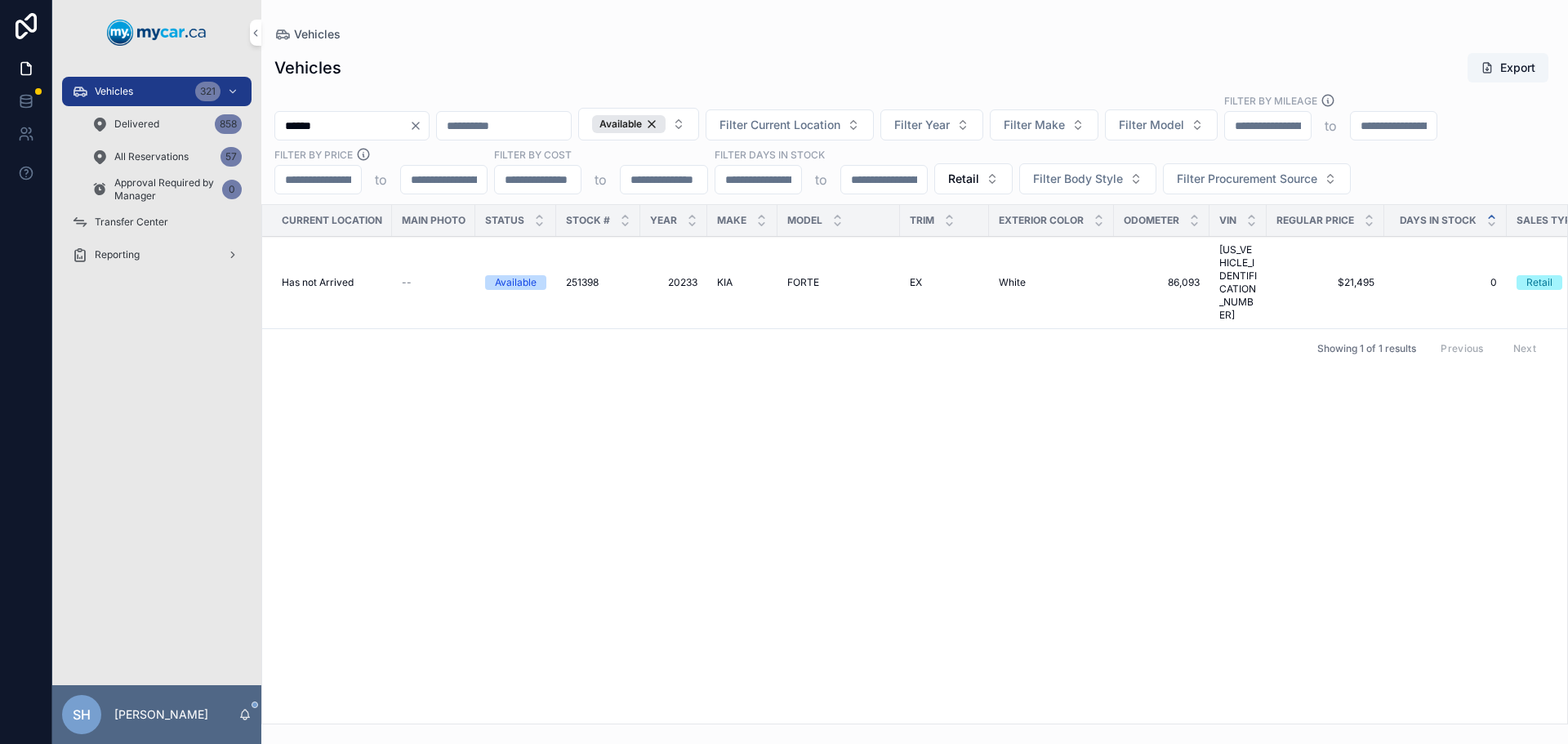
click at [114, 88] on span "Vehicles" at bounding box center [113, 91] width 38 height 13
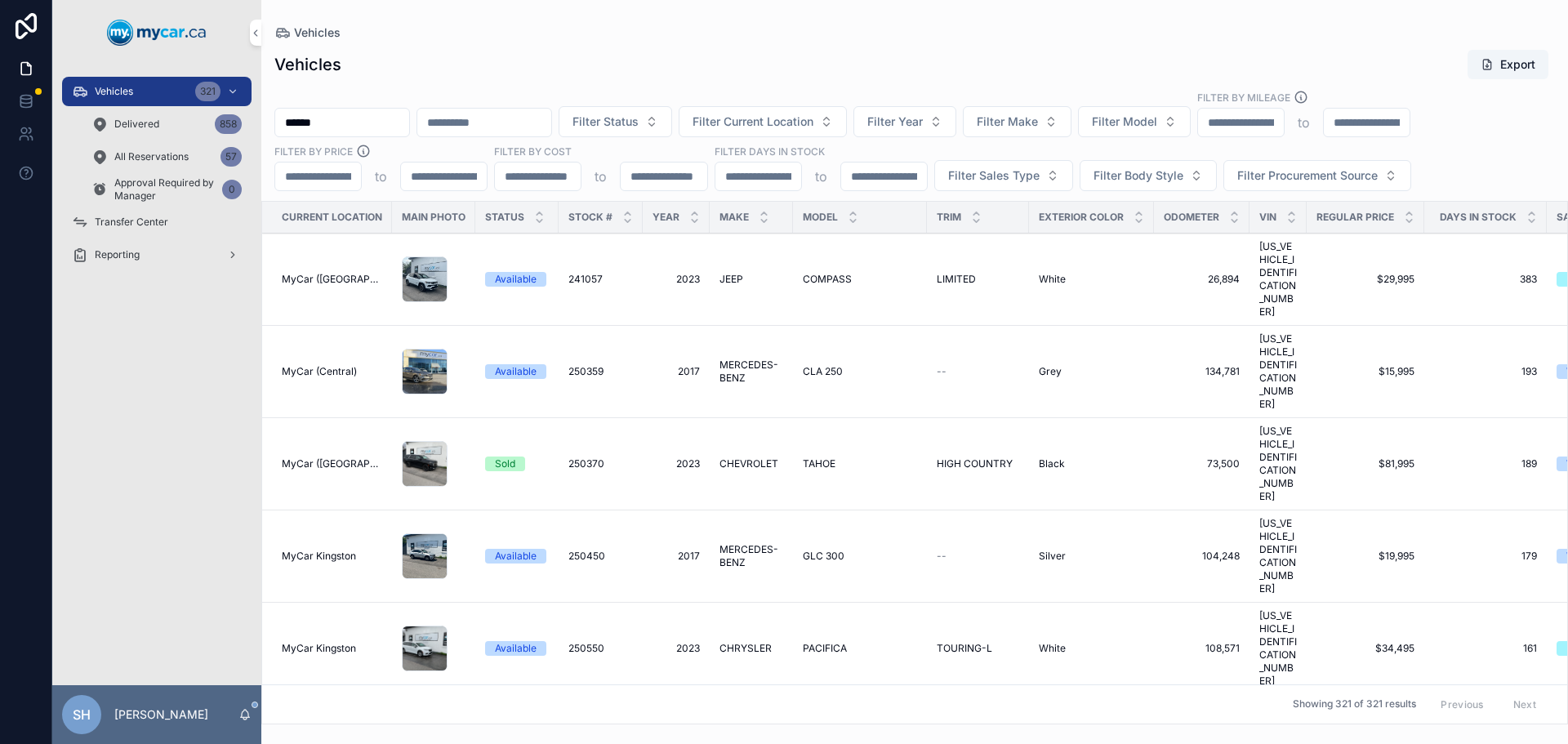
click at [569, 41] on div "Vehicles Export ****** Filter Status Filter Current Location Filter Year Filter…" at bounding box center [914, 381] width 1307 height 685
click at [144, 89] on div "Vehicles 321" at bounding box center [156, 91] width 170 height 26
click at [131, 125] on span "Delivered" at bounding box center [137, 123] width 45 height 13
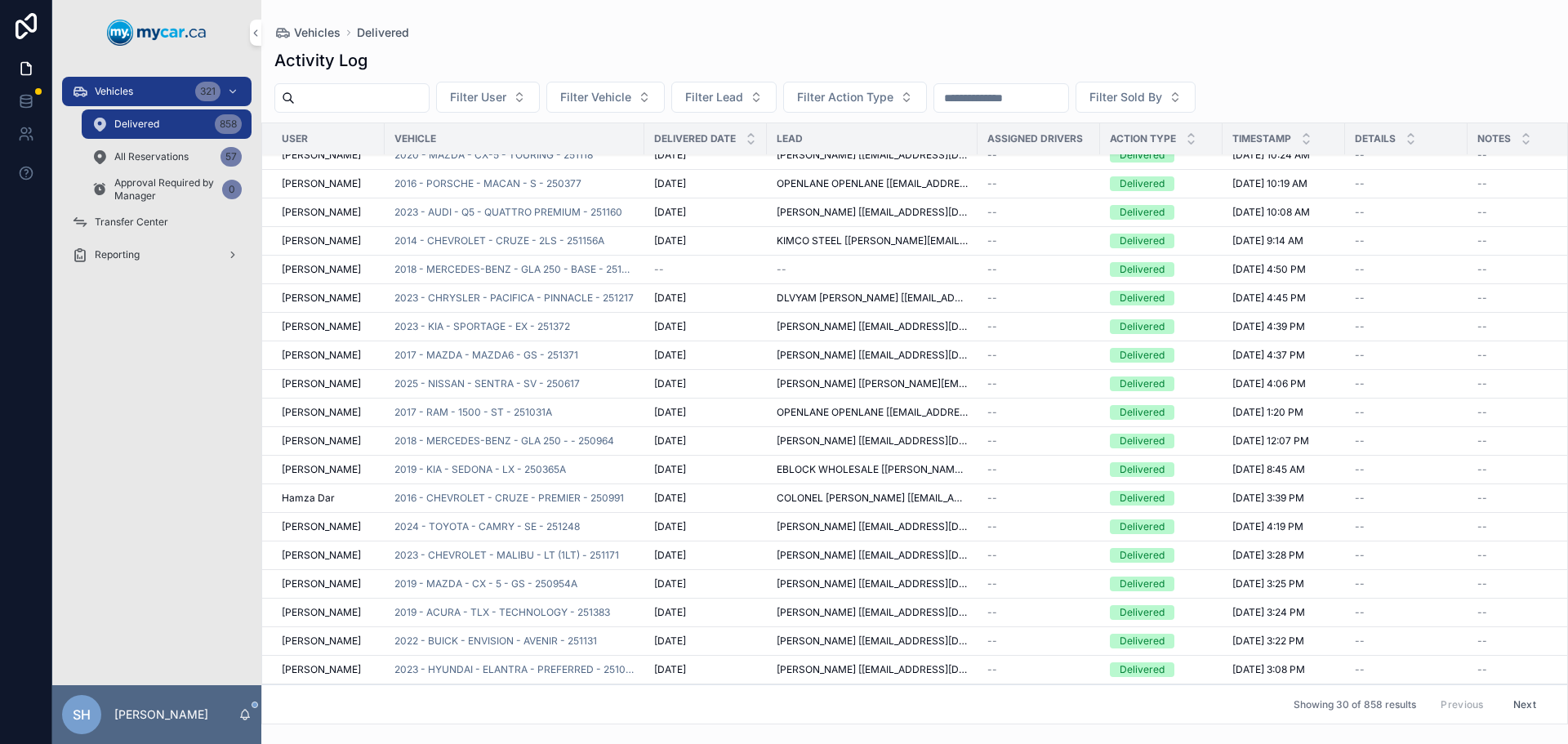
scroll to position [326, 0]
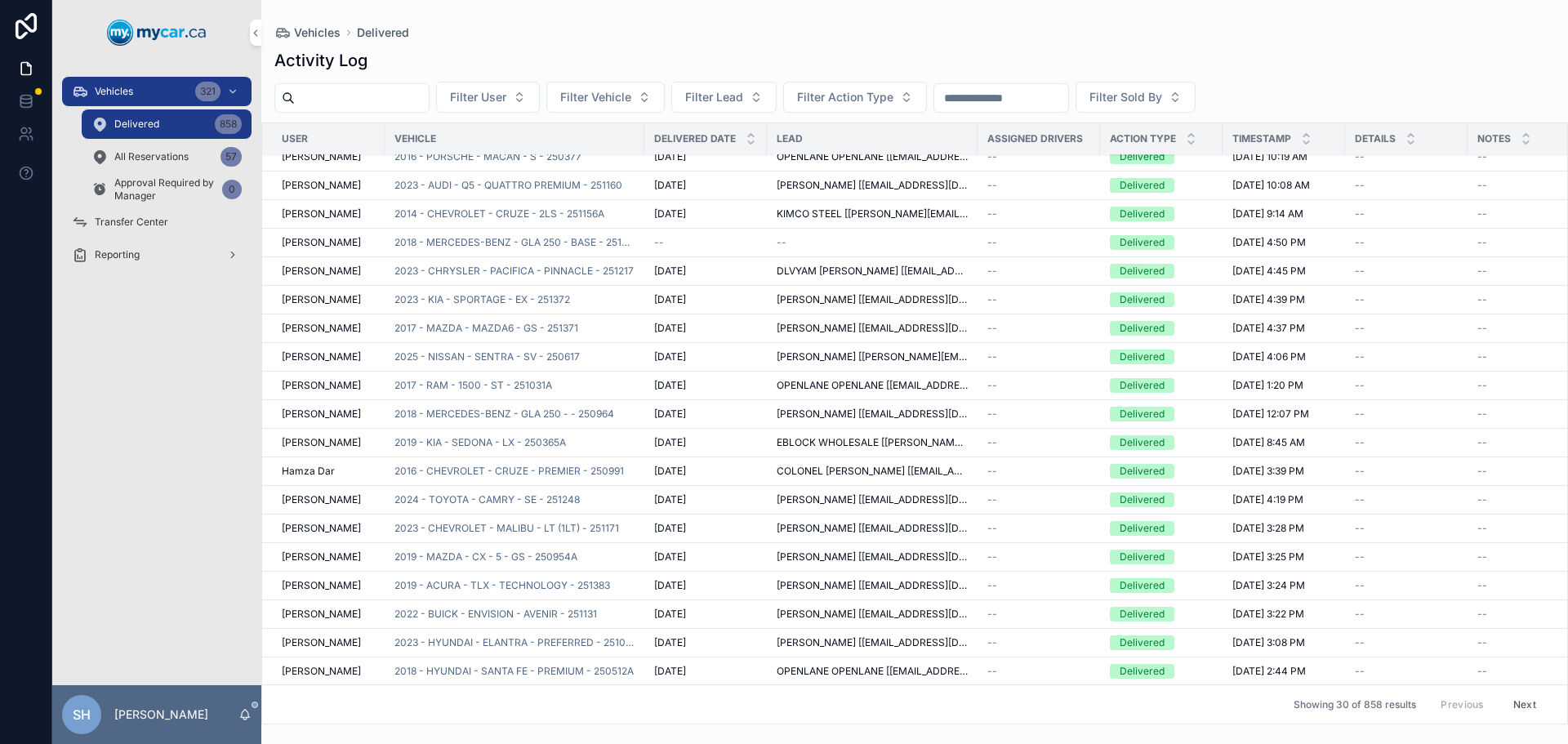
click at [481, 383] on span "2017 - RAM - 1500 - ST - 251031A" at bounding box center [473, 385] width 158 height 13
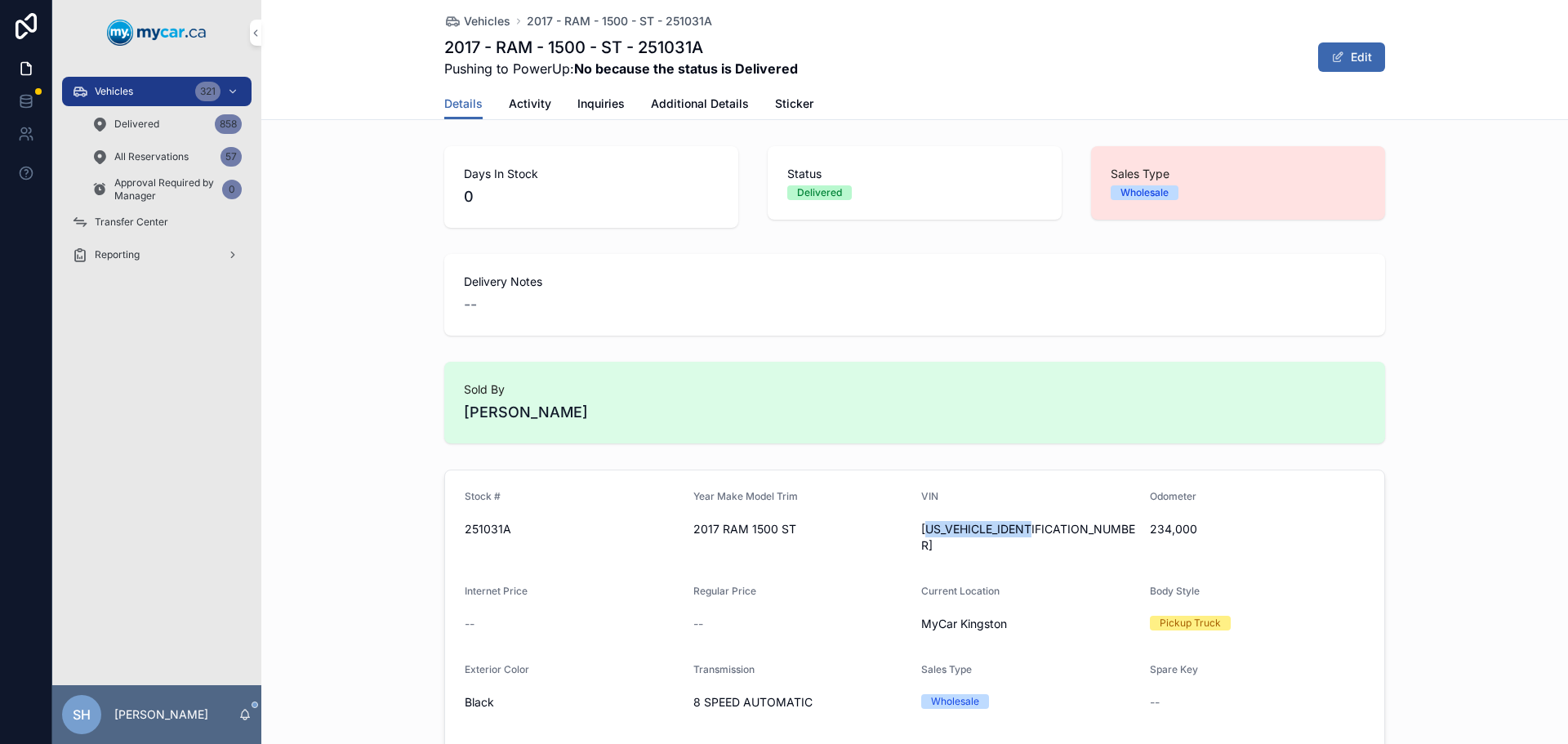
drag, startPoint x: 1048, startPoint y: 532, endPoint x: 924, endPoint y: 534, distance: 124.0
click at [924, 534] on div "3C6RR7KT0HG703173" at bounding box center [1029, 537] width 216 height 33
click at [924, 546] on form "Stock # 251031A Year Make Model Trim 2017 RAM 1500 ST VIN 3C6RR7KT0HG703173 Odo…" at bounding box center [914, 681] width 939 height 421
click at [1344, 54] on button "Edit" at bounding box center [1350, 57] width 67 height 30
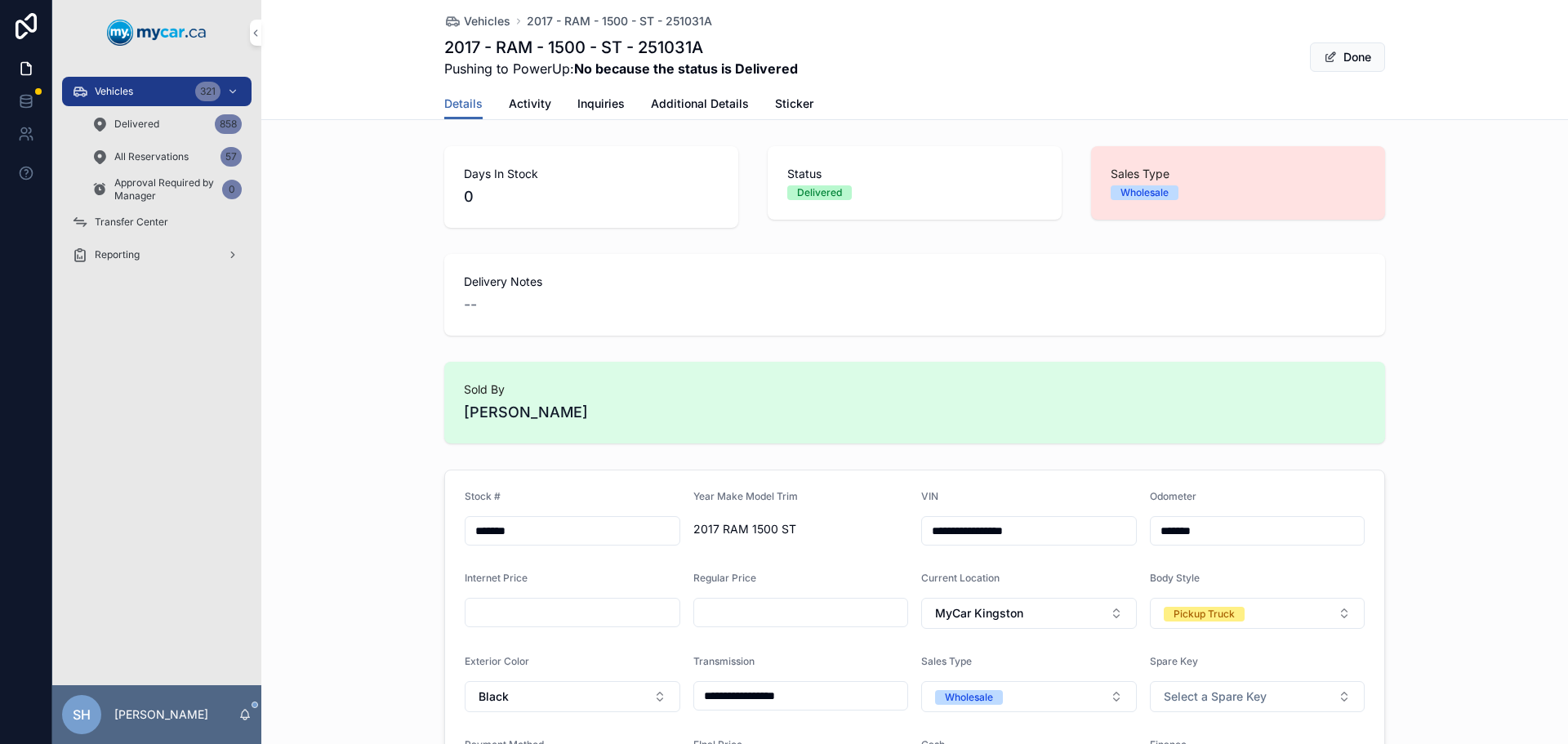
drag, startPoint x: 983, startPoint y: 532, endPoint x: 919, endPoint y: 525, distance: 64.4
click at [922, 525] on input "**********" at bounding box center [1029, 531] width 214 height 23
click at [335, 378] on div "Sold By Erin Kohlsmith" at bounding box center [914, 402] width 1307 height 94
click at [99, 87] on span "Vehicles" at bounding box center [113, 91] width 38 height 13
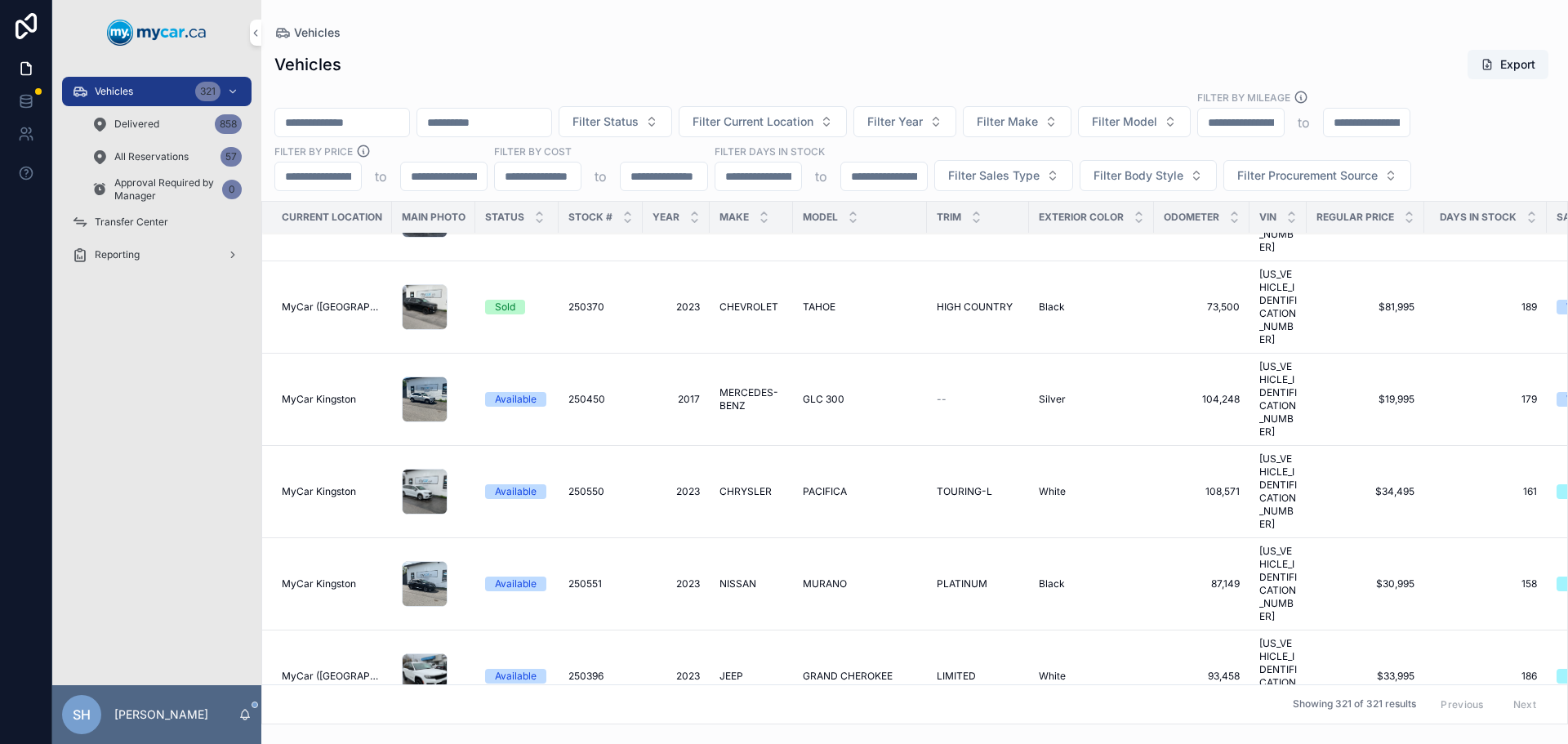
scroll to position [164, 0]
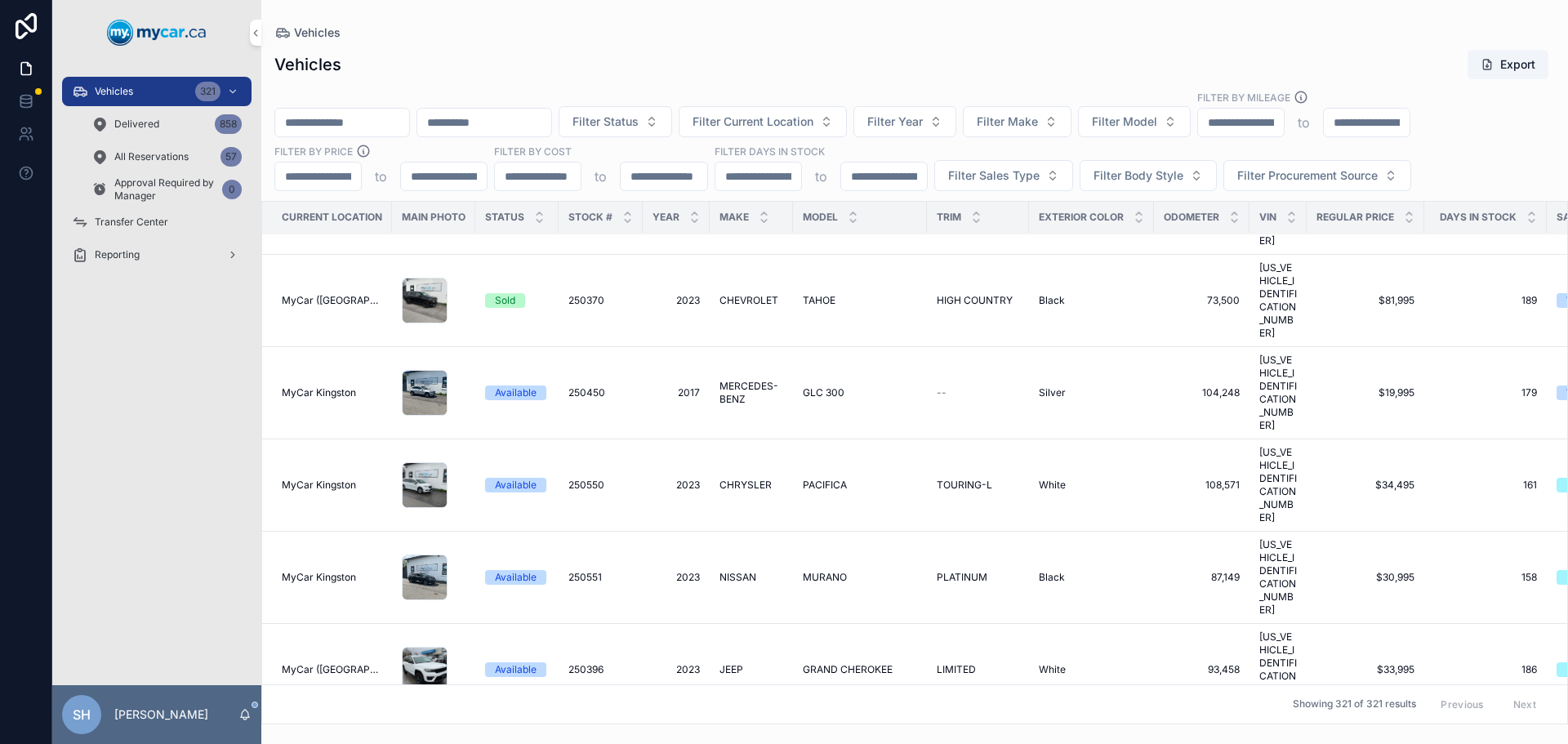
drag, startPoint x: 160, startPoint y: 96, endPoint x: 205, endPoint y: 89, distance: 45.5
click at [160, 96] on div "Vehicles 321" at bounding box center [156, 91] width 170 height 26
click at [354, 121] on input "scrollable content" at bounding box center [342, 122] width 134 height 23
type input "*******"
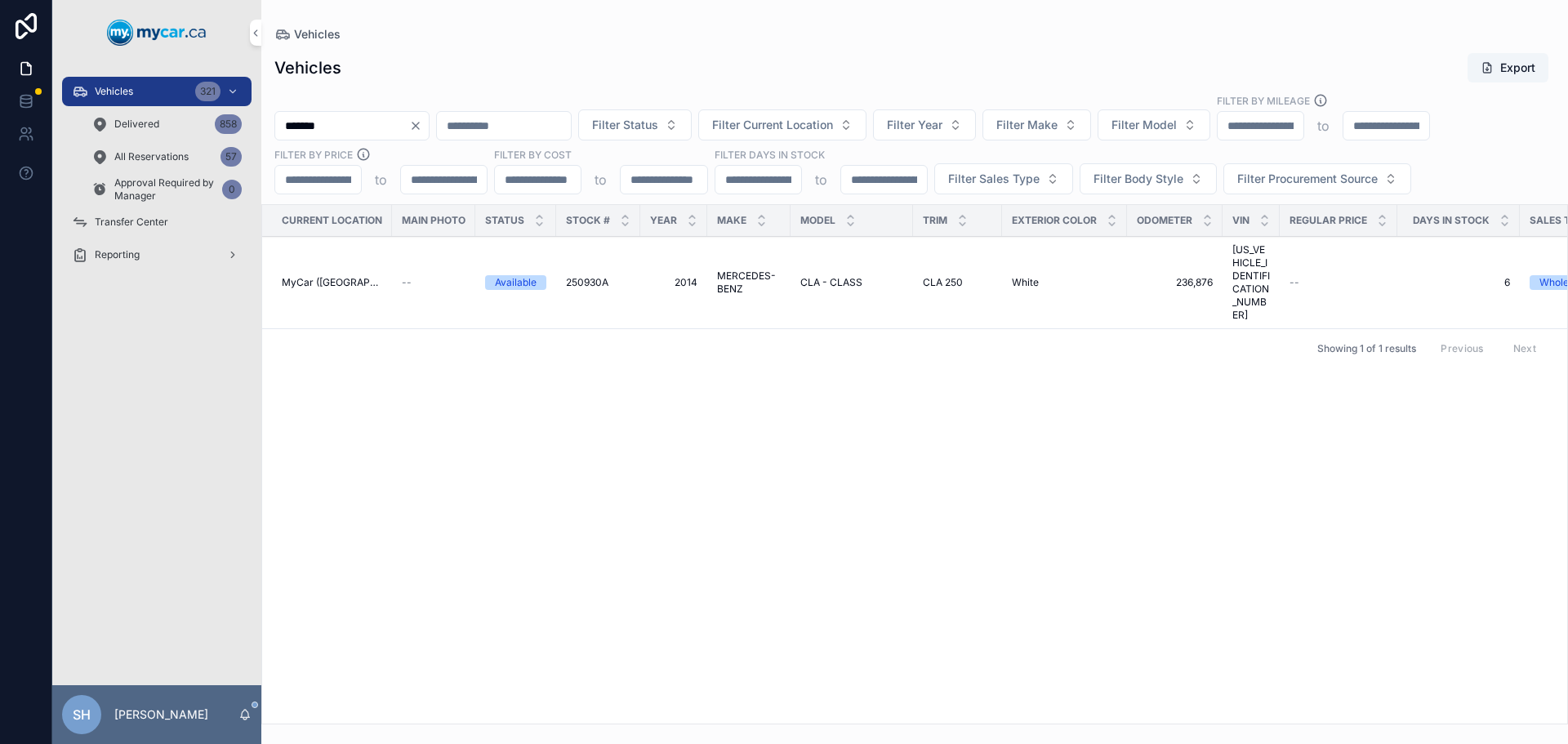
click at [747, 269] on span "MERCEDES-BENZ" at bounding box center [749, 282] width 64 height 26
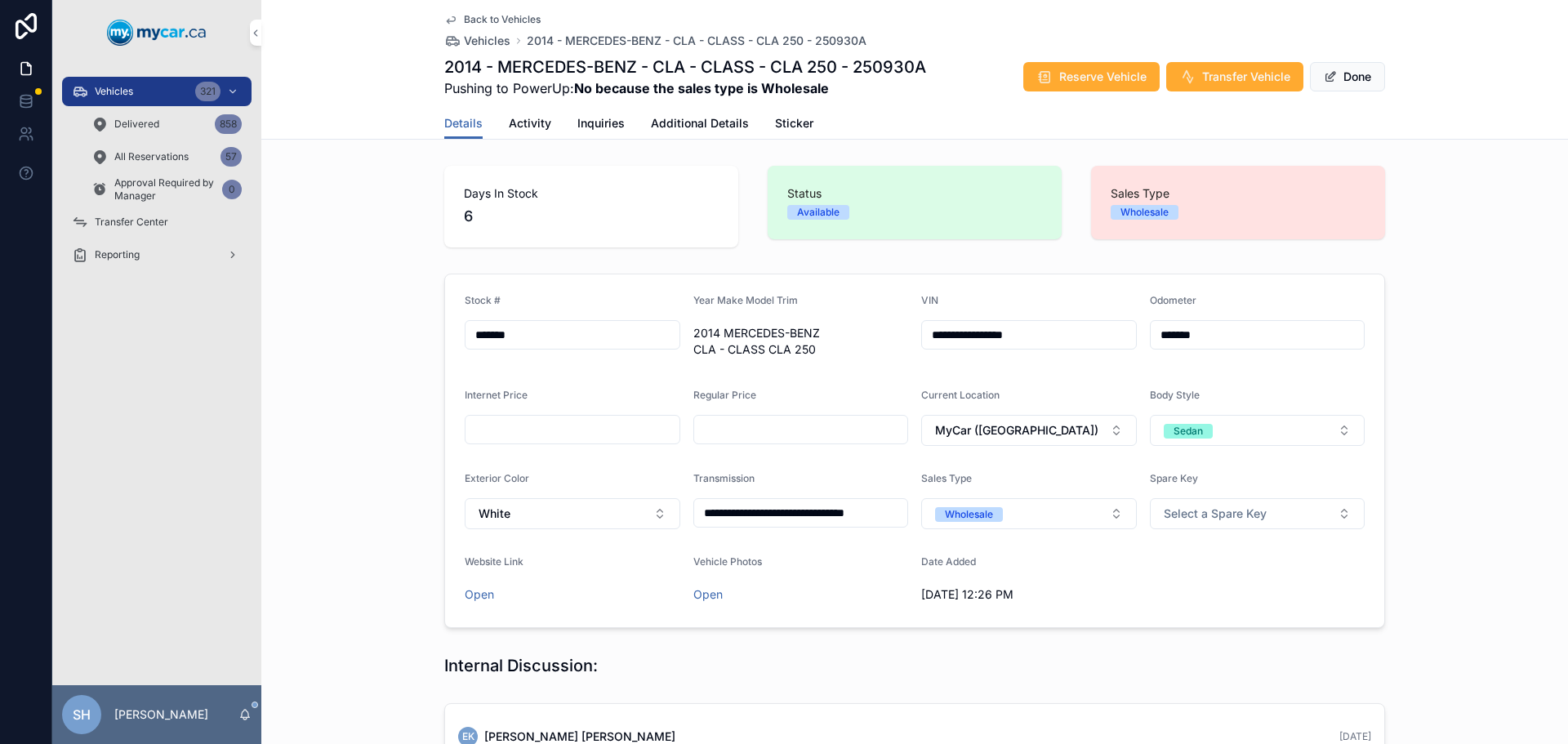
click at [1355, 76] on button "Done" at bounding box center [1347, 77] width 75 height 30
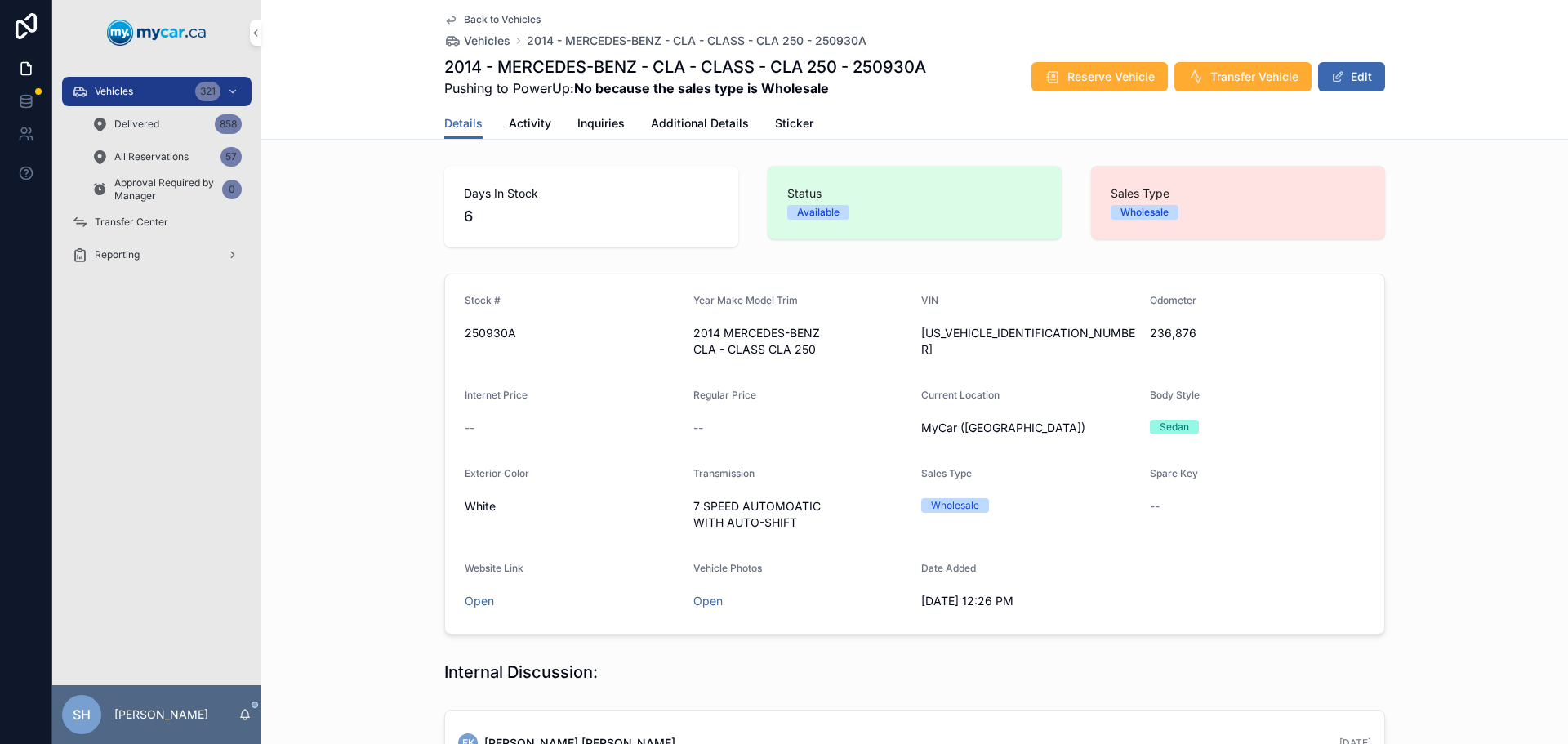
click at [1104, 73] on span "Reserve Vehicle" at bounding box center [1111, 76] width 88 height 16
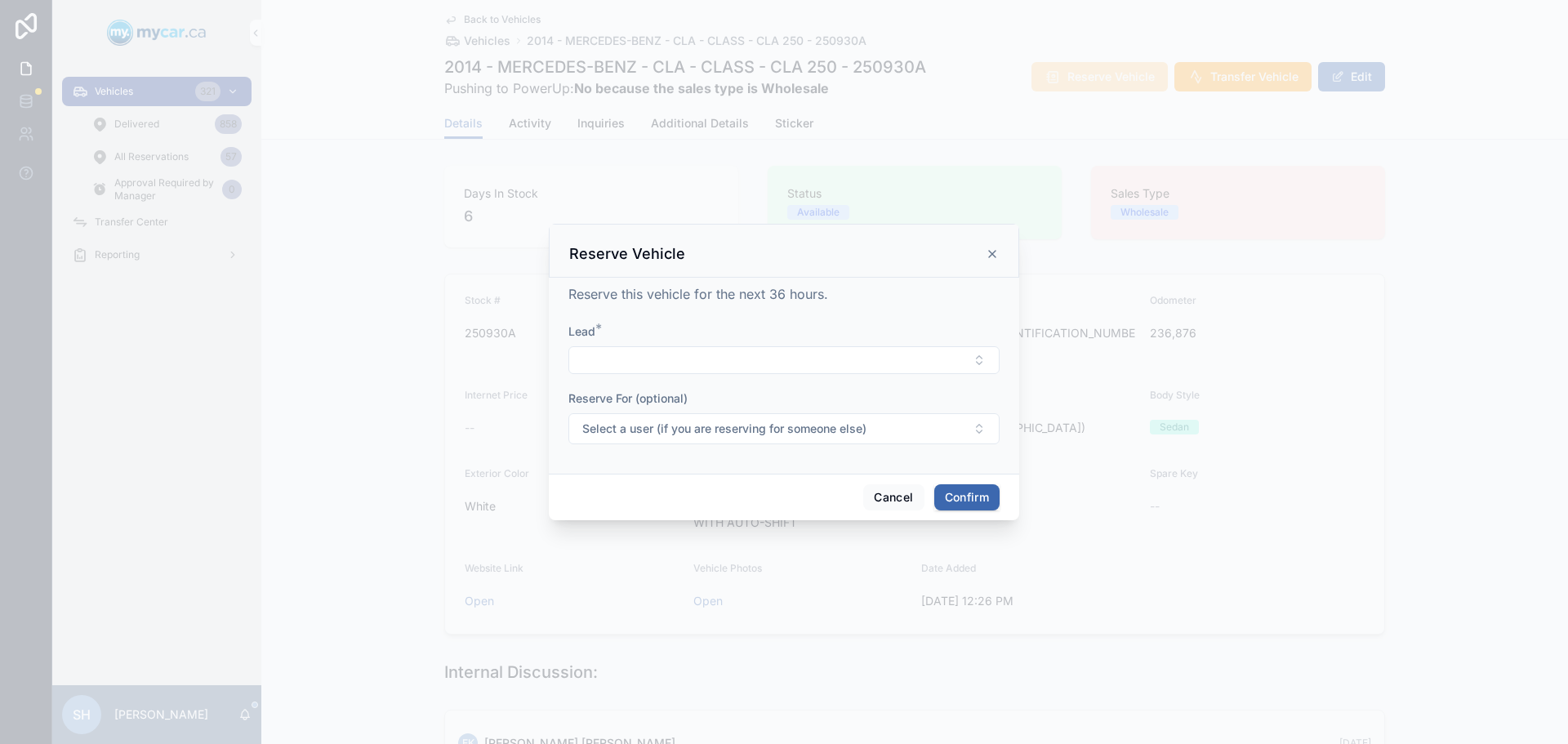
click at [618, 359] on button "Select Button" at bounding box center [784, 359] width 431 height 28
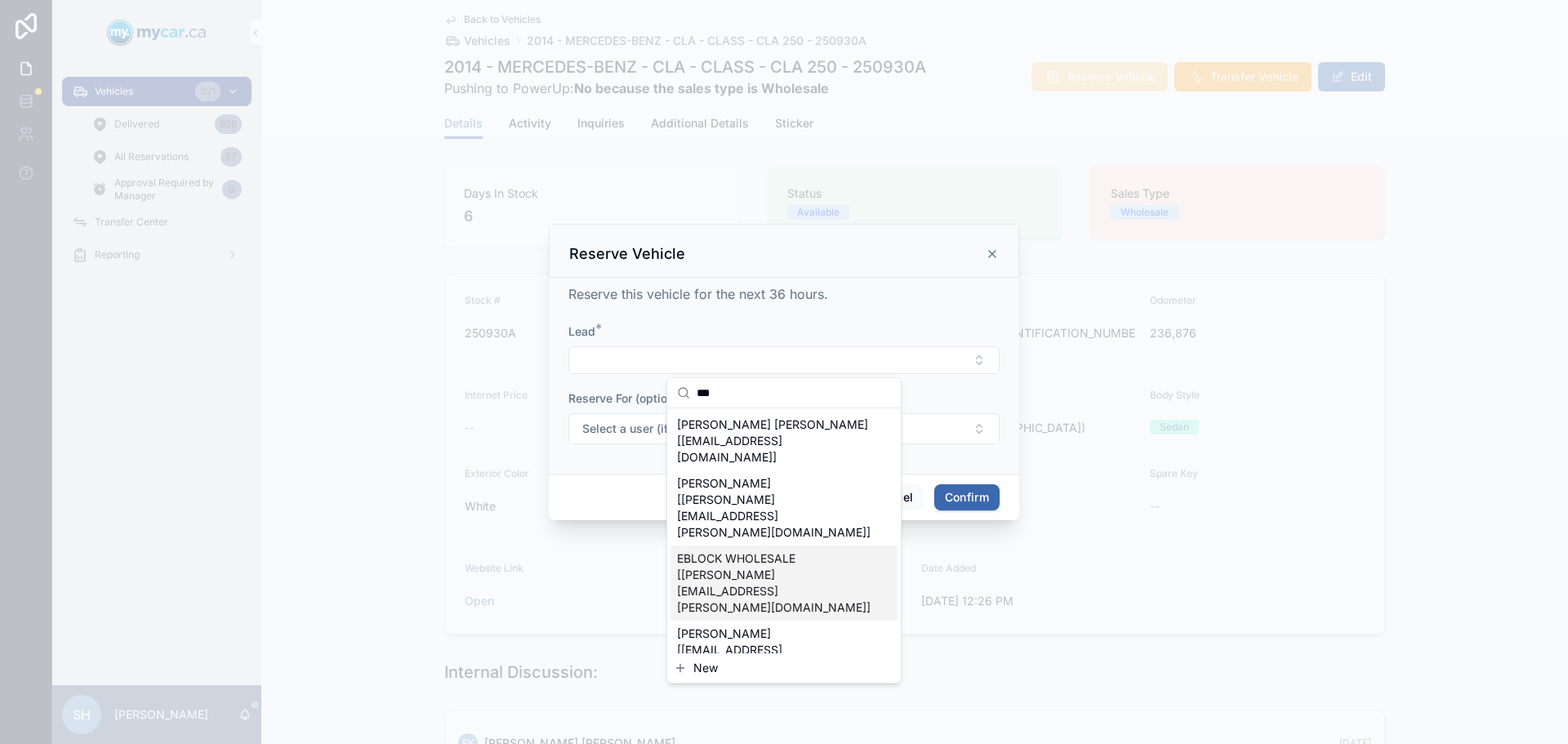
type input "***"
click at [762, 550] on span "EBLOCK WHOLESALE [erin.kohlsmith@mycar.ca]" at bounding box center [773, 582] width 194 height 65
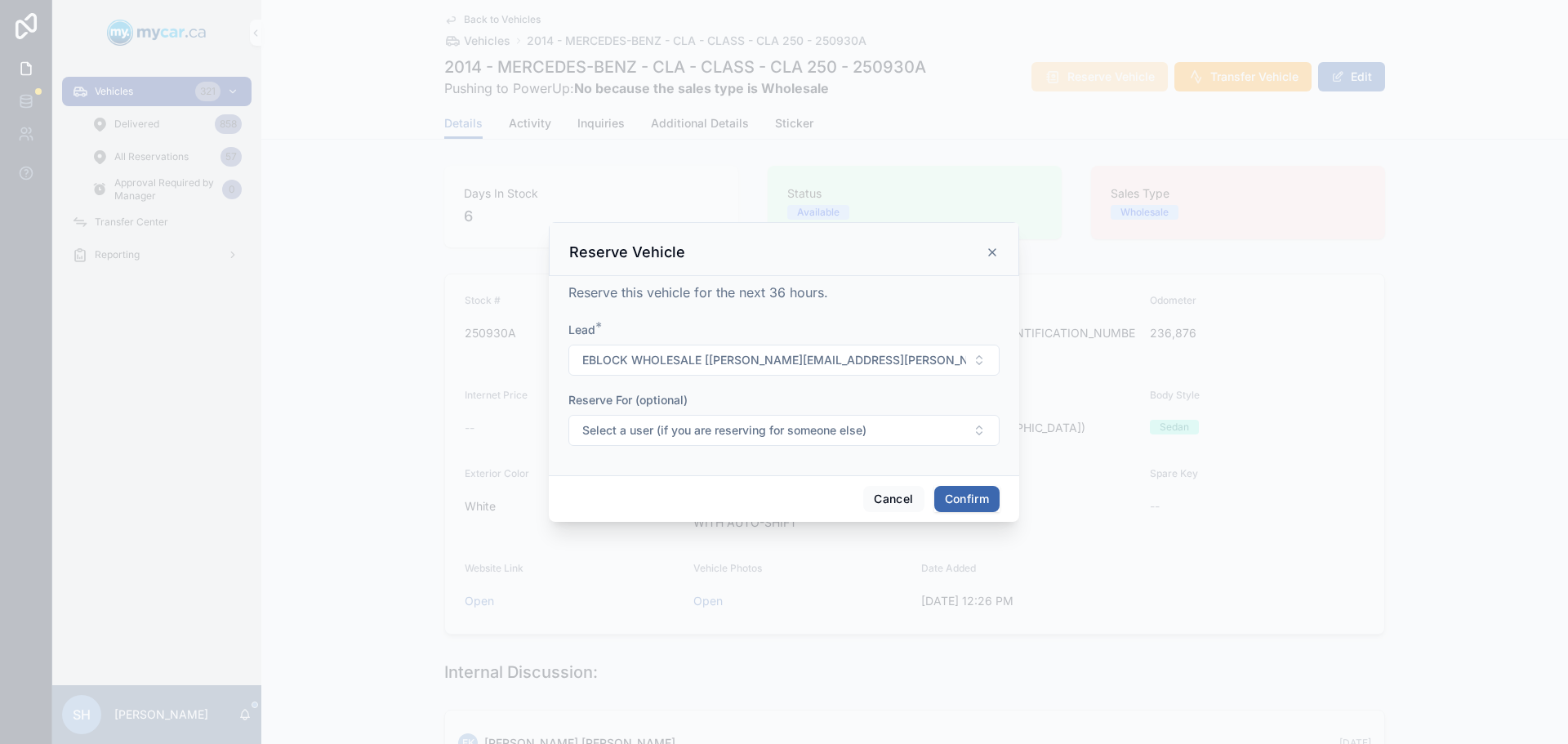
click at [970, 504] on button "Confirm" at bounding box center [966, 499] width 65 height 26
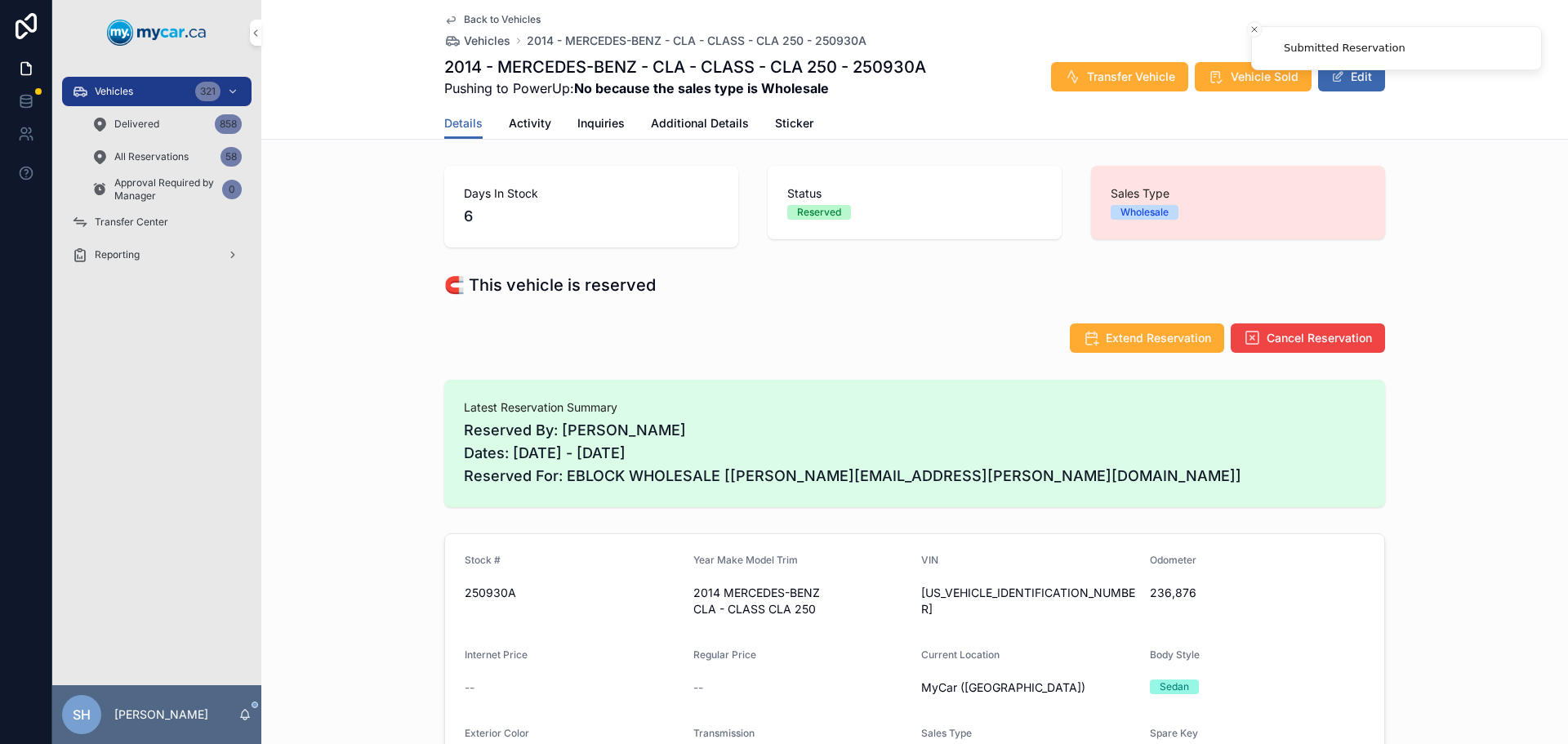
click at [1237, 80] on span "Vehicle Sold" at bounding box center [1264, 76] width 67 height 16
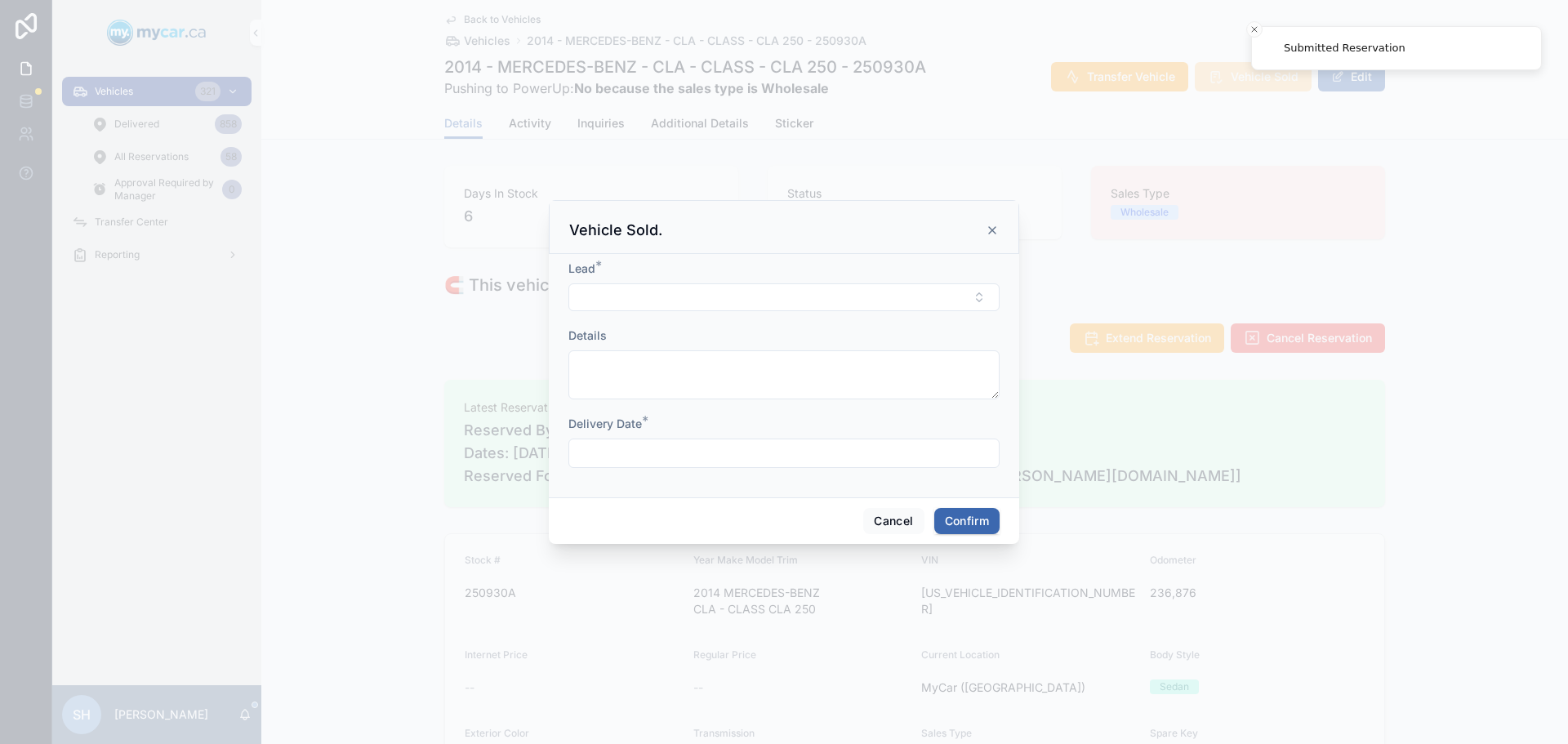
click at [617, 298] on button "Select Button" at bounding box center [784, 297] width 431 height 28
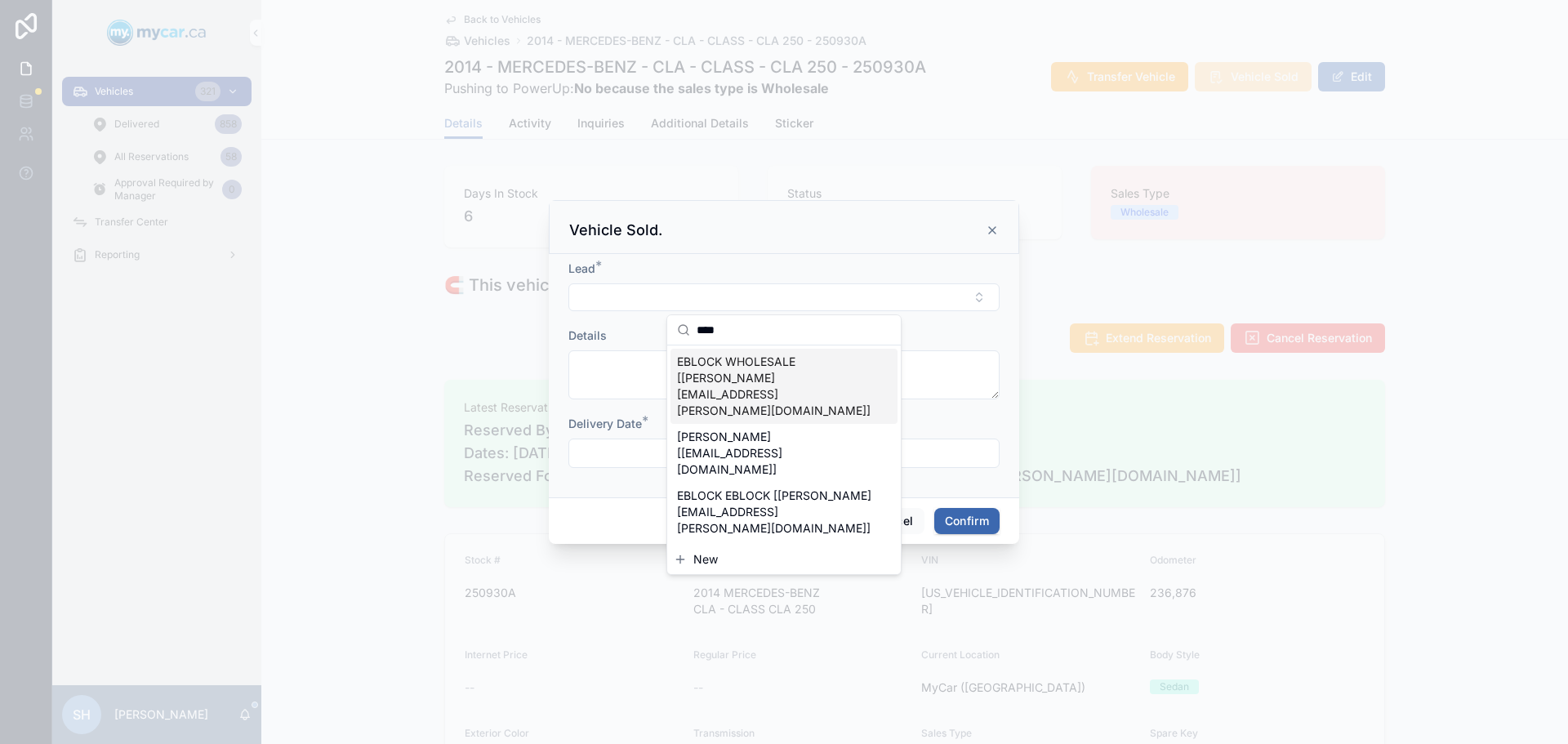
type input "****"
click at [747, 359] on span "EBLOCK WHOLESALE [erin.kohlsmith@mycar.ca]" at bounding box center [773, 385] width 194 height 65
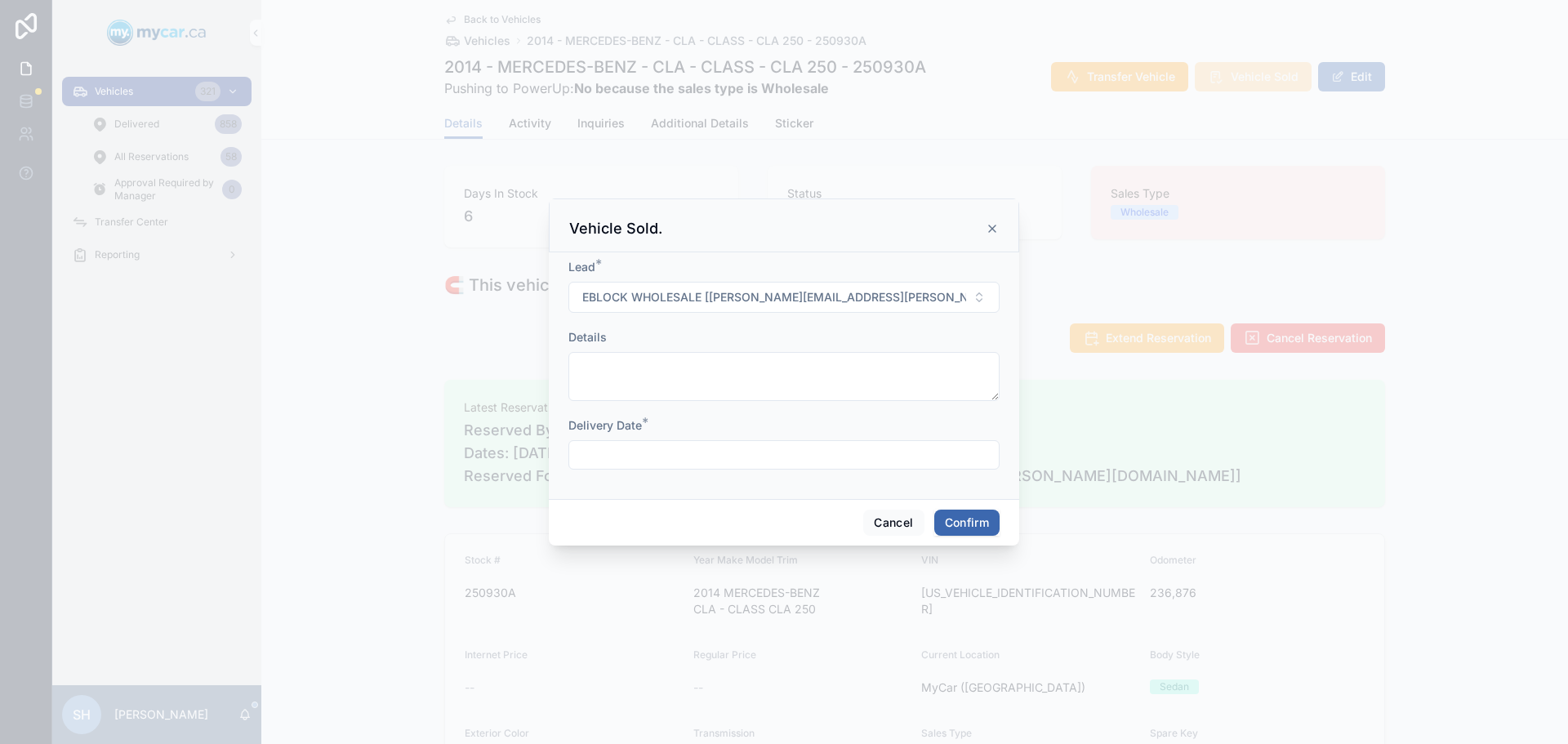
click at [963, 524] on button "Confirm" at bounding box center [966, 522] width 65 height 26
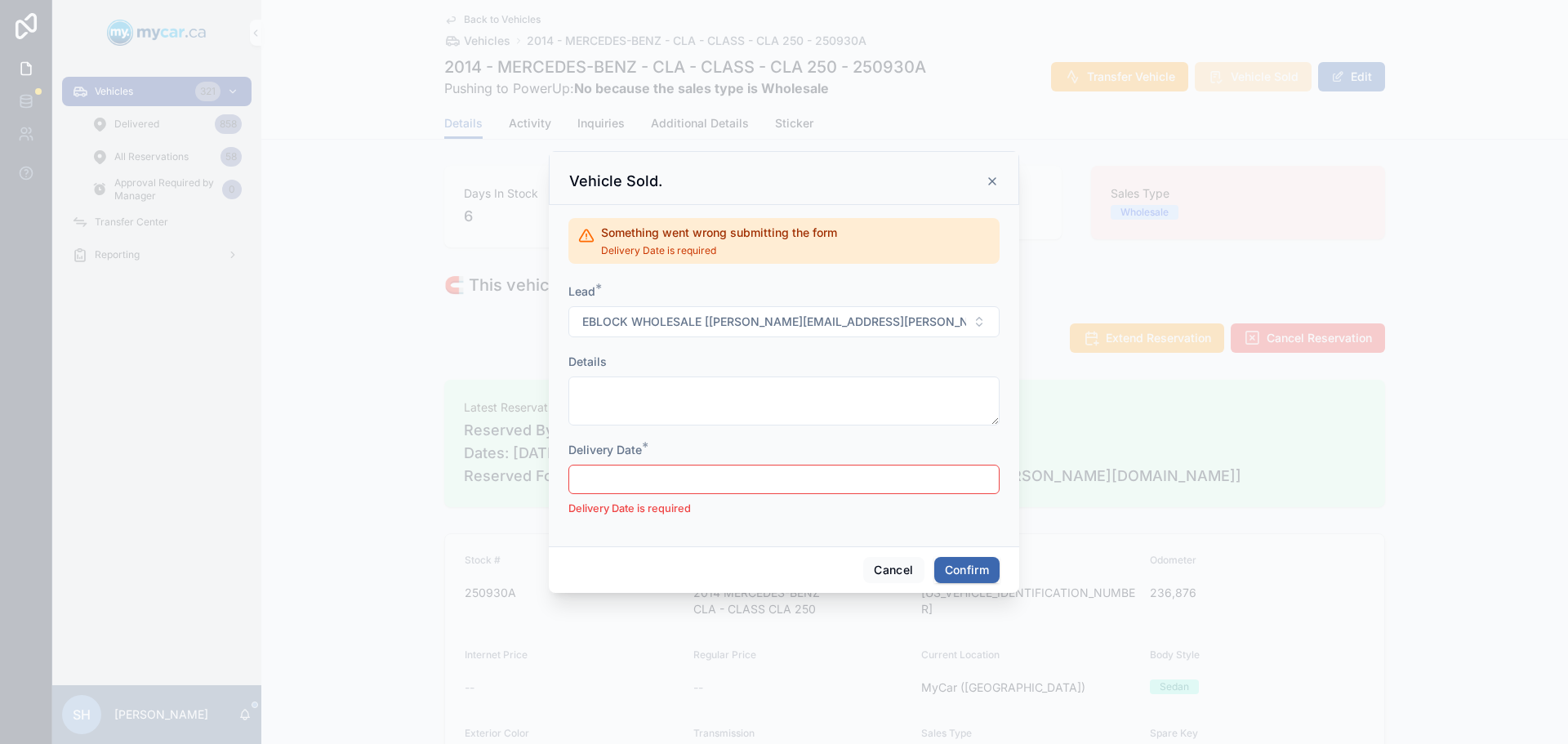
click at [649, 481] on input "text" at bounding box center [784, 479] width 429 height 23
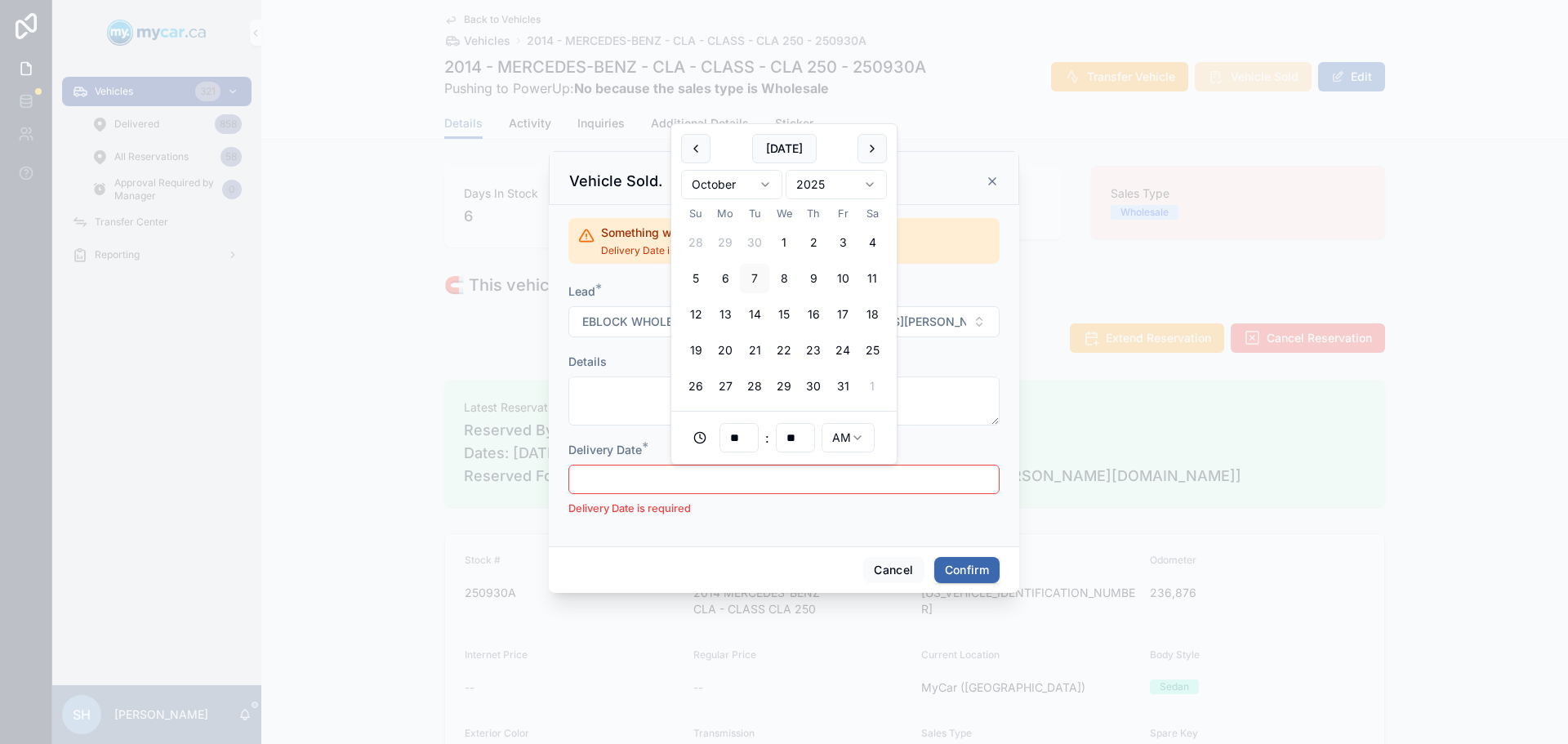
click at [844, 272] on button "10" at bounding box center [843, 278] width 30 height 30
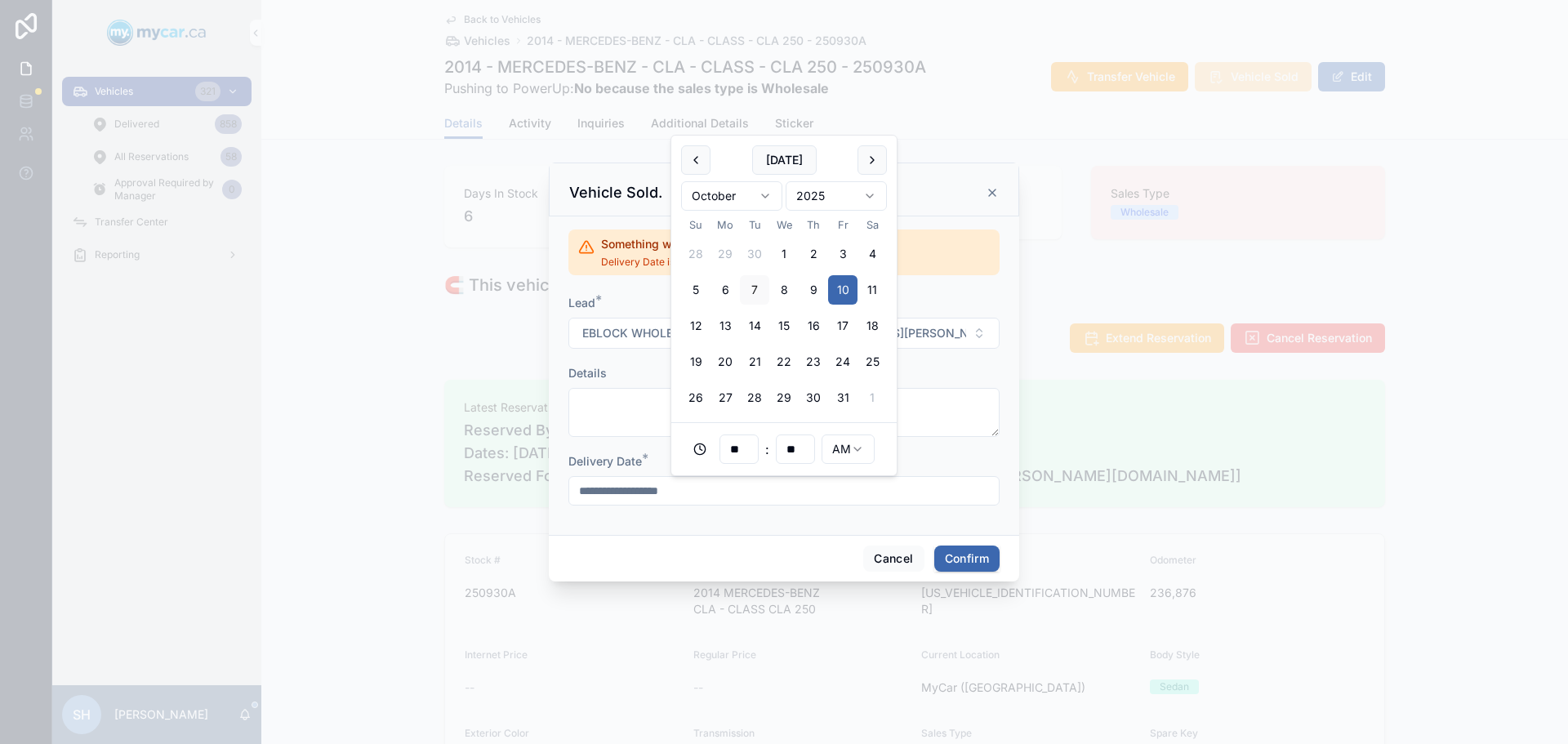
type input "**********"
click at [977, 559] on button "Confirm" at bounding box center [966, 558] width 65 height 26
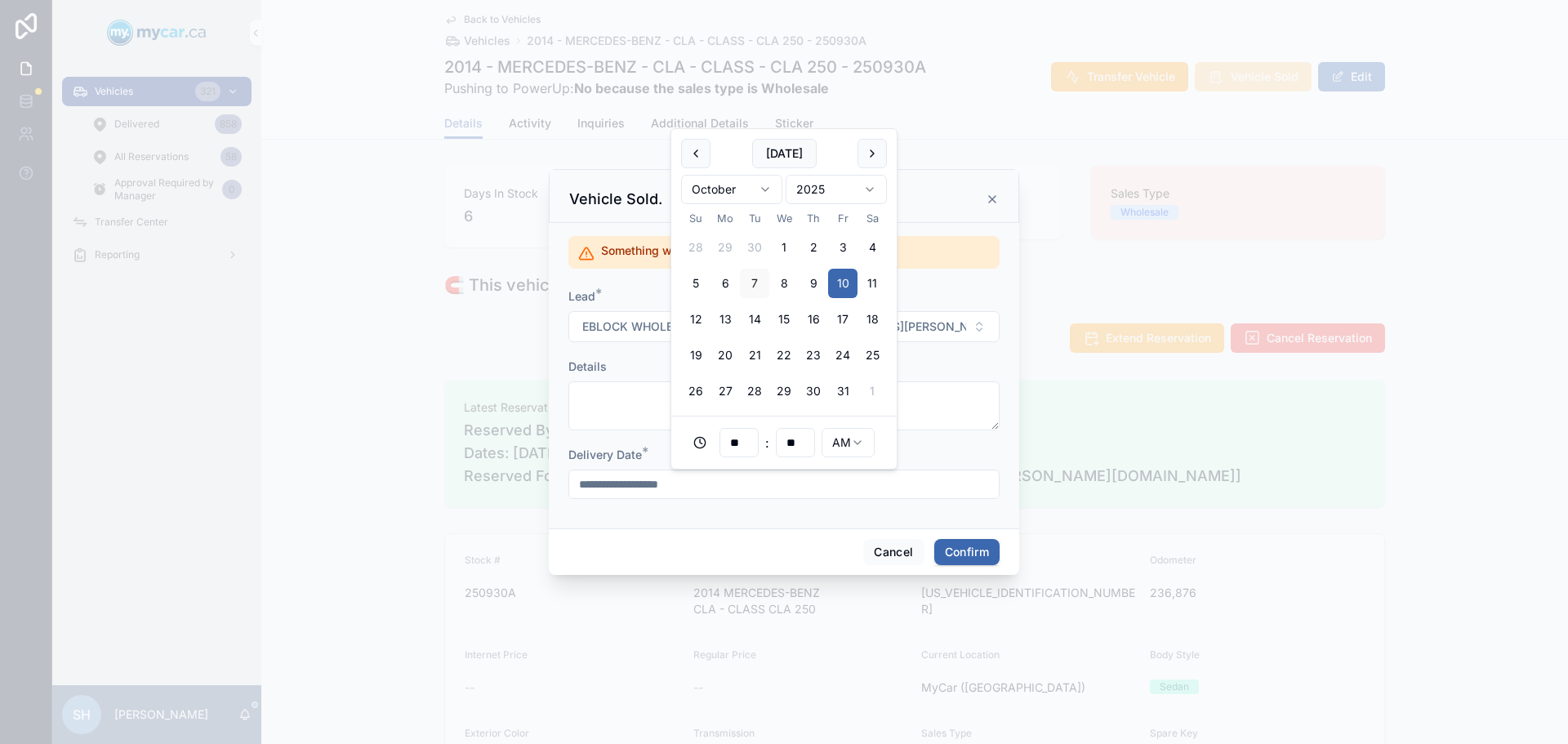
click at [711, 481] on input "**********" at bounding box center [784, 483] width 429 height 23
click at [843, 278] on button "10" at bounding box center [843, 283] width 30 height 30
click at [978, 547] on button "Confirm" at bounding box center [966, 552] width 65 height 26
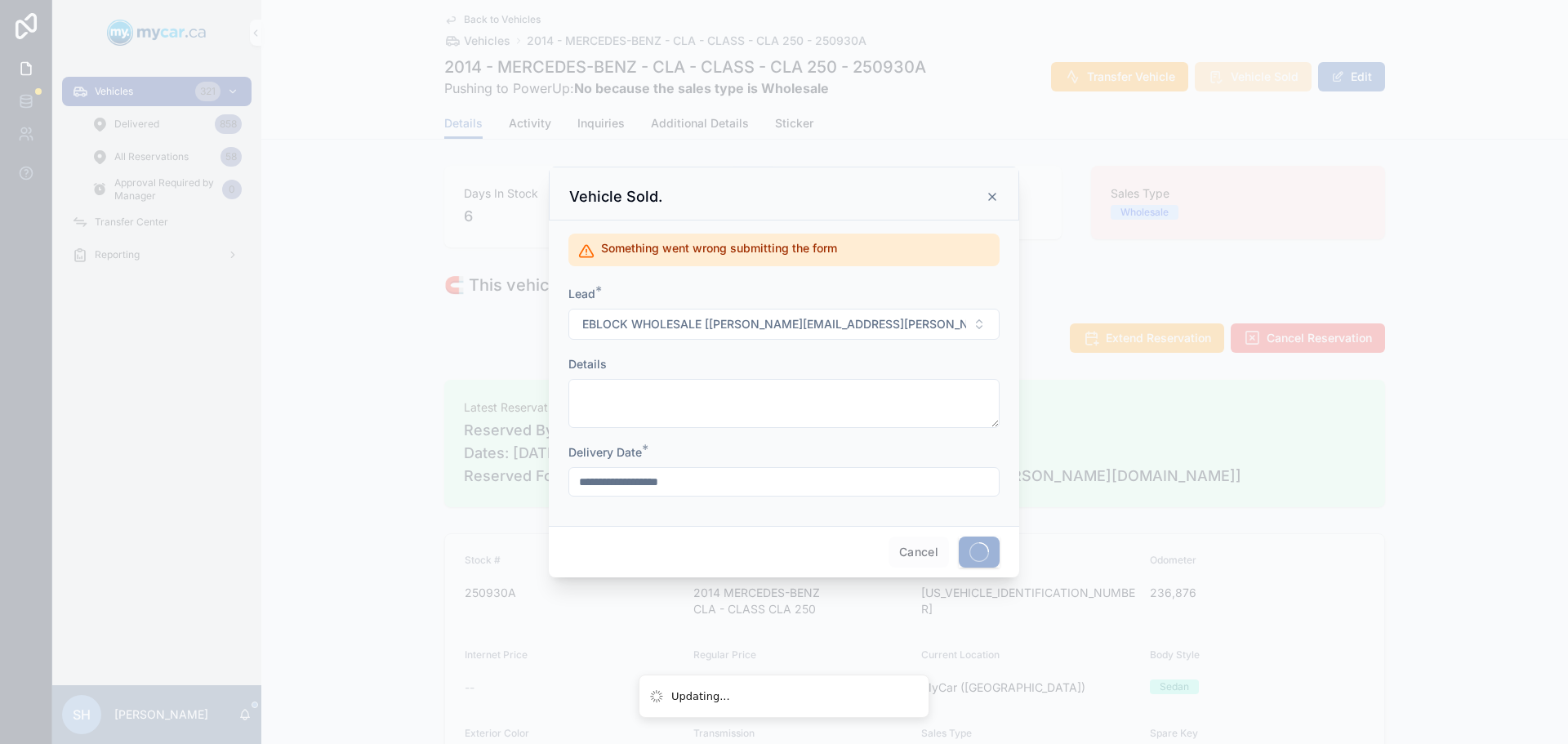
click at [978, 547] on span at bounding box center [978, 552] width 40 height 31
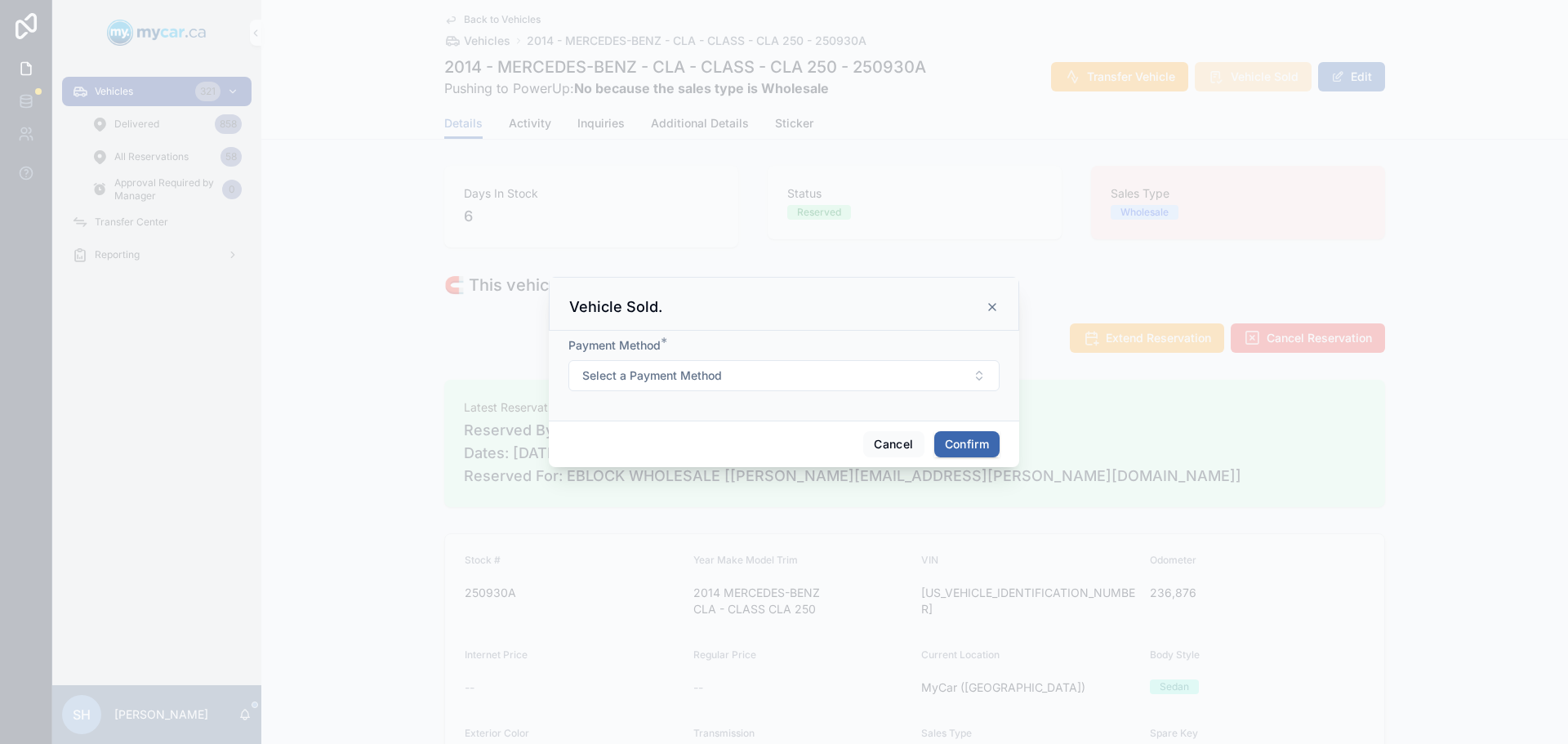
click at [740, 376] on button "Select a Payment Method" at bounding box center [784, 375] width 431 height 31
click at [696, 445] on div "Cash" at bounding box center [698, 440] width 24 height 14
click at [976, 444] on button "Confirm" at bounding box center [966, 444] width 65 height 26
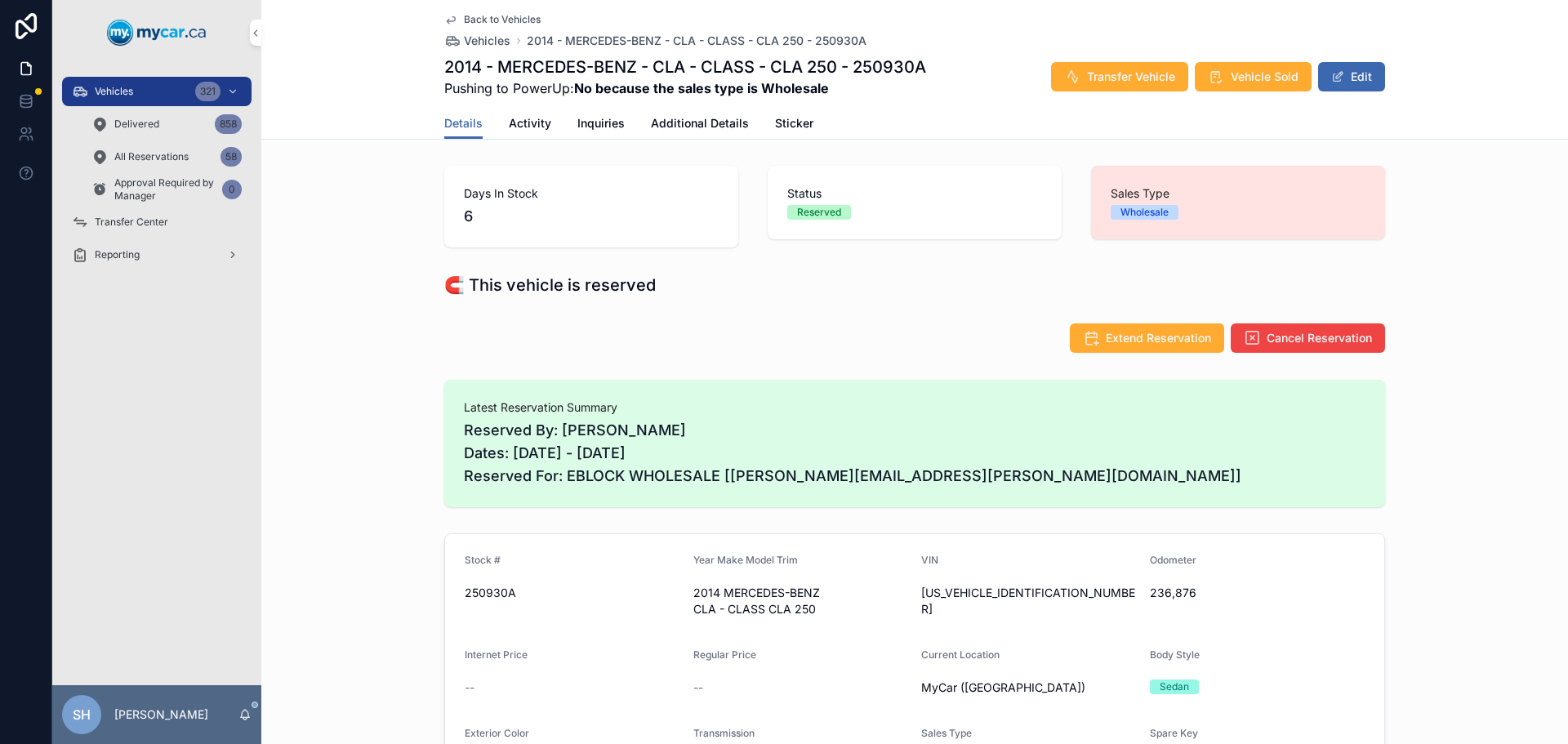
click at [1237, 78] on span "Vehicle Sold" at bounding box center [1264, 76] width 67 height 16
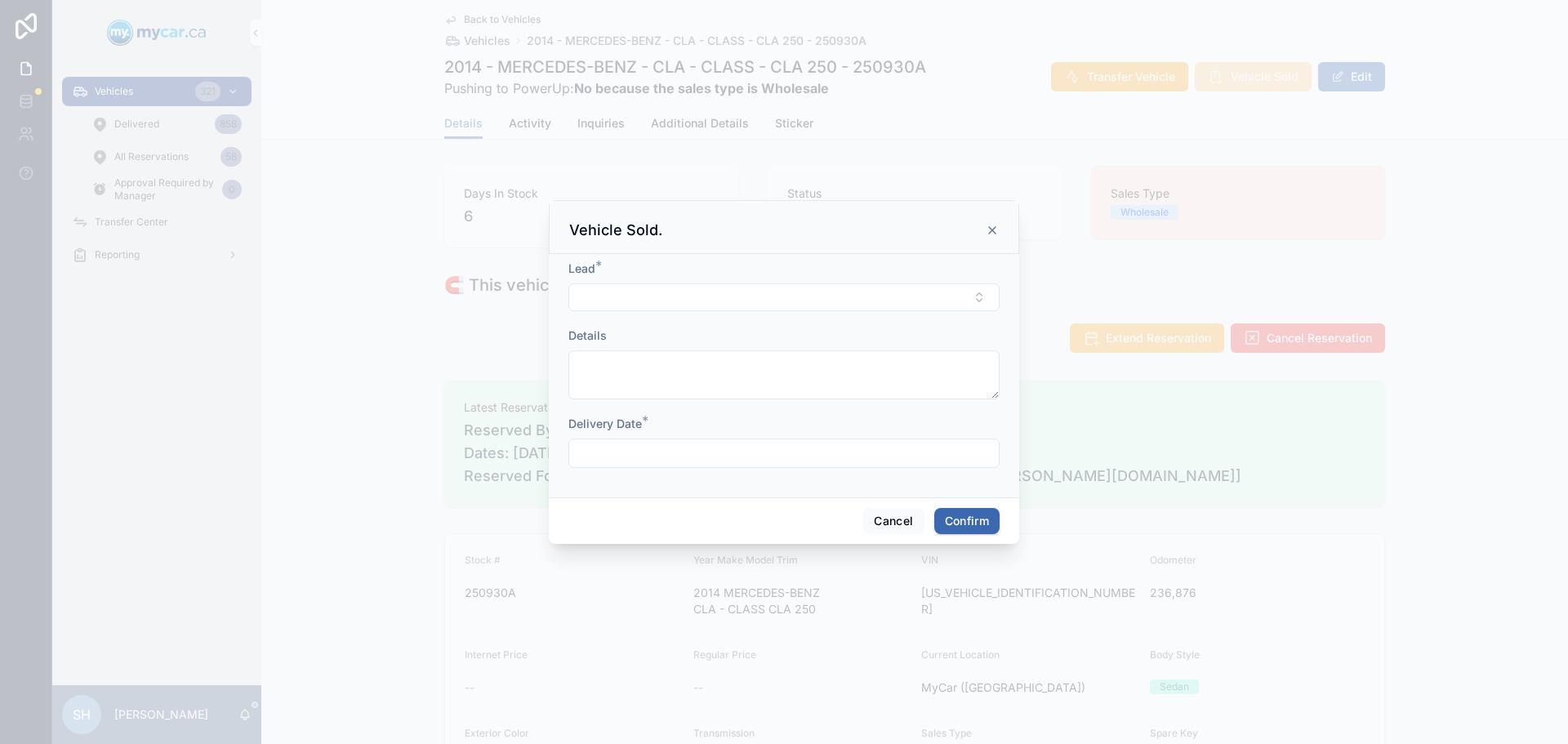
click at [715, 293] on button "Select Button" at bounding box center [784, 297] width 431 height 28
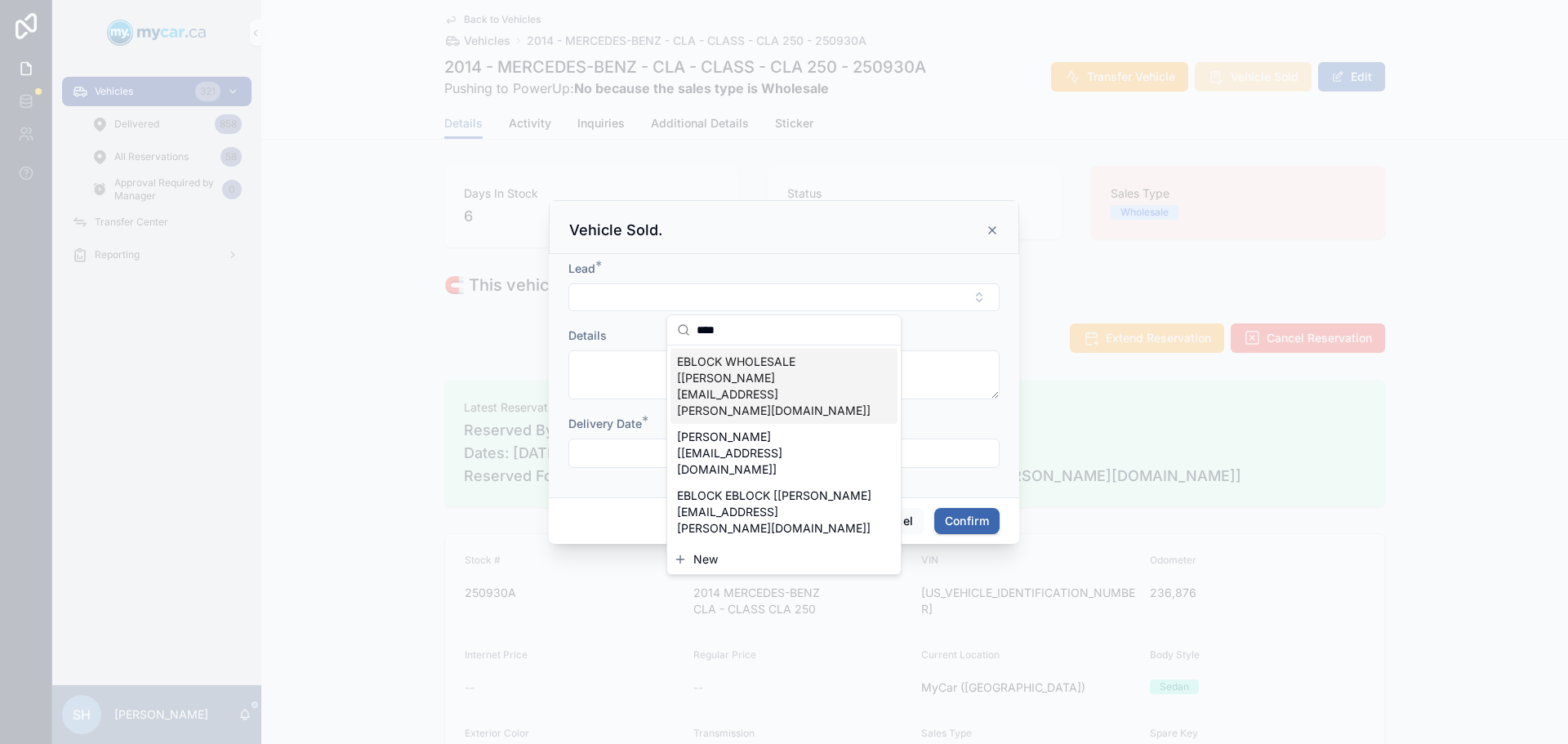
type input "****"
click at [734, 357] on span "EBLOCK WHOLESALE [erin.kohlsmith@mycar.ca]" at bounding box center [773, 385] width 194 height 65
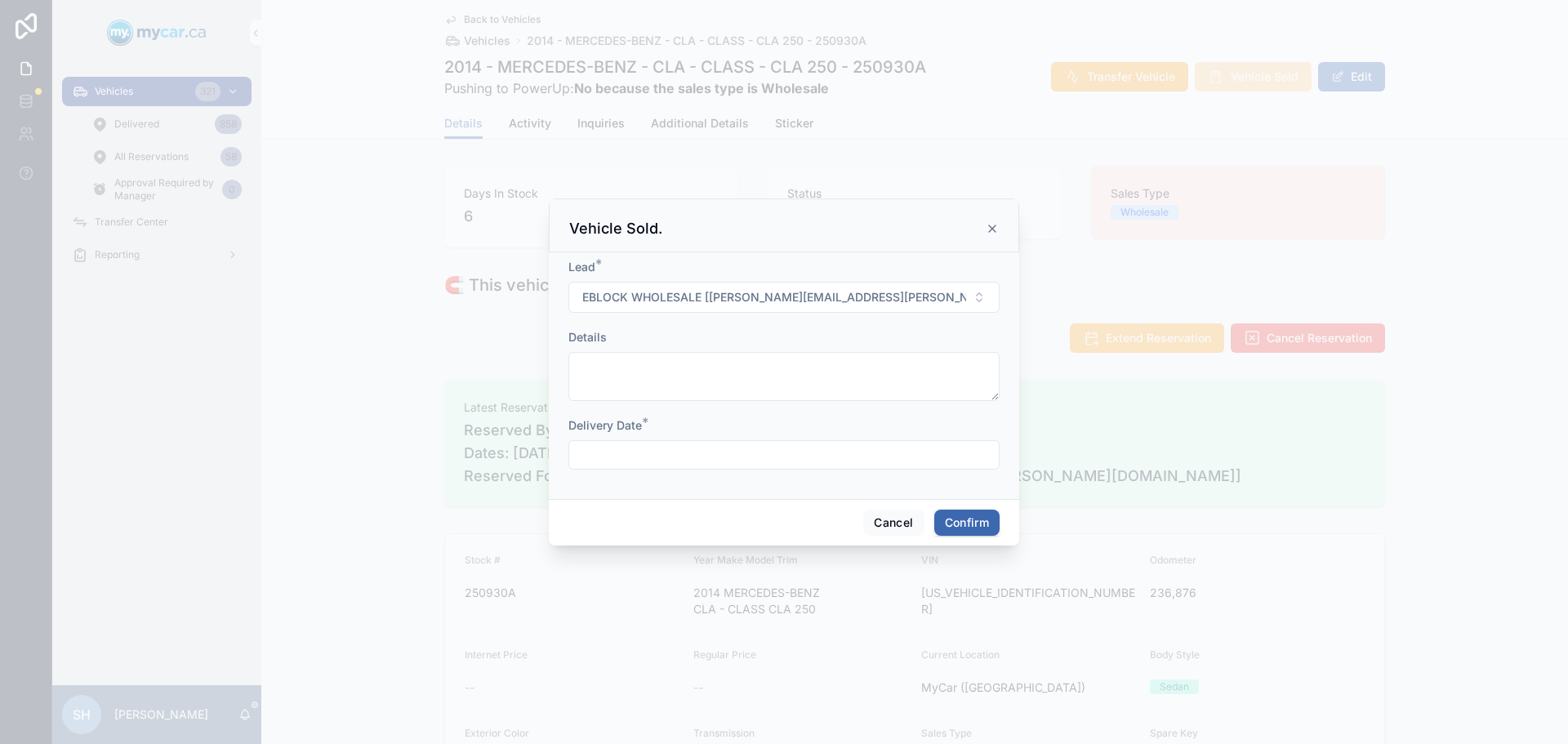
click at [679, 449] on input "text" at bounding box center [784, 455] width 429 height 23
click at [840, 246] on button "10" at bounding box center [843, 254] width 30 height 30
type input "**********"
click at [967, 521] on button "Confirm" at bounding box center [966, 522] width 65 height 26
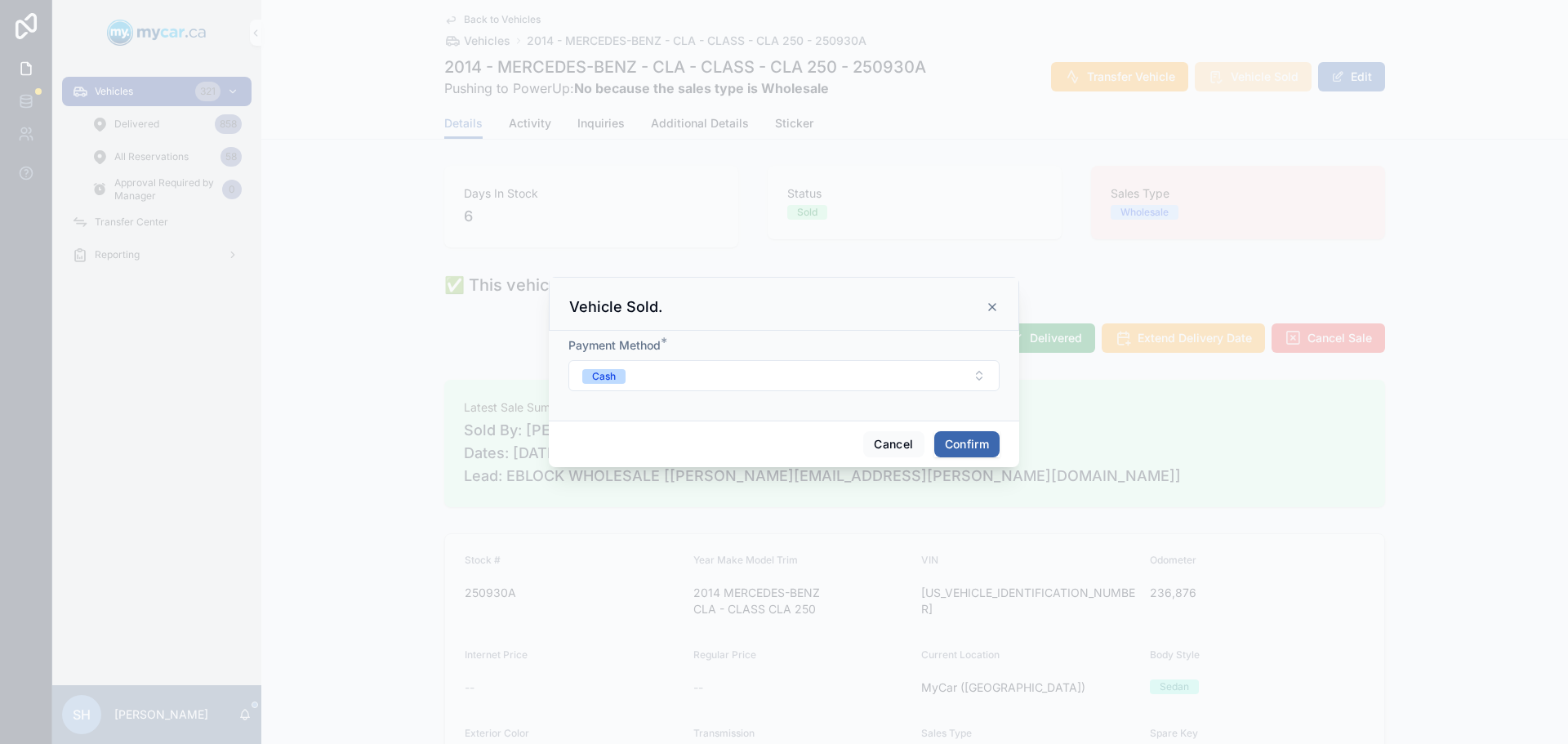
click at [956, 439] on button "Confirm" at bounding box center [966, 444] width 65 height 26
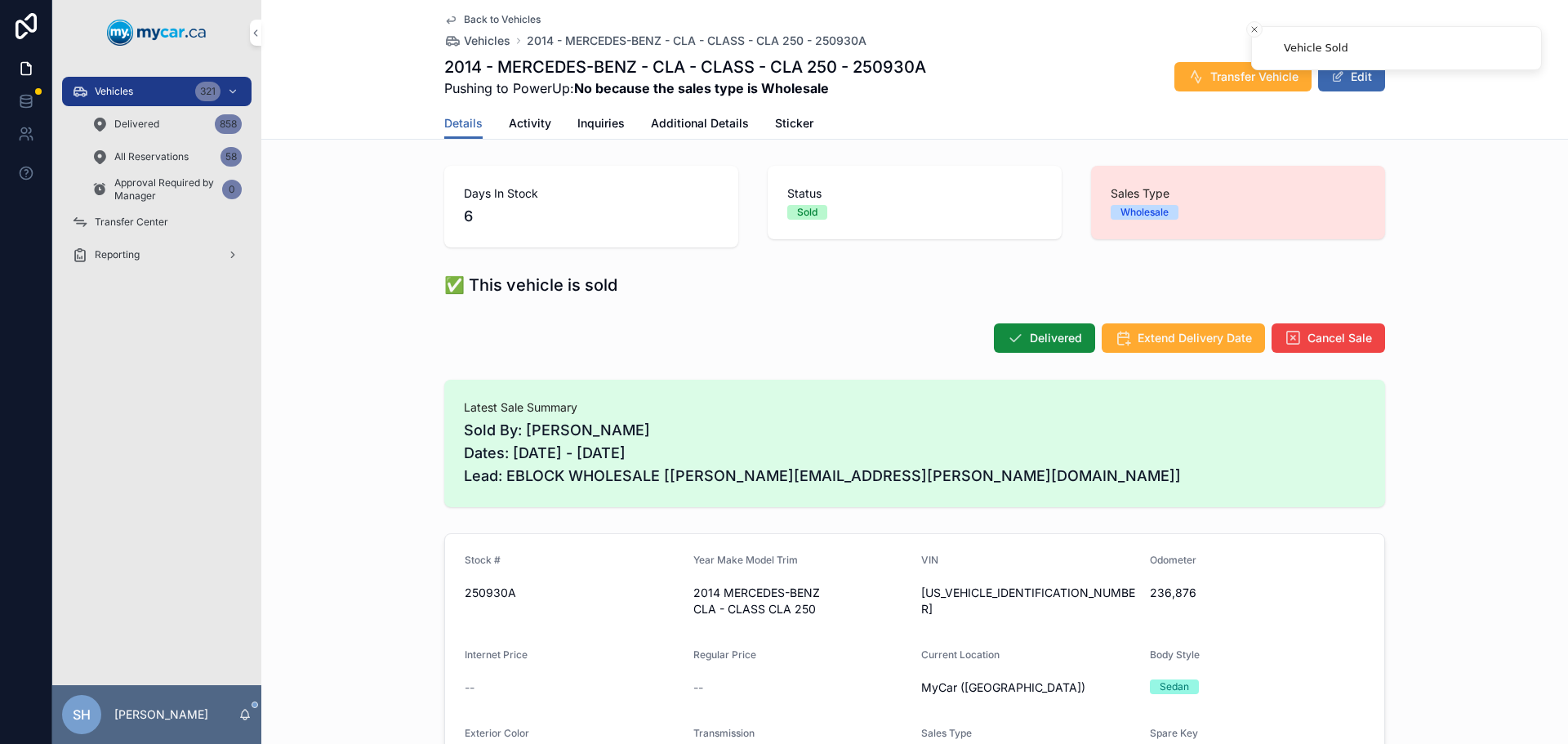
click at [1042, 342] on span "Delivered" at bounding box center [1056, 337] width 52 height 16
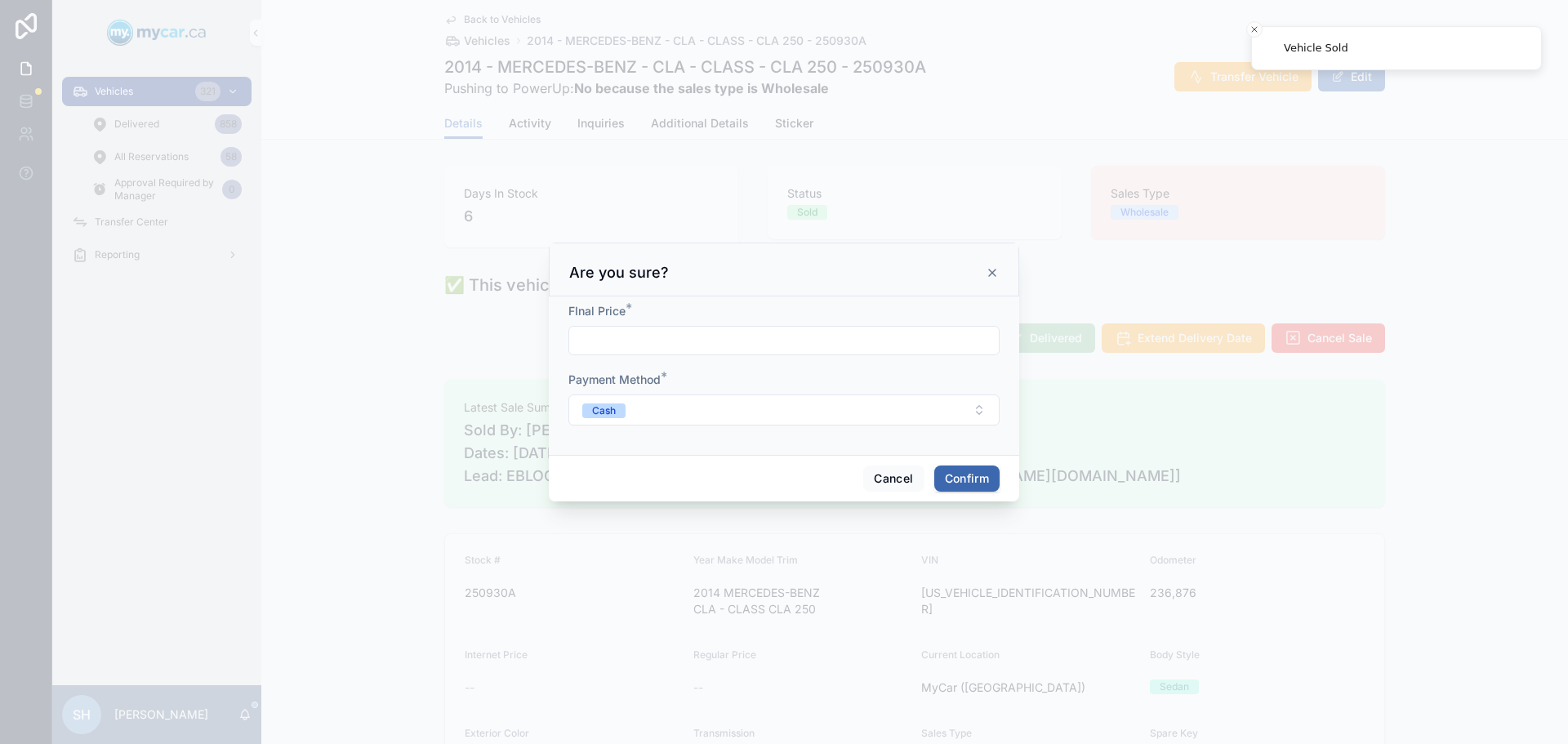
click at [679, 342] on input "text" at bounding box center [784, 340] width 429 height 23
type input "*****"
click at [967, 477] on button "Confirm" at bounding box center [966, 478] width 65 height 26
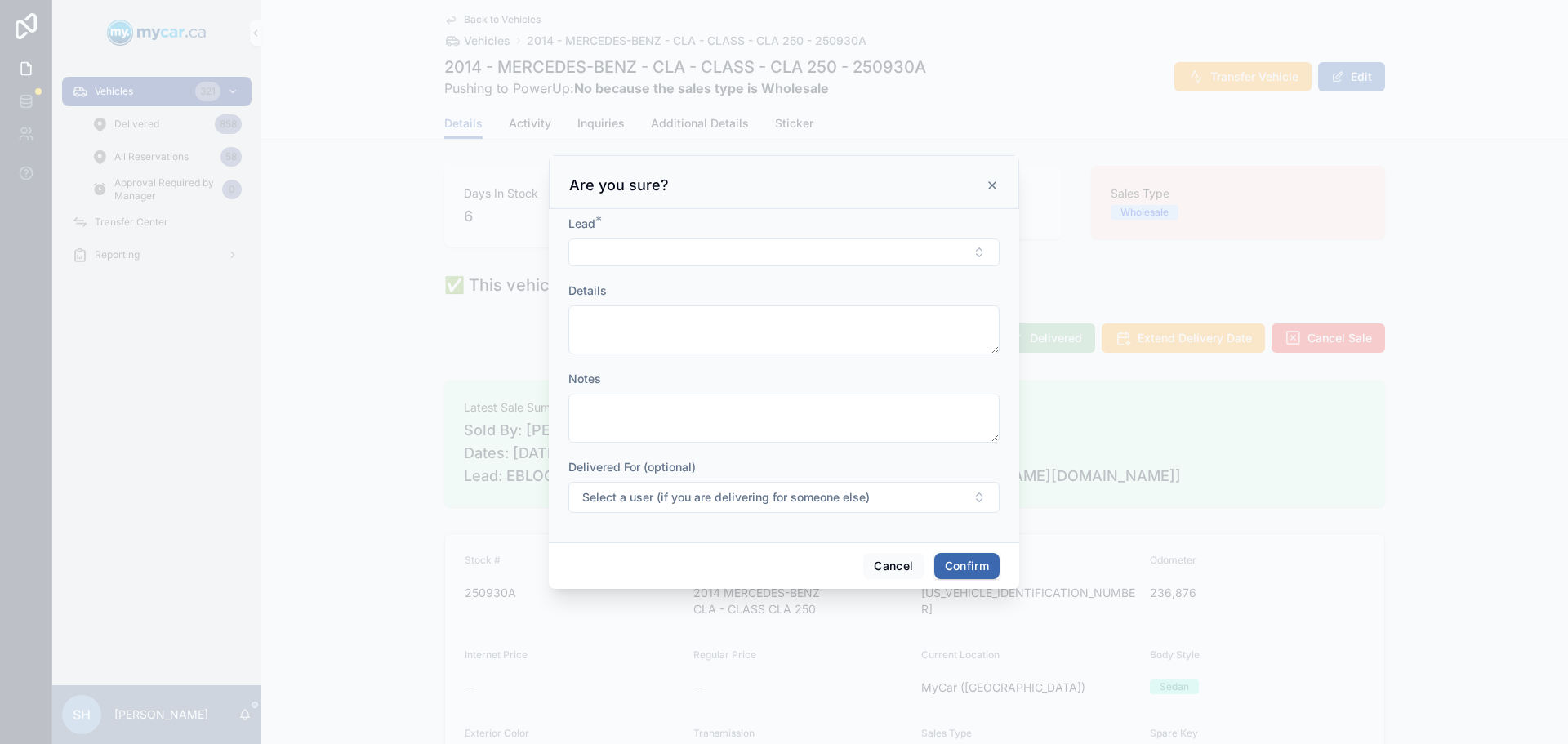
click at [623, 241] on button "Select Button" at bounding box center [784, 252] width 431 height 28
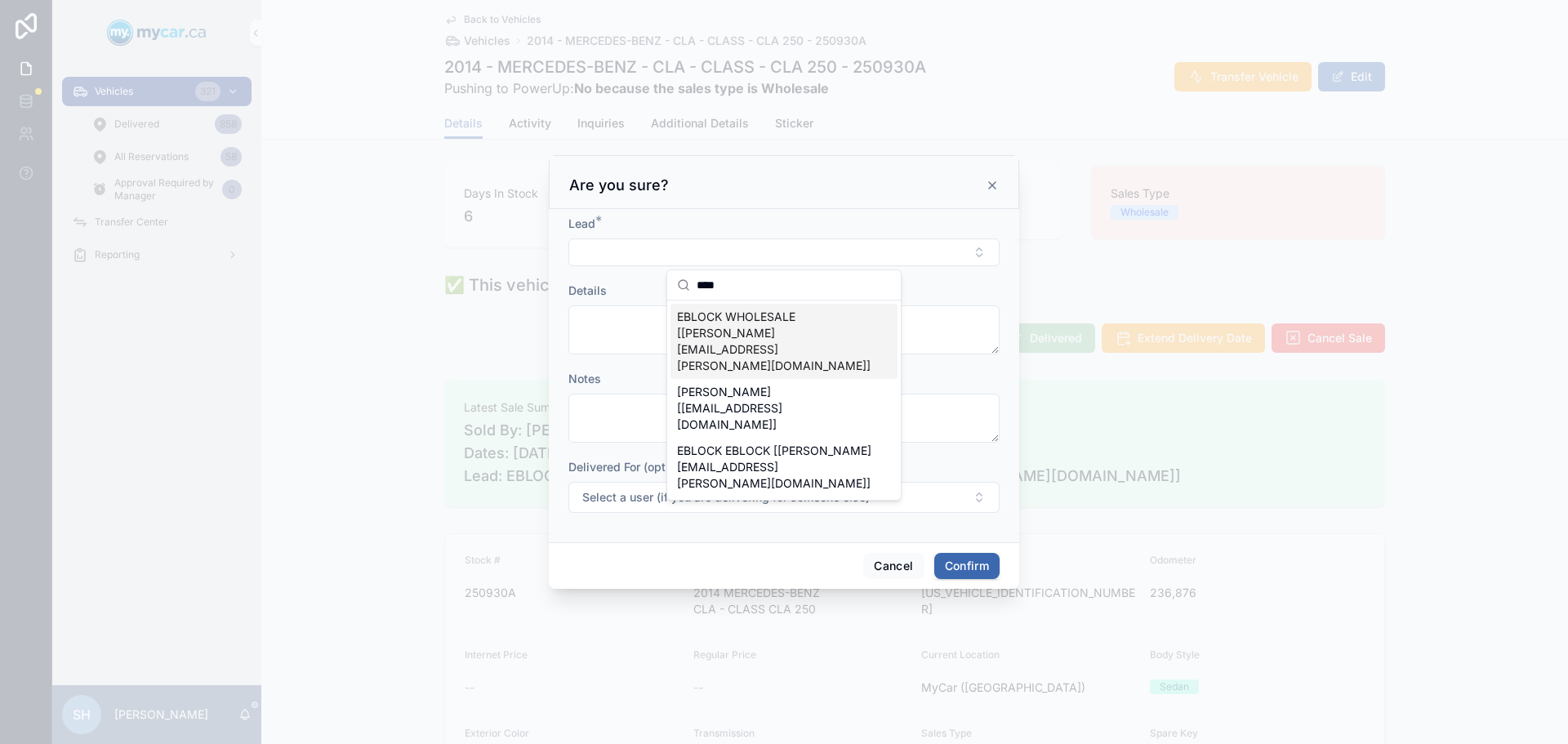
type input "****"
click at [733, 326] on span "EBLOCK WHOLESALE [erin.kohlsmith@mycar.ca]" at bounding box center [773, 341] width 194 height 65
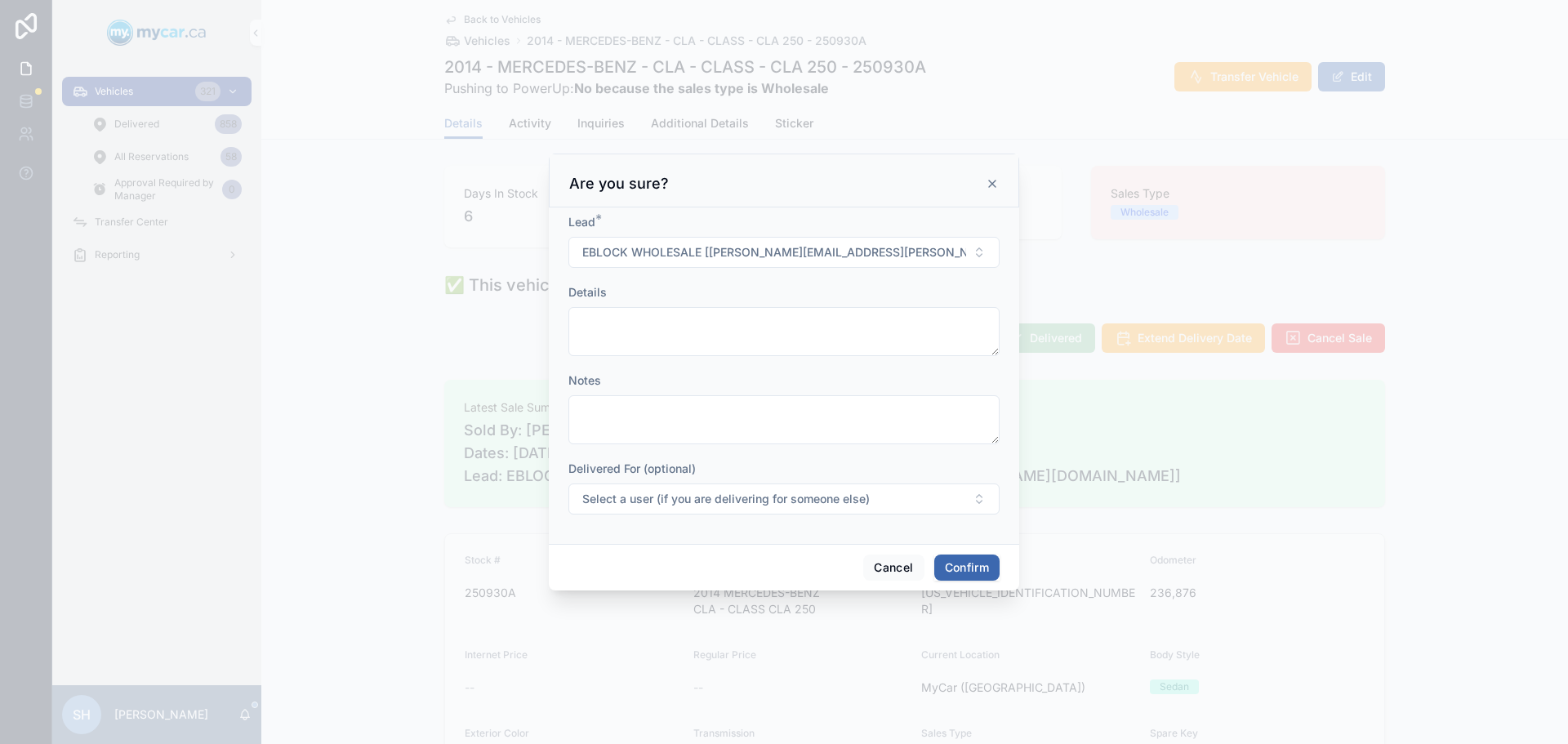
click at [956, 563] on button "Confirm" at bounding box center [966, 567] width 65 height 26
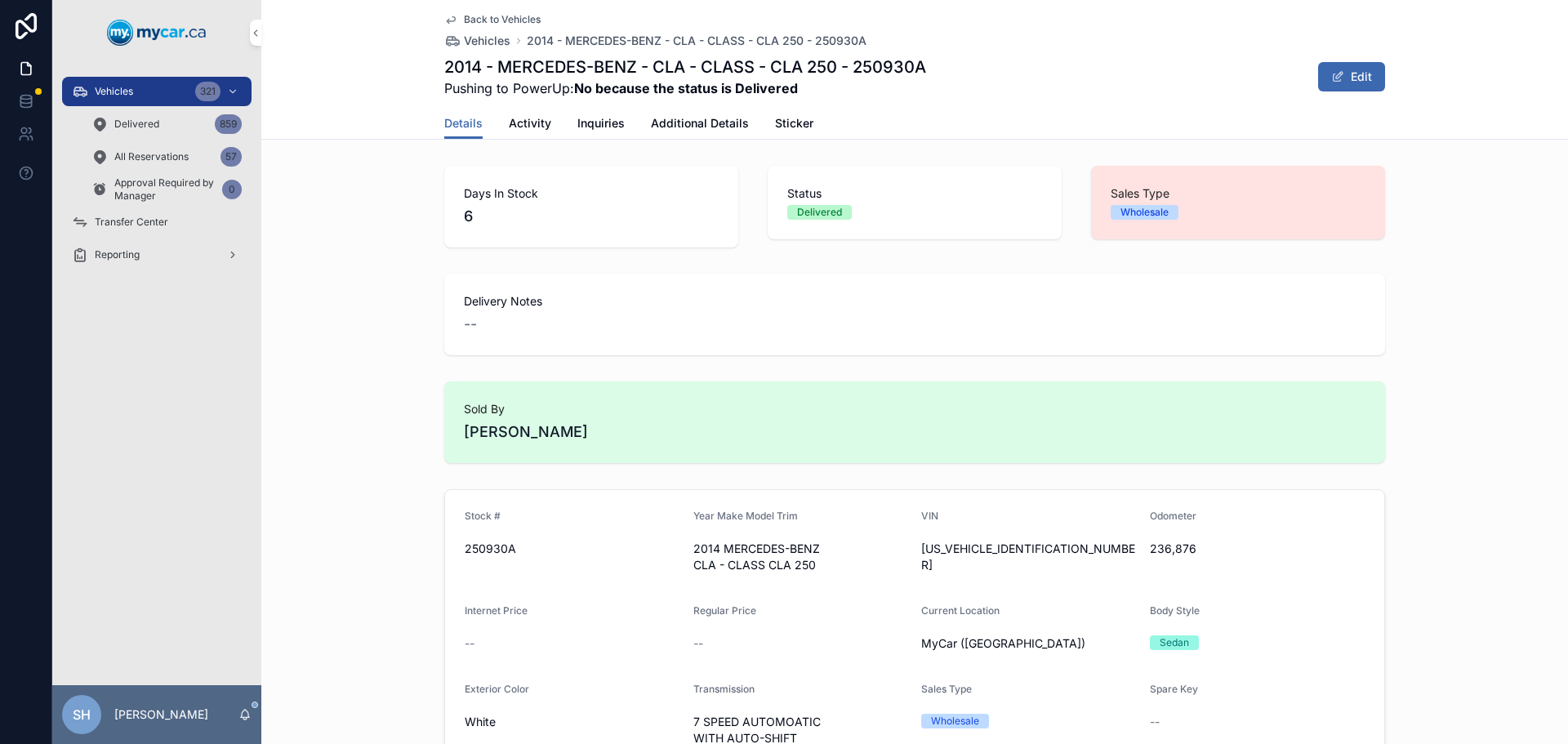
click at [132, 90] on span "Vehicles" at bounding box center [113, 91] width 38 height 13
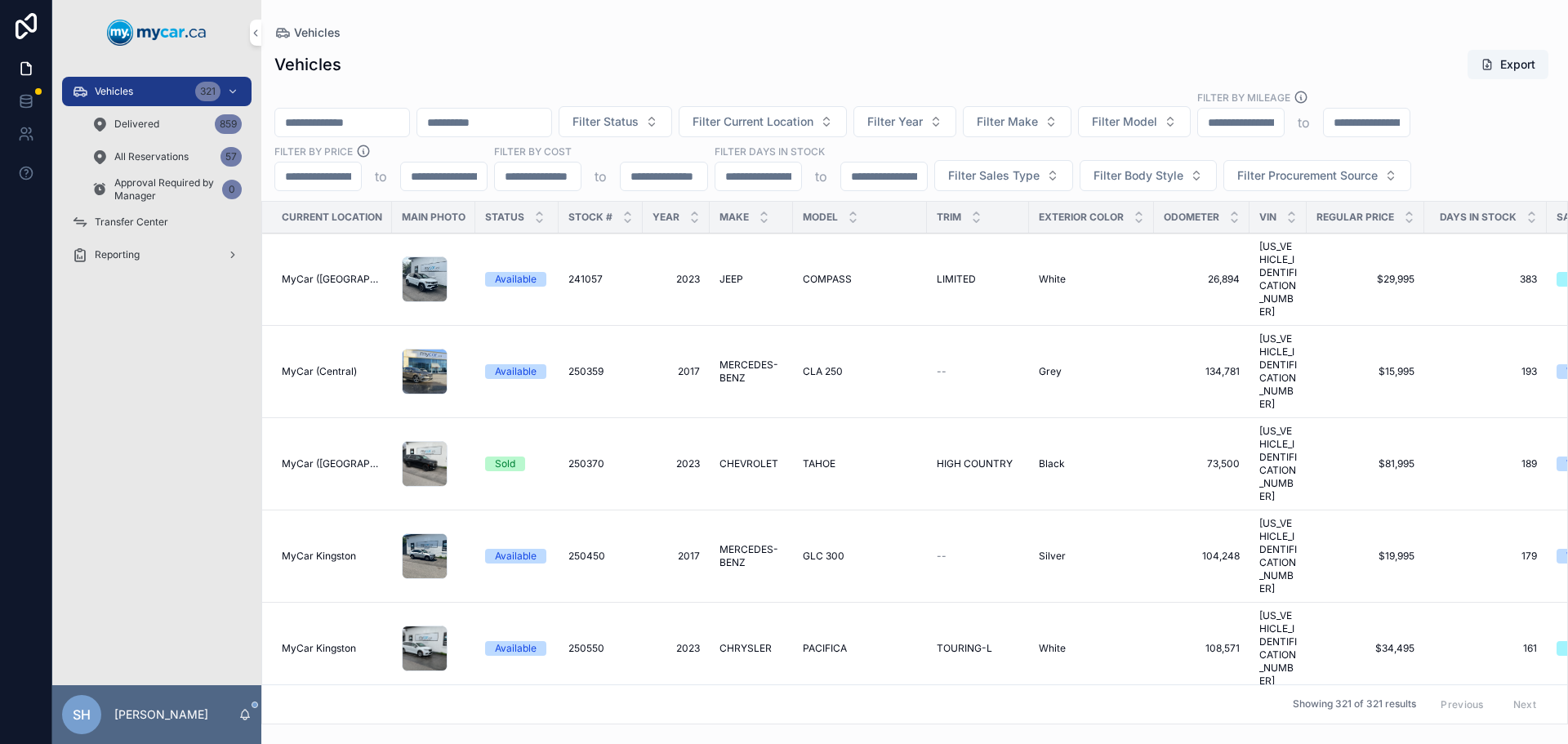
click at [728, 56] on div "Vehicles Export" at bounding box center [914, 64] width 1280 height 31
click at [809, 120] on span "Filter Current Location" at bounding box center [752, 121] width 121 height 16
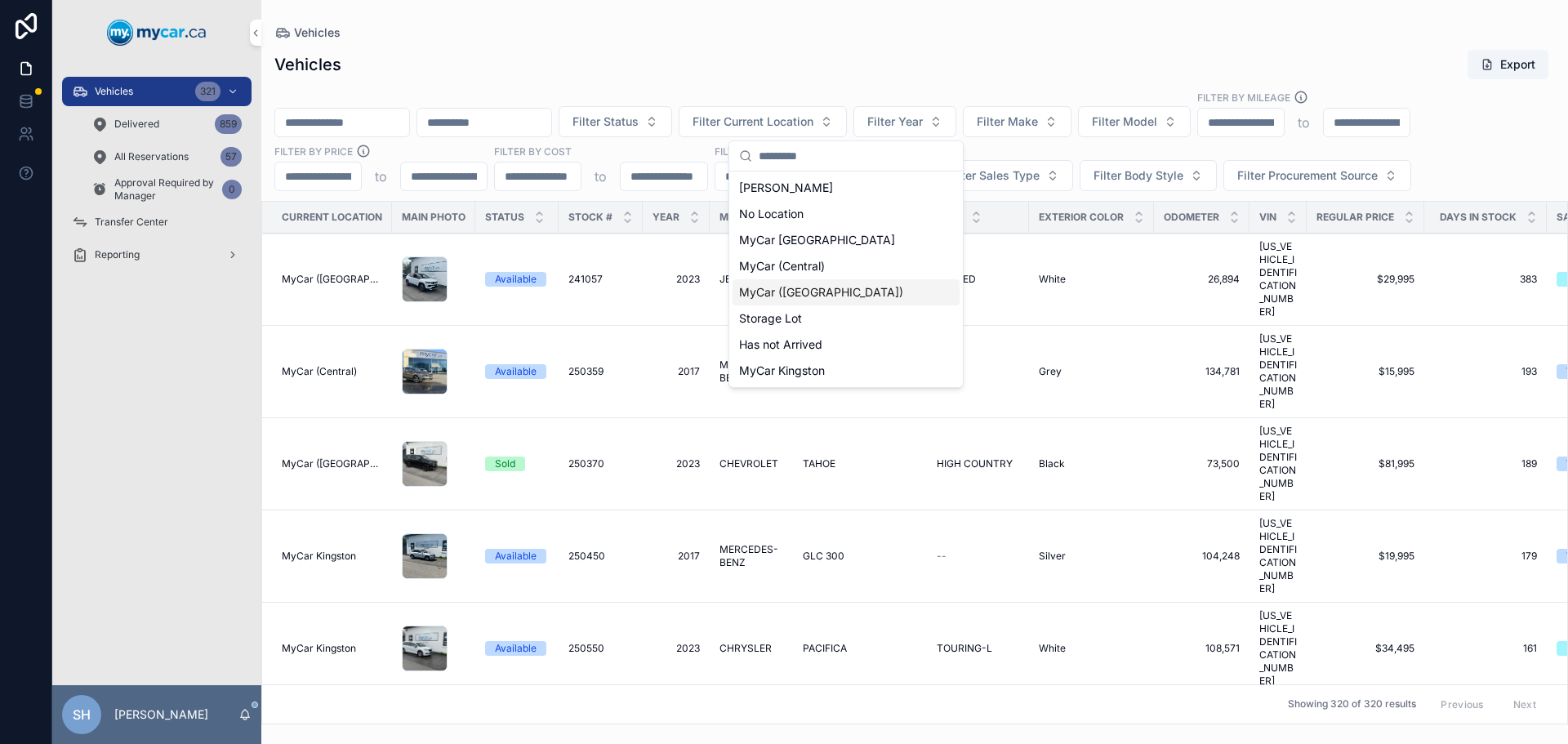
click at [814, 295] on span "MyCar ([GEOGRAPHIC_DATA])" at bounding box center [821, 292] width 164 height 16
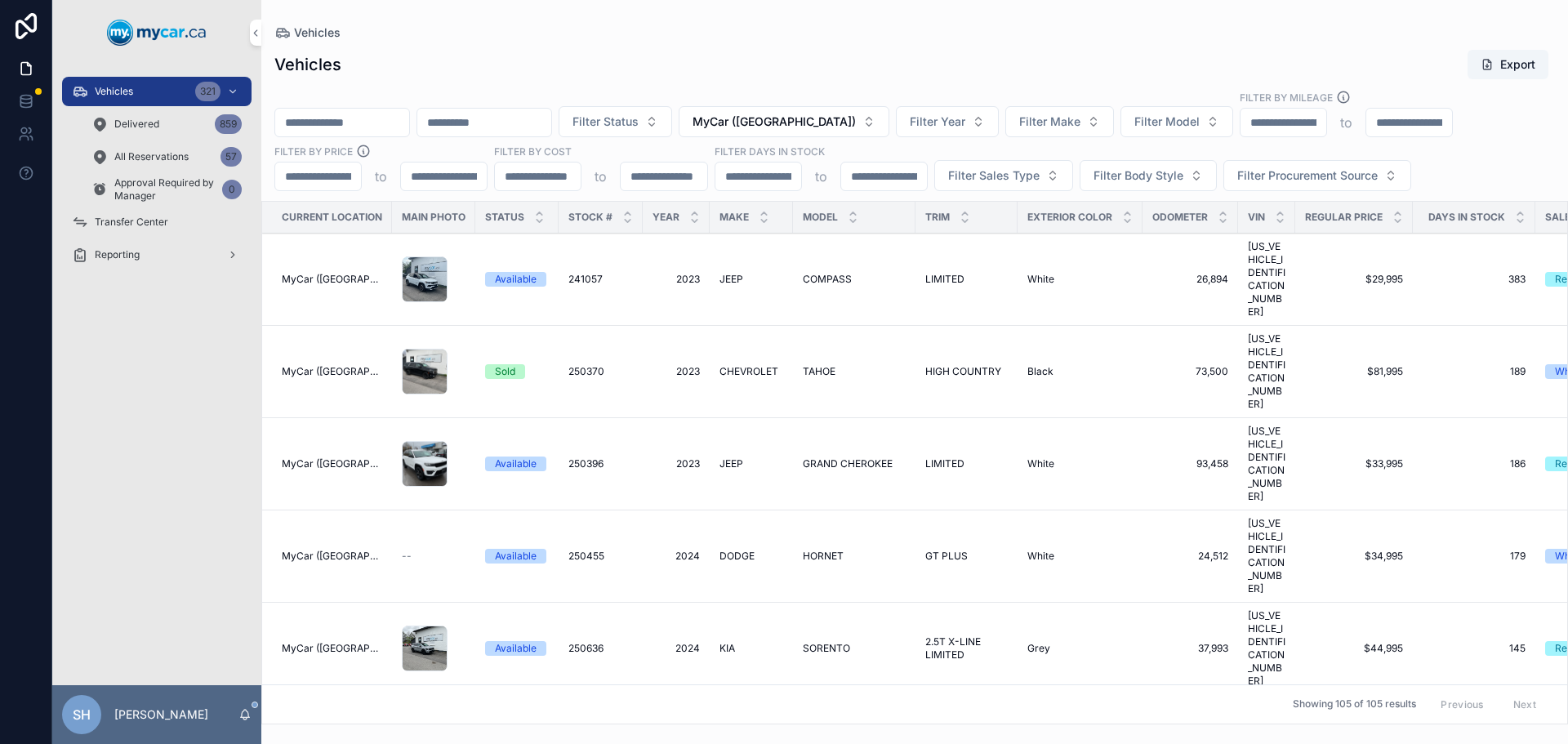
click at [983, 173] on span "Filter Sales Type" at bounding box center [994, 175] width 91 height 16
click at [973, 236] on div "Wholesale" at bounding box center [1002, 241] width 227 height 26
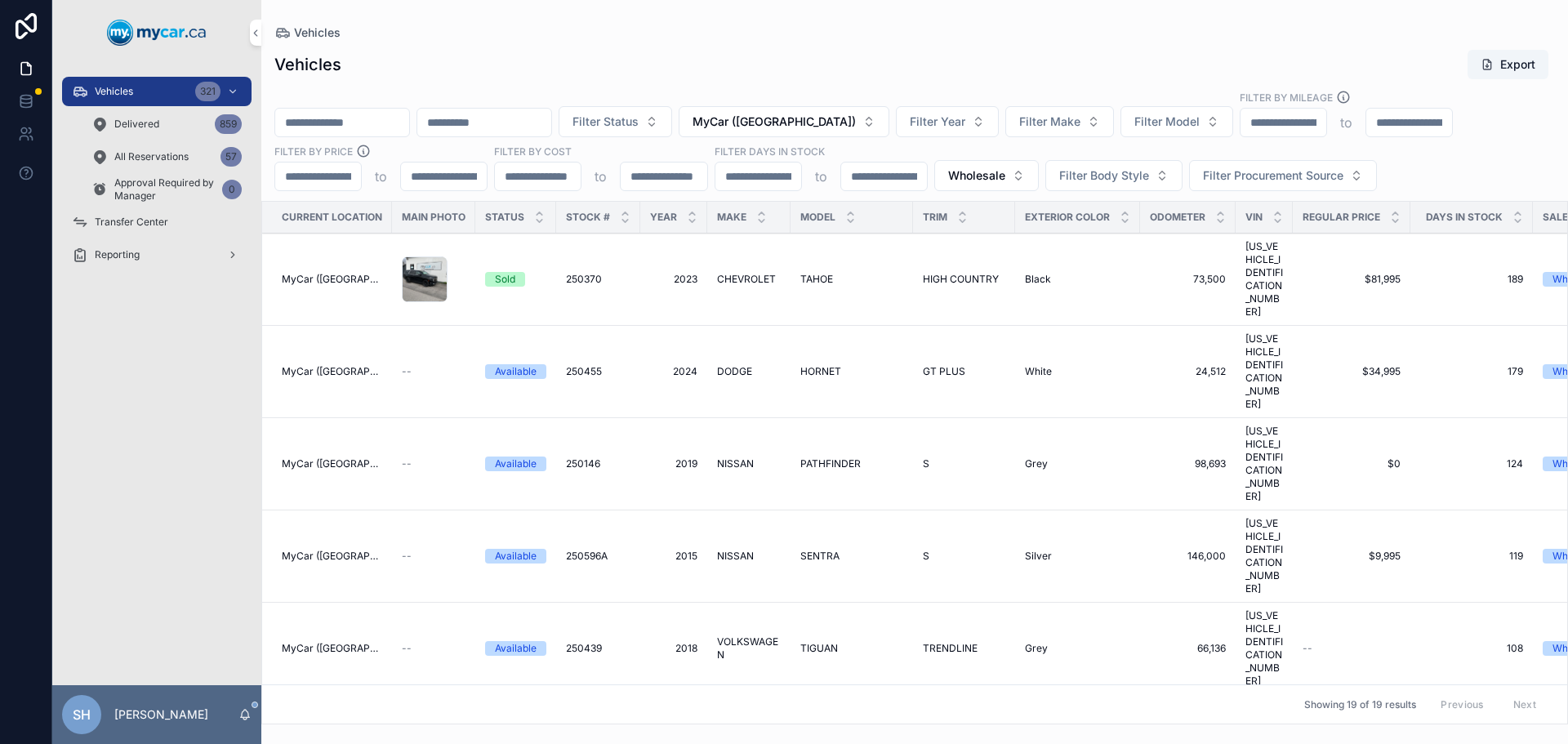
click at [895, 48] on div "Vehicles Export Filter Status MyCar (Richmond) Filter Year Filter Make Filter M…" at bounding box center [914, 381] width 1307 height 685
click at [639, 124] on span "Filter Status" at bounding box center [606, 121] width 66 height 16
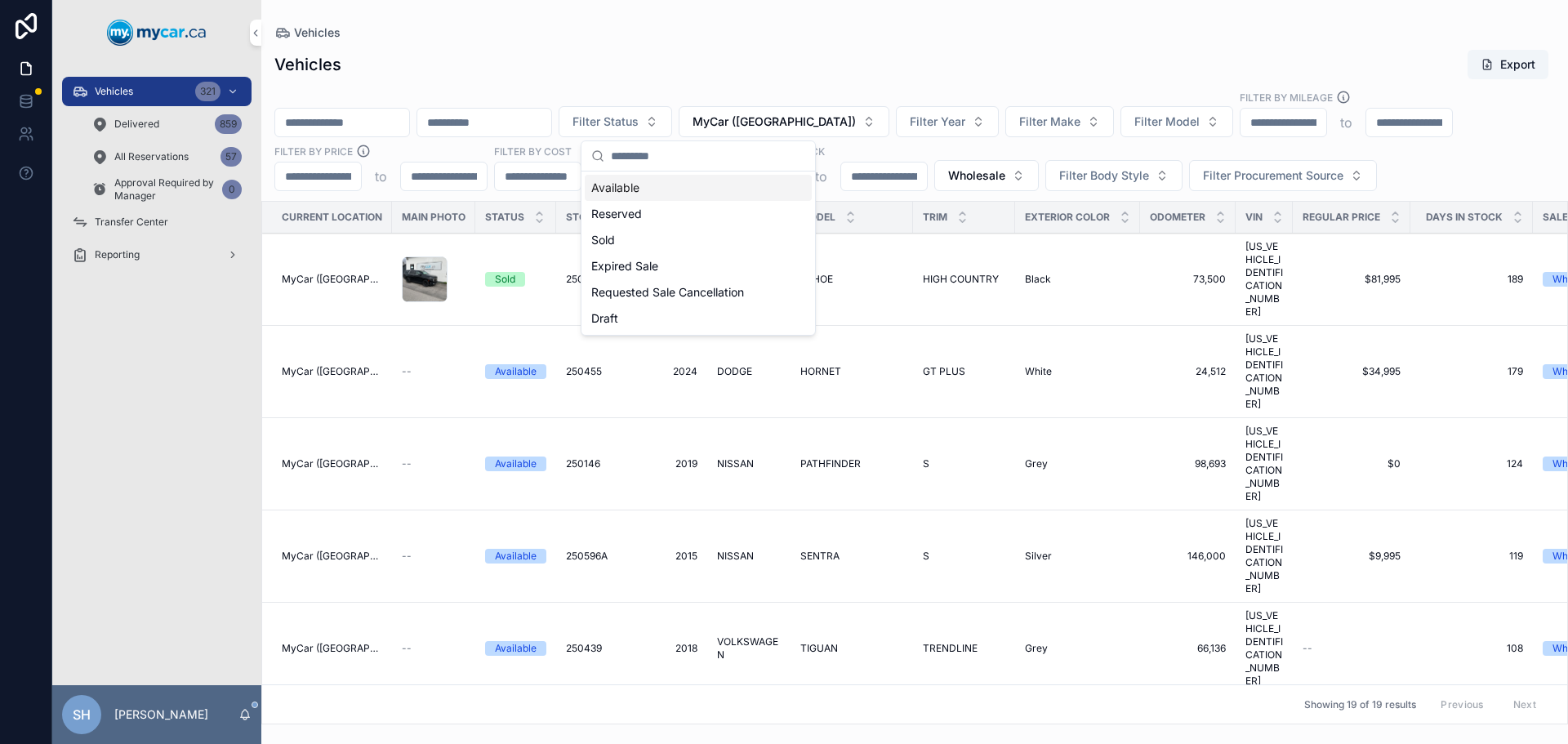
click at [548, 53] on div "Vehicles Export" at bounding box center [914, 64] width 1280 height 31
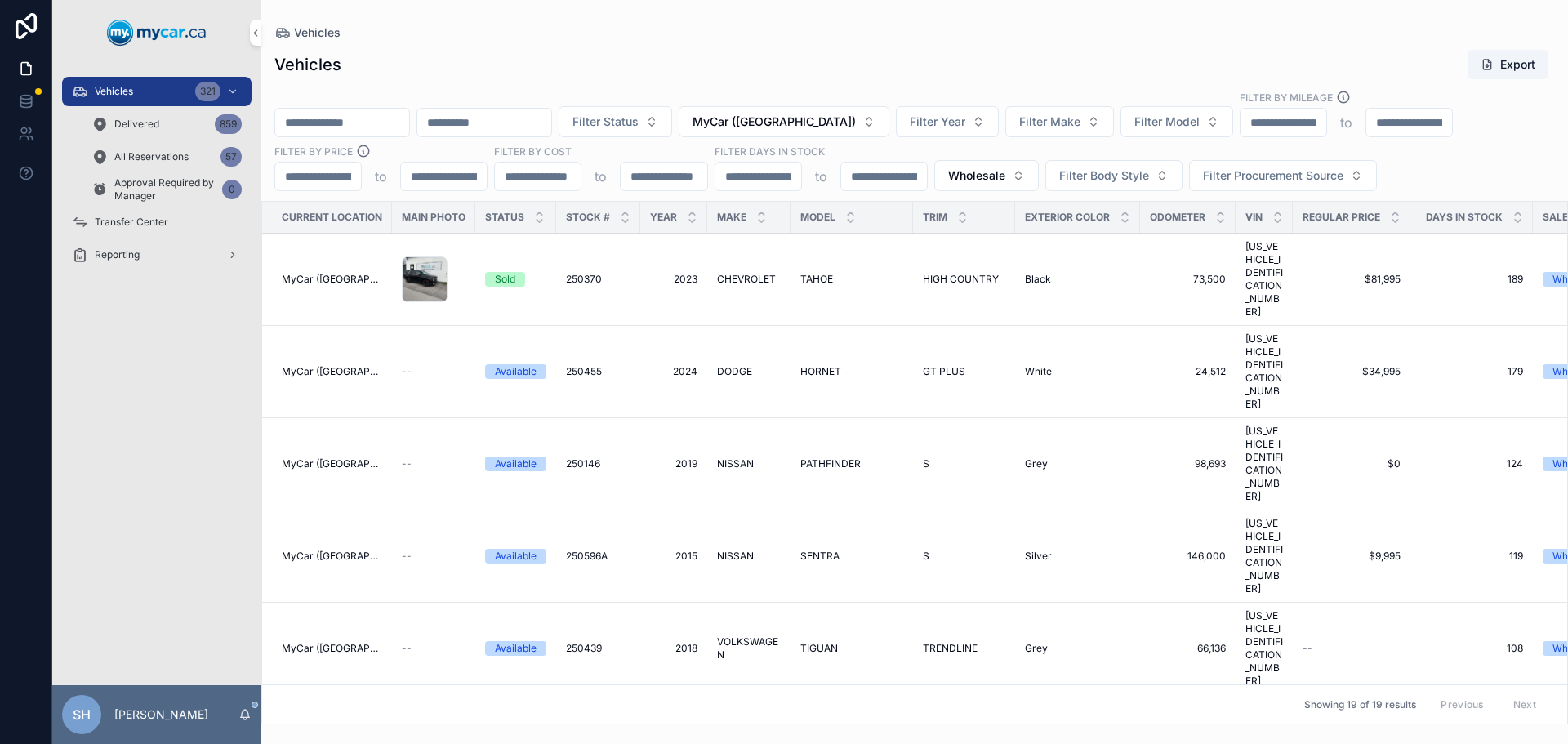
click at [639, 128] on span "Filter Status" at bounding box center [606, 121] width 66 height 16
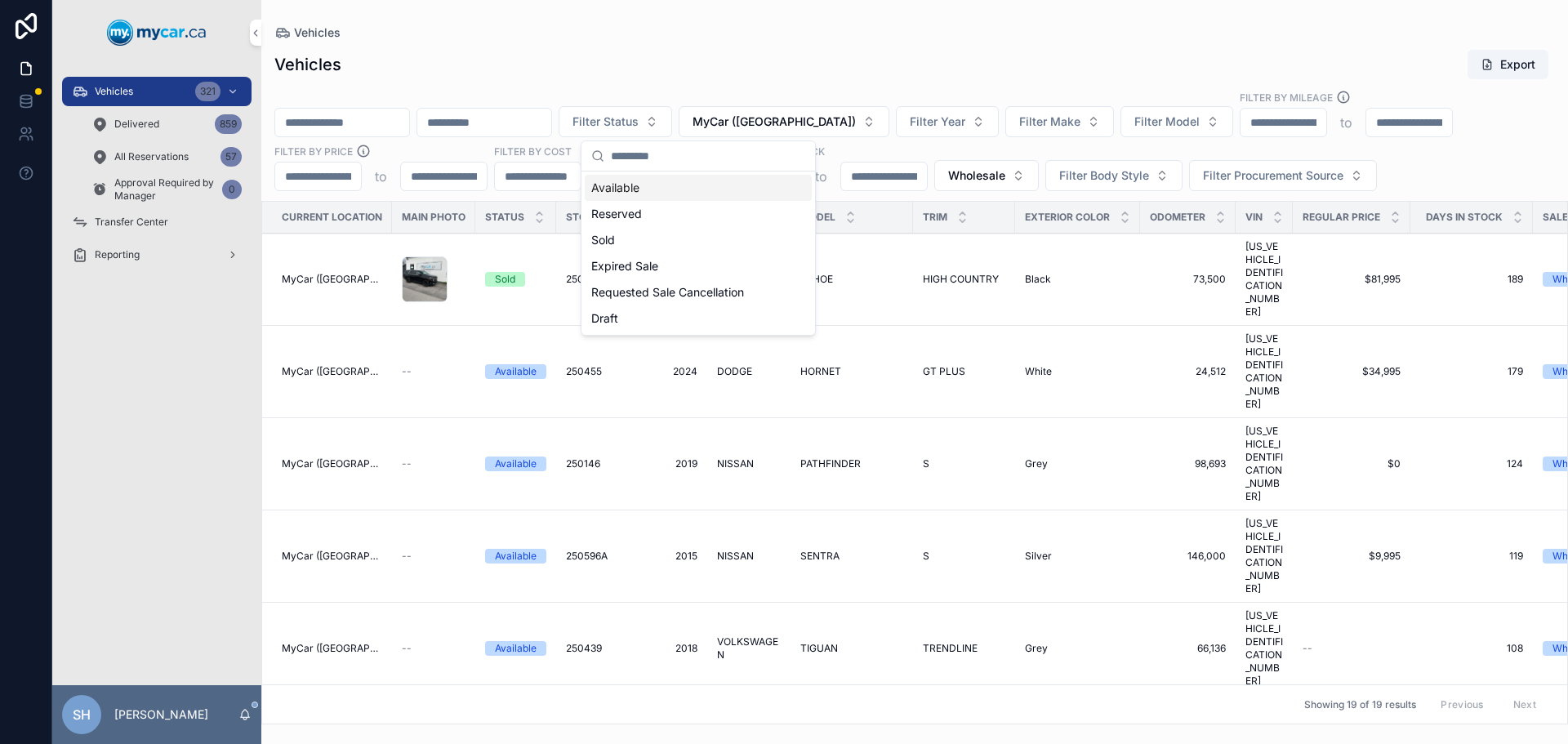
click at [632, 184] on div "Available" at bounding box center [698, 187] width 227 height 26
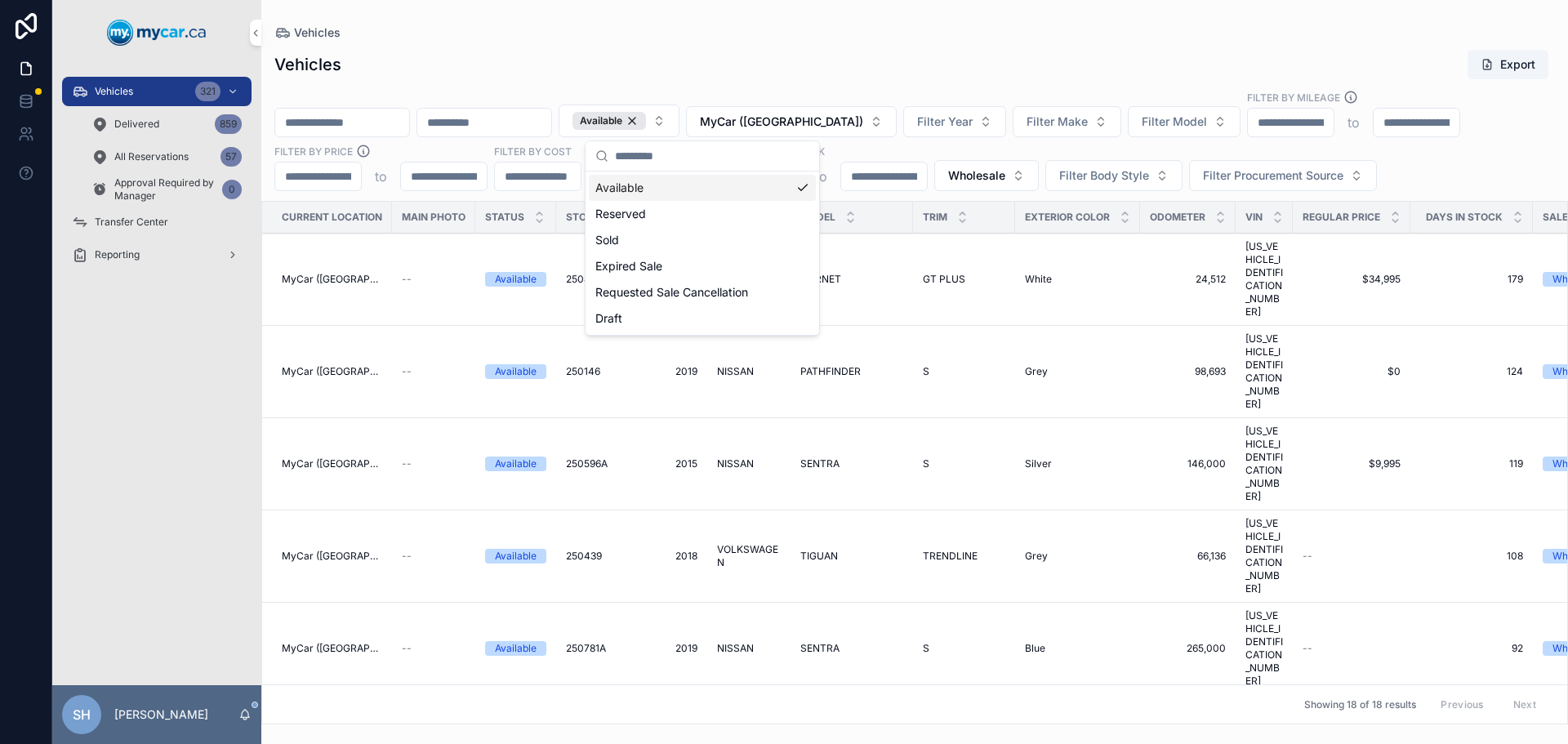
click at [804, 45] on div "Vehicles Export Available MyCar (Richmond) Filter Year Filter Make Filter Model…" at bounding box center [914, 381] width 1307 height 685
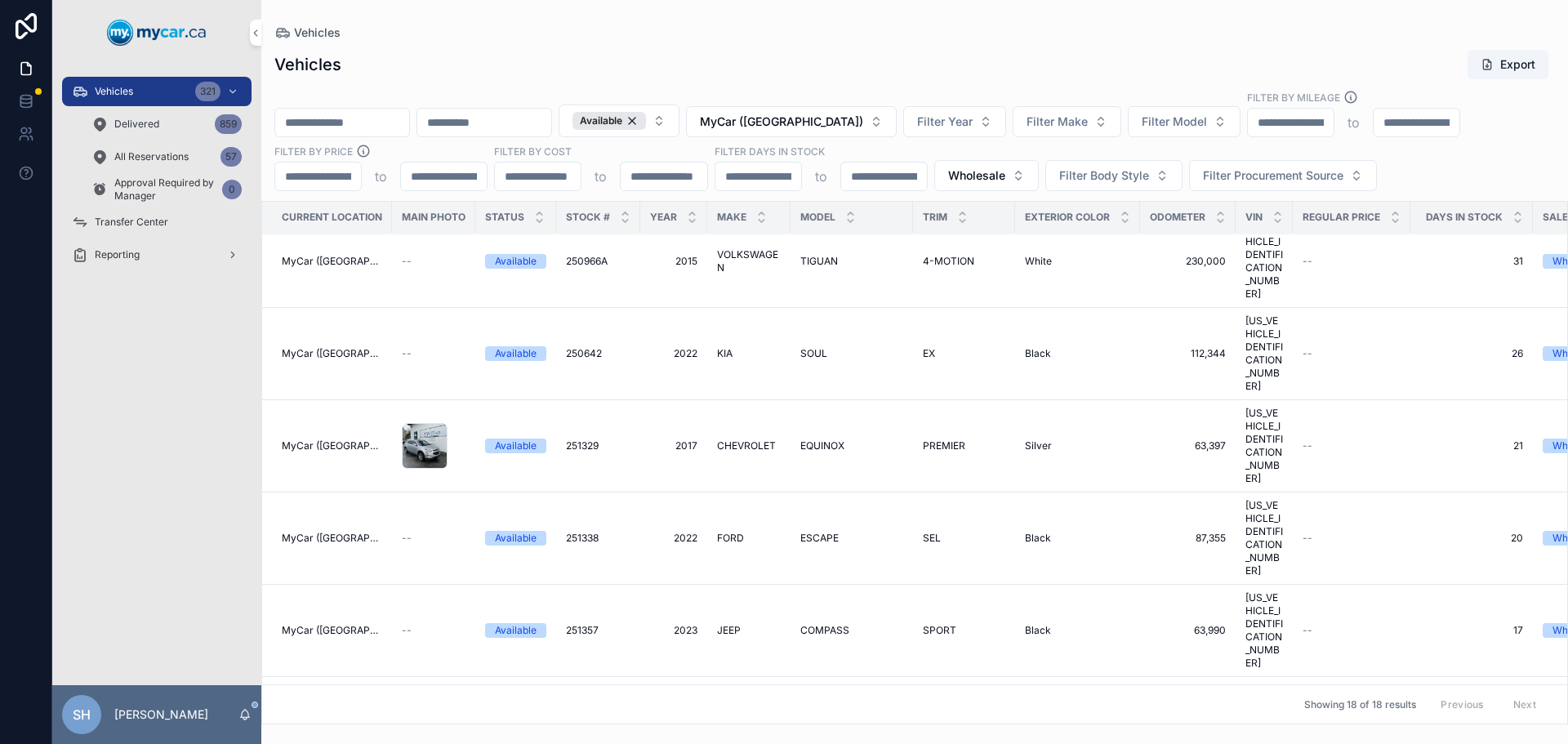
scroll to position [633, 0]
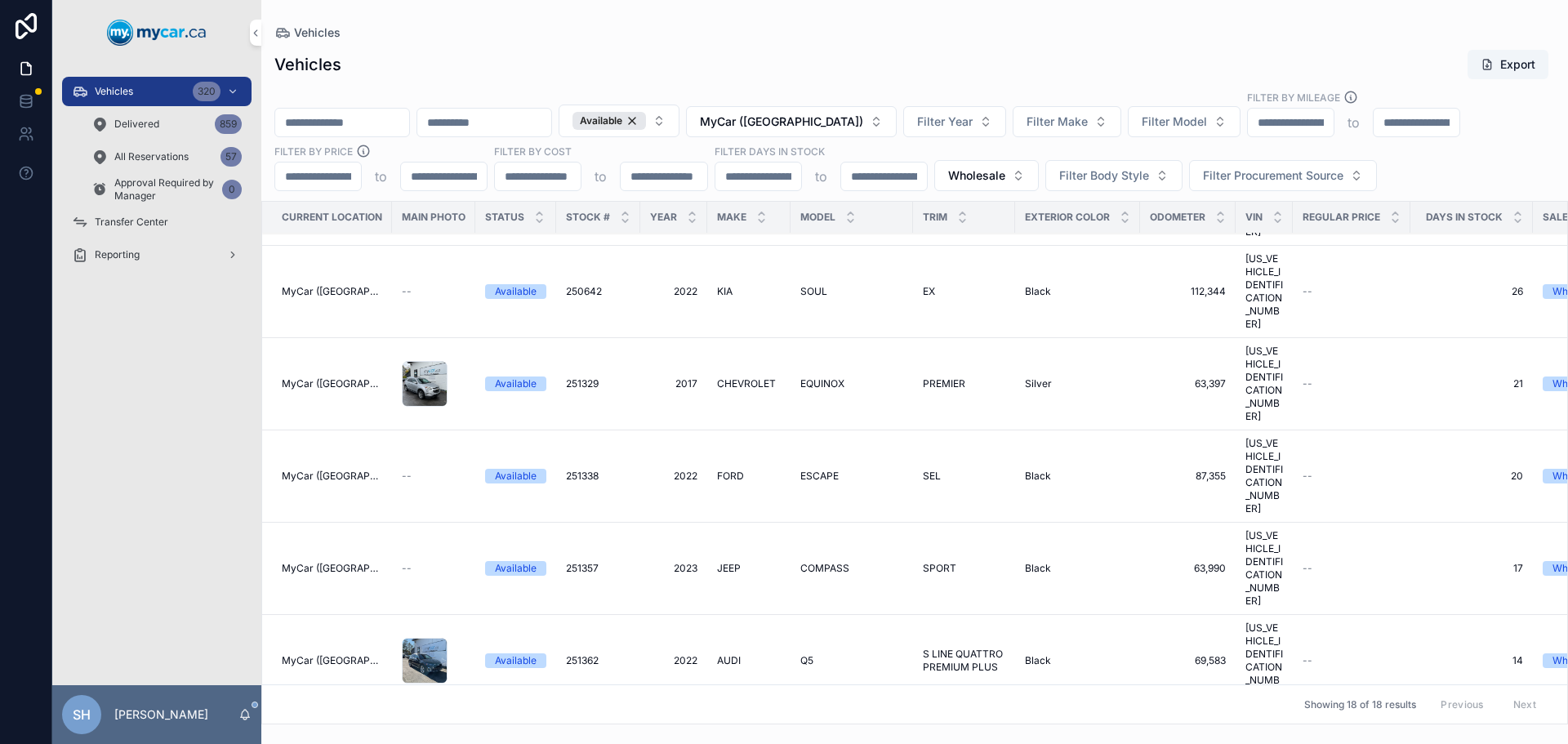
click at [993, 179] on span "Wholesale" at bounding box center [977, 175] width 57 height 16
click at [793, 27] on div "Vehicles" at bounding box center [914, 32] width 1280 height 13
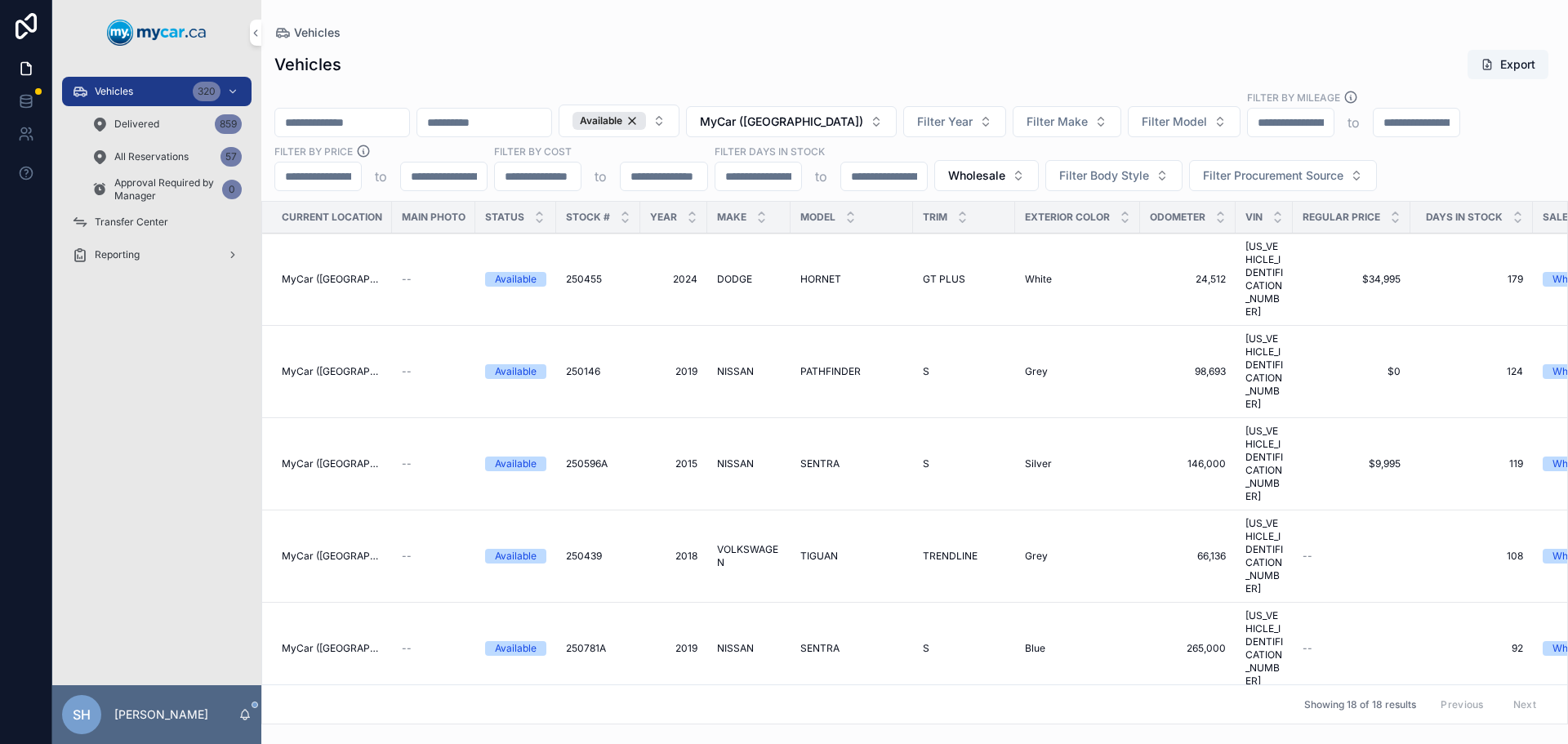
click at [824, 418] on td "SENTRA SENTRA" at bounding box center [851, 464] width 122 height 92
click at [821, 457] on span "SENTRA" at bounding box center [820, 463] width 39 height 13
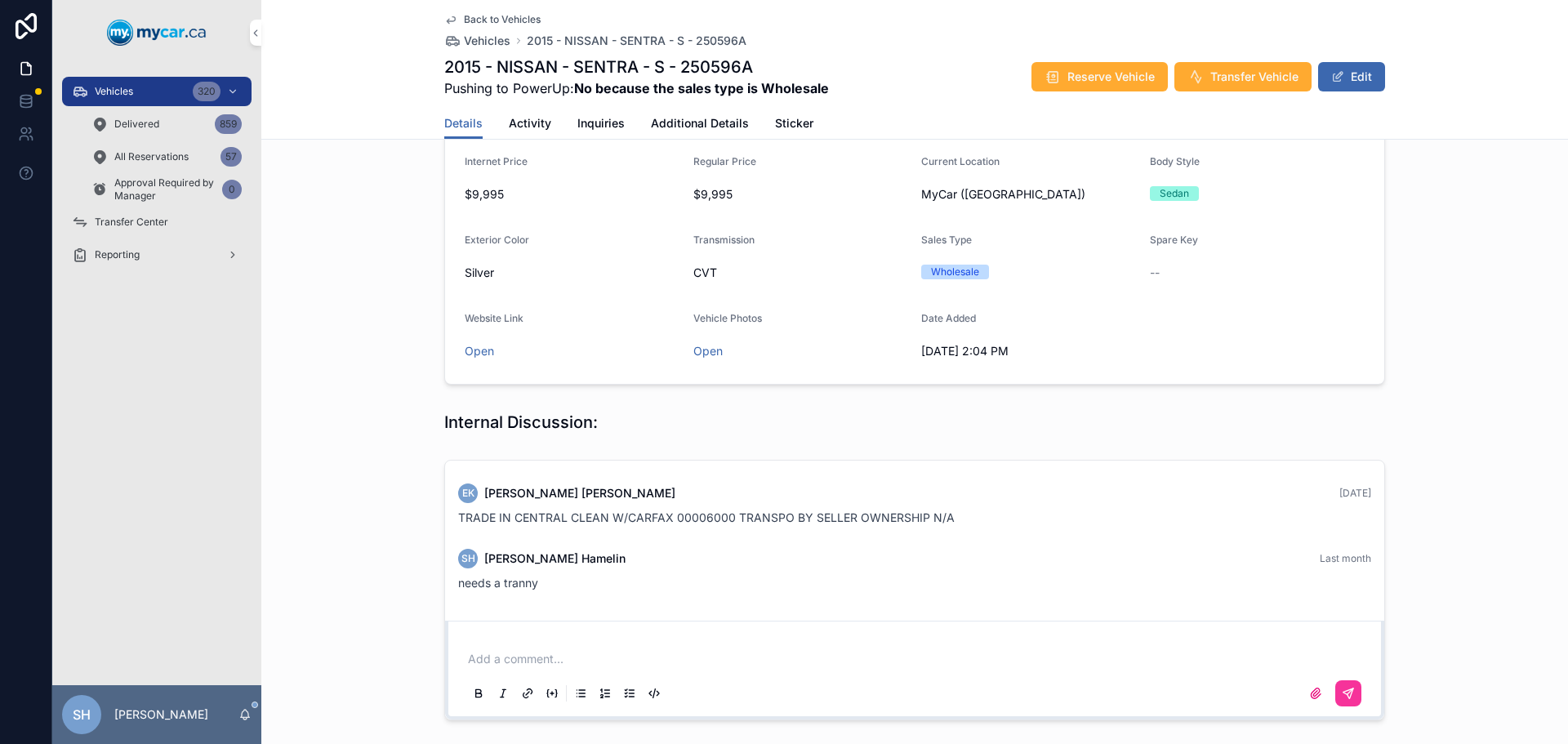
scroll to position [318, 0]
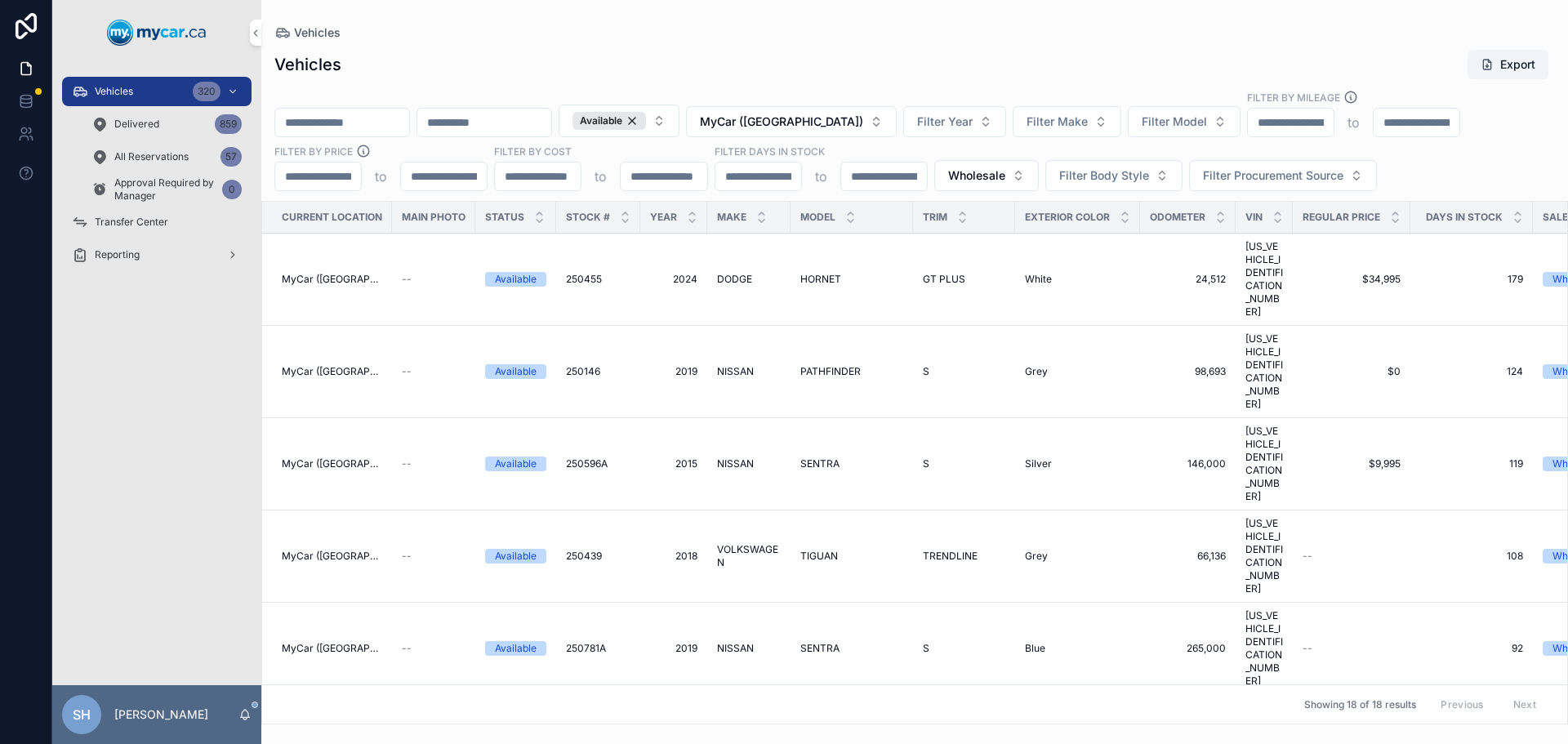
click at [822, 734] on span "QX50" at bounding box center [813, 740] width 26 height 13
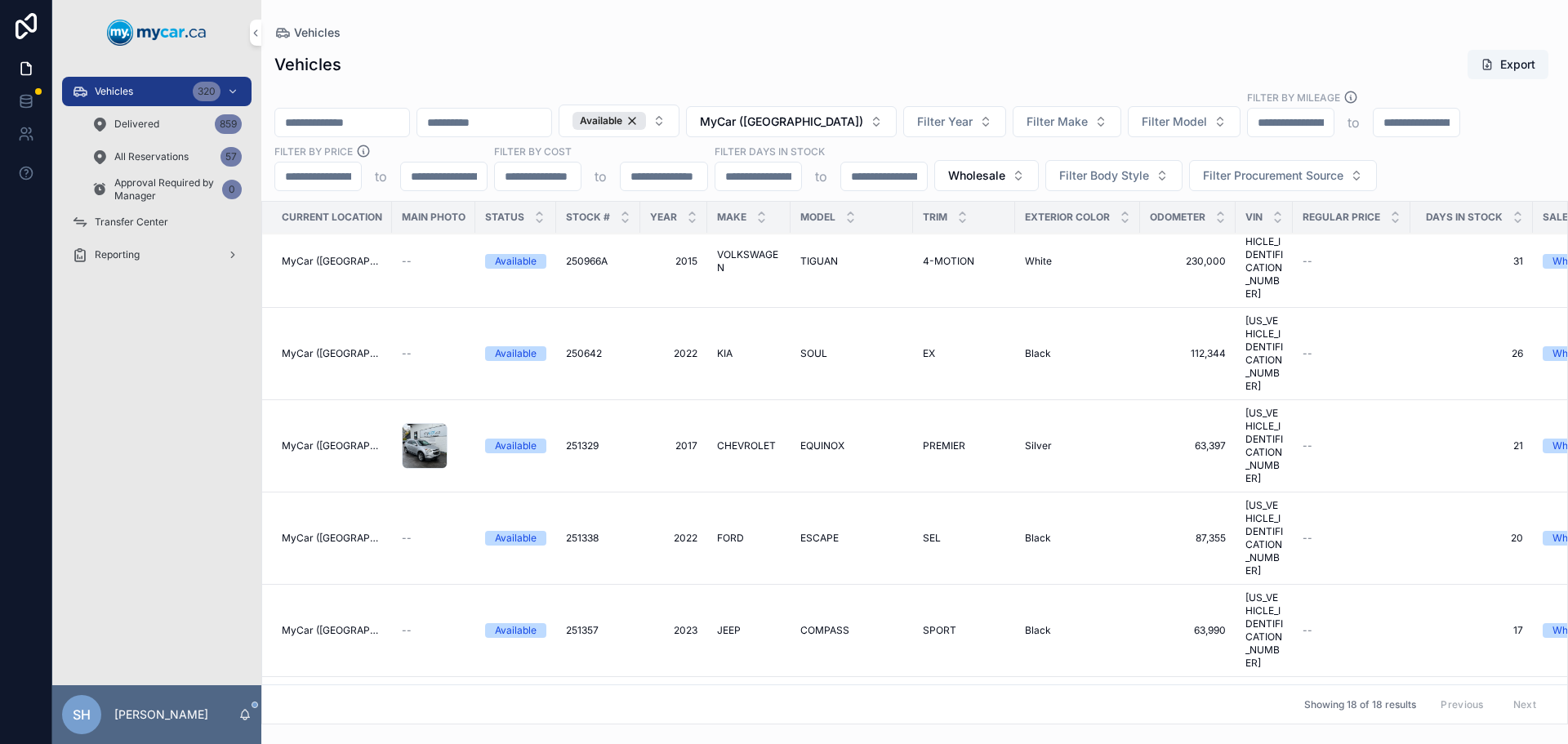
scroll to position [633, 0]
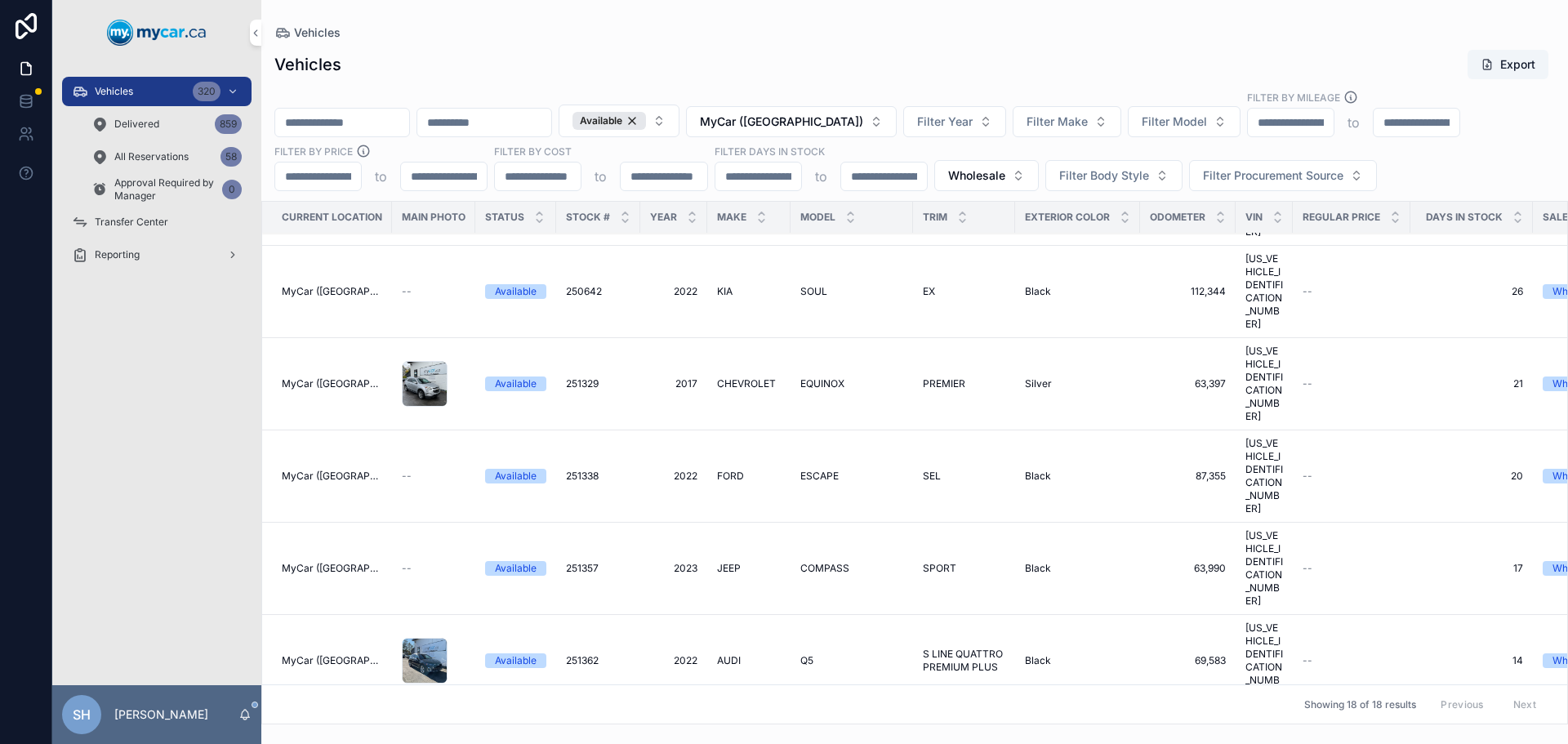
click at [842, 115] on span "MyCar ([GEOGRAPHIC_DATA])" at bounding box center [782, 121] width 164 height 16
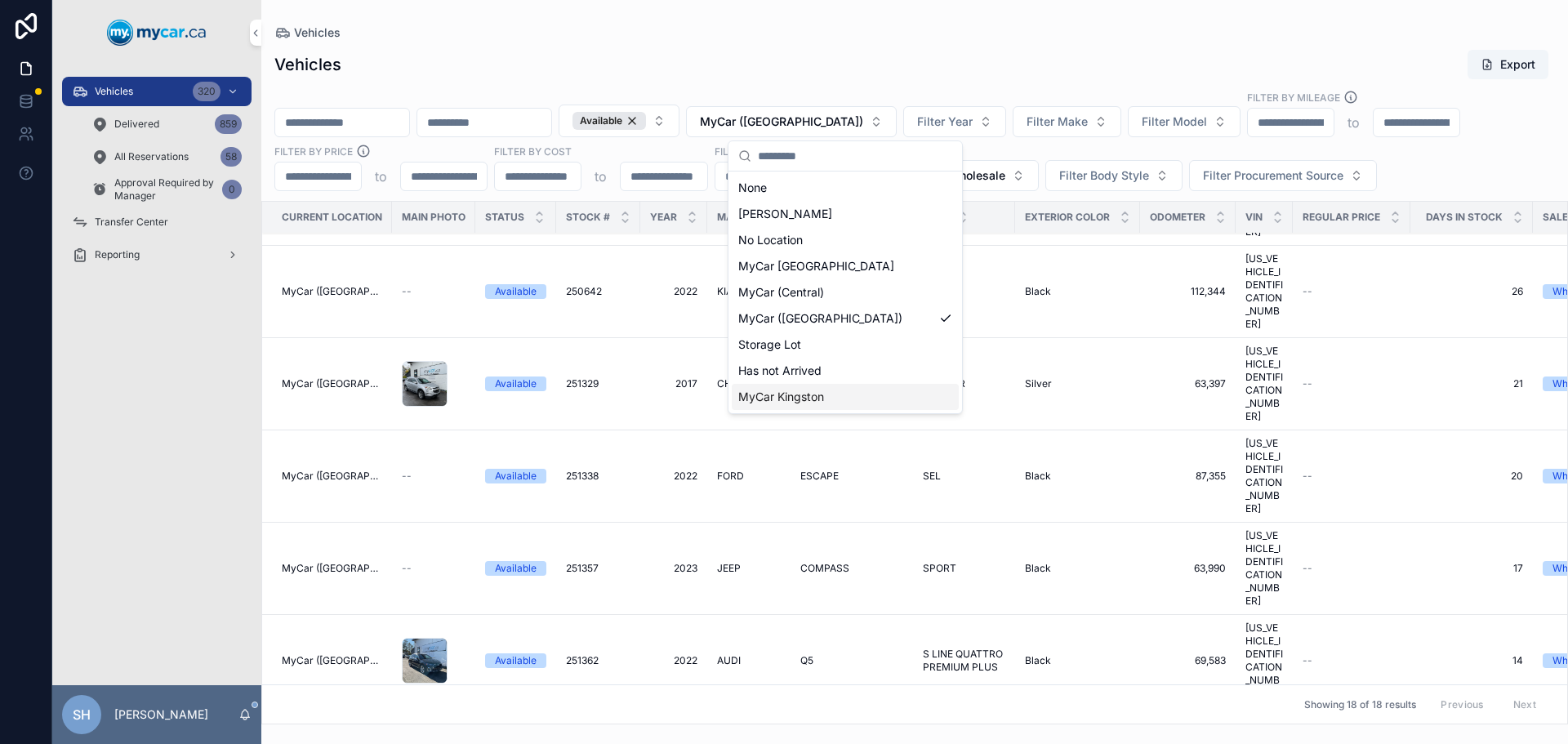
click at [822, 394] on span "MyCar Kingston" at bounding box center [781, 396] width 86 height 16
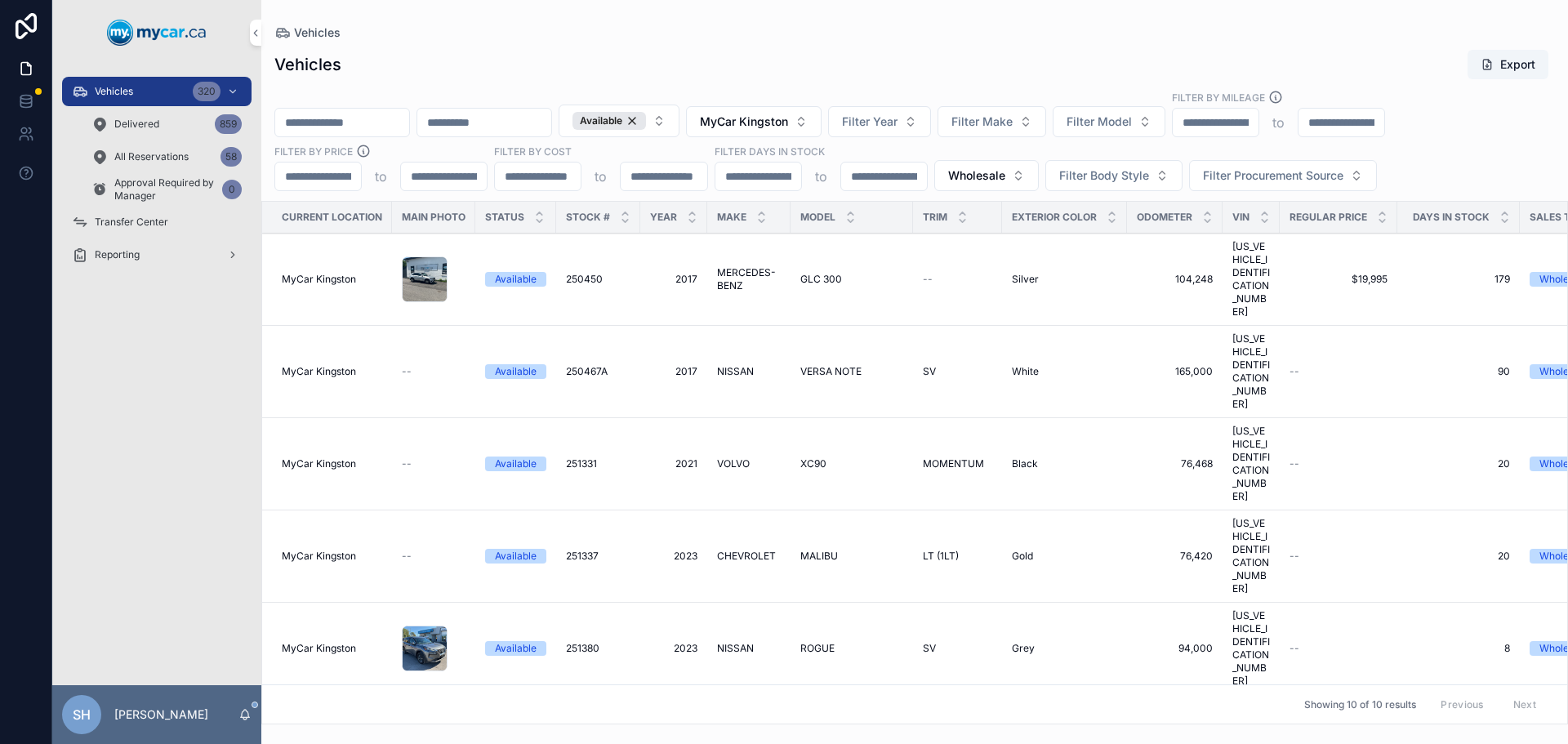
click at [761, 46] on div "Vehicles Export Available MyCar Kingston Filter Year Filter Make Filter Model F…" at bounding box center [914, 381] width 1307 height 685
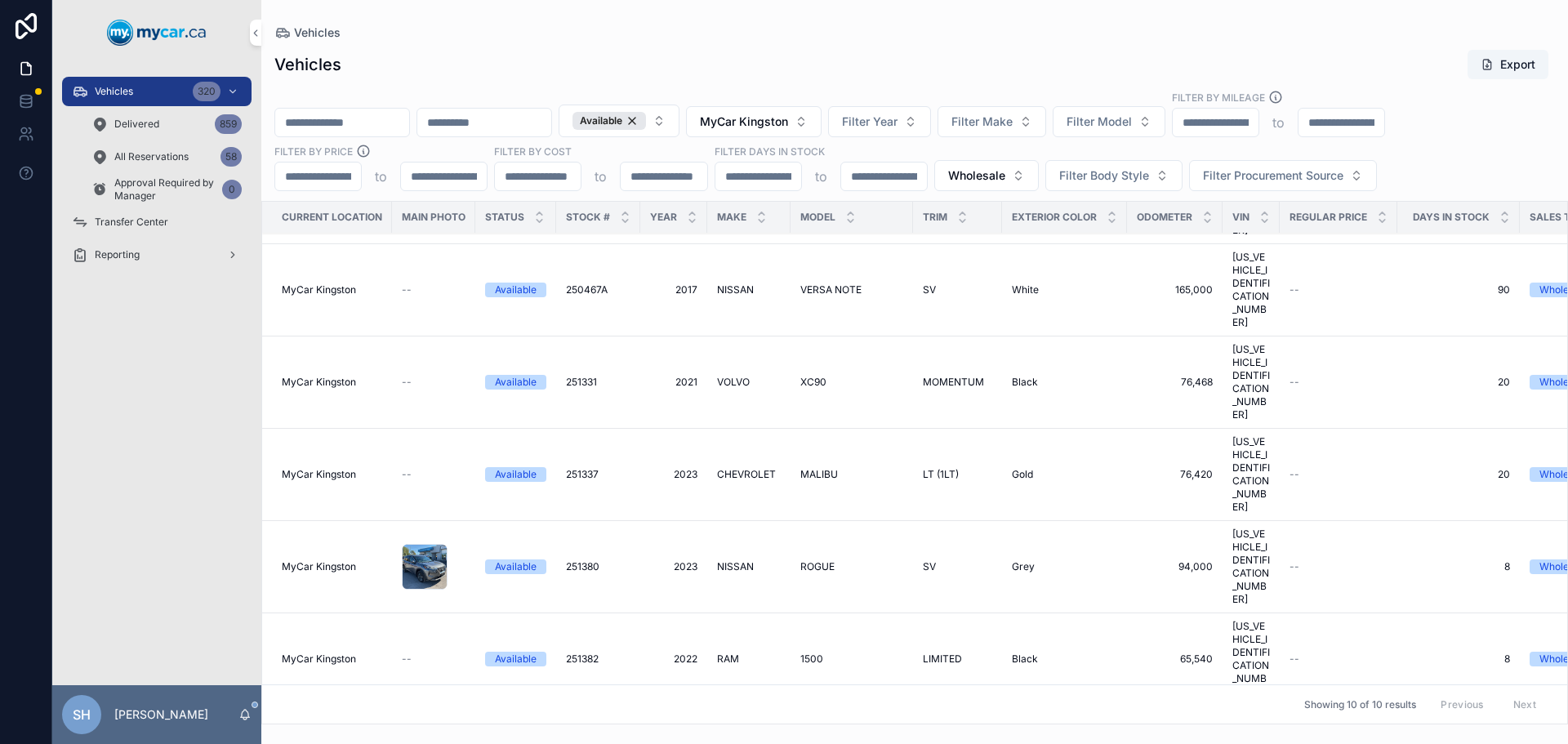
scroll to position [157, 0]
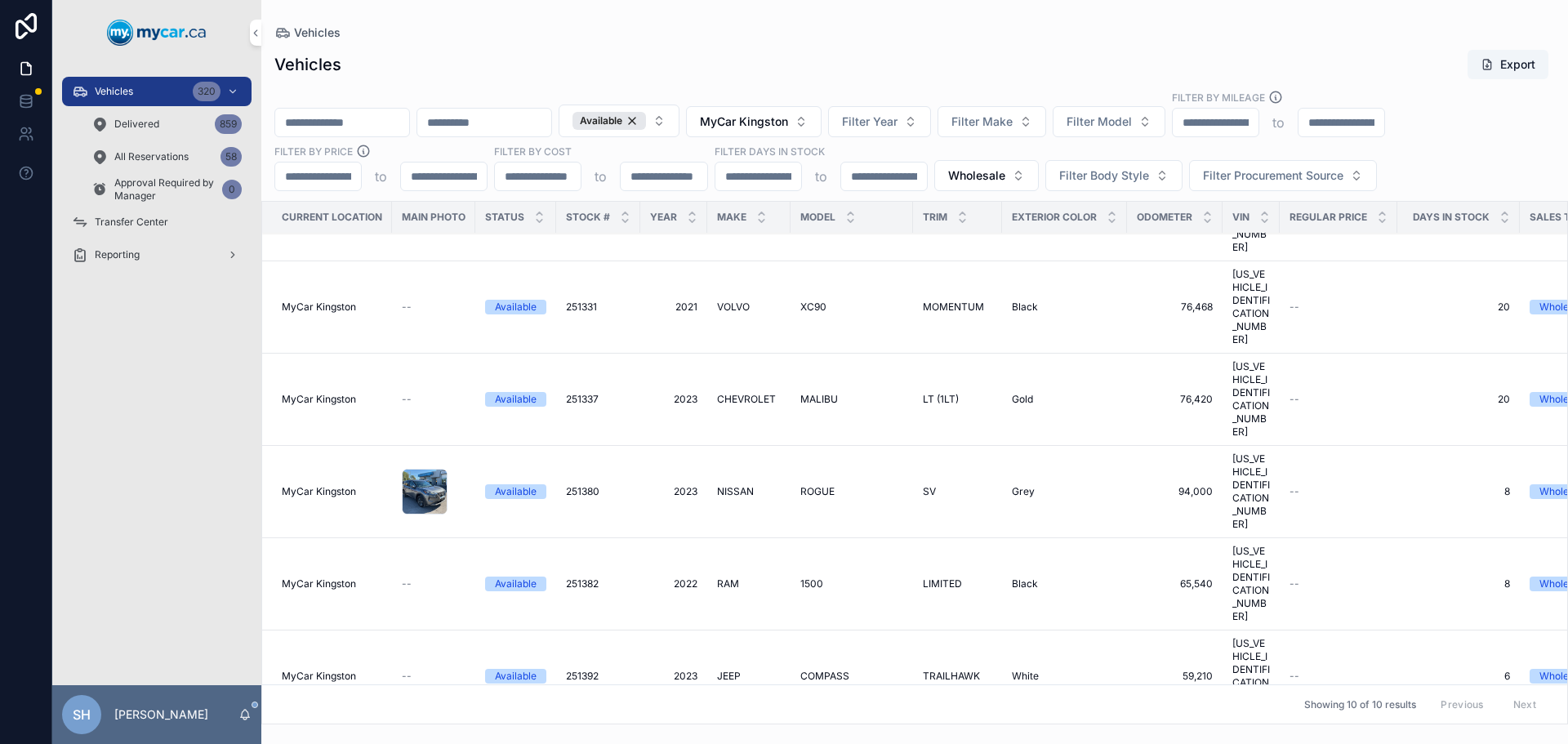
click at [949, 577] on span "LIMITED" at bounding box center [942, 583] width 39 height 13
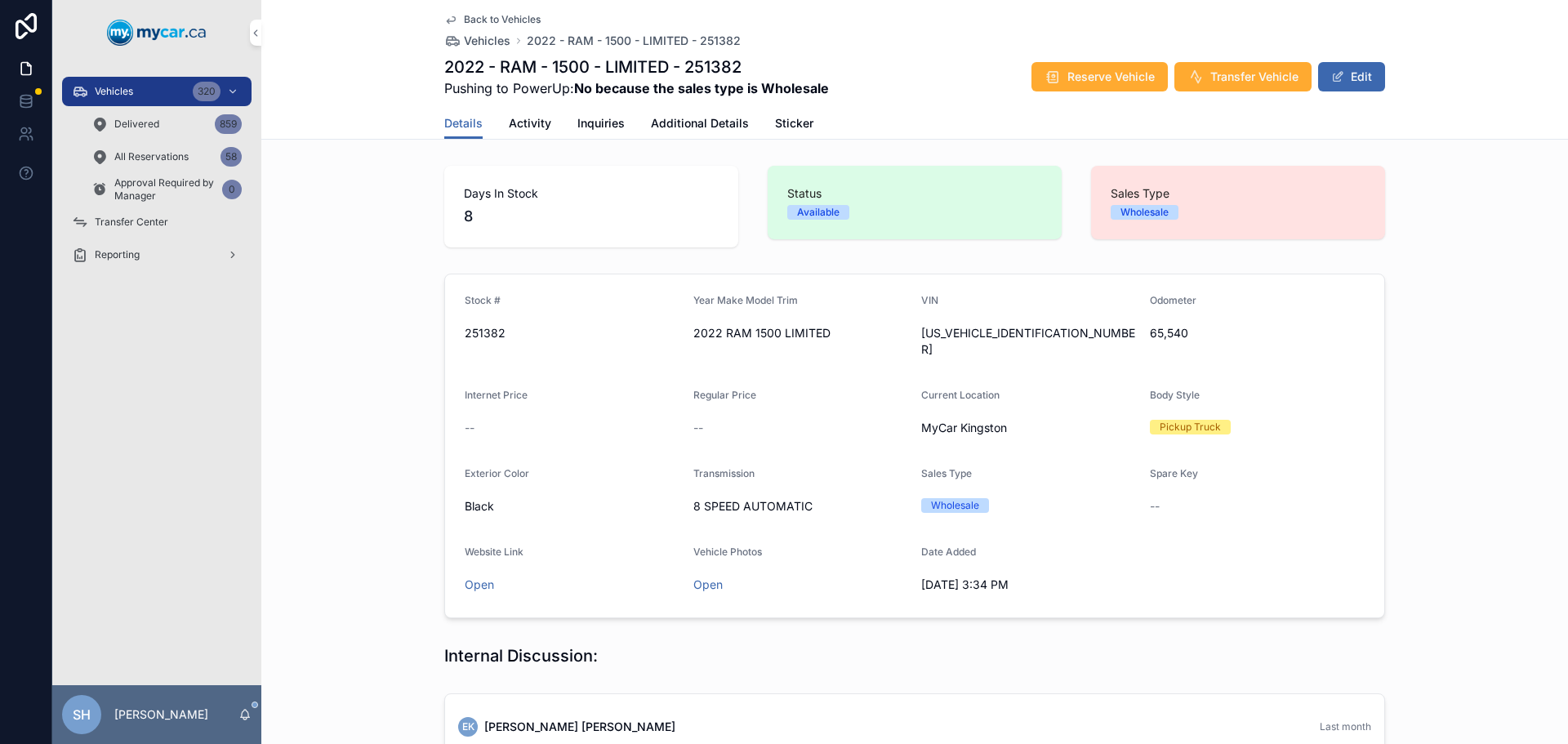
click at [1092, 75] on span "Reserve Vehicle" at bounding box center [1111, 76] width 88 height 16
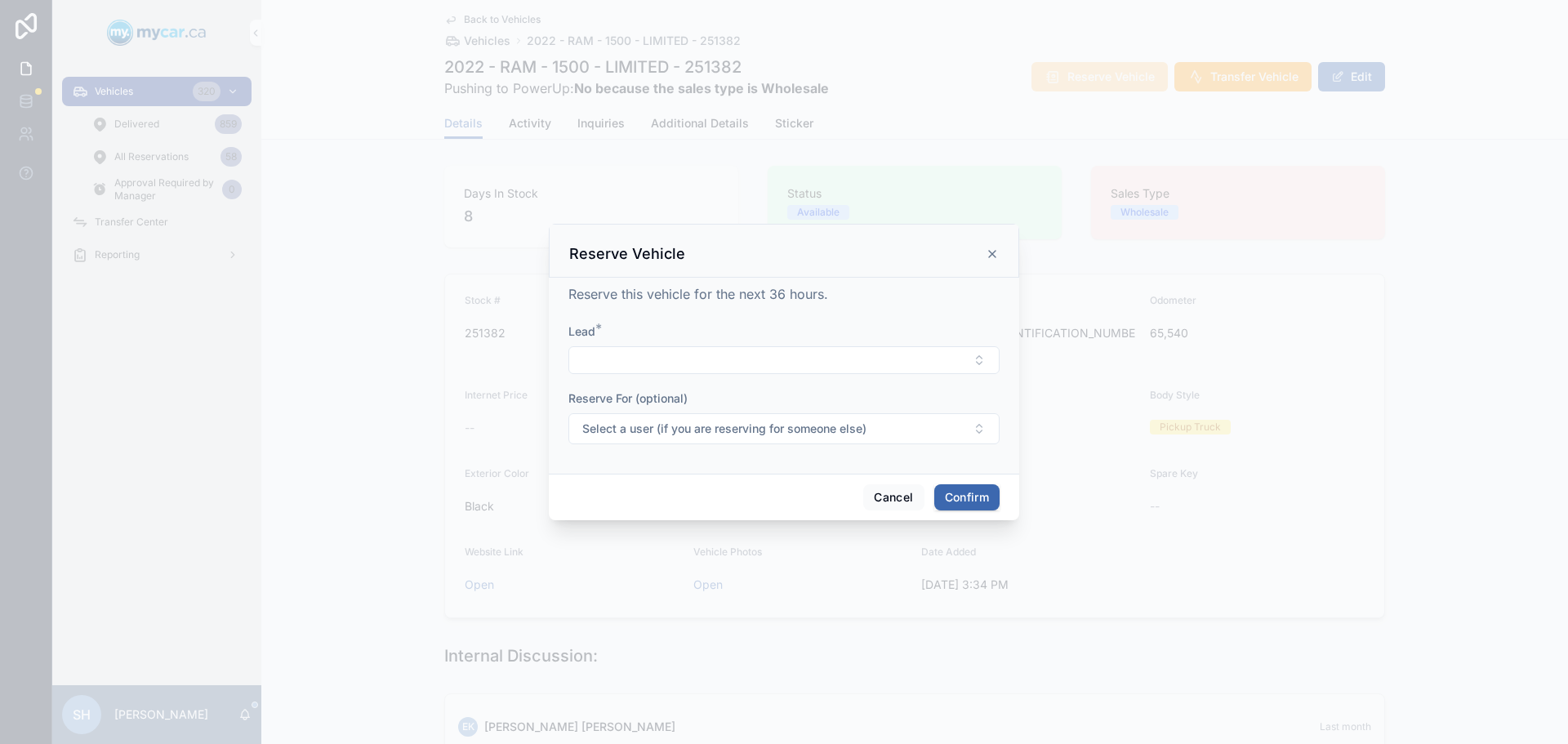
click at [653, 354] on button "Select Button" at bounding box center [784, 359] width 431 height 28
type input "***"
click at [719, 434] on span "401 AUCTION MSG JOE KINGSTON [cgraf@401autoauction.com]" at bounding box center [773, 449] width 194 height 65
click at [944, 491] on button "Confirm" at bounding box center [966, 499] width 65 height 26
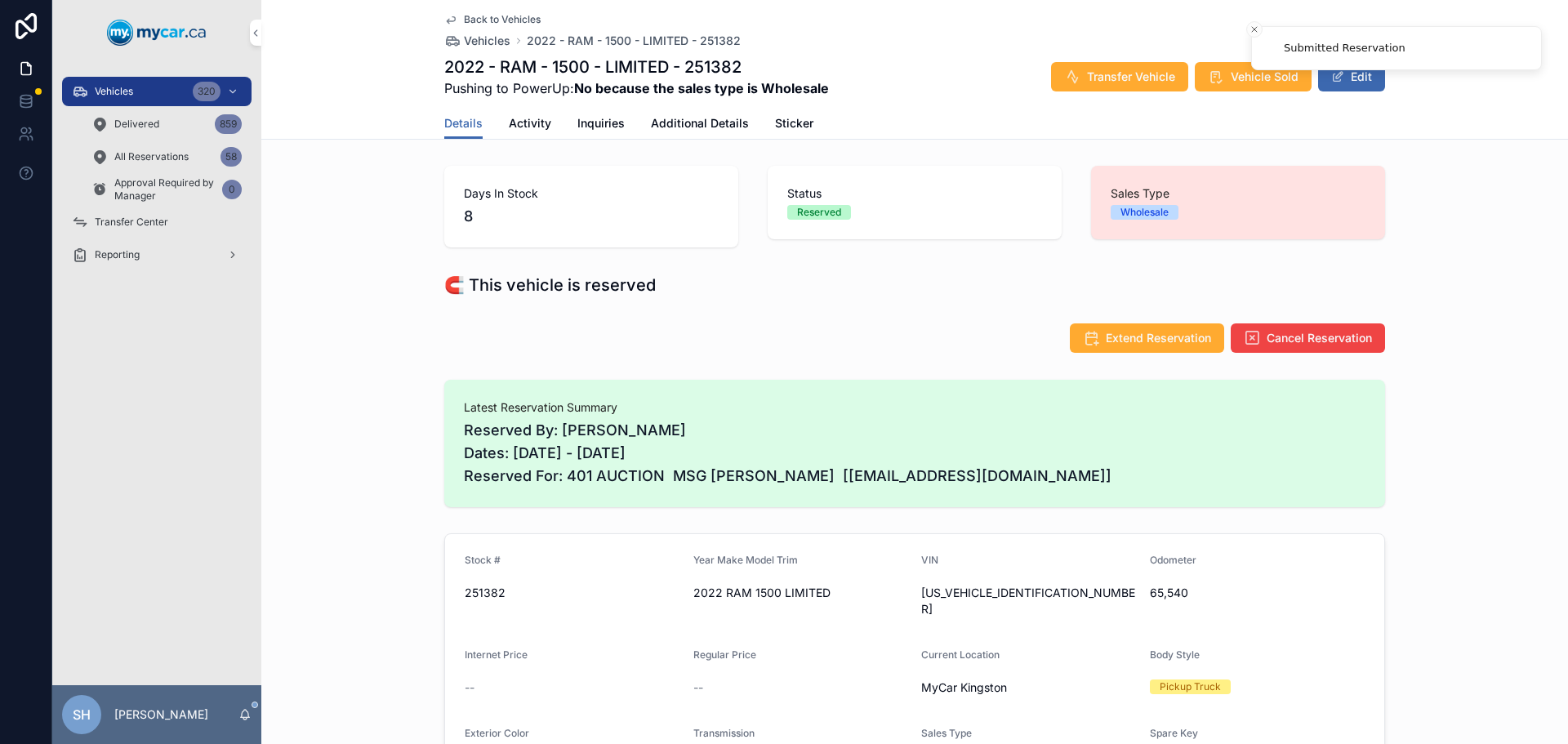
click at [1237, 65] on button "Vehicle Sold" at bounding box center [1253, 77] width 116 height 30
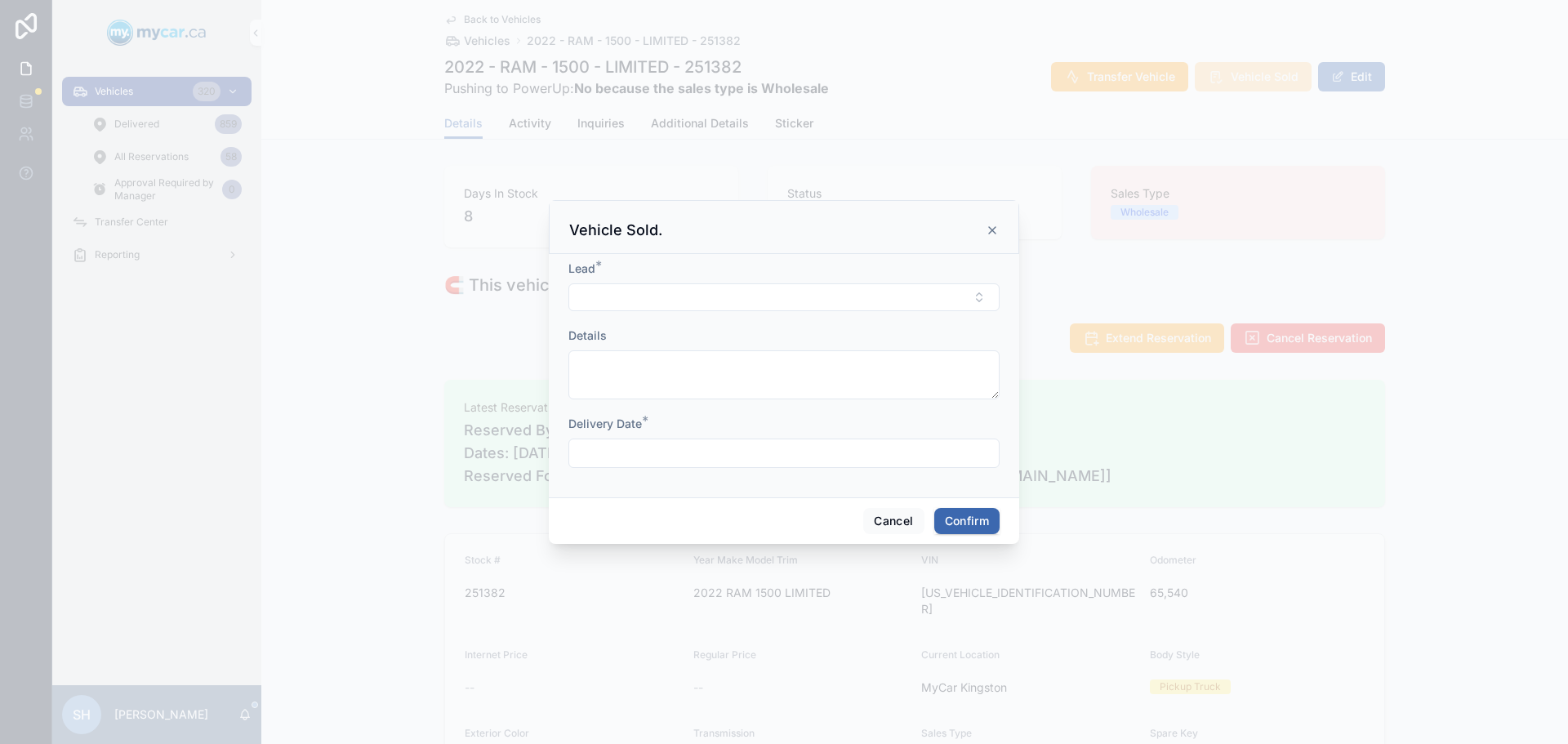
click at [633, 295] on button "Select Button" at bounding box center [784, 297] width 431 height 28
type input "***"
click at [708, 359] on span "401 AUCTION MSG JOE KINGSTON [cgraf@401autoauction.com]" at bounding box center [773, 385] width 194 height 65
click at [719, 451] on input "text" at bounding box center [784, 455] width 429 height 23
click at [849, 253] on button "10" at bounding box center [843, 254] width 30 height 30
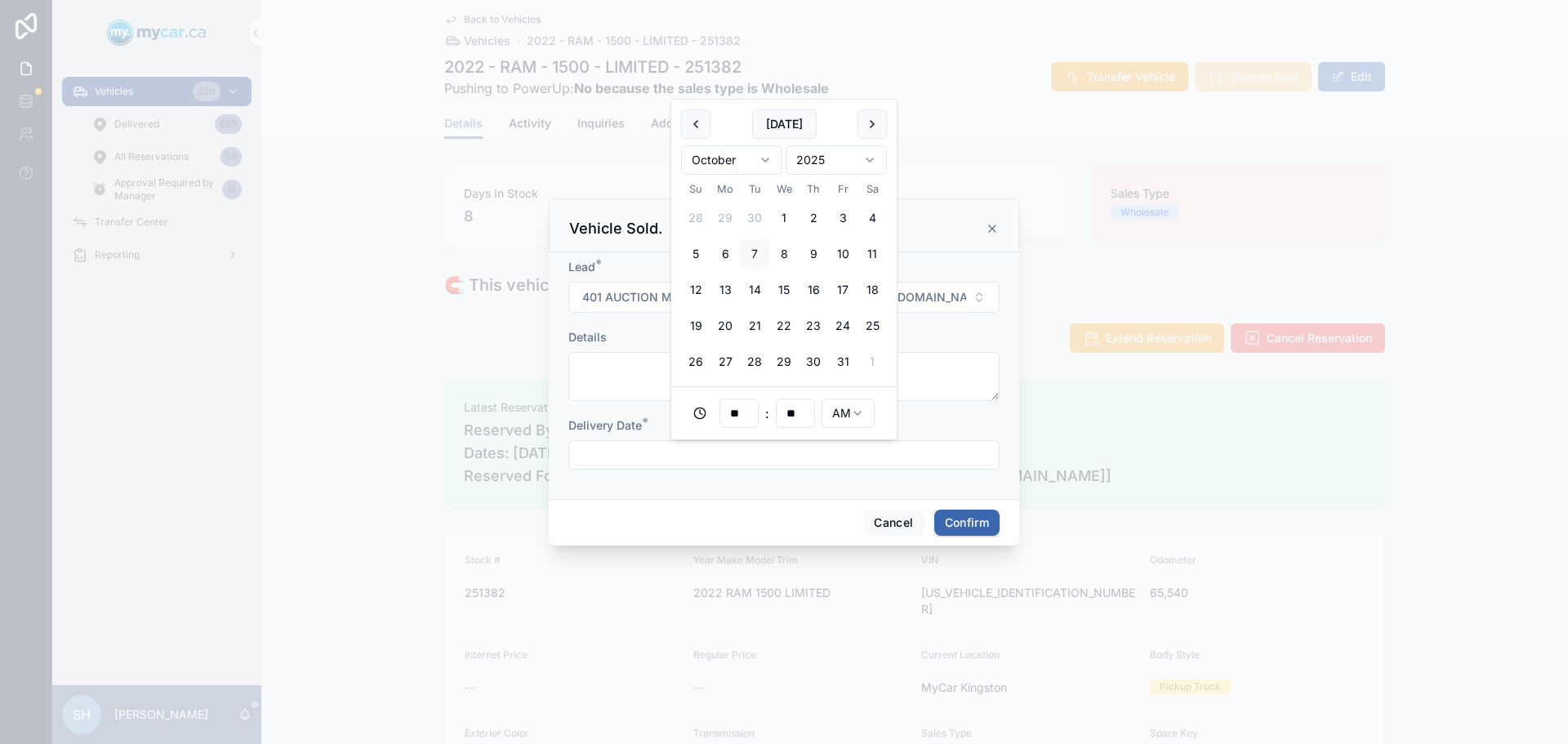
type input "**********"
click at [949, 518] on button "Confirm" at bounding box center [966, 522] width 65 height 26
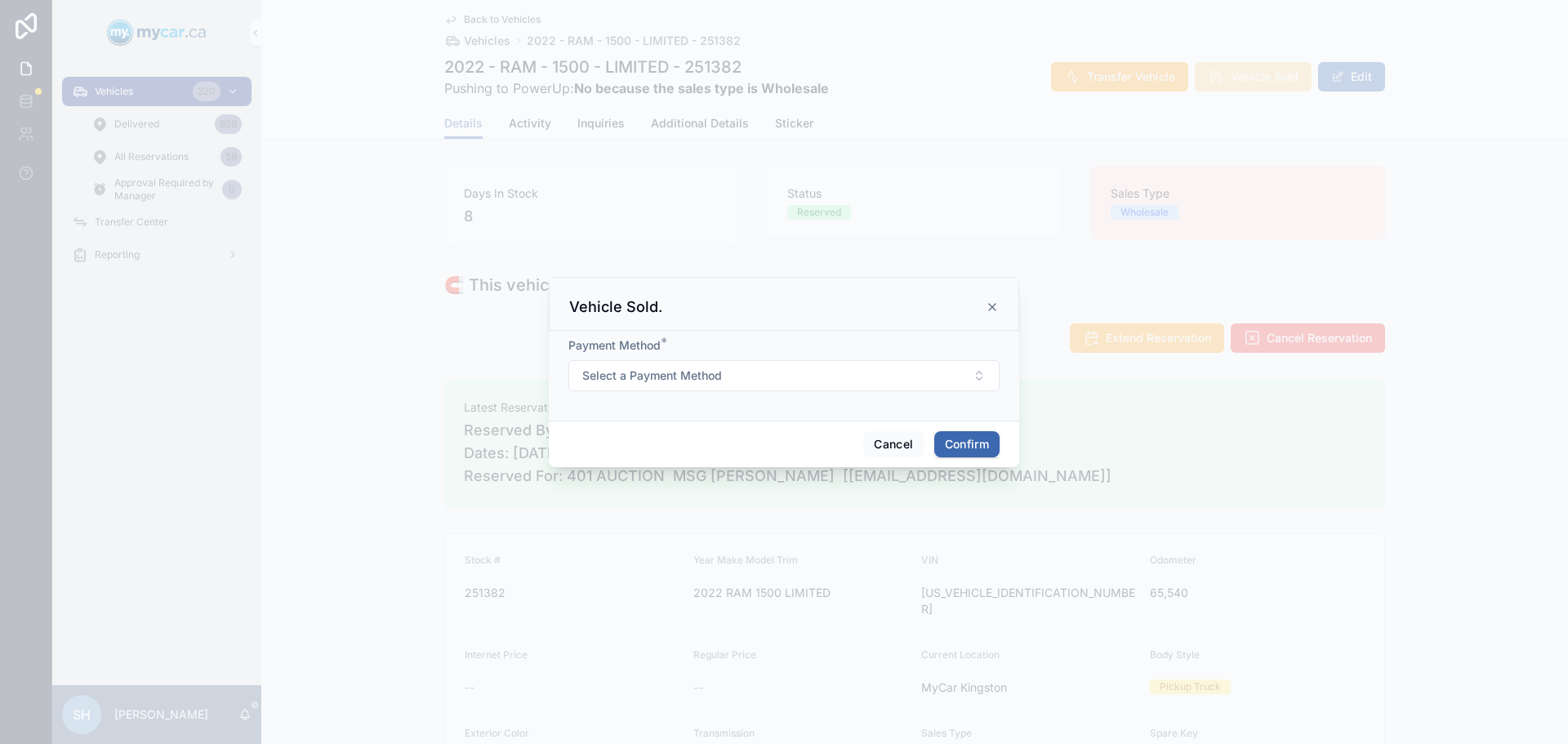
click at [670, 375] on span "Select a Payment Method" at bounding box center [652, 375] width 140 height 16
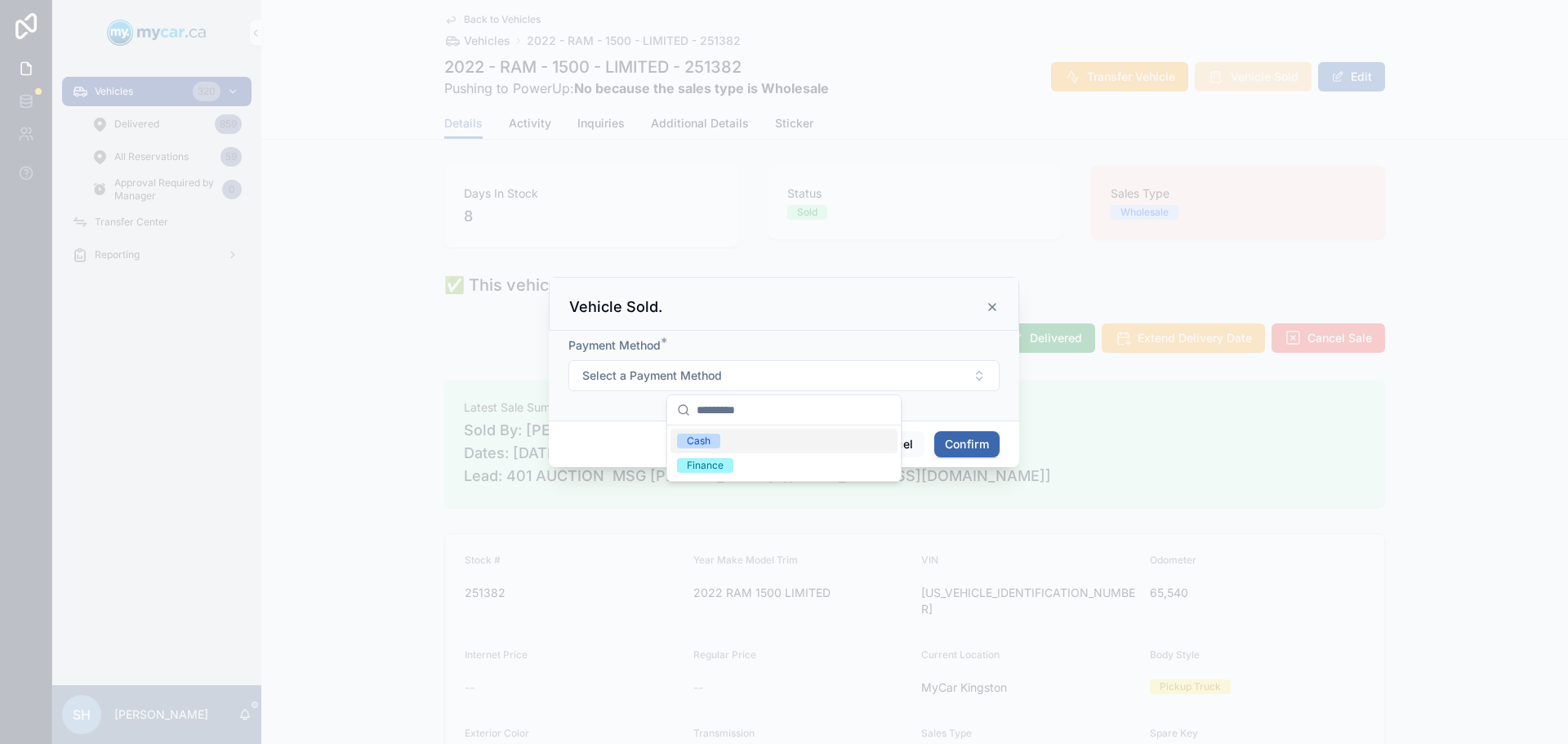
click at [692, 439] on div "Cash" at bounding box center [698, 440] width 24 height 14
click at [954, 446] on button "Confirm" at bounding box center [966, 444] width 65 height 26
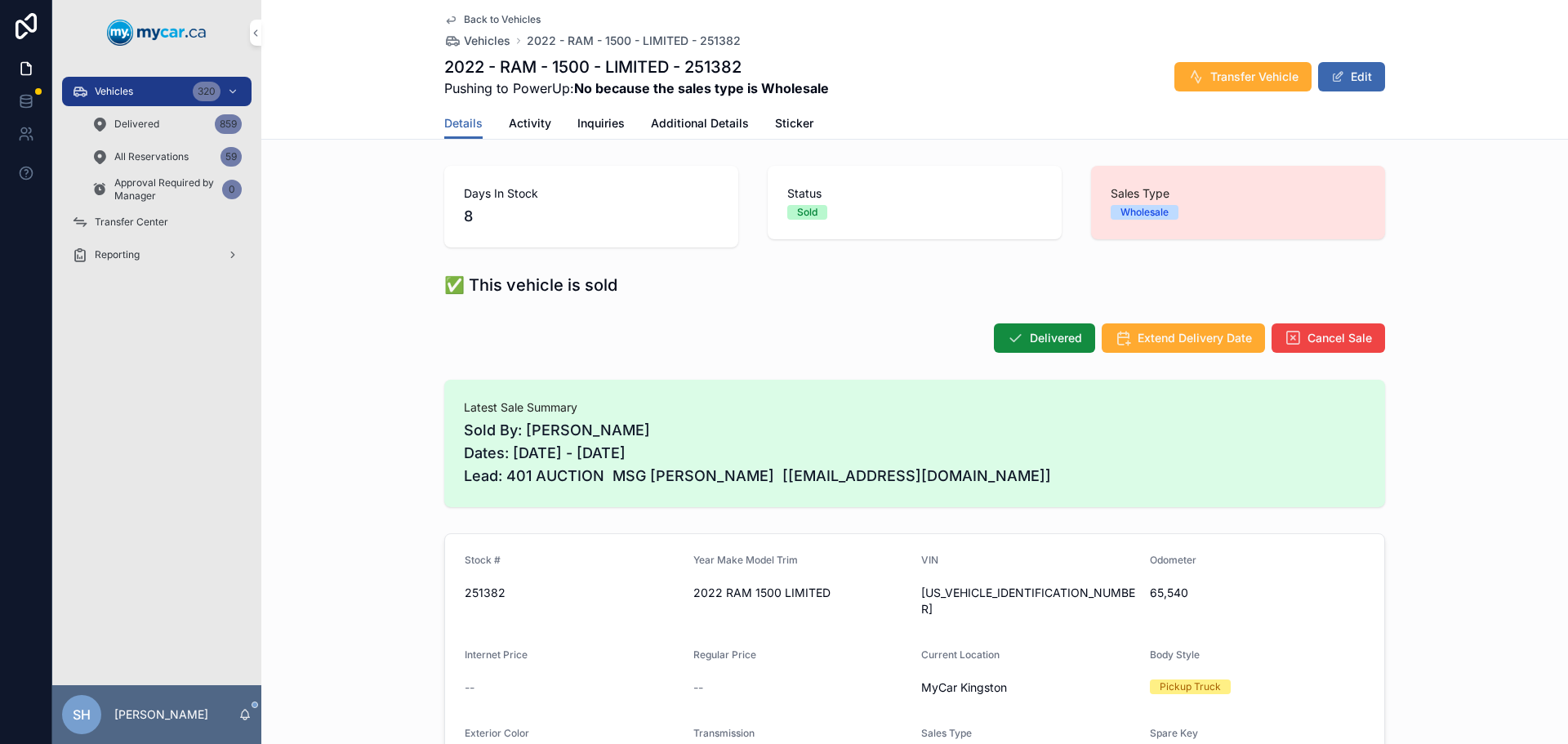
click at [1041, 338] on span "Delivered" at bounding box center [1056, 337] width 52 height 16
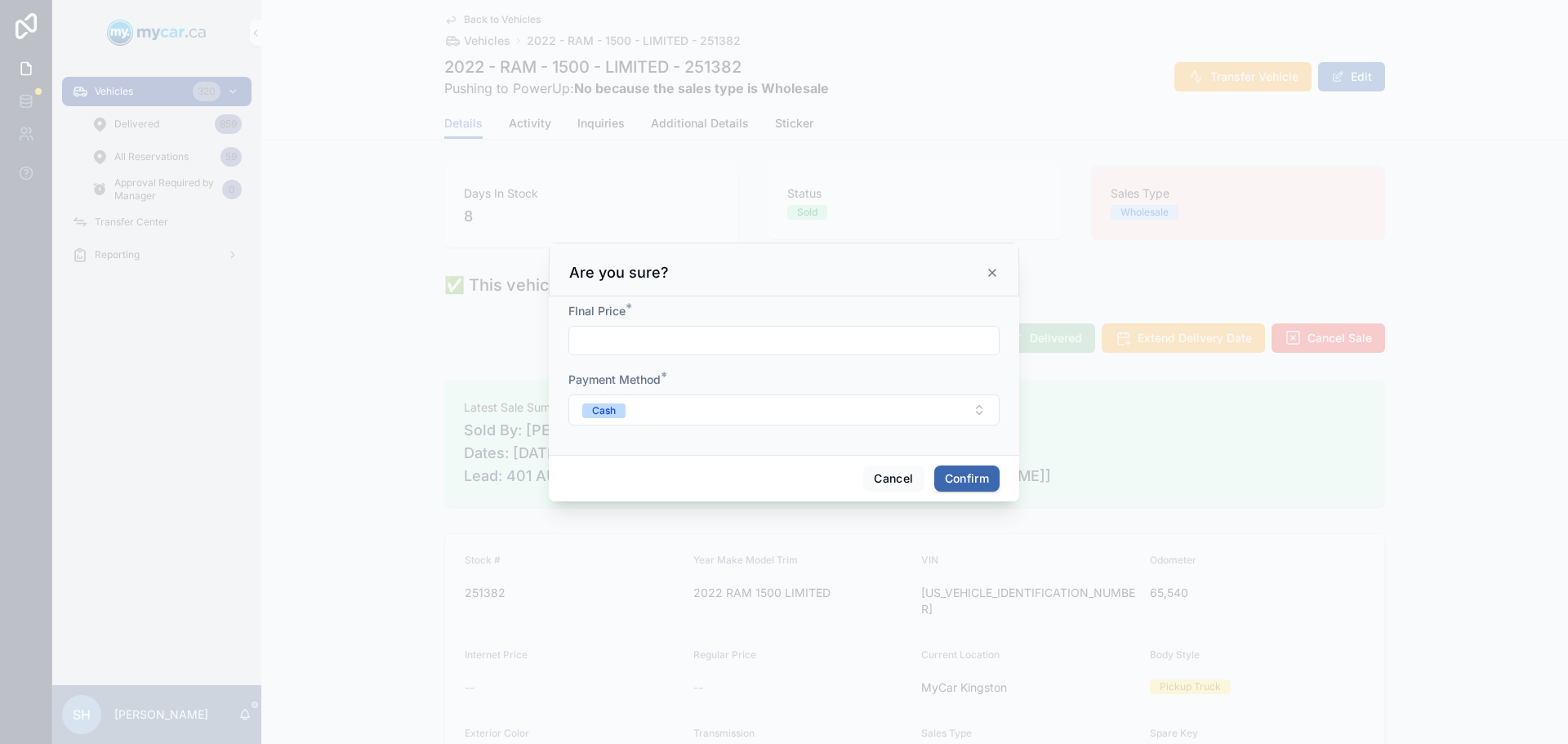
click at [722, 333] on input "text" at bounding box center [784, 340] width 429 height 23
type input "*****"
click at [961, 479] on button "Confirm" at bounding box center [966, 478] width 65 height 26
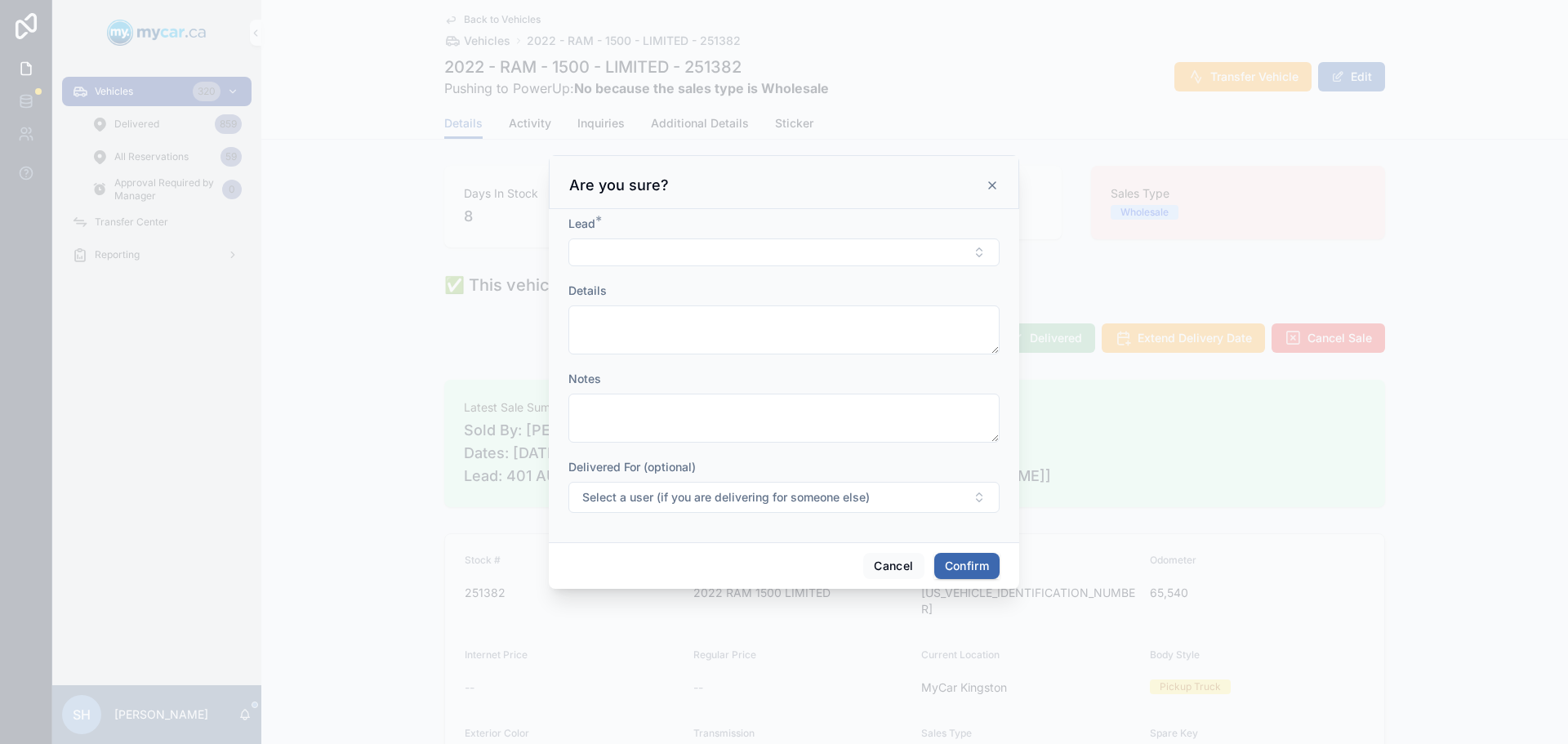
click at [645, 256] on button "Select Button" at bounding box center [784, 252] width 431 height 28
type input "***"
click at [742, 321] on span "401 AUCTION MSG JOE KINGSTON [cgraf@401autoauction.com]" at bounding box center [773, 341] width 194 height 65
click at [957, 564] on button "Confirm" at bounding box center [966, 567] width 65 height 26
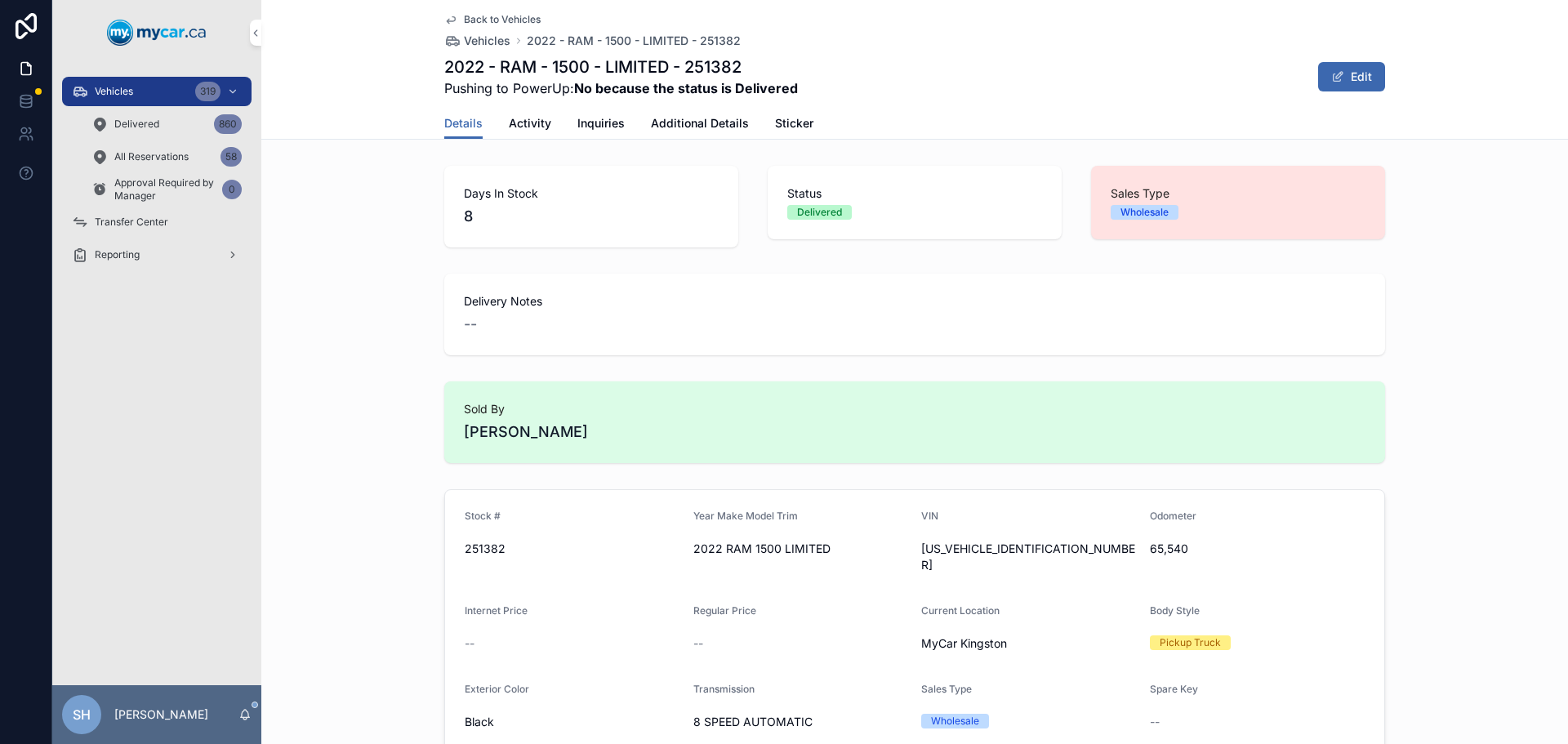
click at [124, 88] on span "Vehicles" at bounding box center [113, 91] width 38 height 13
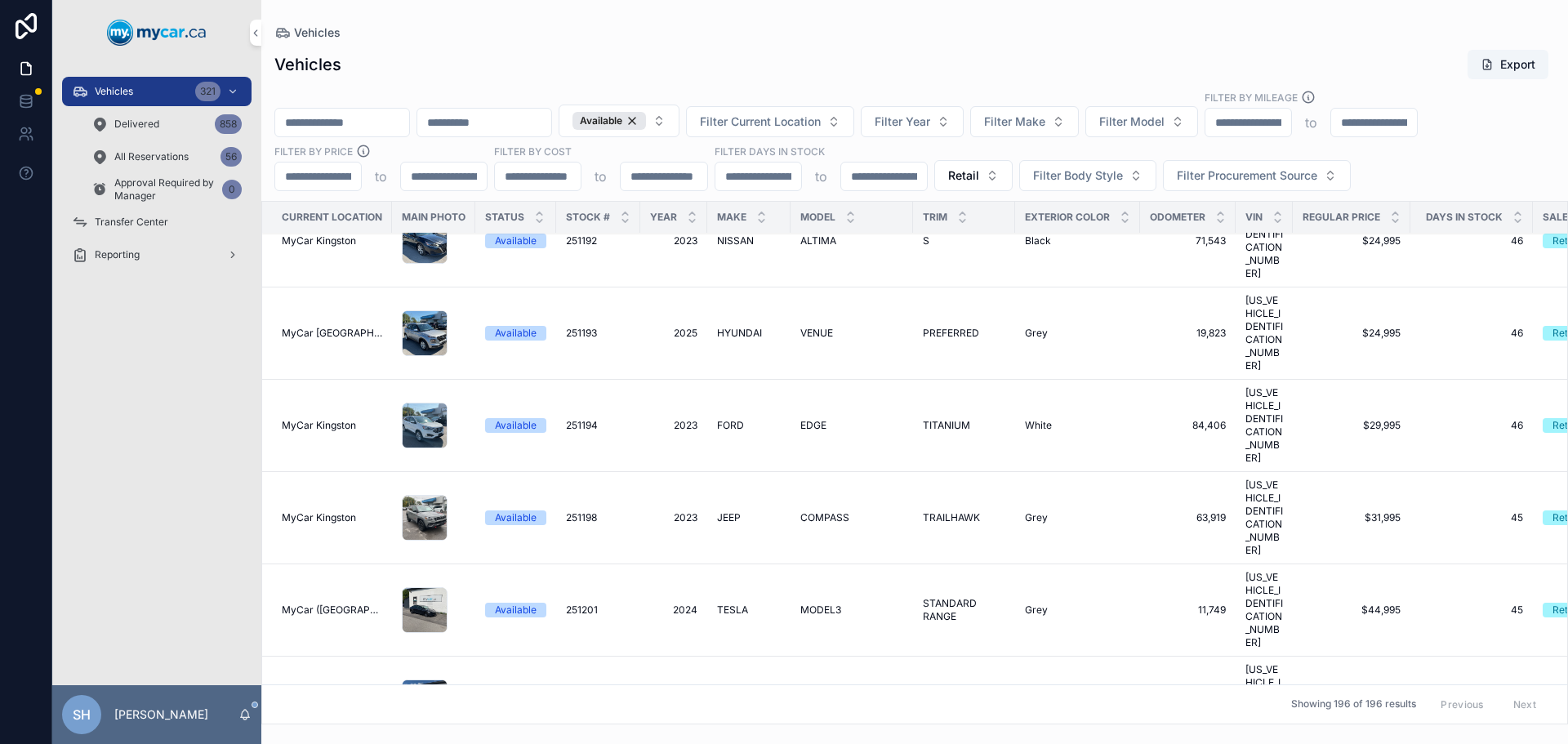
scroll to position [7513, 0]
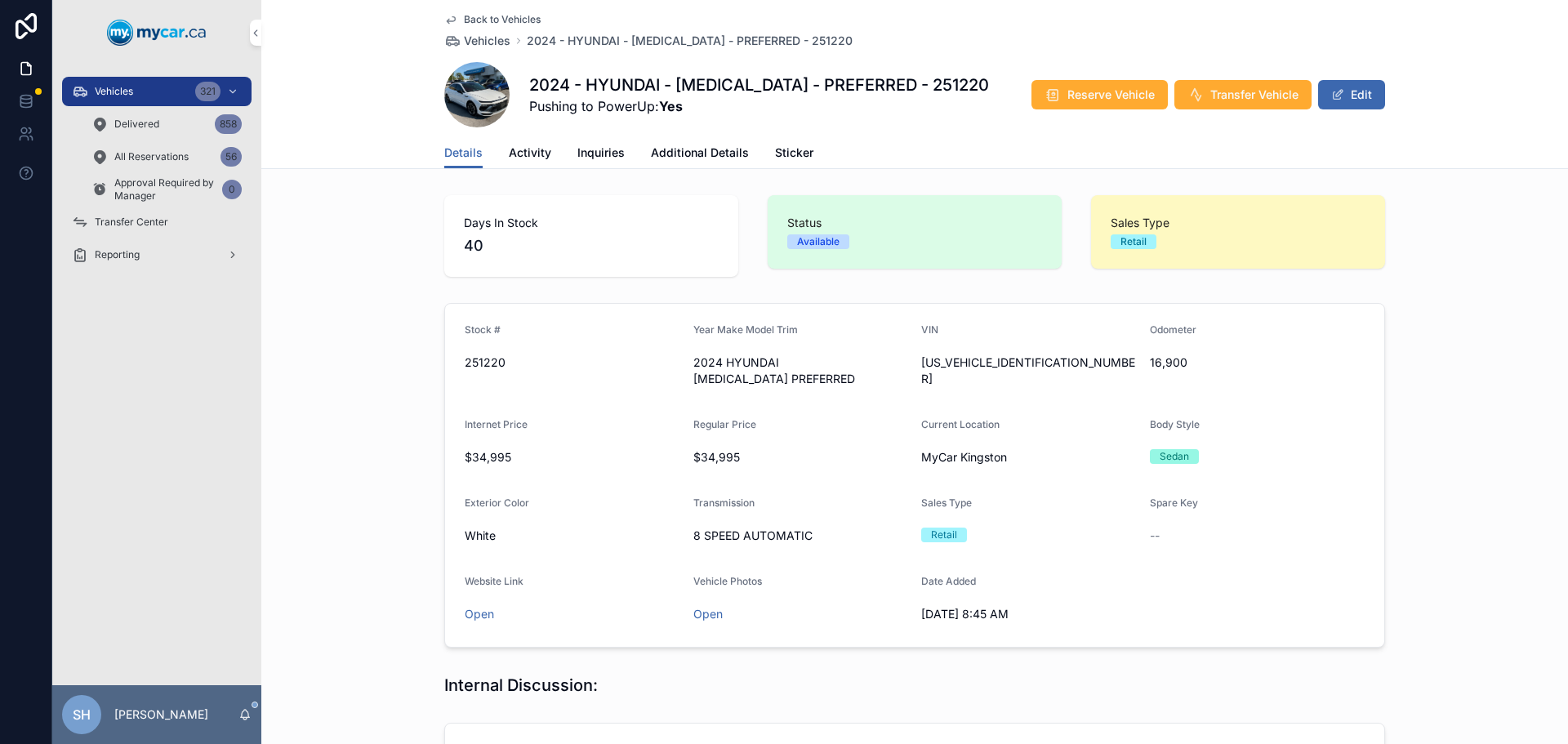
click at [1353, 93] on button "Edit" at bounding box center [1350, 94] width 67 height 30
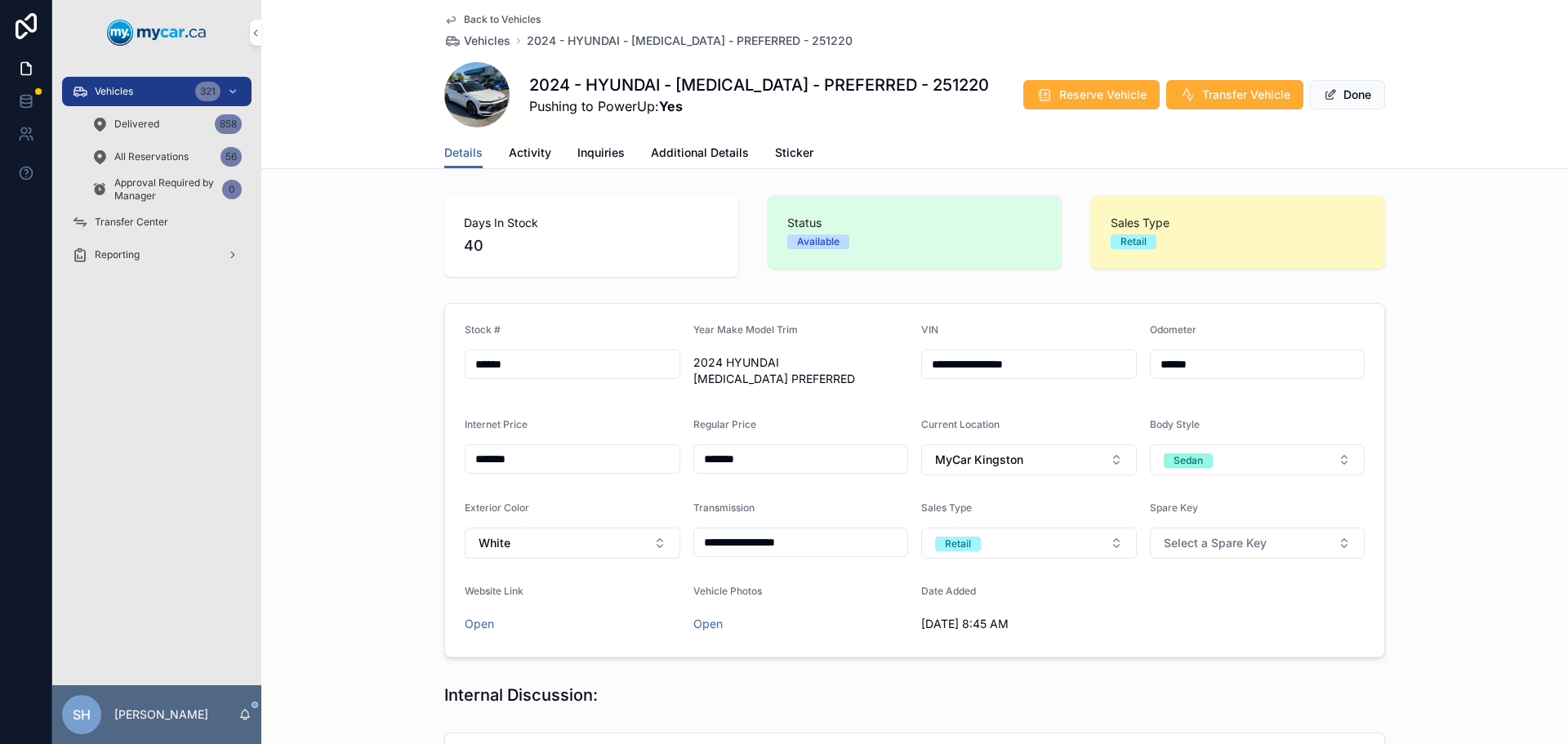
click at [676, 150] on span "Additional Details" at bounding box center [699, 152] width 98 height 16
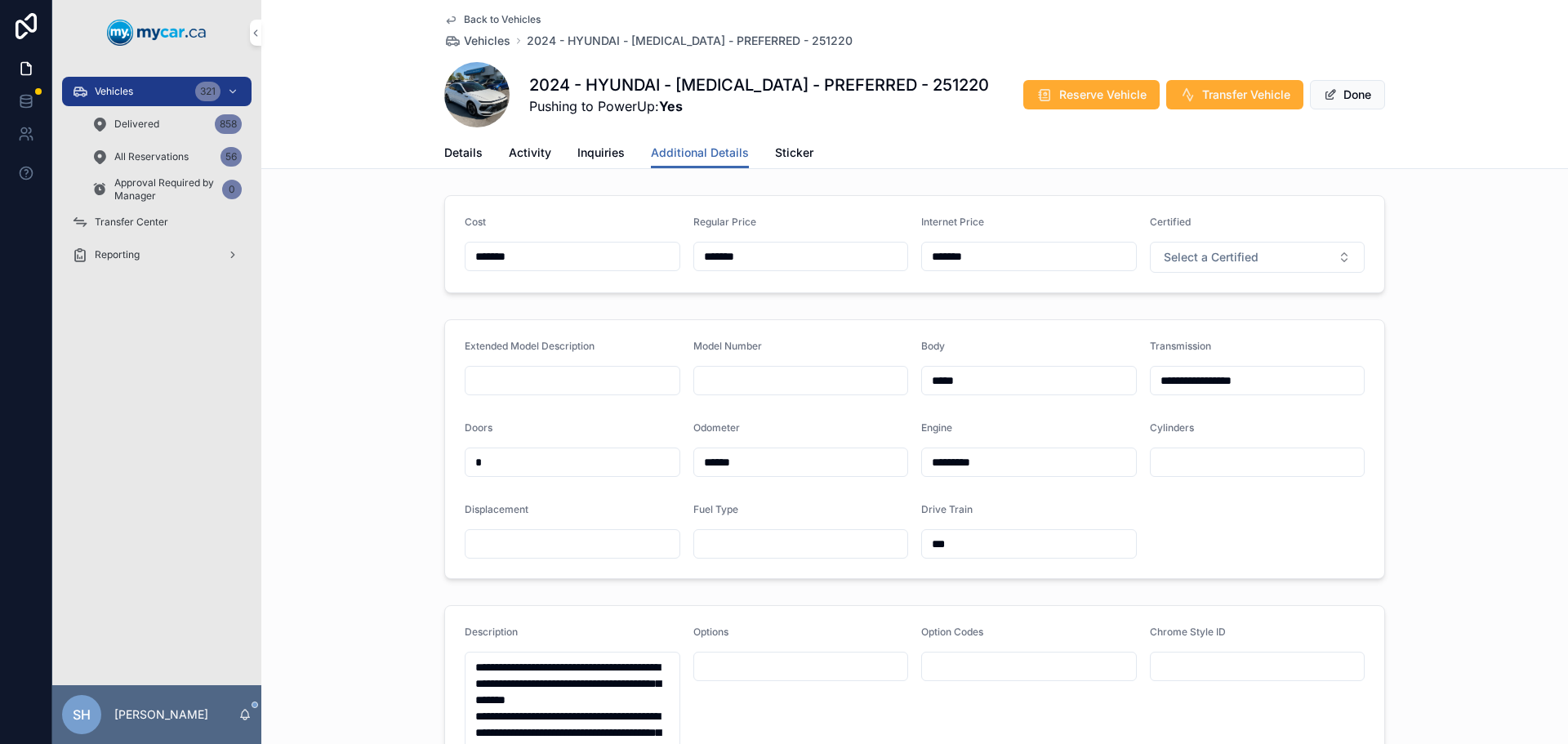
drag, startPoint x: 771, startPoint y: 255, endPoint x: 650, endPoint y: 256, distance: 121.0
click at [650, 256] on form "Cost ******* Regular Price ******* Internet Price ******* Certified Select a Ce…" at bounding box center [914, 244] width 939 height 96
type input "*******"
click at [1337, 89] on span "Done" at bounding box center [1347, 94] width 75 height 30
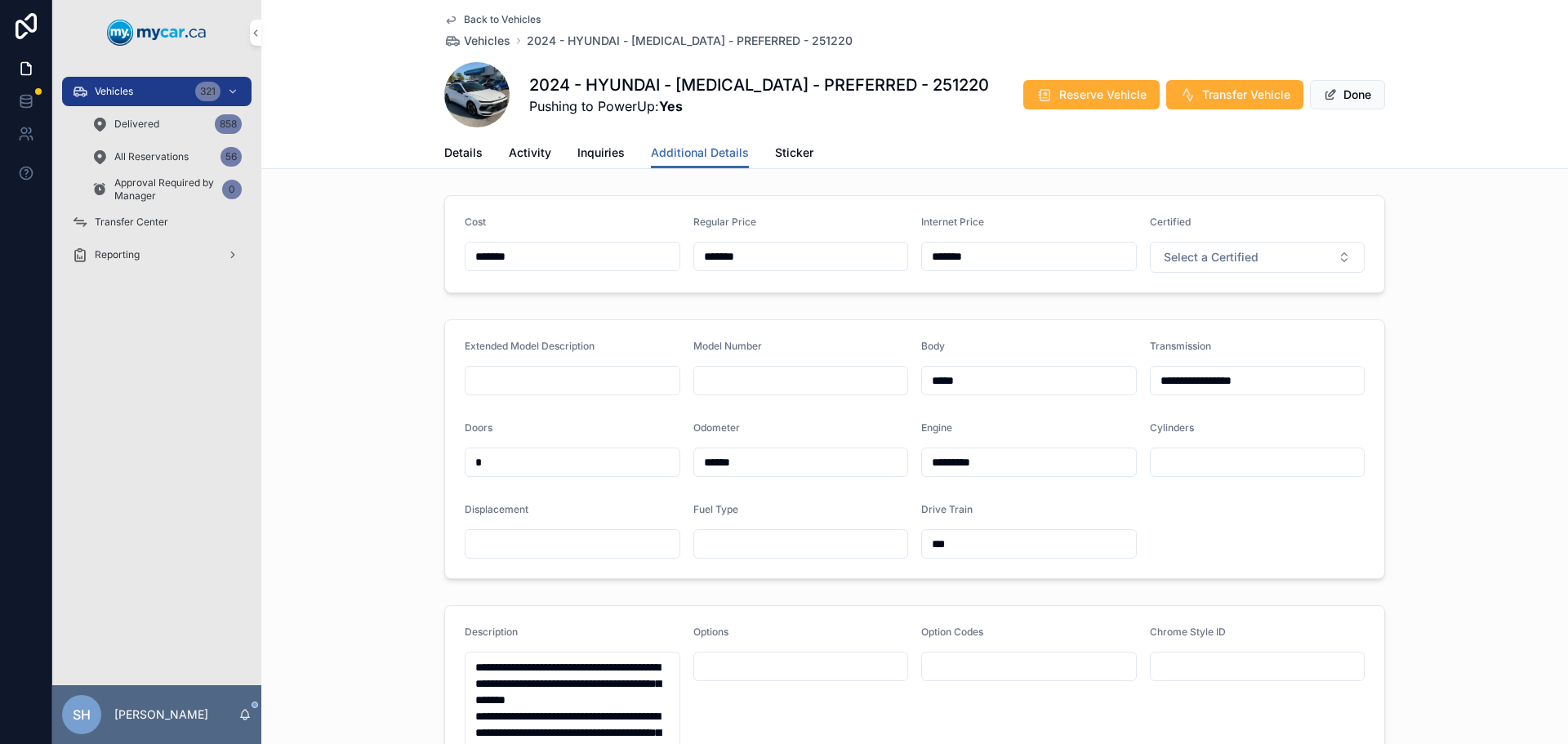
click at [1339, 91] on button "Done" at bounding box center [1347, 94] width 75 height 30
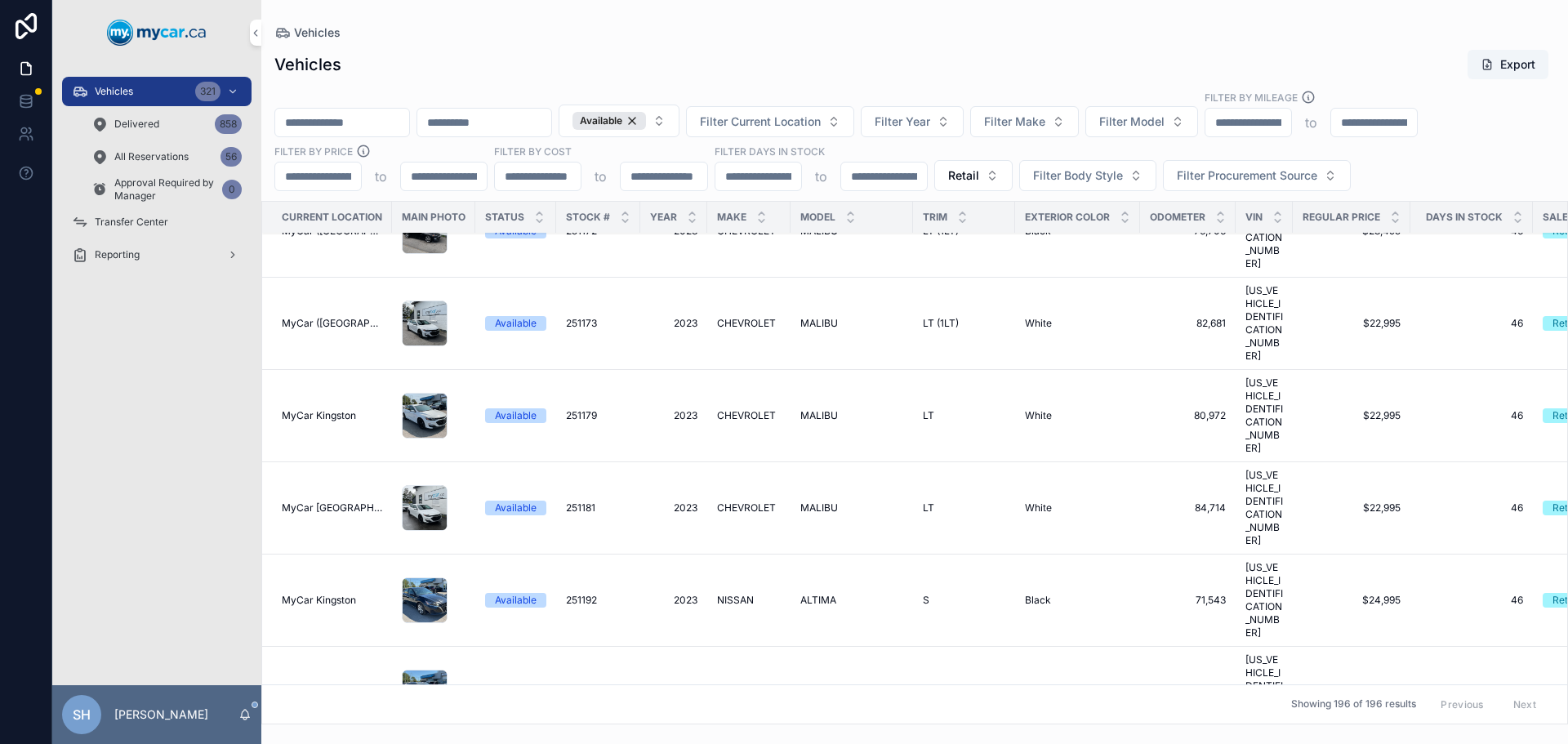
scroll to position [7431, 0]
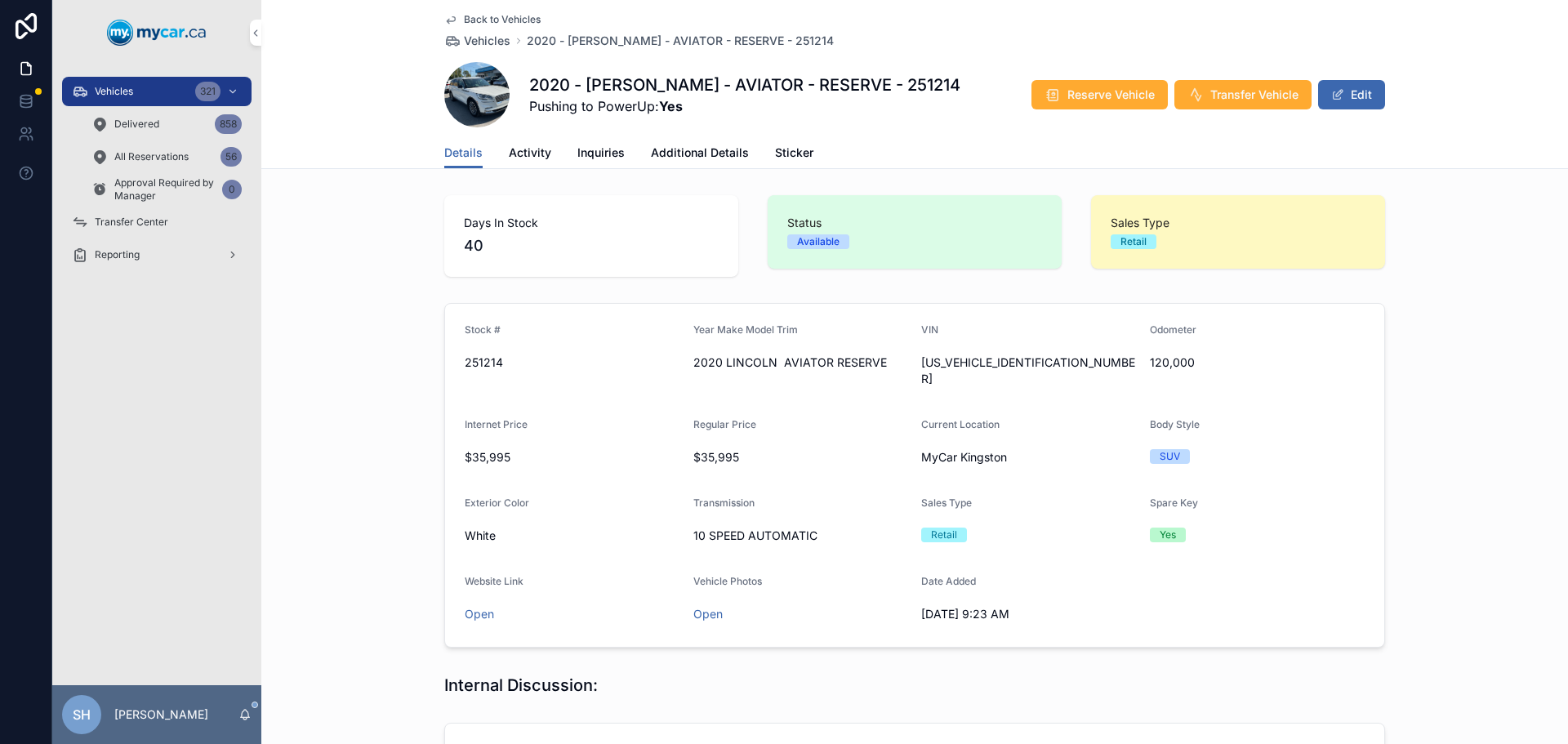
click at [1340, 97] on button "Edit" at bounding box center [1350, 94] width 67 height 30
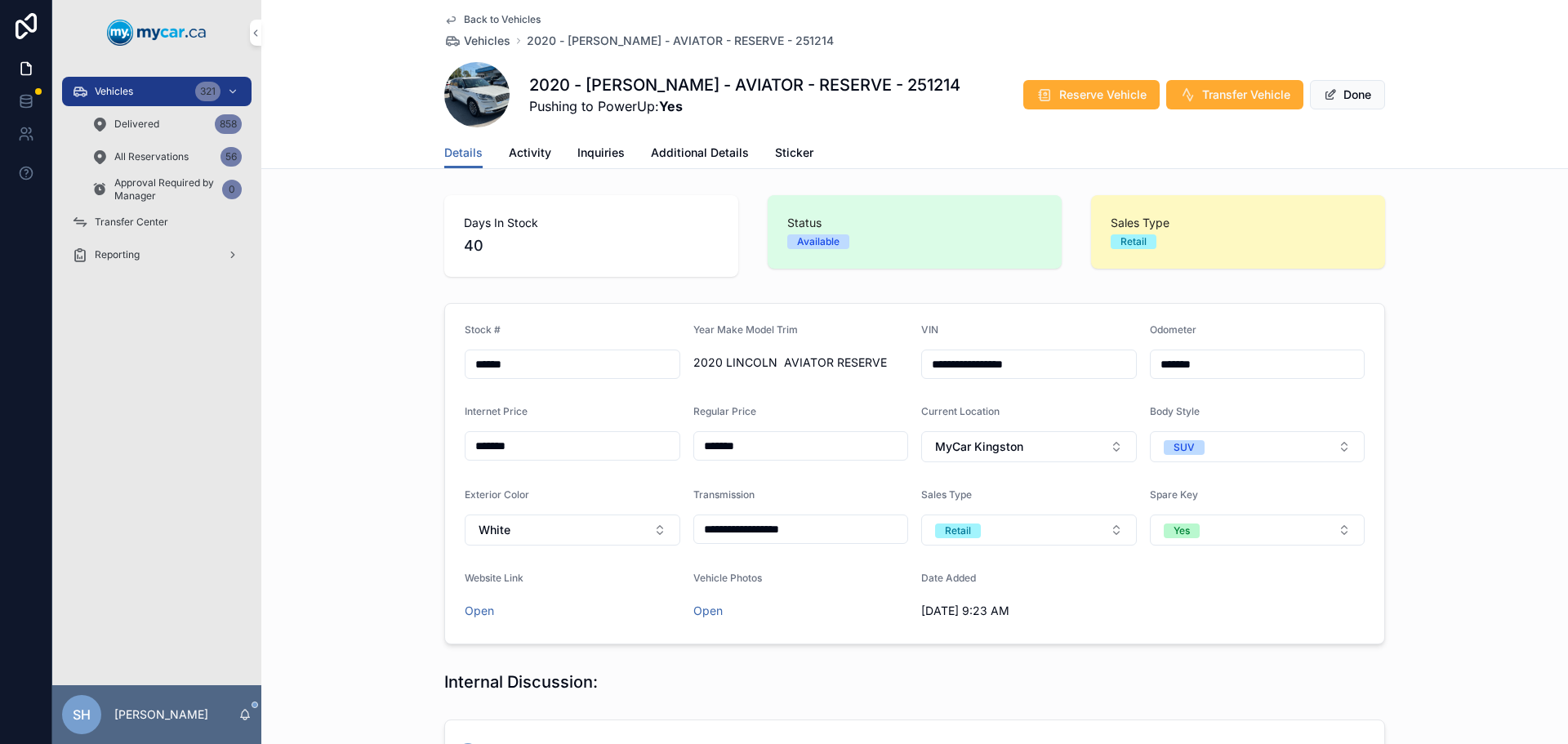
click at [717, 159] on span "Additional Details" at bounding box center [699, 152] width 98 height 16
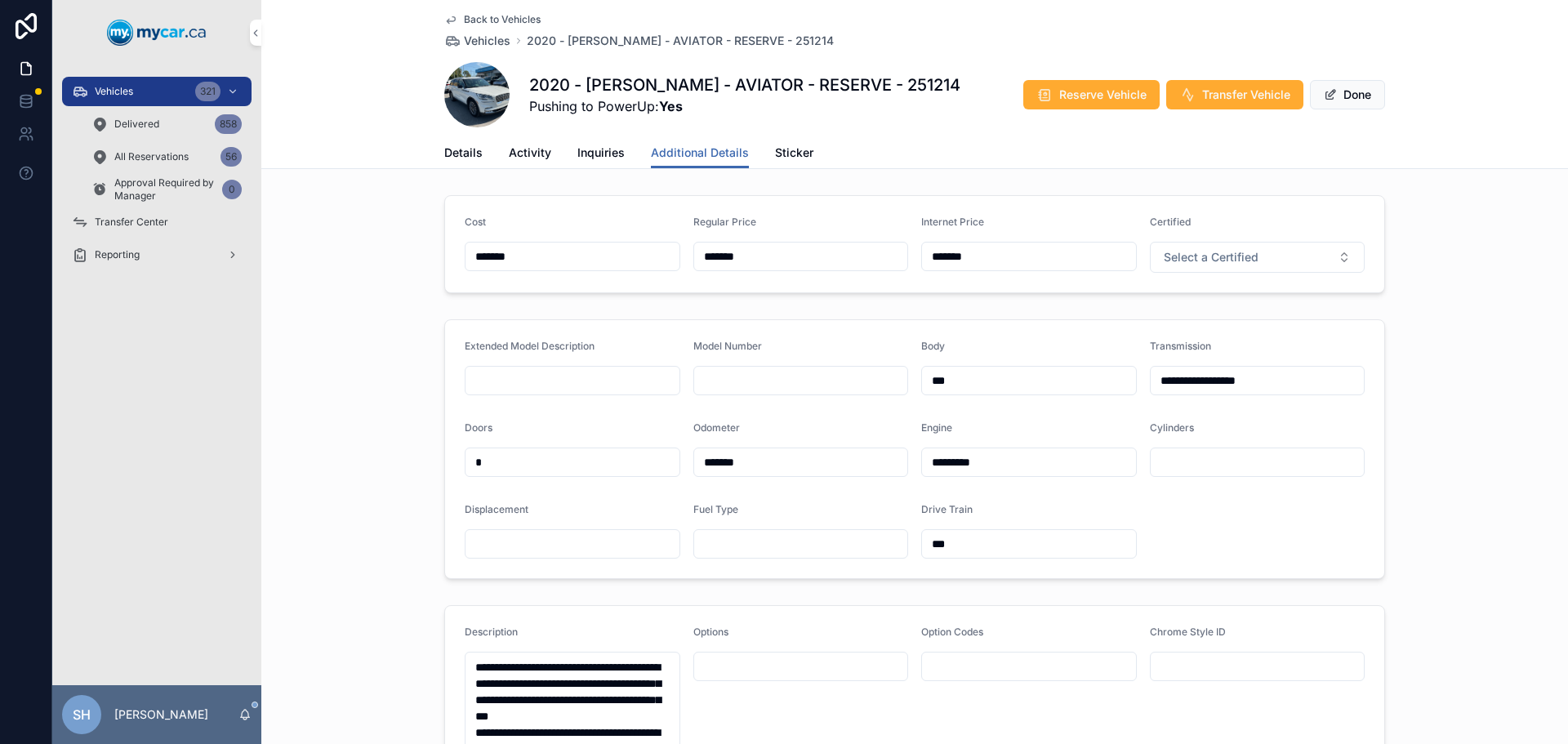
drag, startPoint x: 757, startPoint y: 260, endPoint x: 681, endPoint y: 253, distance: 76.3
click at [680, 253] on form "Cost ******* Regular Price ******* Internet Price ******* Certified Select a Ce…" at bounding box center [914, 244] width 939 height 96
type input "*******"
click at [1325, 93] on span "Done" at bounding box center [1347, 94] width 75 height 30
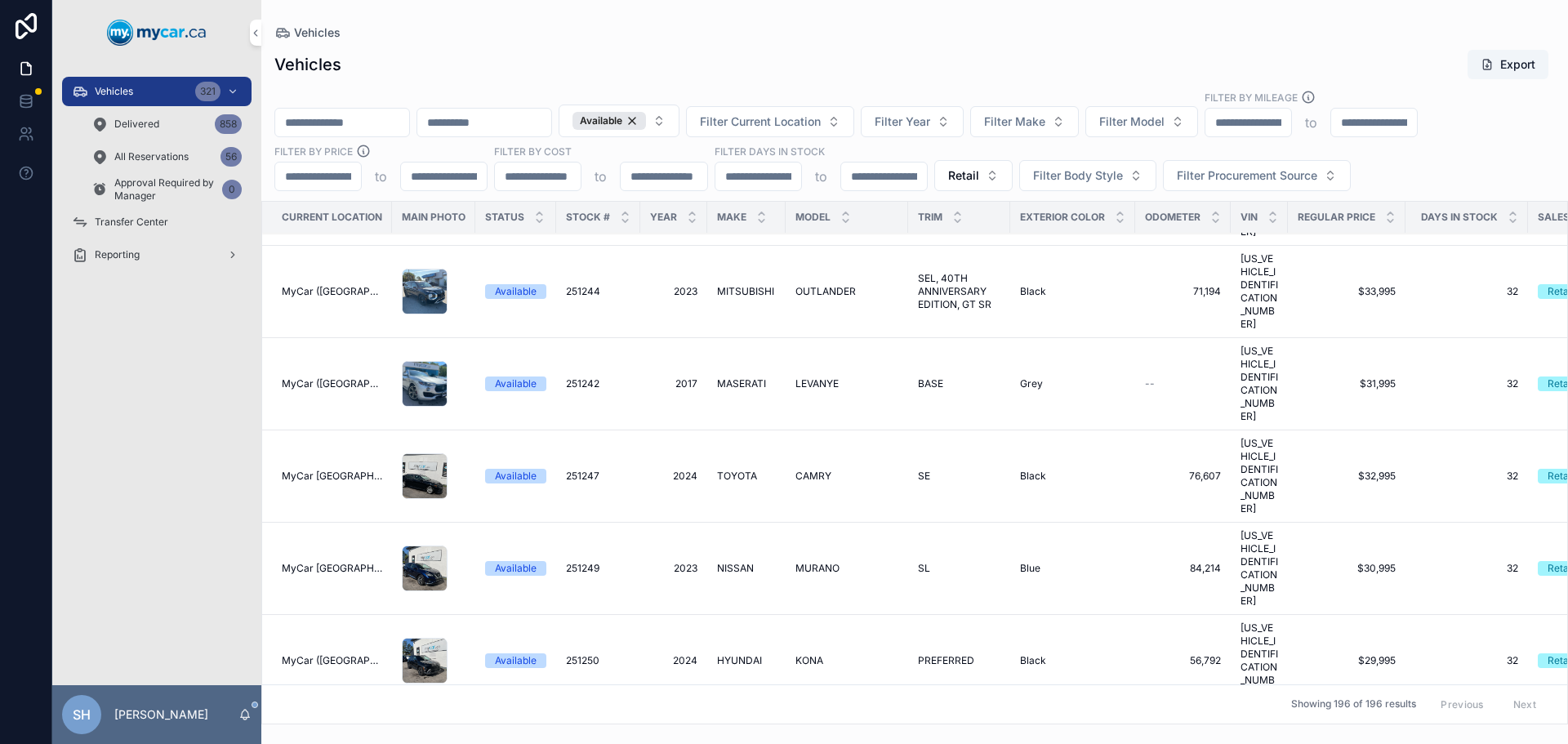
scroll to position [8818, 0]
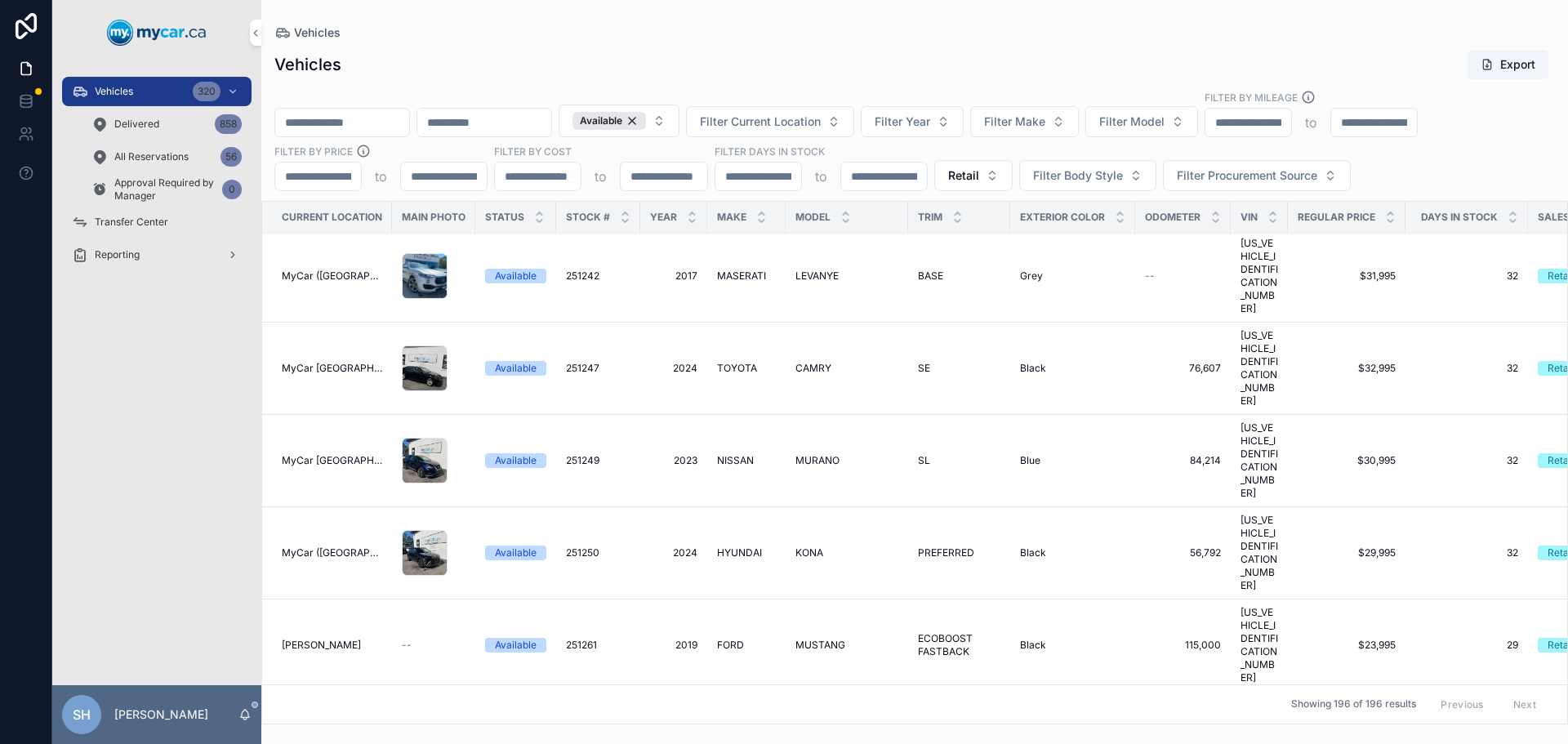
click at [801, 731] on span "FUSION" at bounding box center [814, 736] width 37 height 13
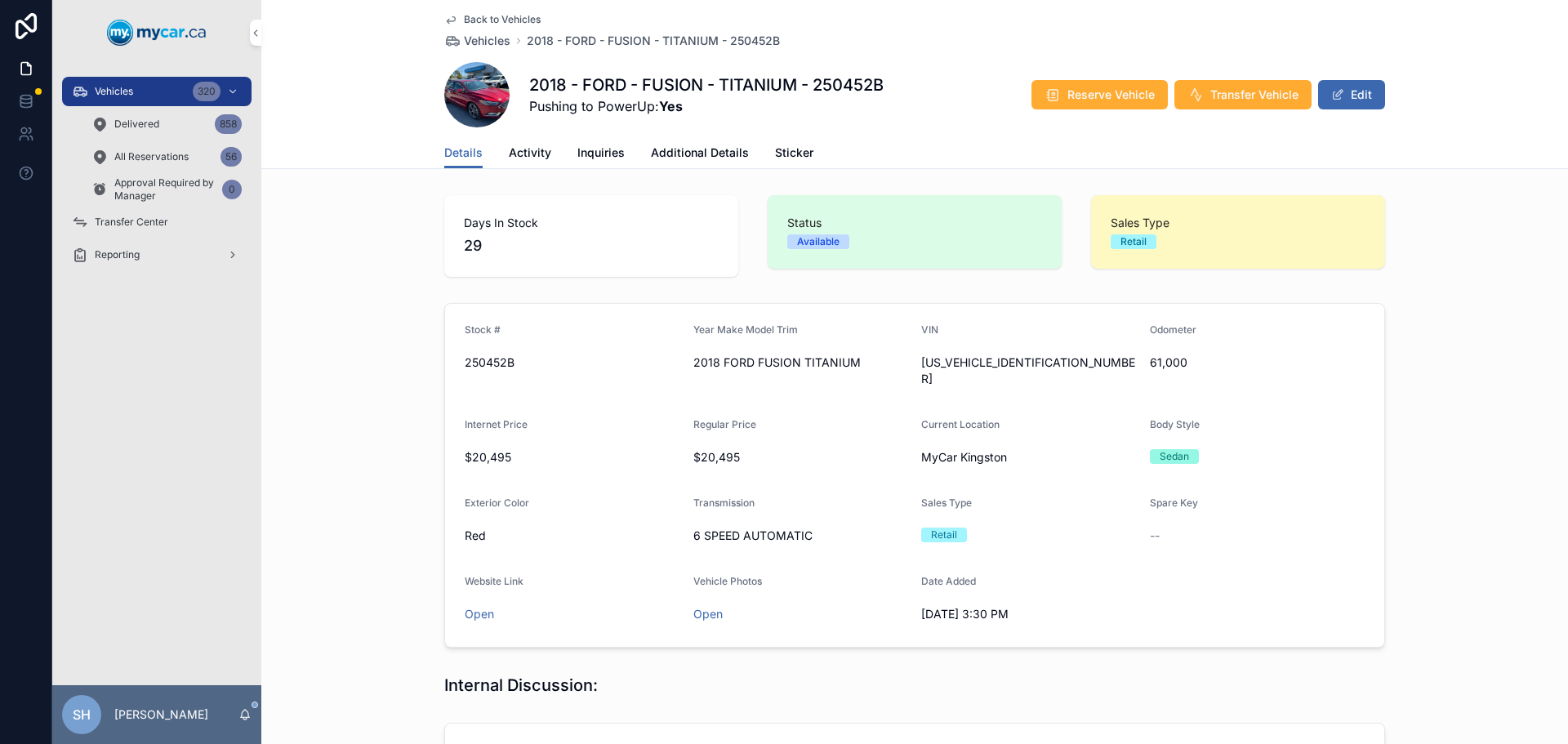
click at [1363, 88] on button "Edit" at bounding box center [1350, 94] width 67 height 30
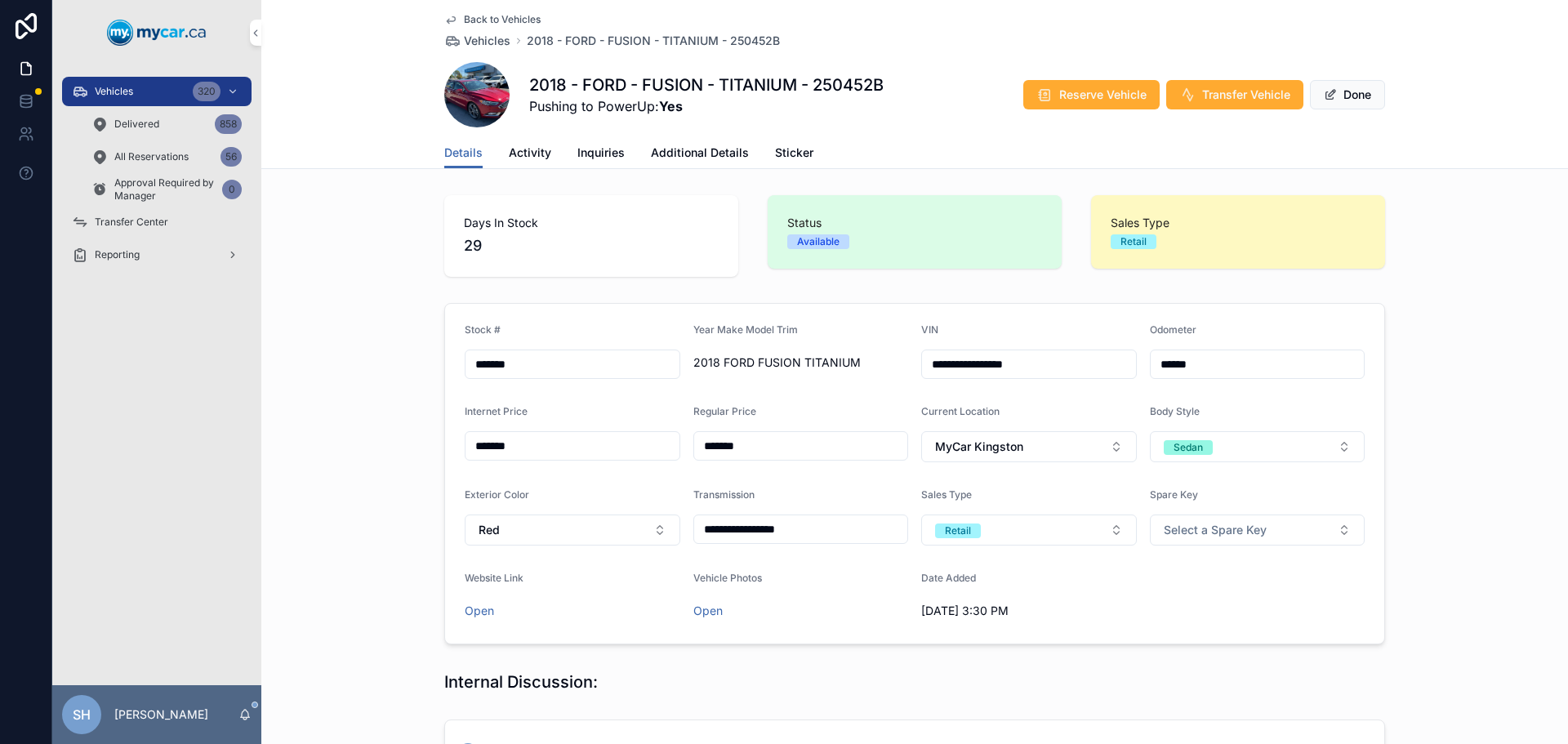
click at [703, 150] on span "Additional Details" at bounding box center [699, 152] width 98 height 16
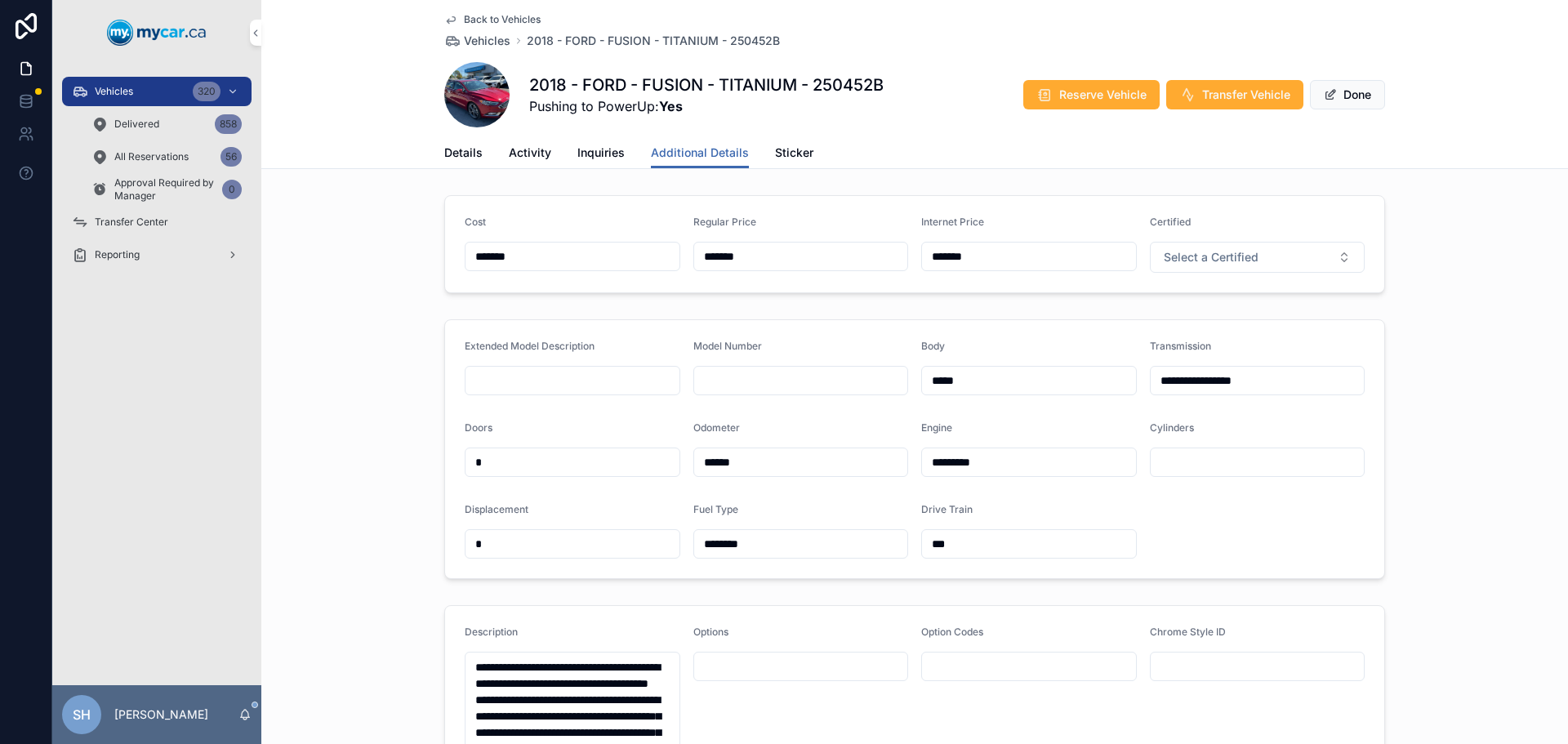
click at [654, 247] on form "Cost ******* Regular Price ******* Internet Price ******* Certified Select a Ce…" at bounding box center [914, 244] width 939 height 96
type input "*******"
click at [1350, 98] on button "Done" at bounding box center [1347, 94] width 75 height 30
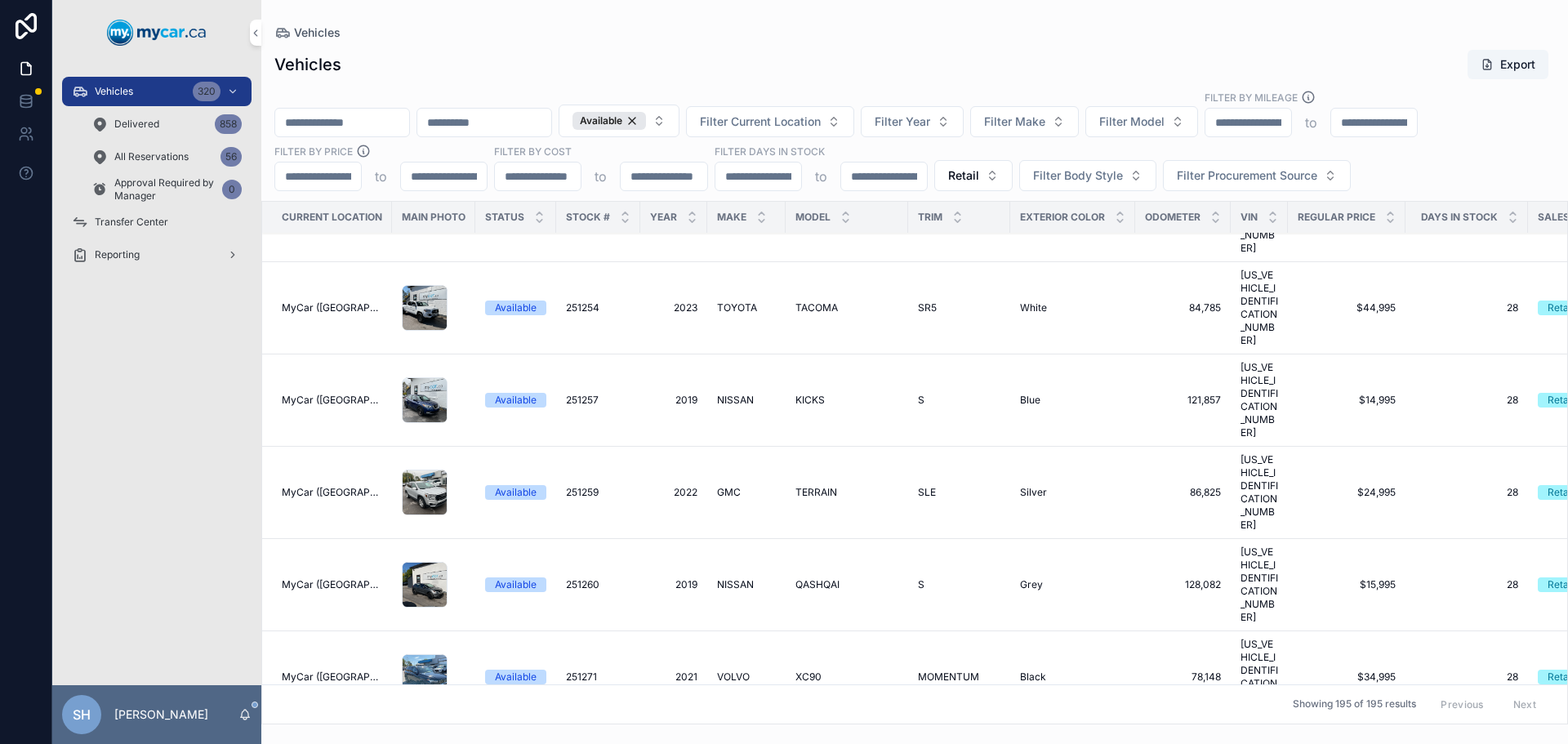
scroll to position [9308, 0]
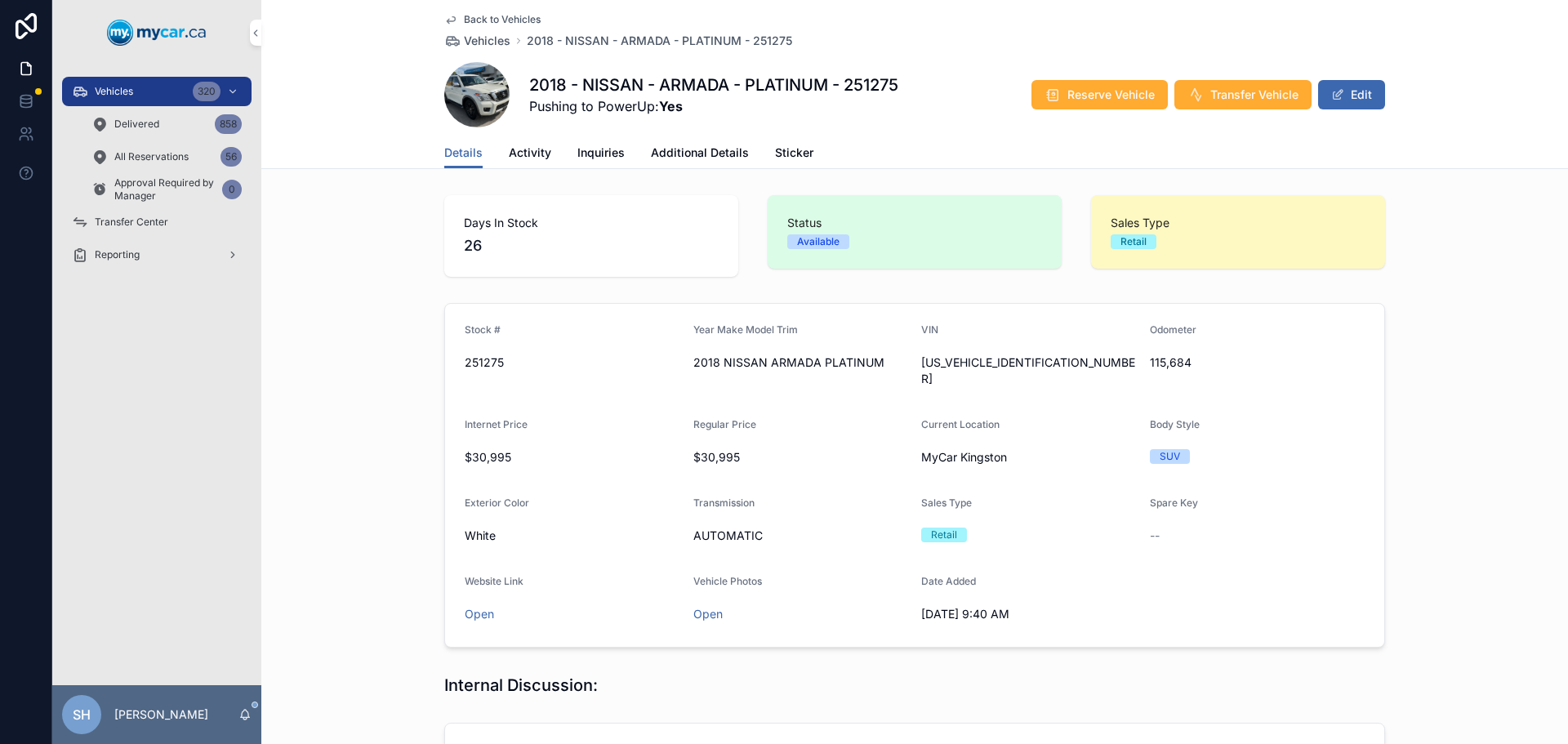
click at [1340, 101] on button "Edit" at bounding box center [1350, 94] width 67 height 30
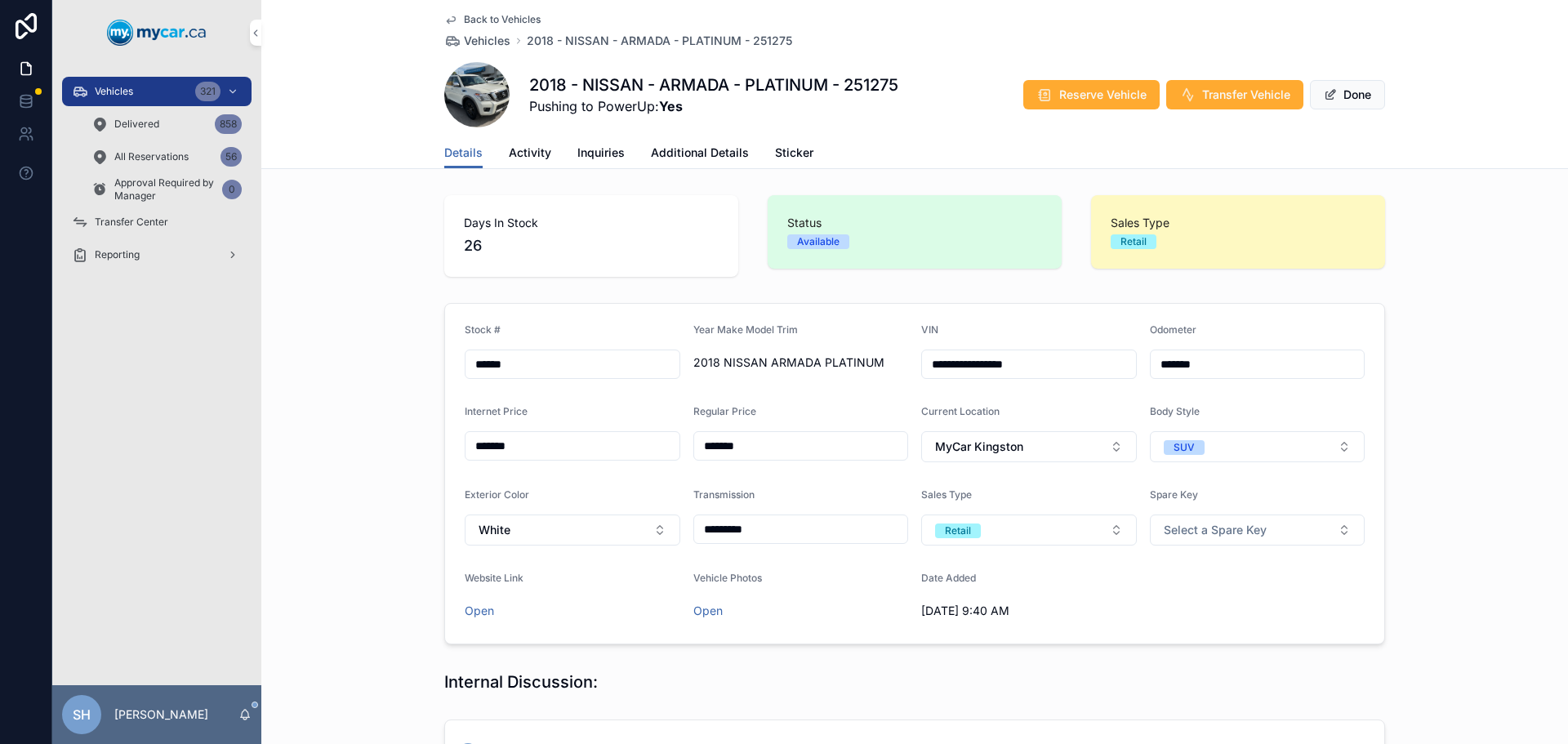
click at [687, 143] on link "Additional Details" at bounding box center [699, 154] width 98 height 33
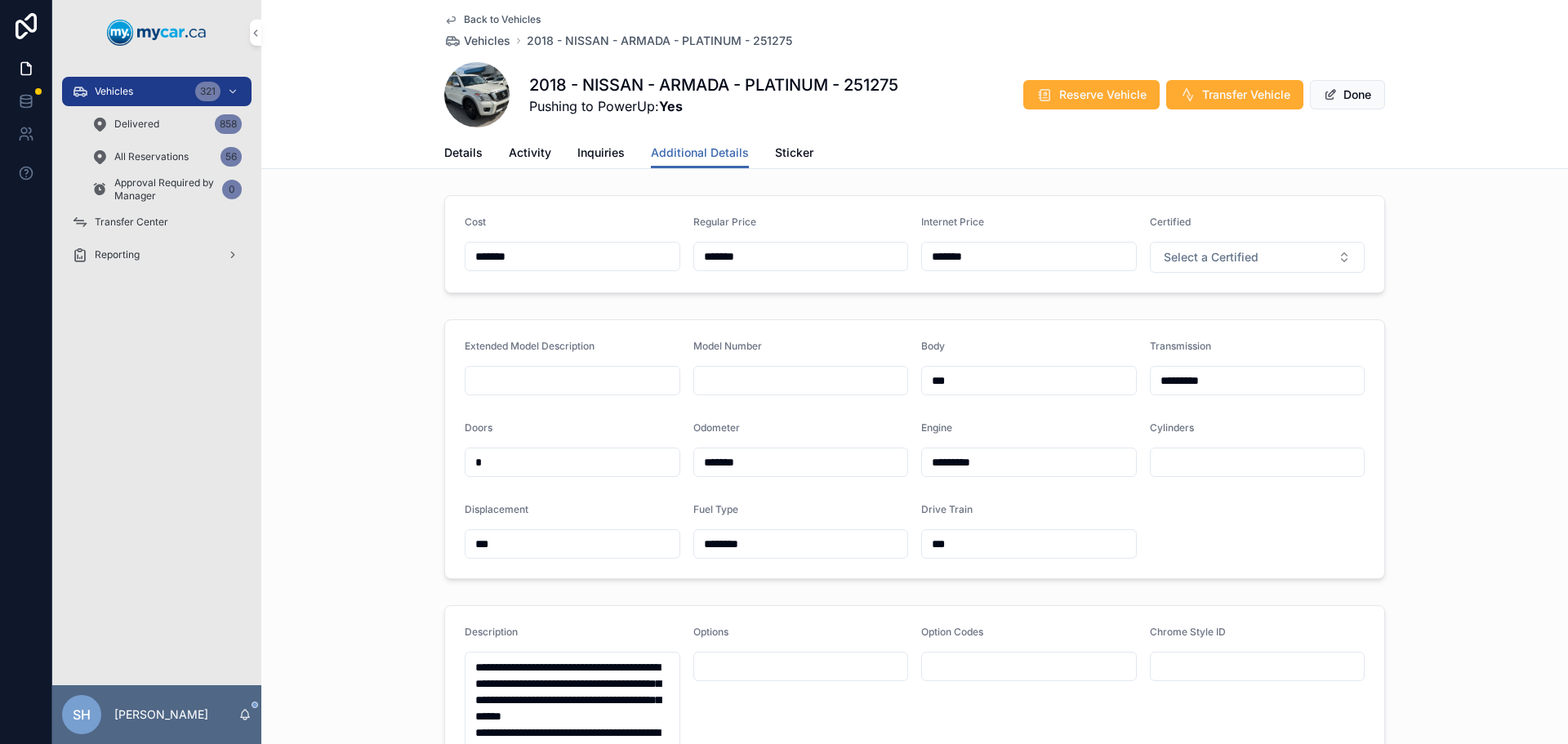
drag, startPoint x: 737, startPoint y: 252, endPoint x: 667, endPoint y: 249, distance: 70.1
click at [666, 248] on form "Cost ******* Regular Price ******* Internet Price ******* Certified Select a Ce…" at bounding box center [914, 244] width 939 height 96
type input "*******"
click at [1352, 100] on span "Done" at bounding box center [1347, 94] width 75 height 30
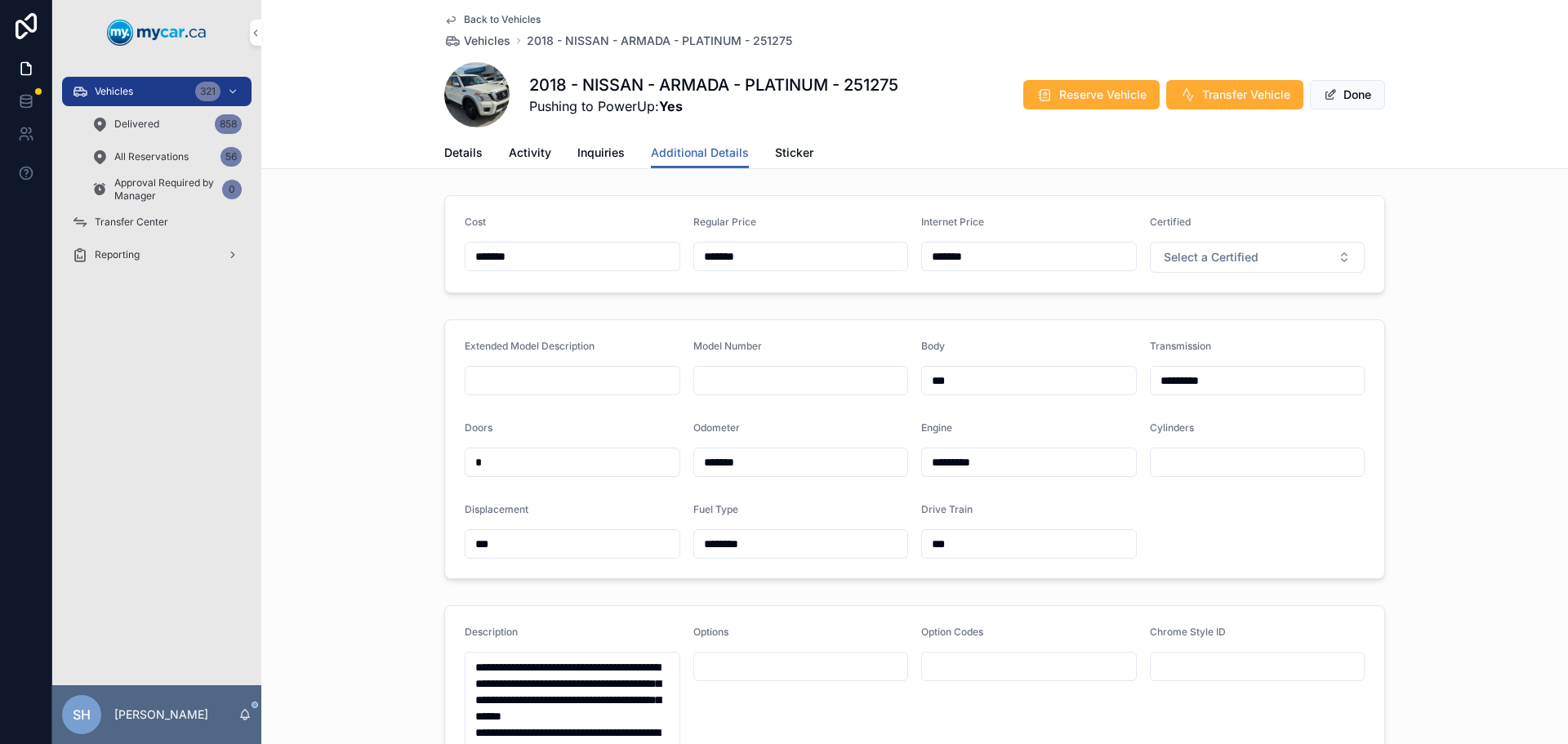
click at [1350, 91] on button "Done" at bounding box center [1347, 94] width 75 height 30
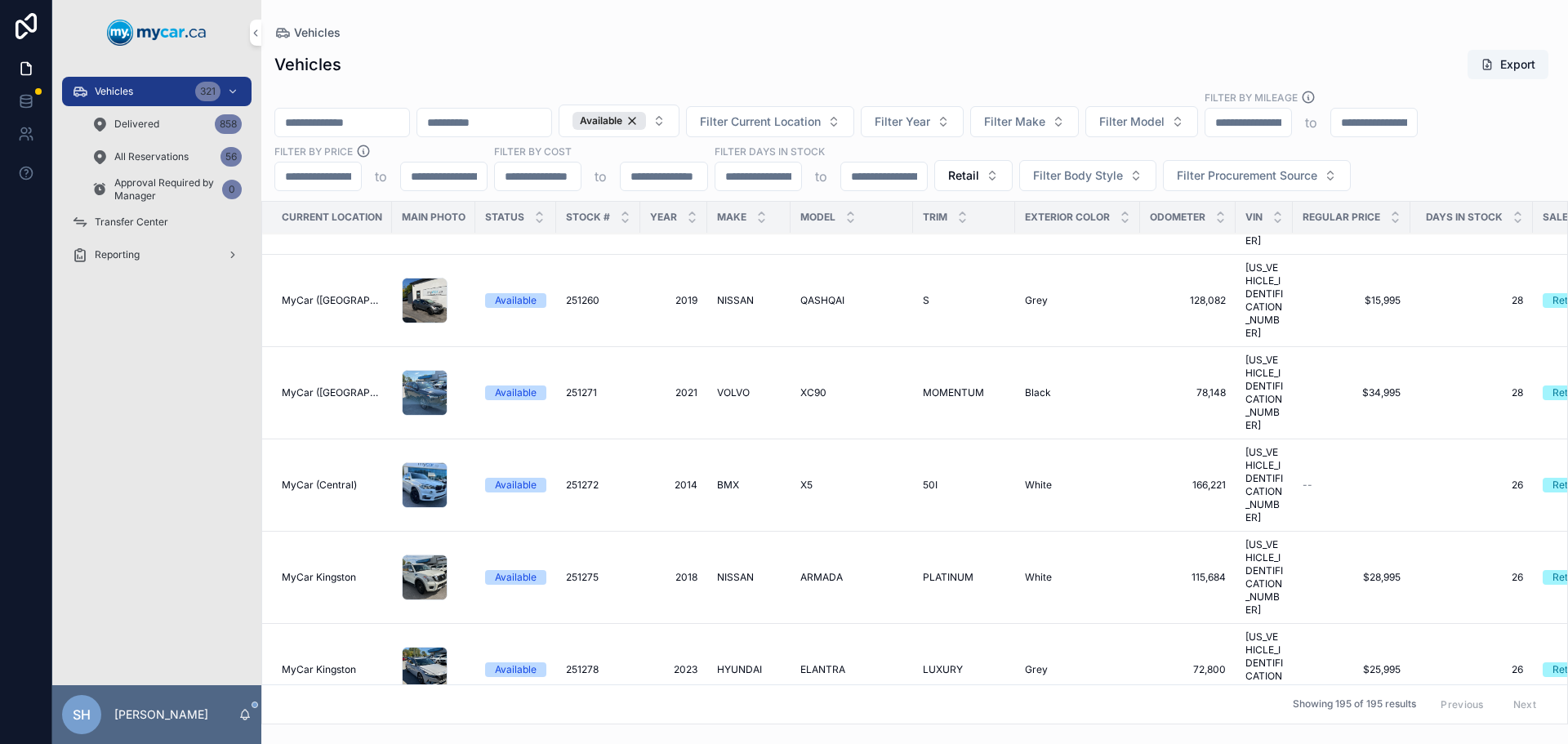
scroll to position [9472, 0]
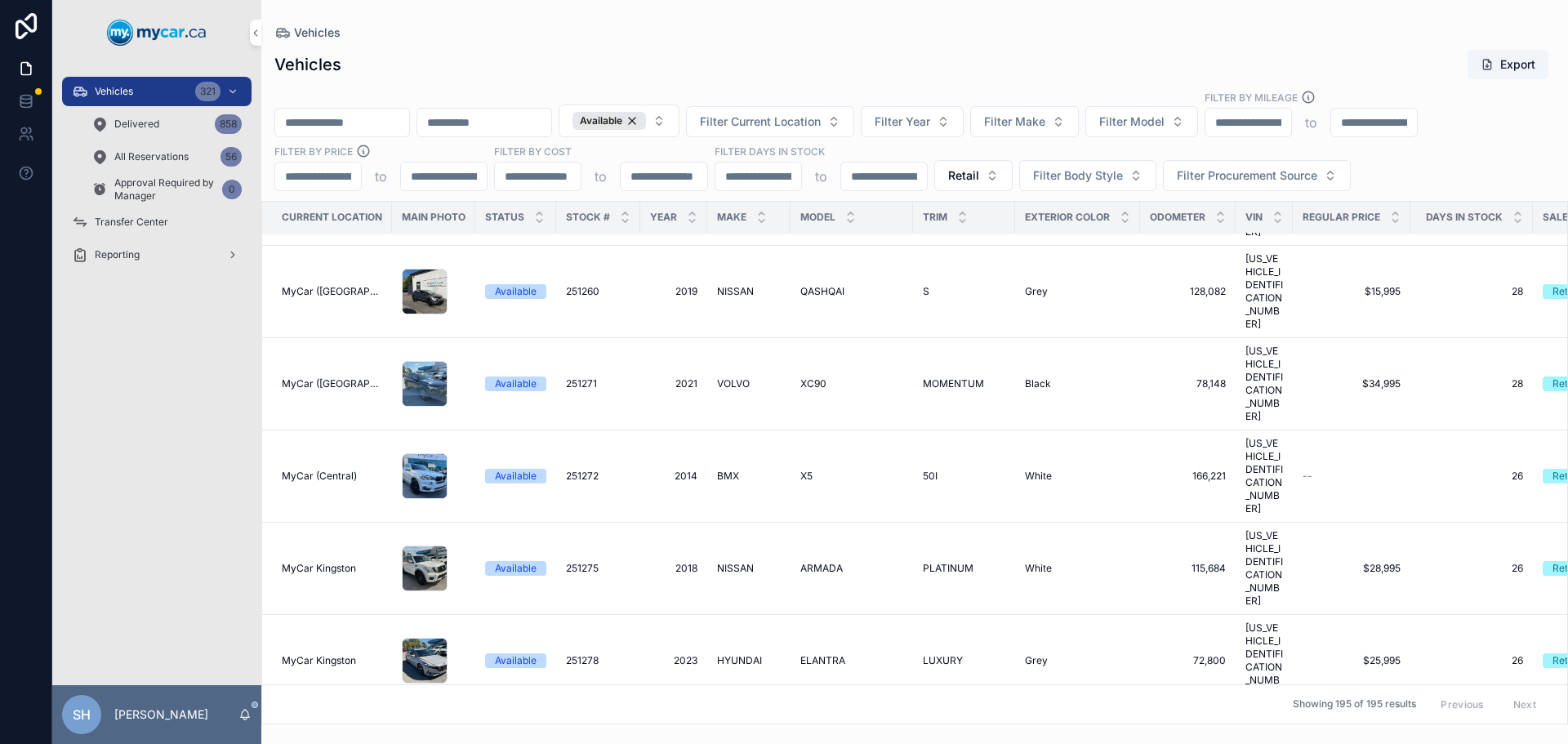
click at [807, 743] on span "EXPLORER" at bounding box center [826, 752] width 51 height 13
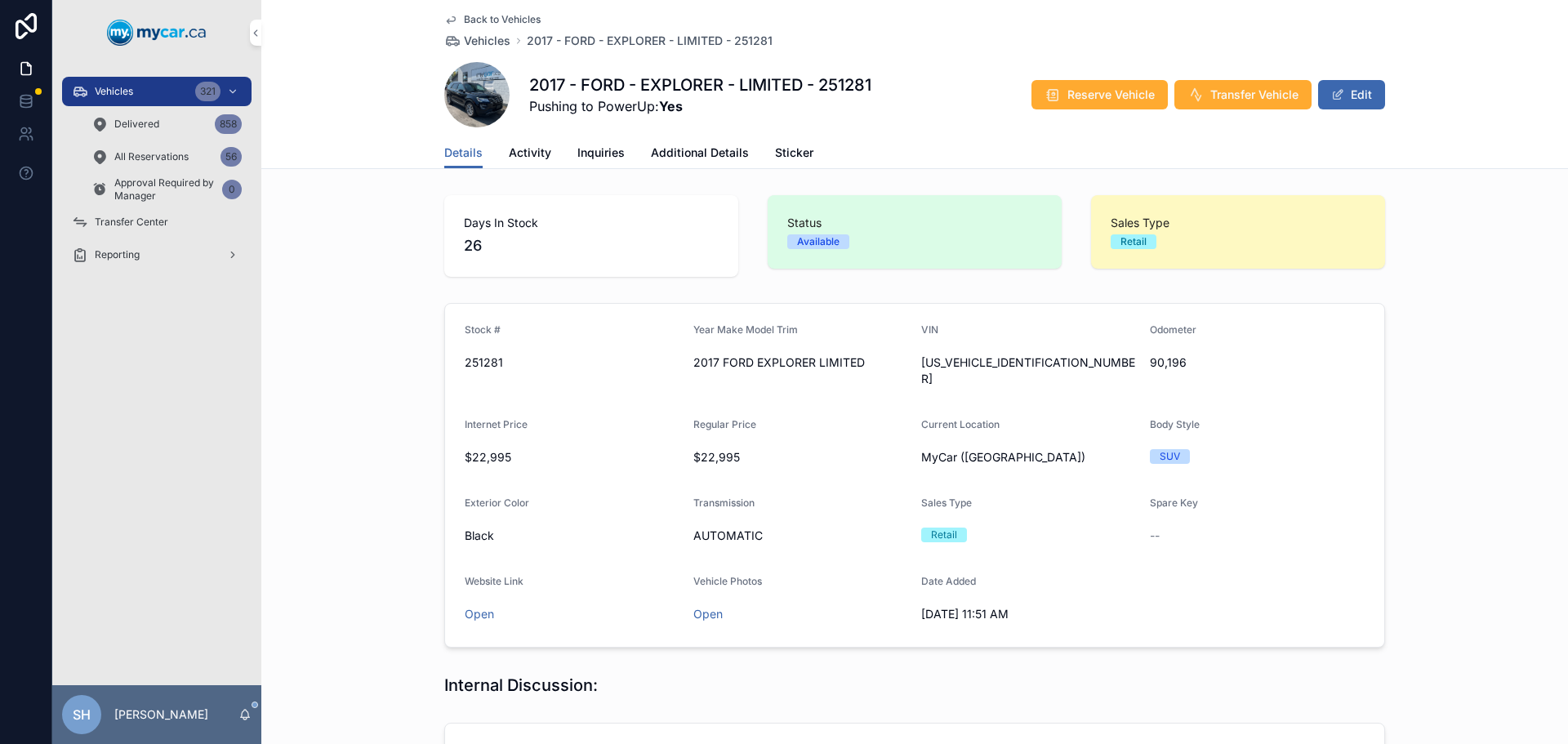
click at [1346, 95] on button "Edit" at bounding box center [1350, 94] width 67 height 30
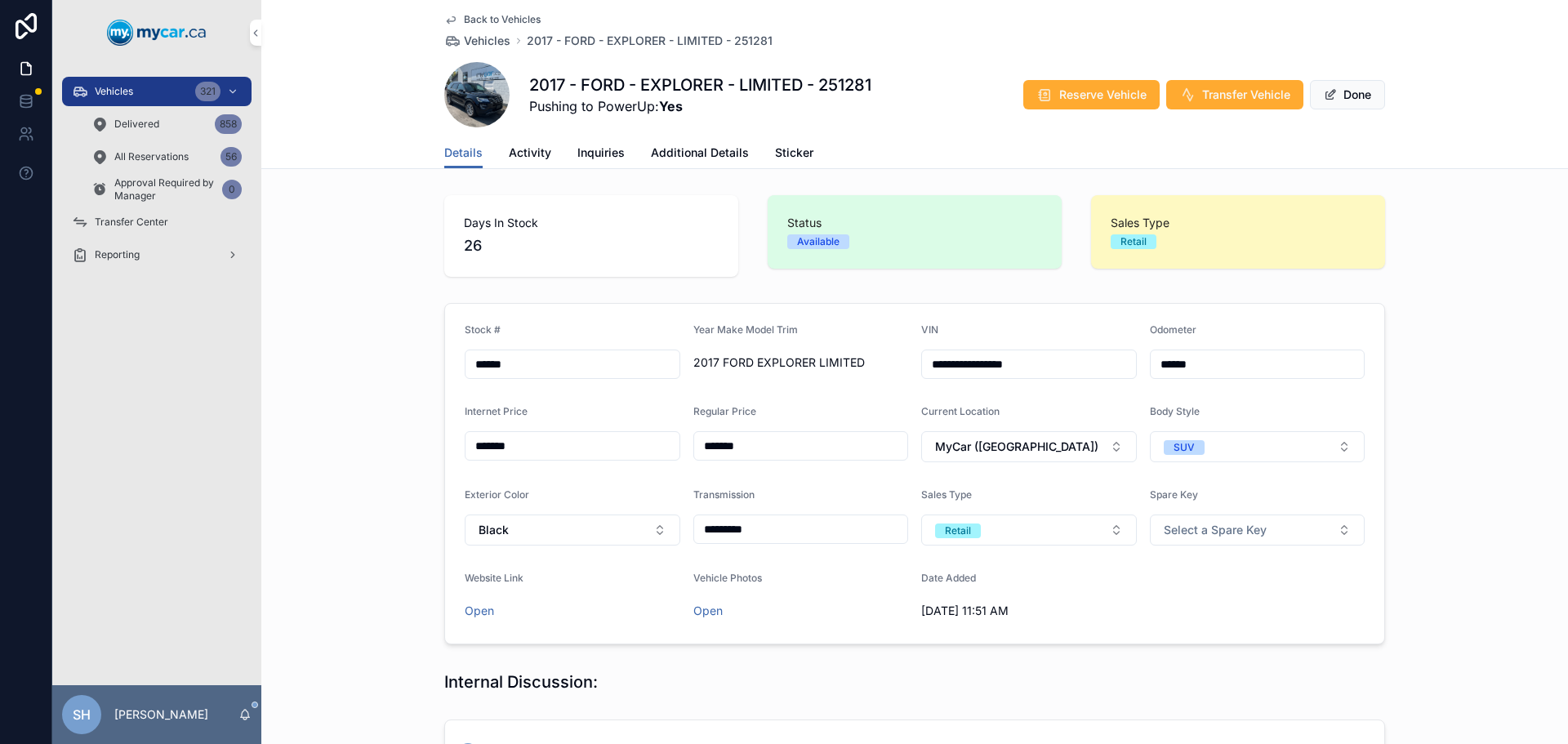
click at [655, 151] on span "Additional Details" at bounding box center [699, 152] width 98 height 16
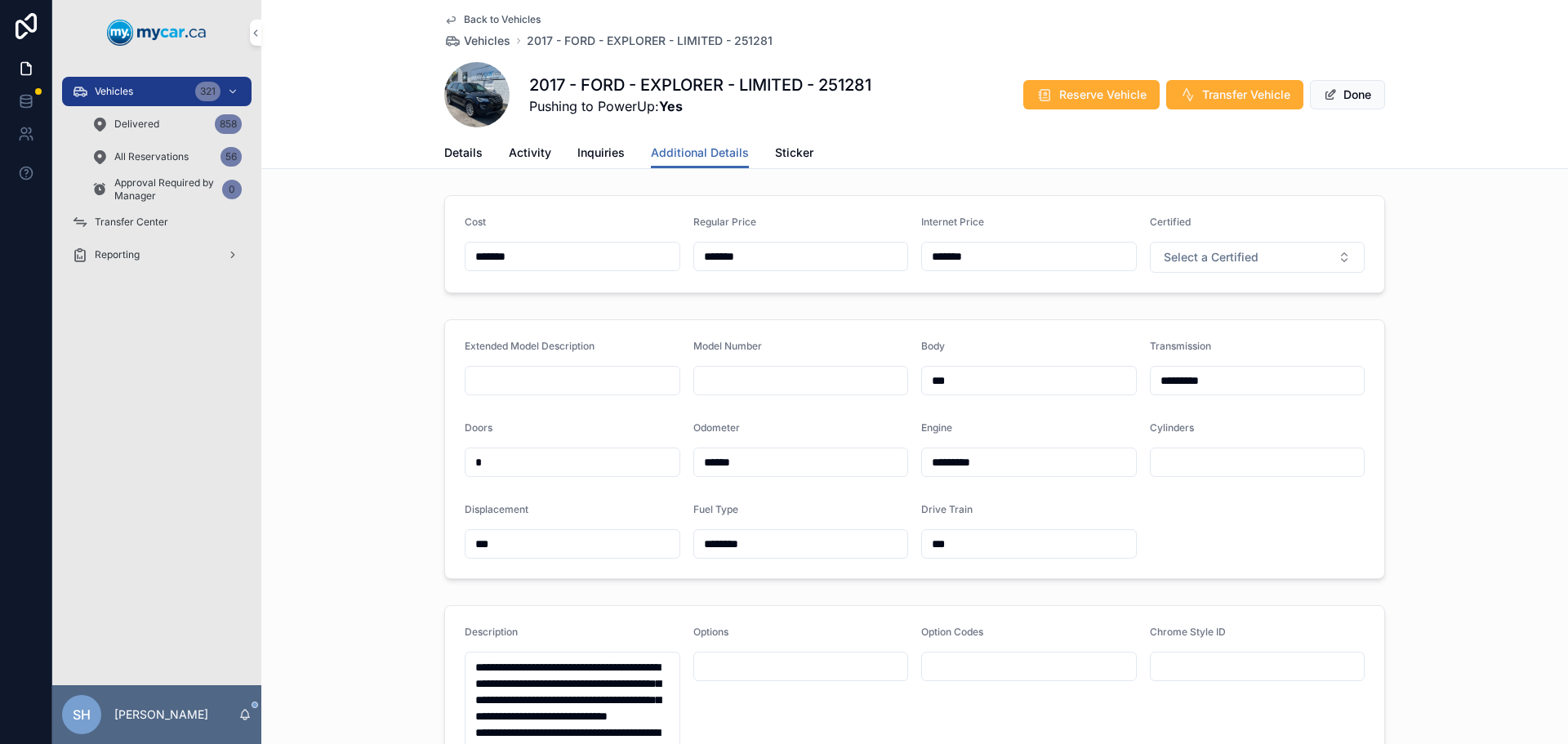
drag, startPoint x: 788, startPoint y: 260, endPoint x: 606, endPoint y: 252, distance: 182.2
click at [606, 252] on form "Cost ******* Regular Price ******* Internet Price ******* Certified Select a Ce…" at bounding box center [914, 244] width 939 height 96
type input "*******"
click at [1344, 95] on button "Done" at bounding box center [1347, 94] width 75 height 30
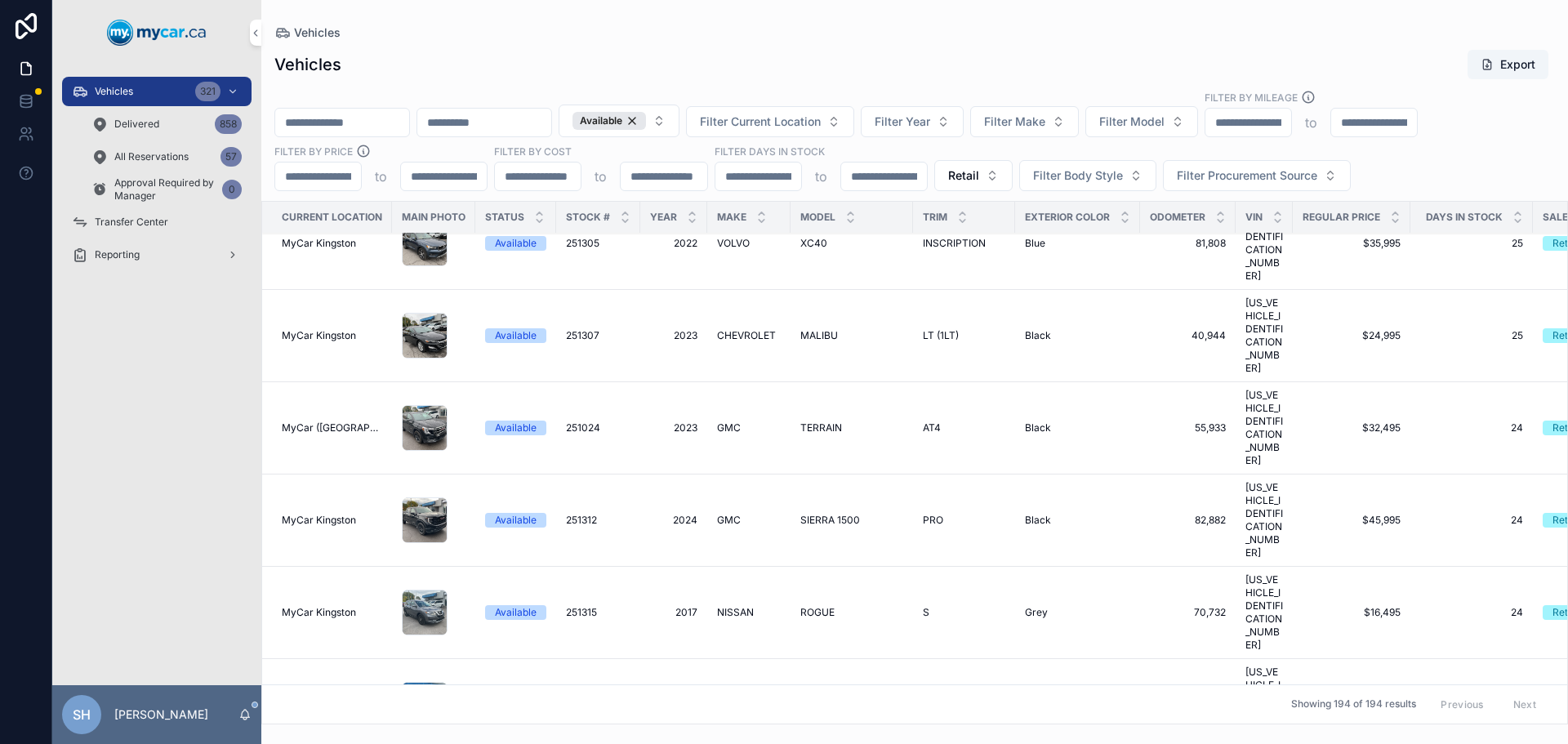
scroll to position [10043, 0]
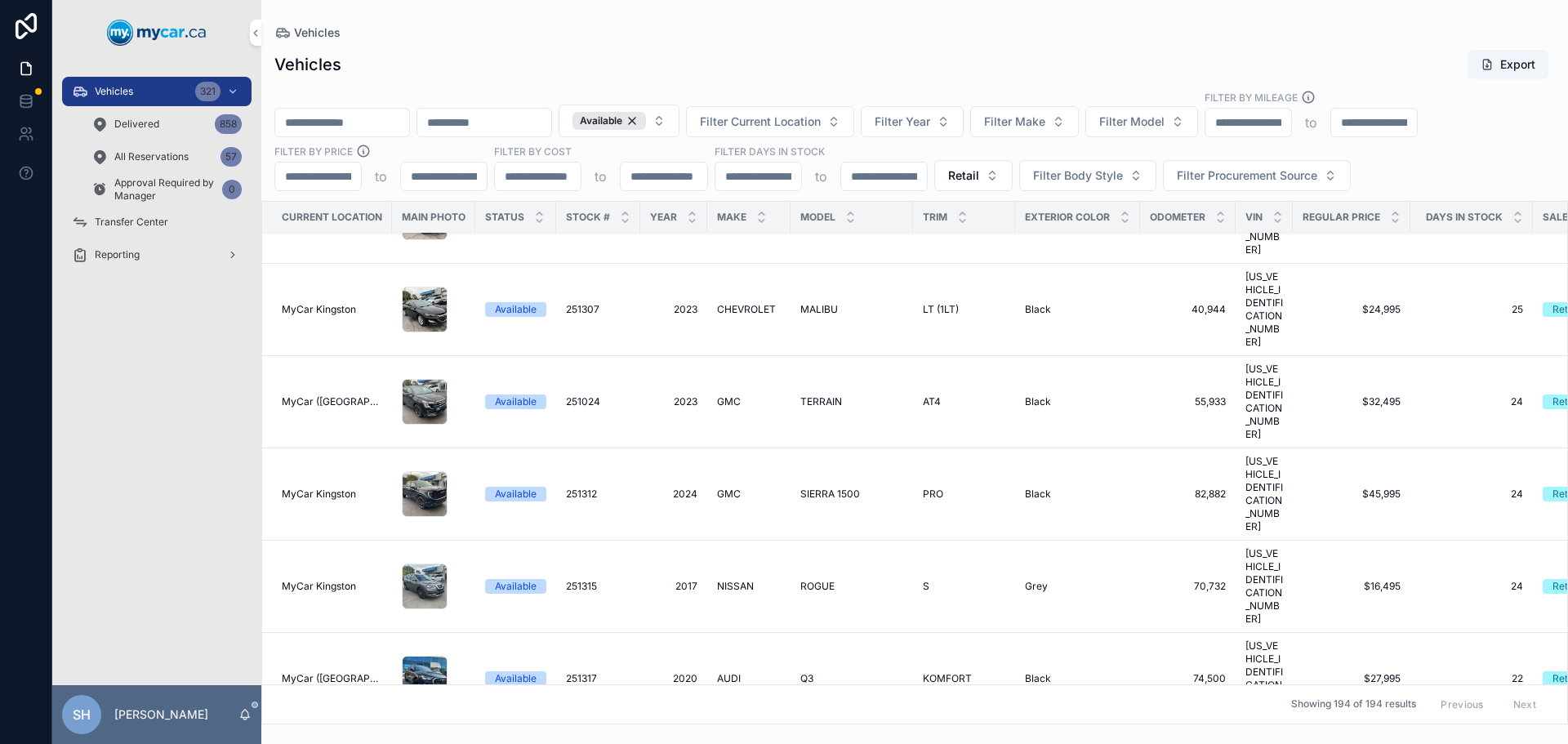
click at [729, 633] on td "AUDI AUDI" at bounding box center [748, 678] width 84 height 92
click at [730, 672] on span "AUDI" at bounding box center [729, 678] width 24 height 13
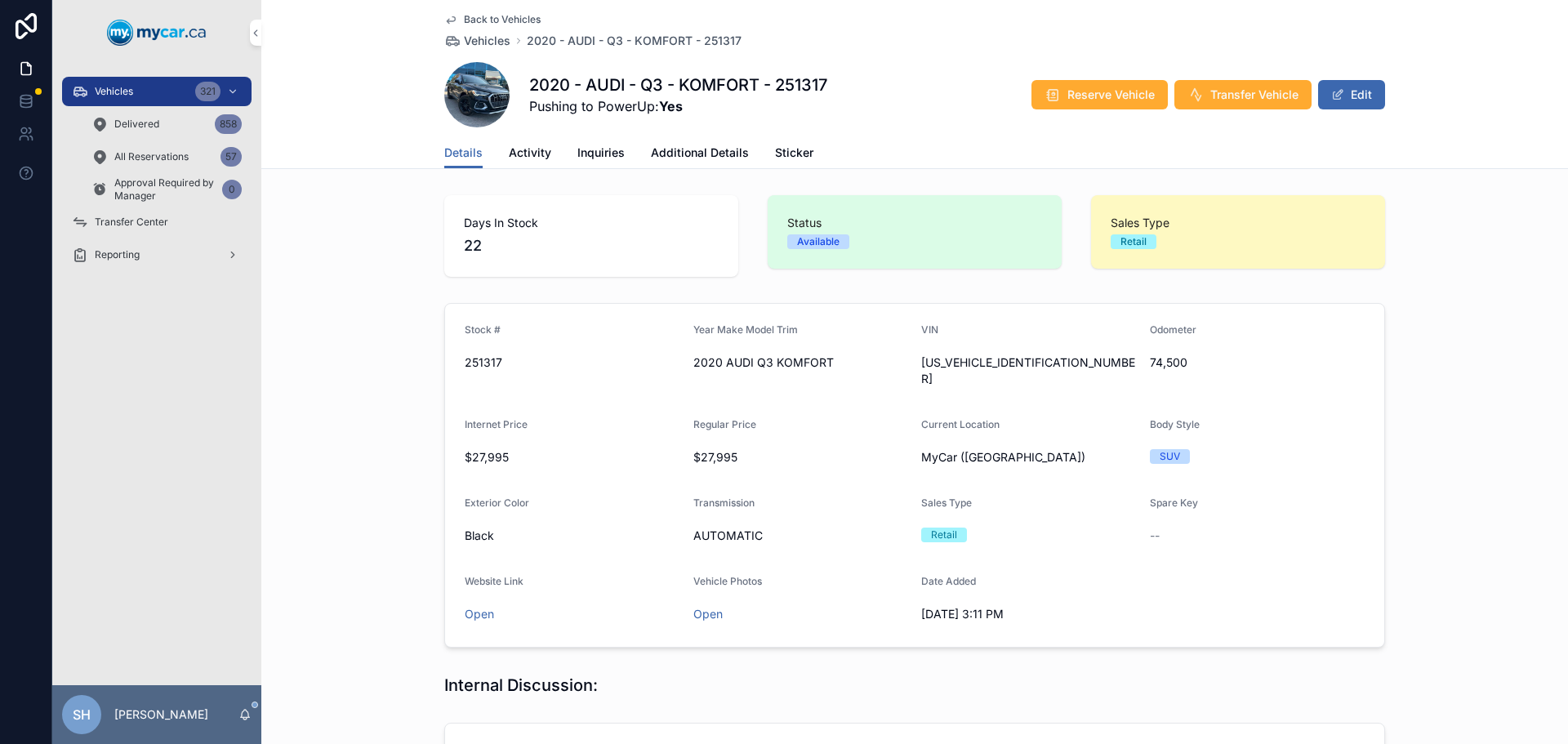
click at [1365, 98] on button "Edit" at bounding box center [1350, 94] width 67 height 30
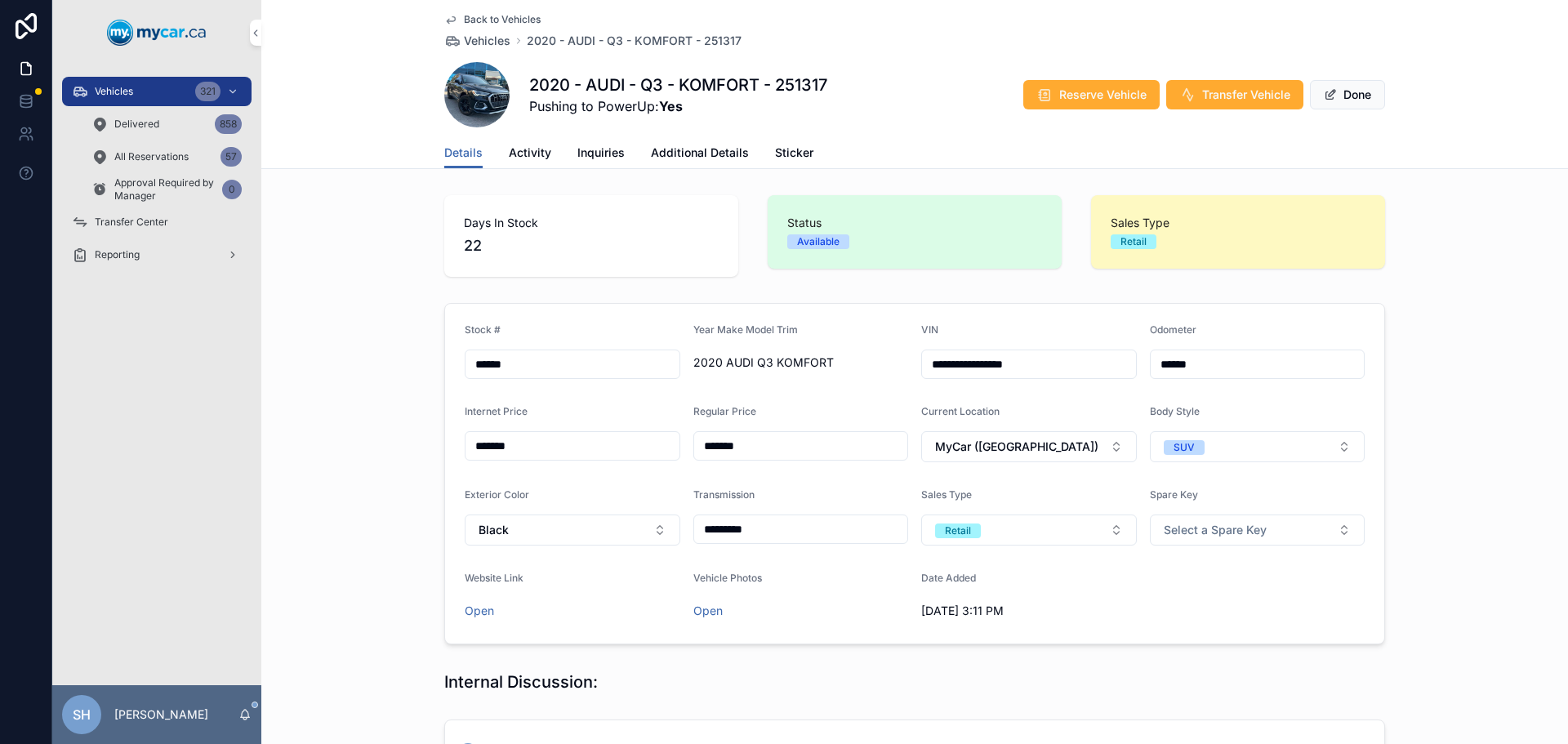
click at [685, 156] on span "Additional Details" at bounding box center [699, 152] width 98 height 16
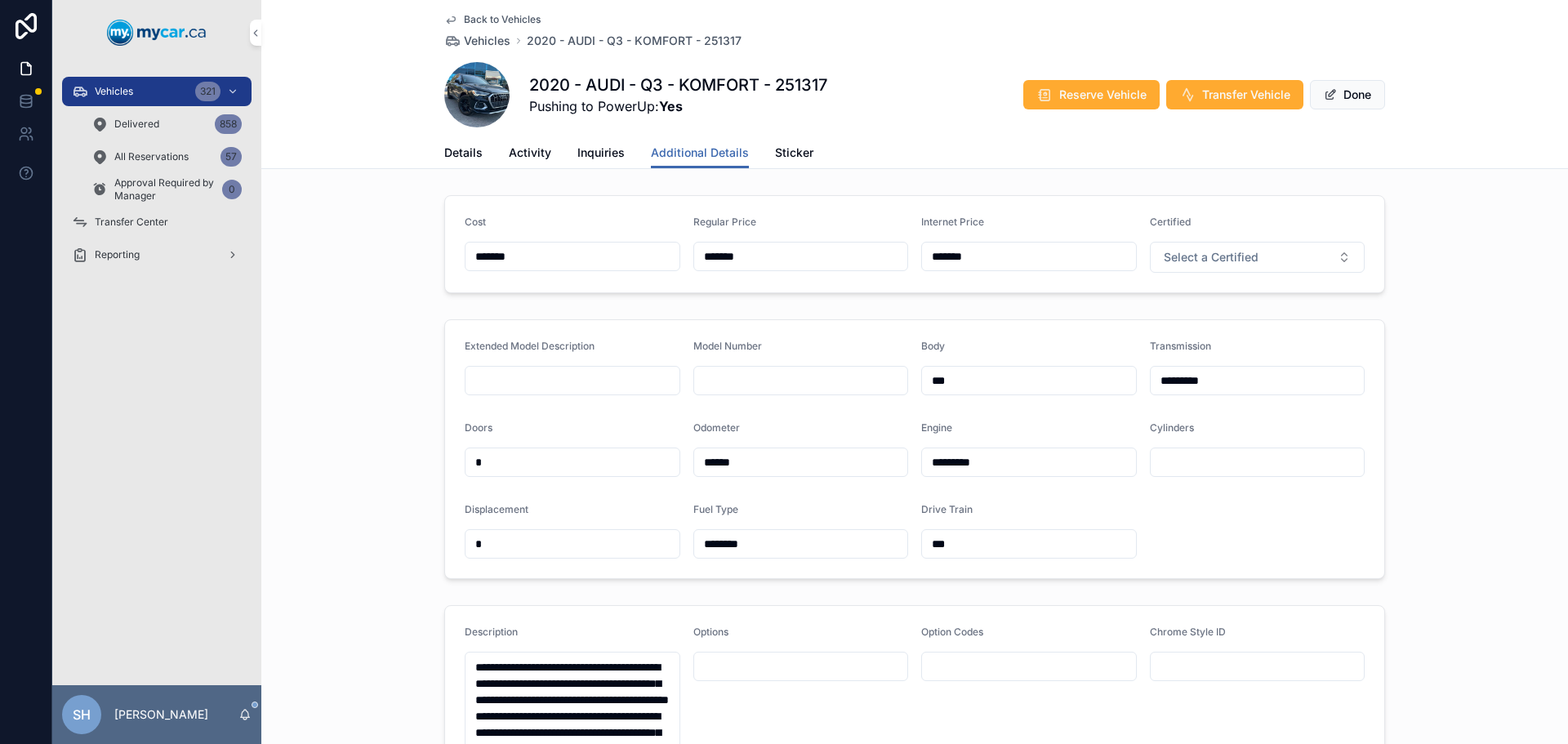
drag, startPoint x: 706, startPoint y: 250, endPoint x: 622, endPoint y: 259, distance: 84.5
click at [622, 258] on form "Cost ******* Regular Price ******* Internet Price ******* Certified Select a Ce…" at bounding box center [914, 244] width 939 height 96
type input "*******"
click at [1341, 93] on button "Done" at bounding box center [1347, 94] width 75 height 30
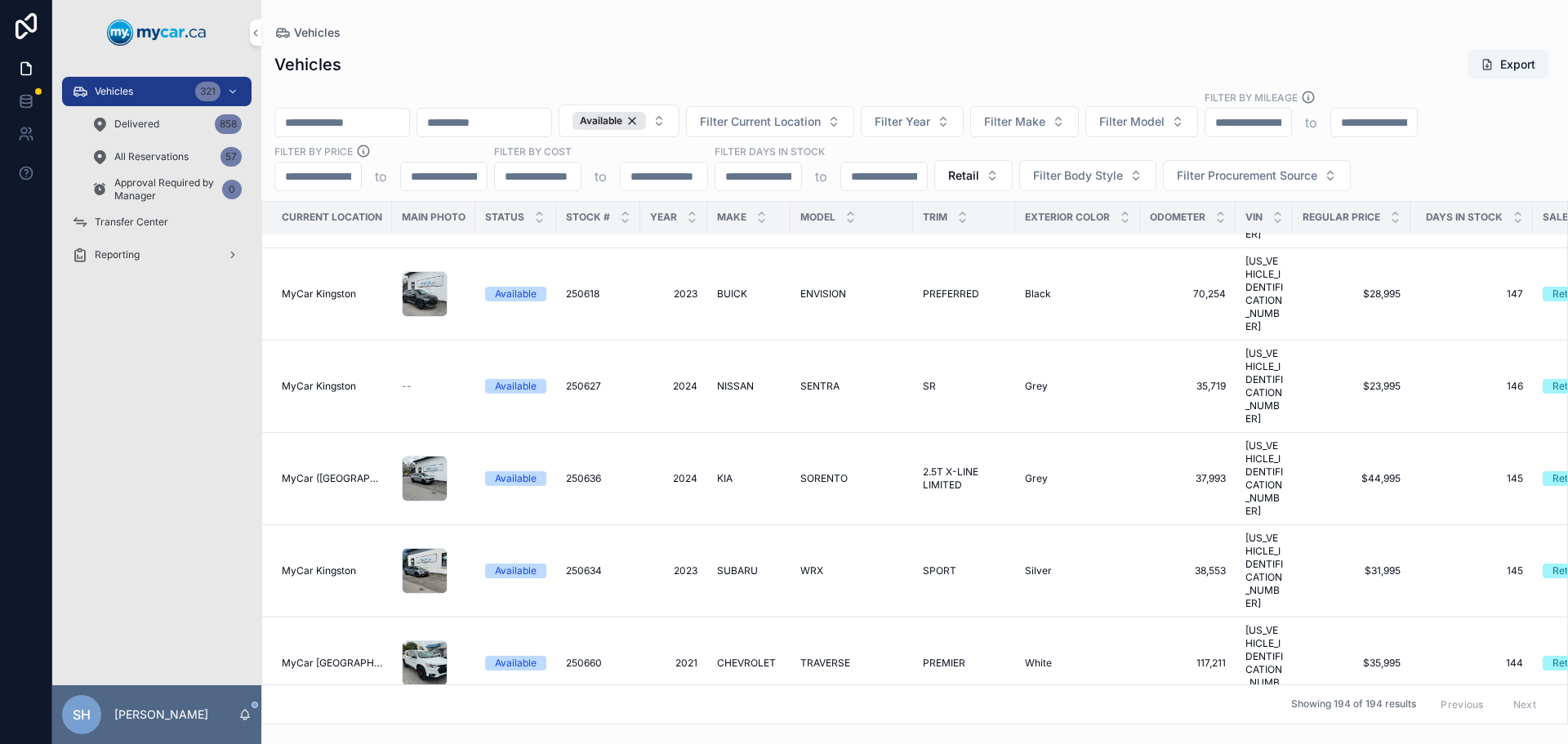
scroll to position [1143, 0]
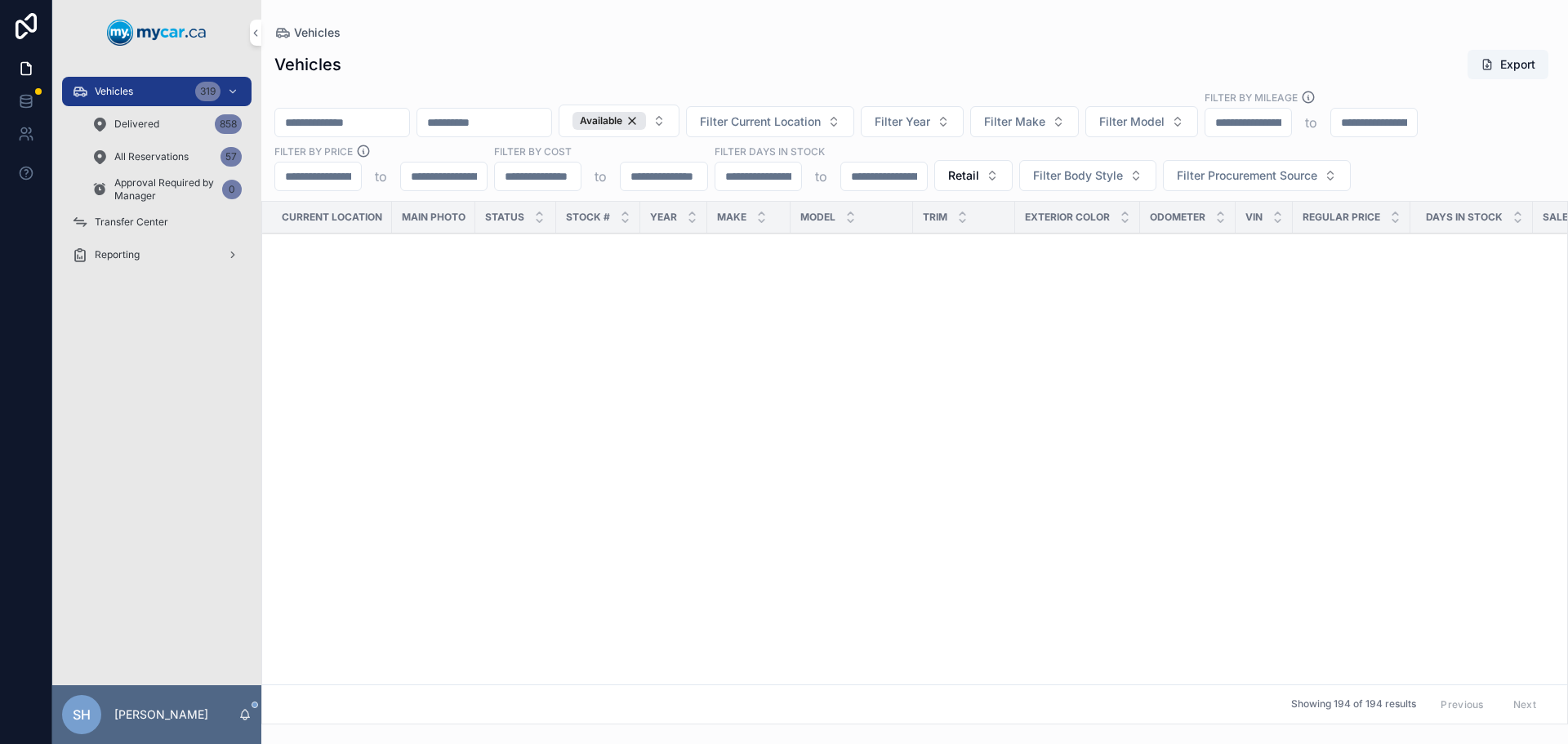
scroll to position [1143, 0]
